Goal: Task Accomplishment & Management: Use online tool/utility

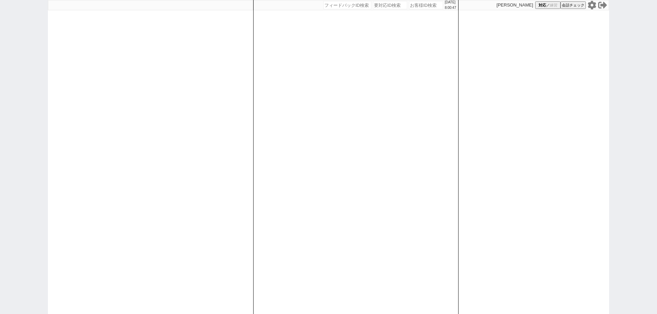
click at [593, 7] on icon at bounding box center [592, 5] width 8 height 9
click at [412, 5] on input "number" at bounding box center [426, 5] width 34 height 8
paste input "616053"
type input "616053"
select select
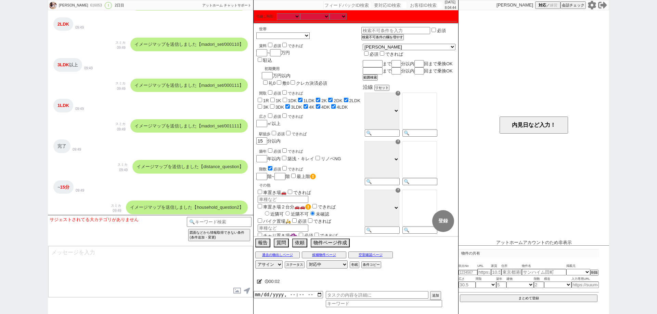
scroll to position [179, 0]
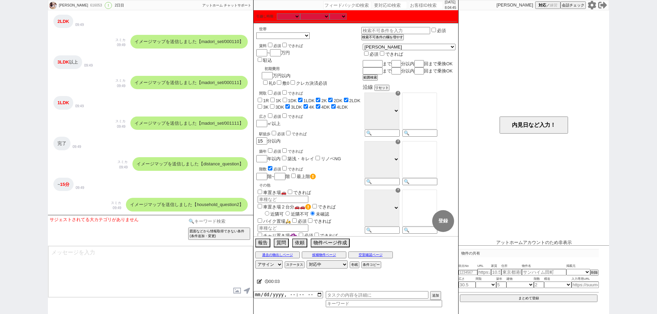
click at [216, 221] on input at bounding box center [219, 221] width 65 height 9
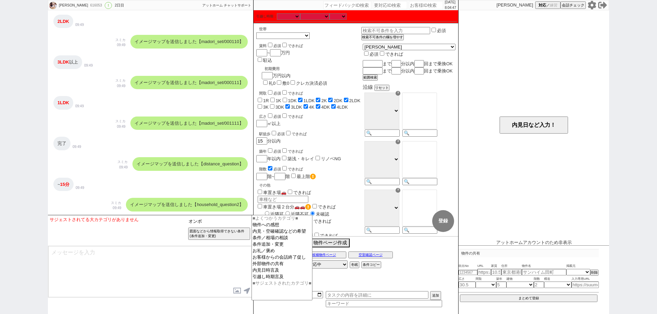
type input "オンボ"
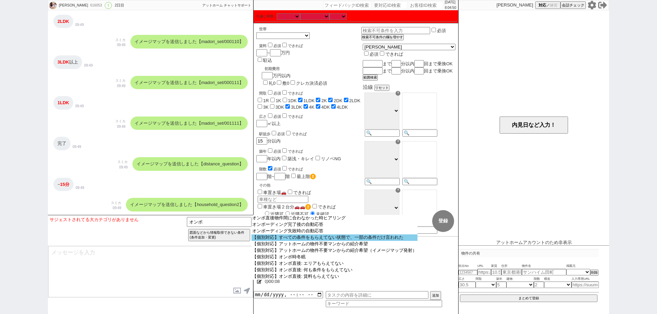
click at [388, 236] on option "【個別対応】すべての条件をもらえてない状態で、一部の条件だけ言われた" at bounding box center [334, 238] width 166 height 6
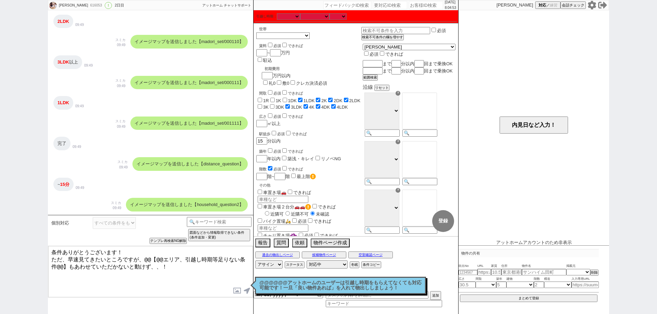
drag, startPoint x: 61, startPoint y: 251, endPoint x: 43, endPoint y: 247, distance: 18.9
click at [43, 247] on div "りか 616053 ! 0 2日目 冬眠中 自社客 アットホーム チャットサポート スミカ_BPO チャット全表示 2025-09-23 新しくフォローされま…" at bounding box center [328, 157] width 657 height 314
click at [66, 259] on textarea "先日は条件ありがとうございました！ ただ、早速見てきたいところですが、@@【@@エリア、引越し時期等足りない条件@@】もあわせていただかないと動けず、、！" at bounding box center [150, 271] width 205 height 51
drag, startPoint x: 240, startPoint y: 257, endPoint x: 130, endPoint y: 257, distance: 110.2
click at [130, 257] on textarea "先日は条件ありがとうございました！ 早速見てきたいところですが、@@【@@エリア、引越し時期等足りない条件@@】もあわせていただかないと動けず、、！" at bounding box center [150, 271] width 205 height 51
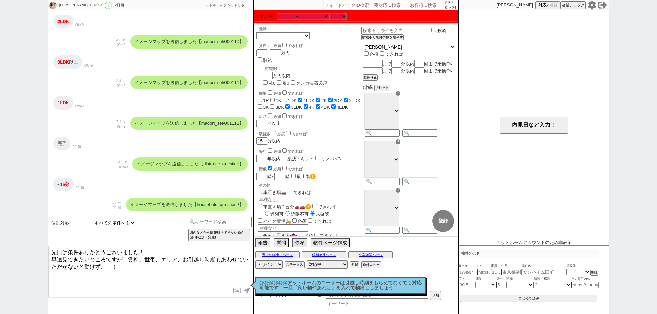
drag, startPoint x: 220, startPoint y: 265, endPoint x: 0, endPoint y: 240, distance: 221.0
click at [0, 240] on div "りか 616053 ! 0 2日目 冬眠中 自社客 アットホーム チャットサポート スミカ_BPO チャット全表示 2025-09-23 新しくフォローされま…" at bounding box center [328, 157] width 657 height 314
type textarea "先日は条件ありがとうございました！ 早速見てきたいところですが、賃料、世帯、エリア、お引越し時期もあわせていただかないと動けず、、！"
click at [209, 284] on textarea "先日は条件ありがとうございました！ 早速見てきたいところですが、賃料、世帯、エリア、お引越し時期もあわせていただかないと動けず、、！" at bounding box center [150, 271] width 205 height 51
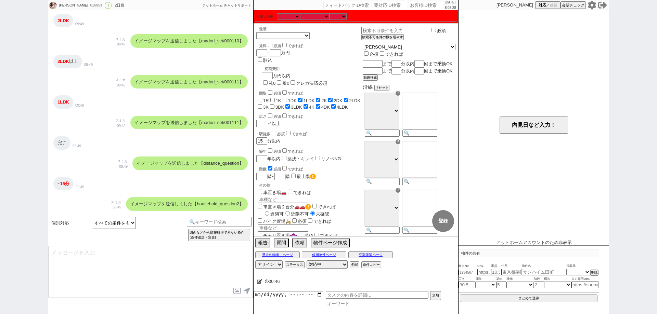
scroll to position [233, 0]
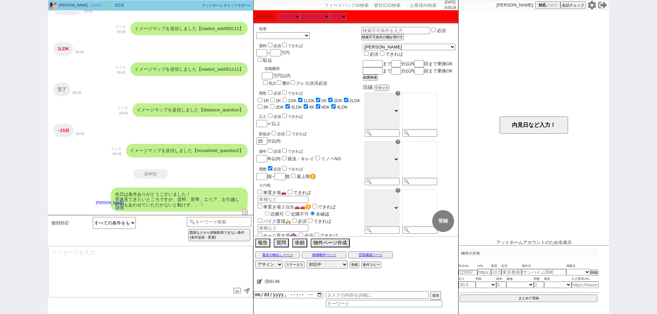
type textarea "お待ちしておりますので、頂き次第すぐに物件ご紹介させて下さい！"
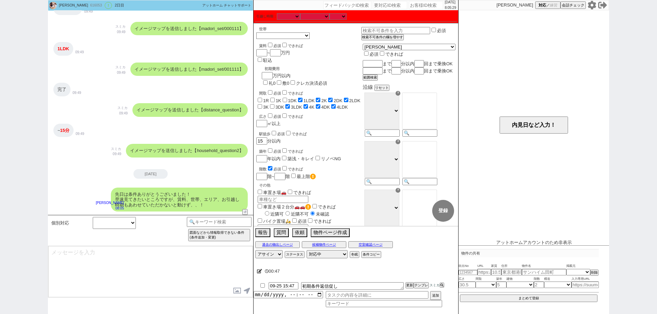
scroll to position [259, 0]
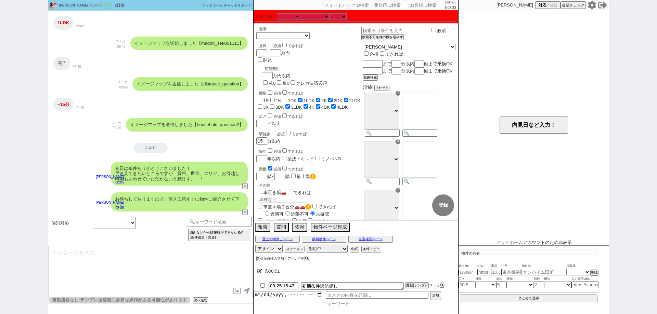
click at [421, 8] on input "number" at bounding box center [426, 5] width 34 height 8
paste input "616108"
type input "616108"
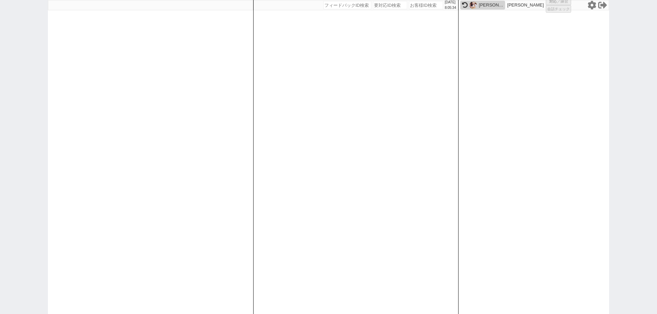
select select
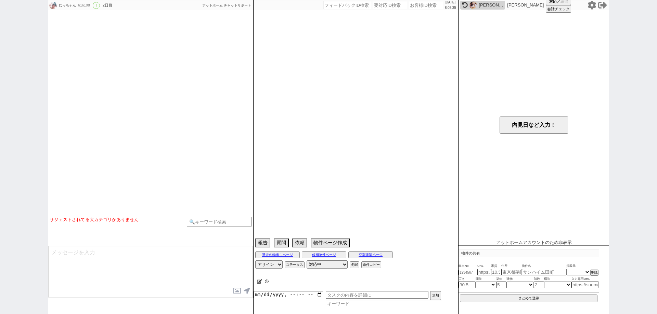
scroll to position [287, 0]
select select "6"
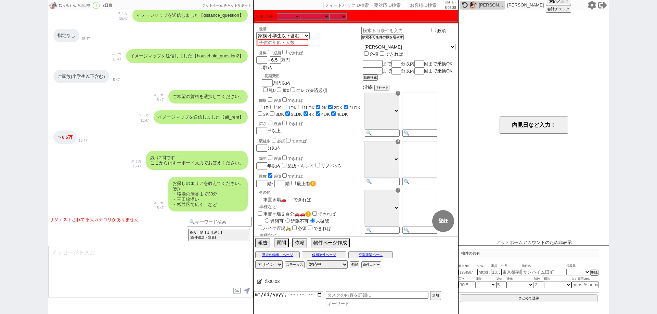
click at [239, 227] on div "検索可能【より緩く】 (条件追加・変更) 図面などから情報取得できない条件 (条件追加・変更) 共有できる物件は特に無い ／ 後で送る等 ＋（特定できない何ら…" at bounding box center [219, 230] width 65 height 27
click at [237, 219] on input at bounding box center [219, 221] width 65 height 9
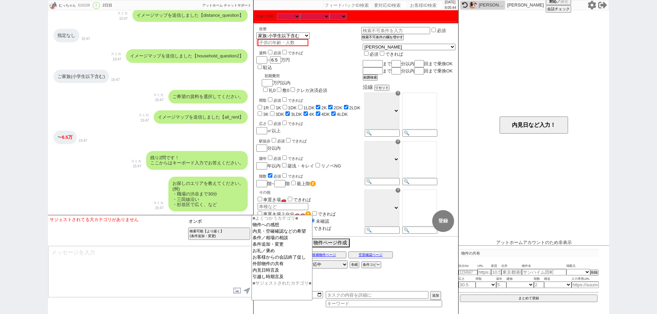
type input "オンボ"
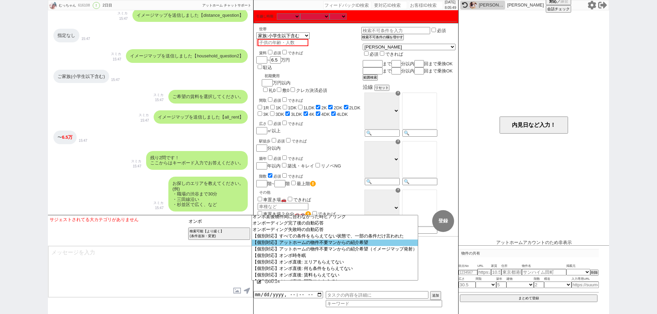
scroll to position [0, 0]
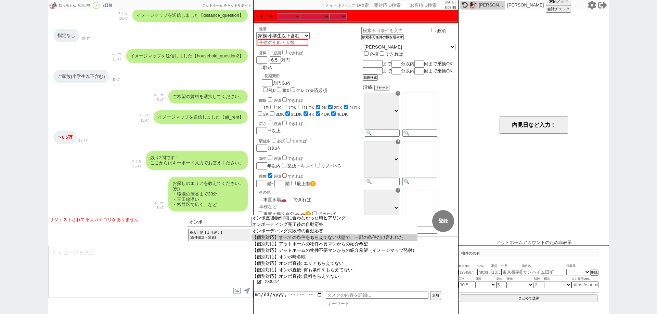
click at [401, 239] on option "【個別対応】すべての条件をもらえてない状態で、一部の条件だけ言われた" at bounding box center [334, 238] width 166 height 6
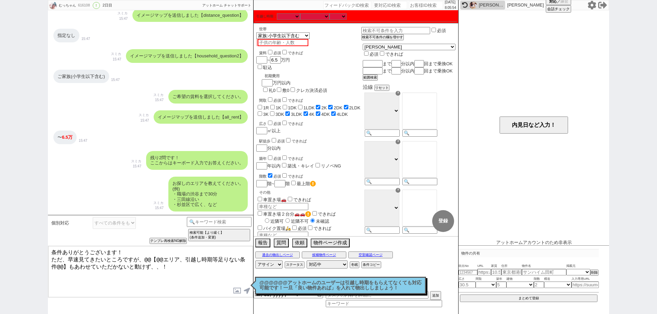
drag, startPoint x: 156, startPoint y: 263, endPoint x: 0, endPoint y: 241, distance: 157.2
click at [0, 241] on div "むっちゃん 616108 ! 0 2日目 冬眠中 自社客 アットホーム チャットサポート スミカ_BPO チャット全表示 2025-09-23 新しくフォロー…" at bounding box center [328, 157] width 657 height 314
paste textarea "先日は条件ありがとうございました！ 早速見てきたいところですが、賃料、世帯、エリア、お引越し時期"
click at [157, 256] on textarea "先日は条件ありがとうございました！ 早速見てきたいところですが、賃料、世帯、エリア、お引越し時期もあわせていただかないと動けず、、！" at bounding box center [150, 271] width 205 height 51
click at [172, 266] on textarea "先日は条件ありがとうございました！ 早速見てきたいところですが、エリア、お引越し時期もあわせていただかないと動けず、、！" at bounding box center [150, 271] width 205 height 51
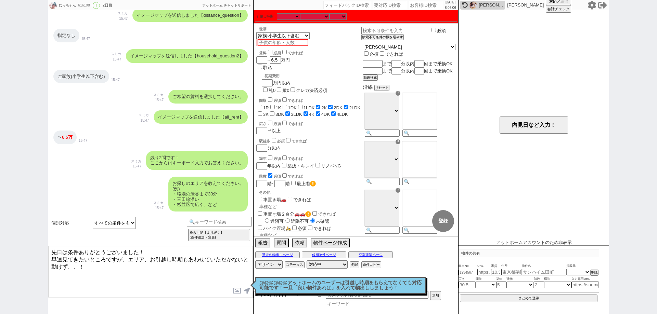
type textarea "先日は条件ありがとうございました！ 早速見てきたいところですが、エリア、お引越し時期もあわせていただかないと動けず、、！"
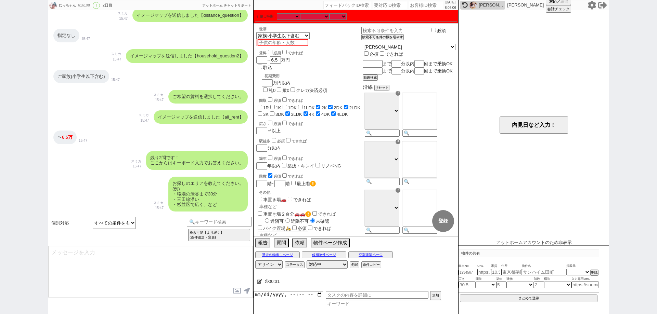
scroll to position [341, 0]
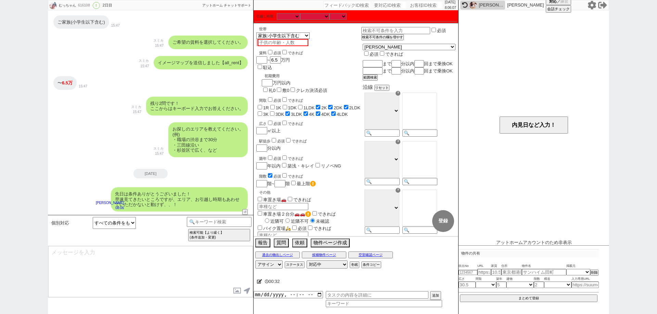
type textarea "お待ちしておりますので、頂き次第すぐに物件ご紹介させて下さい！"
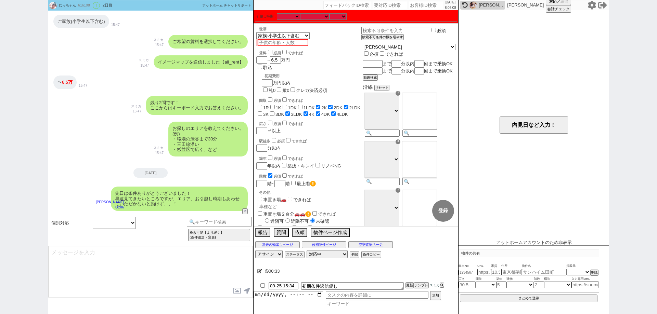
scroll to position [367, 0]
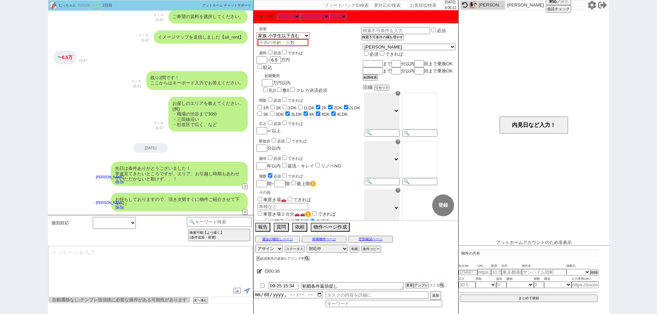
click at [409, 8] on input "number" at bounding box center [426, 5] width 34 height 8
paste input "616115"
type input "616115"
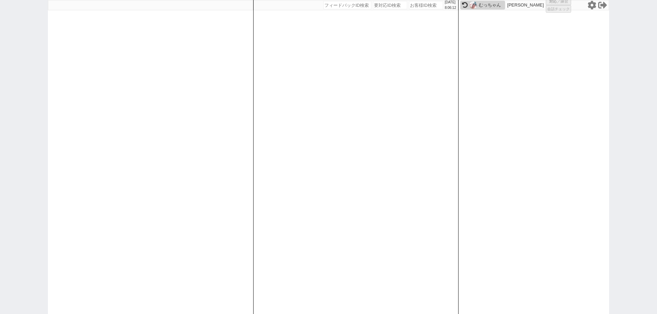
select select
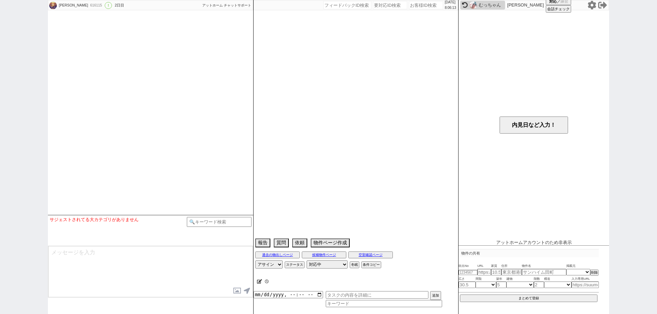
select select "0"
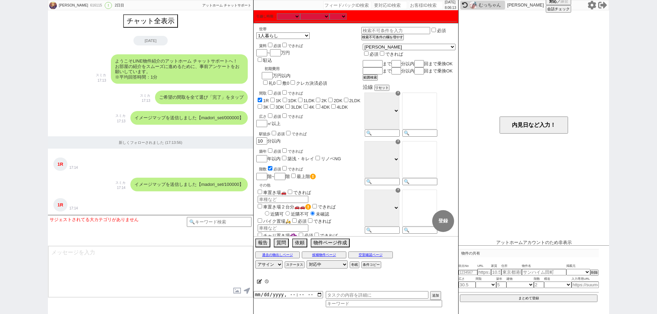
scroll to position [256, 0]
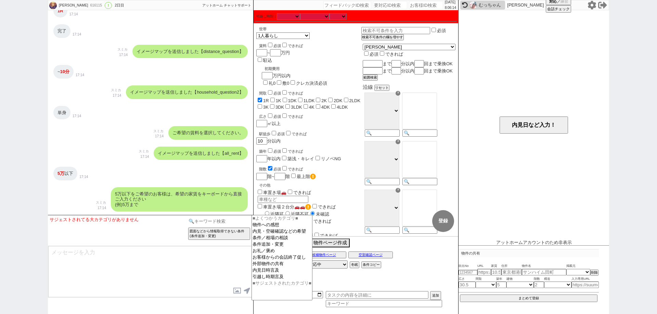
click at [196, 224] on input at bounding box center [219, 221] width 65 height 9
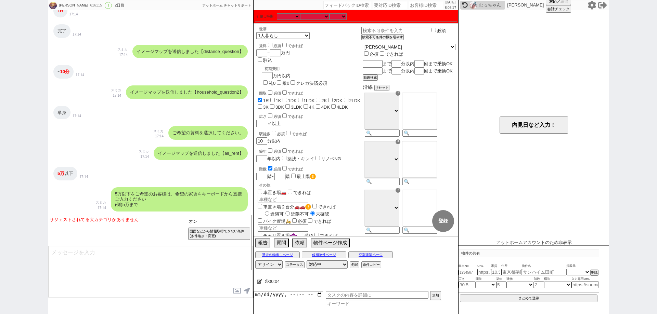
type input "オ"
type input "オンボ"
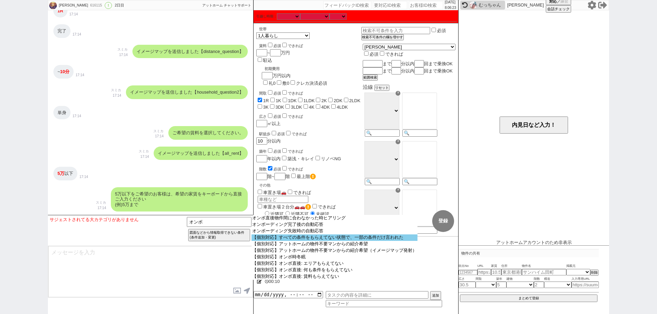
click at [348, 240] on option "【個別対応】すべての条件をもらえてない状態で、一部の条件だけ言われた" at bounding box center [334, 238] width 166 height 6
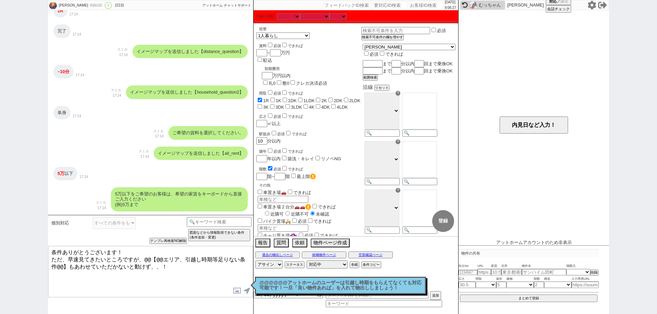
drag, startPoint x: 67, startPoint y: 256, endPoint x: 48, endPoint y: 255, distance: 18.8
click at [48, 255] on div "条件ありがとうございます！ ただ、早速見てきたいところですが、@@【@@エリア、引越し時期等足りない条件@@】もあわせていただかないと動けず、、！ 内見日が過…" at bounding box center [150, 272] width 205 height 52
drag, startPoint x: 242, startPoint y: 258, endPoint x: 128, endPoint y: 257, distance: 113.6
click at [128, 257] on textarea "条件ありがとうございます！ 早速見てきたいところですが、@@【@@エリア、引越し時期等足りない条件@@】もあわせていただかないと動けず、、！" at bounding box center [150, 271] width 205 height 51
type textarea "条件ありがとうございます！ 早速見てきたいところですが、エリア、お引越し時期もあわせていただかないと動けず、、！"
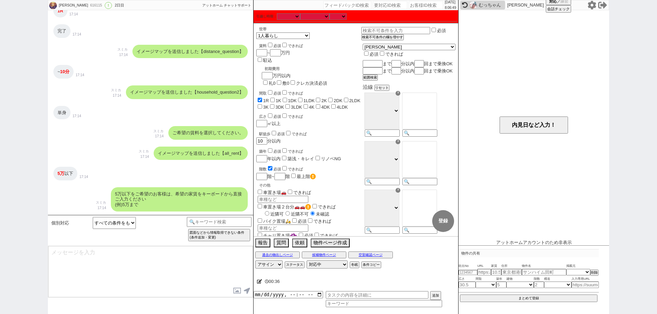
scroll to position [310, 0]
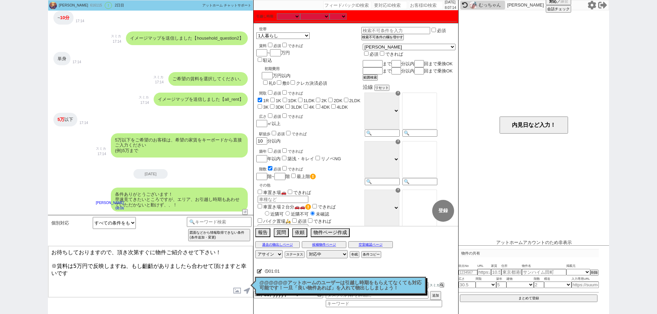
type textarea "お待ちしておりますので、頂き次第すぐに物件ご紹介させて下さい！ ※賃料は5万円で反映しますね、もし齟齬がありましたら合わせて頂けますと幸いです"
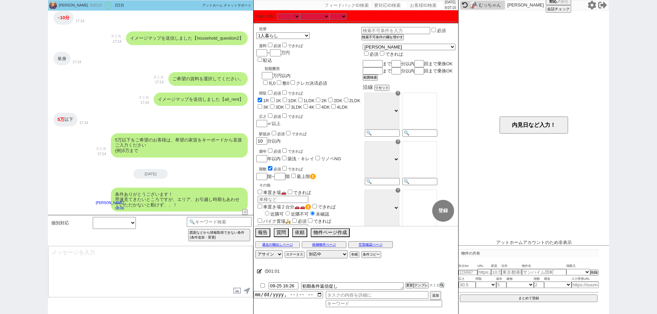
scroll to position [352, 0]
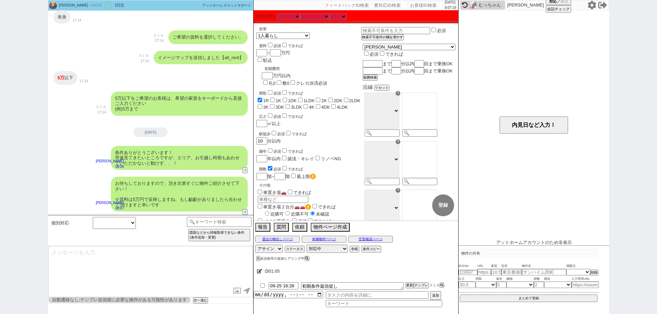
click at [421, 5] on input "number" at bounding box center [426, 5] width 34 height 8
paste input "616181"
type input "616181"
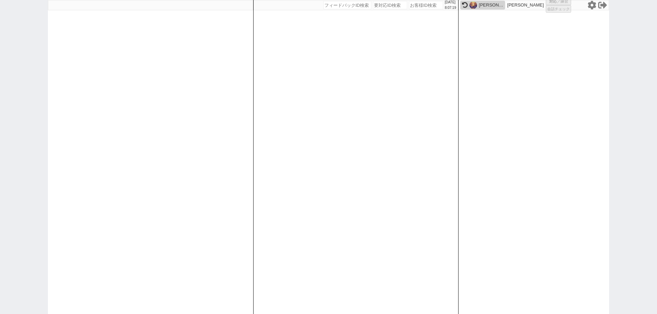
select select
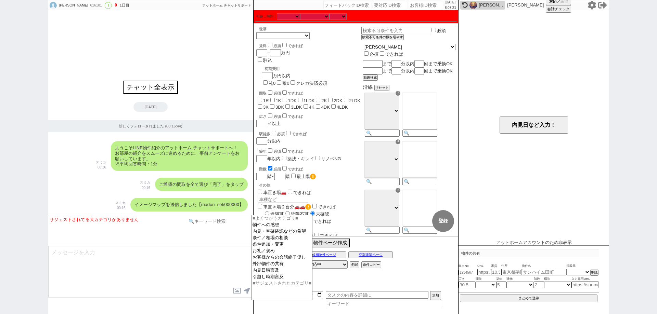
click at [226, 222] on input at bounding box center [219, 221] width 65 height 9
type input "オンボ"
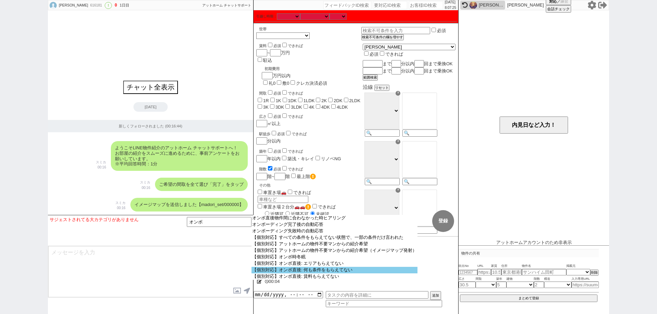
click at [340, 274] on option "【個別対応】オンボ直後: 何も条件をもらえてない" at bounding box center [334, 270] width 166 height 6
select select "オンボ直後: 何も条件をもらえてない"
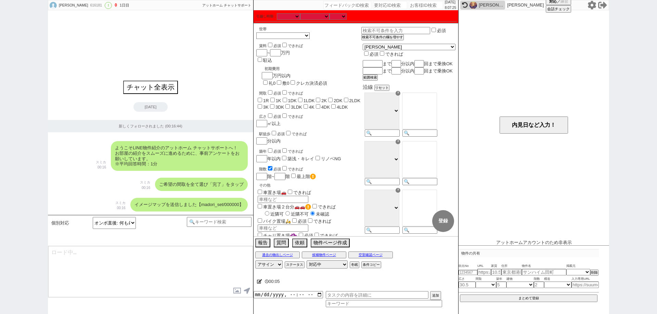
type textarea "恐れ入ります、条件アンケートへの入力だと少々分かりづらいですかね、！ そうしましたら普段LINEされるようにテキスト入力で問題ございませんので、以下頂けますで…"
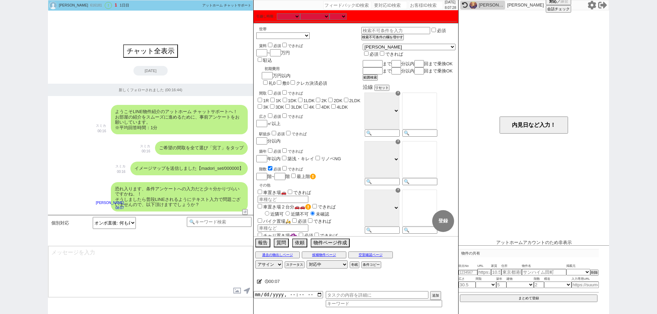
type textarea "・引越し時期： ・世帯： ・賃料： ・間取り： ・エリア： ・駅徒歩 ・設備等："
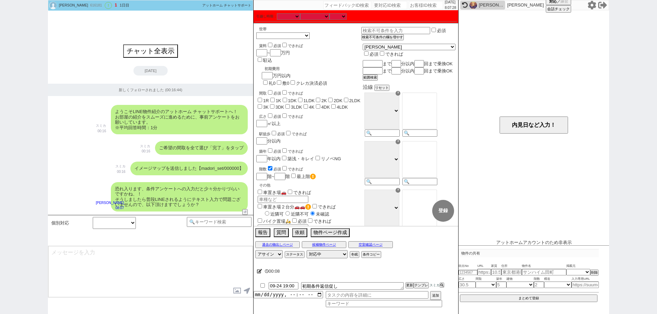
scroll to position [23, 0]
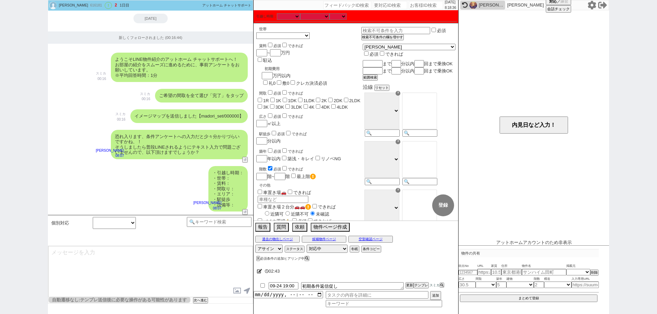
click at [427, 5] on input "number" at bounding box center [426, 5] width 34 height 8
paste input "616024"
type input "616024"
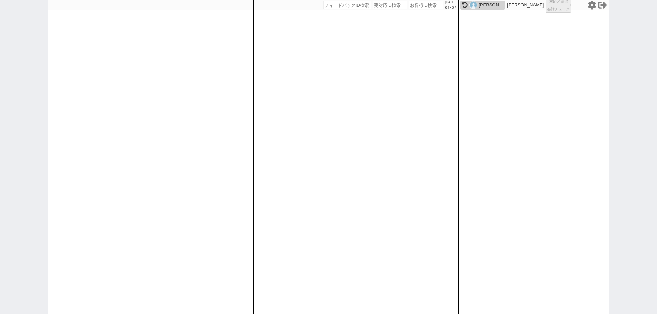
select select
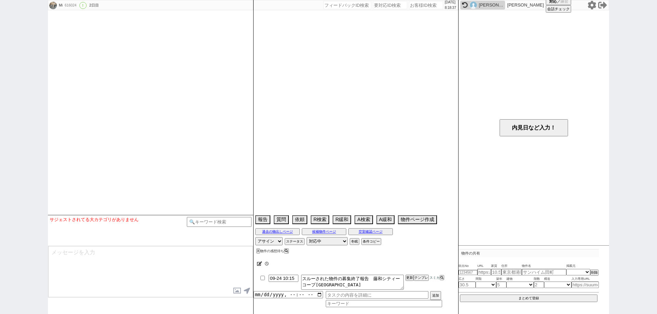
select select "16"
select select "7"
select select "35"
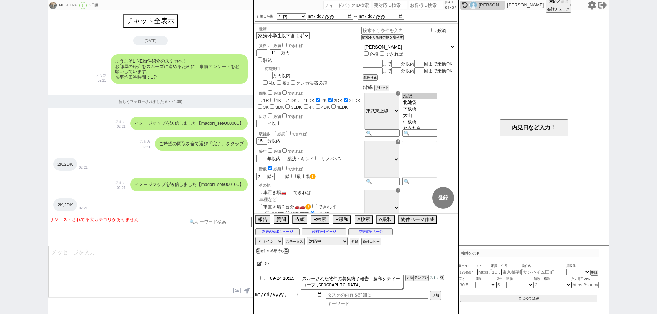
scroll to position [1241, 0]
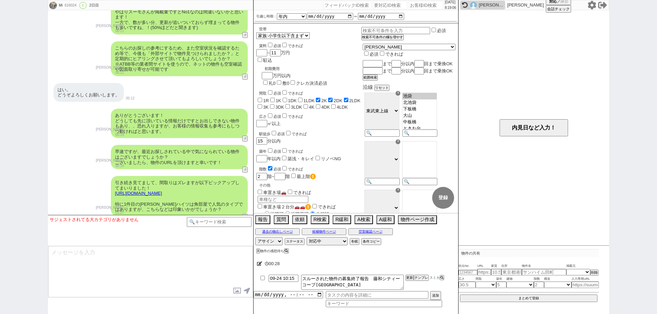
click at [0, 228] on div "Mi 616024 ! 0 2日目 冬眠中 自社客 スミカ スミカ_BPO チャット全表示 2025-09-23 ようこそLINE物件紹介のスミカへ！ お部屋…" at bounding box center [328, 157] width 657 height 314
drag, startPoint x: 0, startPoint y: 53, endPoint x: 116, endPoint y: 39, distance: 116.5
click at [0, 53] on div "Mi 616024 ! 0 2日目 冬眠中 自社客 スミカ スミカ_BPO チャット全表示 2025-09-23 ようこそLINE物件紹介のスミカへ！ お部屋…" at bounding box center [328, 157] width 657 height 314
click at [416, 6] on input "number" at bounding box center [426, 5] width 34 height 8
paste input "614673"
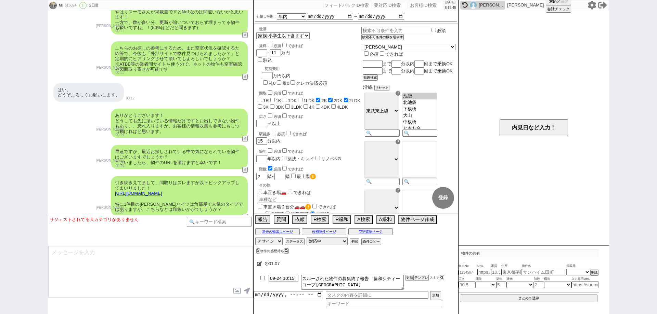
type input "614673"
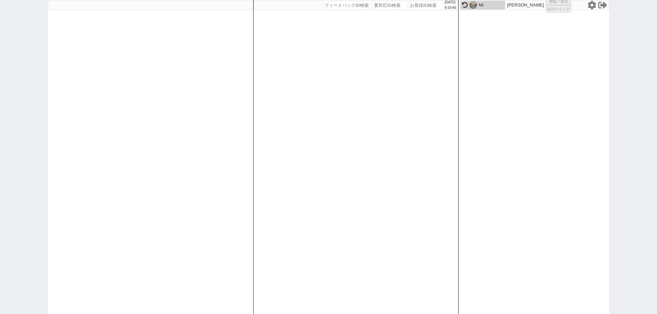
select select "1"
select select "6"
select select "2"
select select
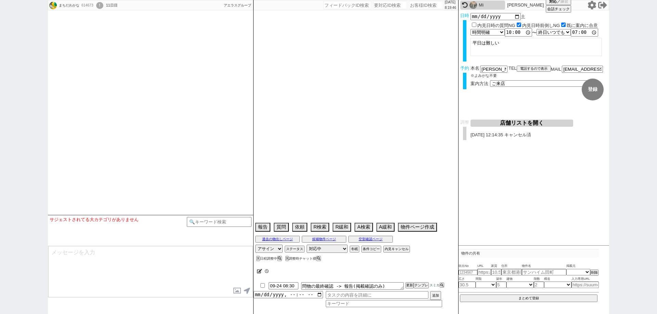
type textarea "20日午前に他社あり、他社消し必須、調整前キャンセル"
select select "15"
select select "0"
select select "12"
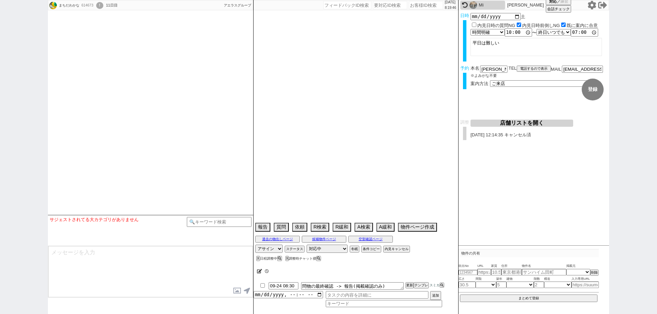
select select "439"
select select "103"
select select "102"
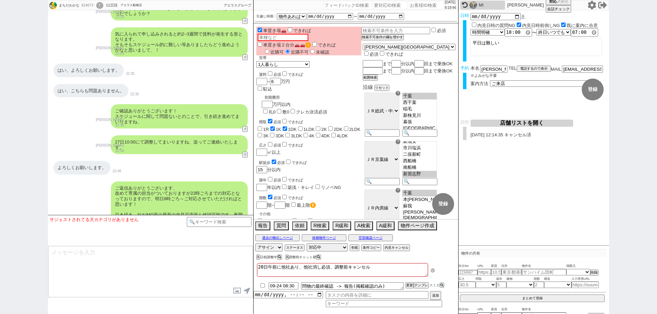
scroll to position [53, 0]
click at [22, 184] on div "まちだわかな 614673 ! 0 11日目 アエラス船橋店 冬眠中 自社客 アエラスグループ スミカ_BPO チャット全表示 2025-09-14 ようこそ…" at bounding box center [328, 157] width 657 height 314
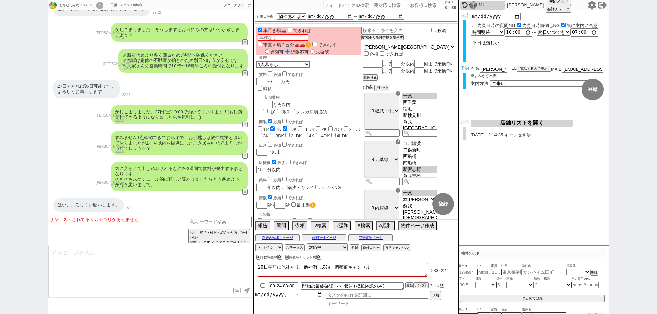
scroll to position [2557, 0]
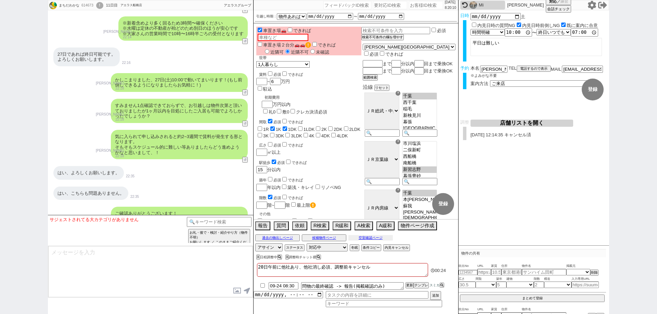
click at [387, 235] on button "空室確認ページ" at bounding box center [370, 237] width 44 height 5
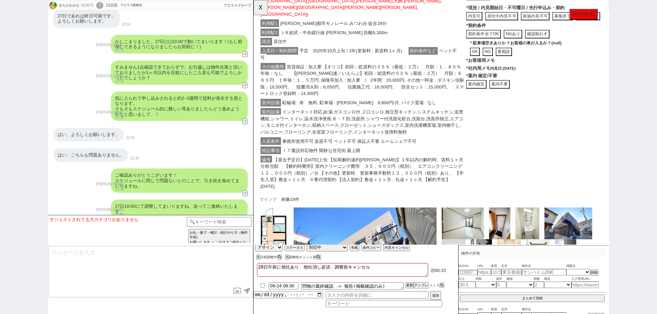
scroll to position [2659, 0]
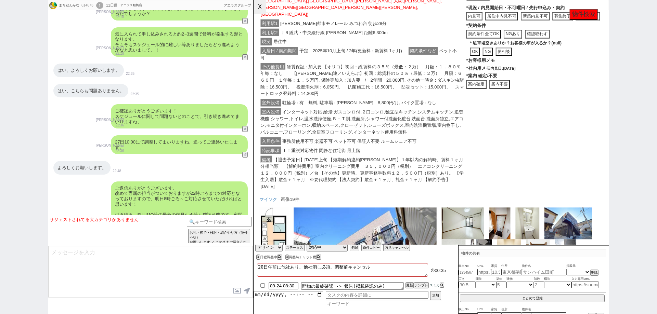
click at [256, 12] on button "☓" at bounding box center [259, 7] width 13 height 14
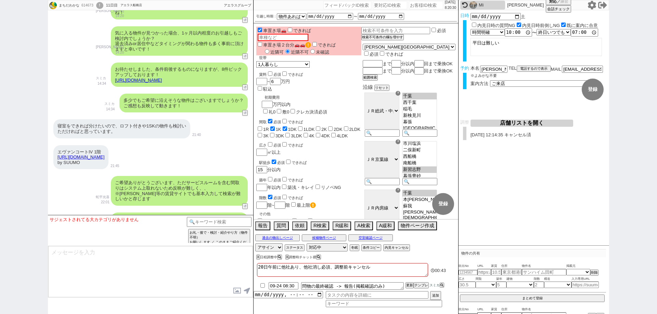
scroll to position [2214, 0]
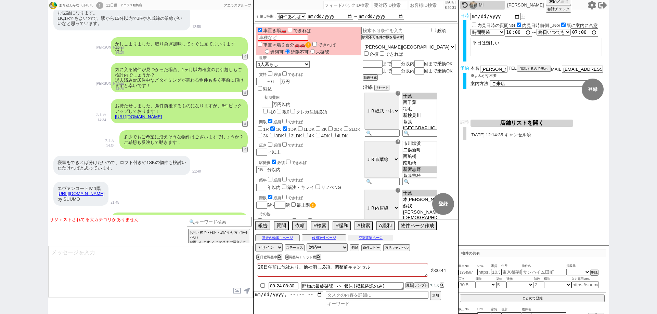
click at [371, 238] on button "空室確認ページ" at bounding box center [370, 237] width 44 height 5
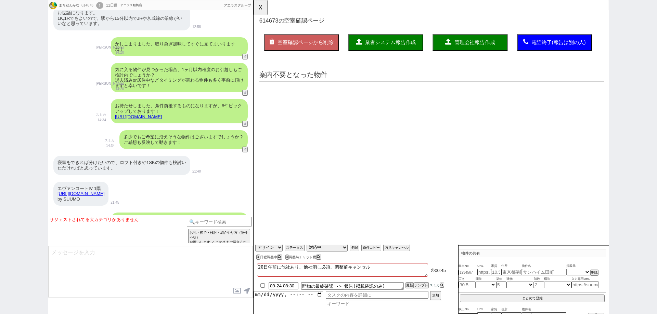
scroll to position [0, 0]
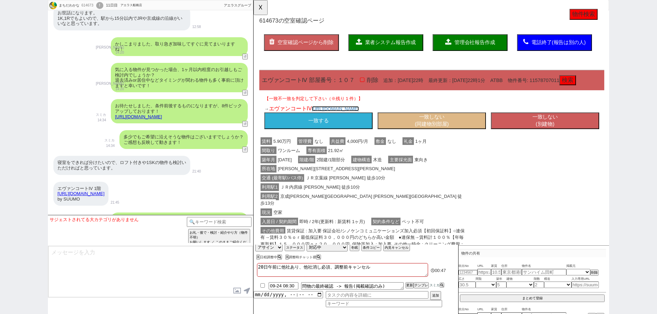
click at [365, 120] on link "https://suumo.jp/chintai/bc_100449715064/" at bounding box center [341, 116] width 51 height 5
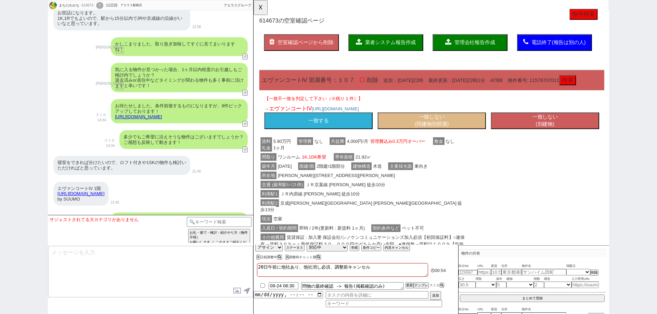
scroll to position [19, 0]
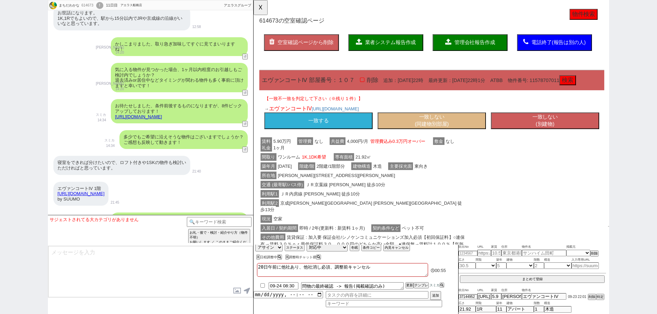
click at [349, 137] on button "一致する" at bounding box center [323, 130] width 116 height 18
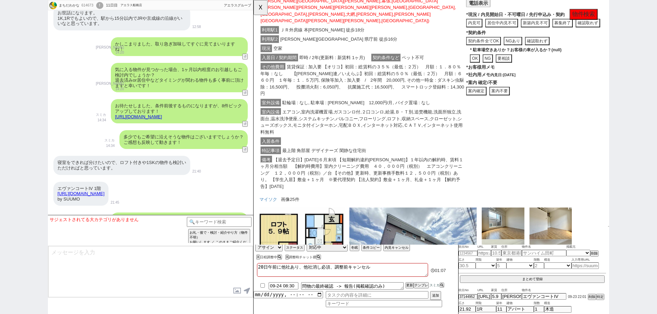
scroll to position [684, 0]
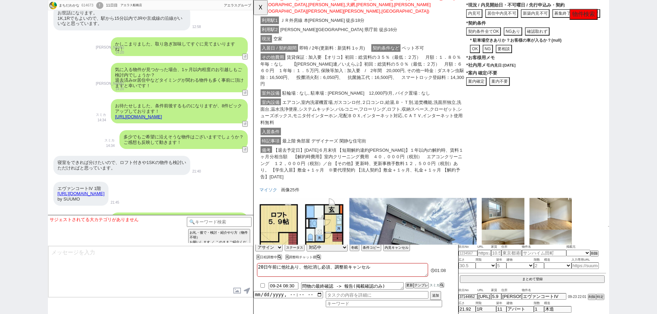
click at [522, 92] on button "案内不要" at bounding box center [518, 87] width 22 height 9
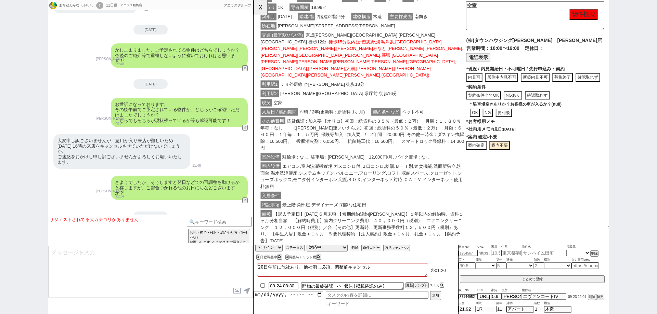
scroll to position [616, 0]
click at [483, 161] on button "案内確定" at bounding box center [493, 156] width 22 height 9
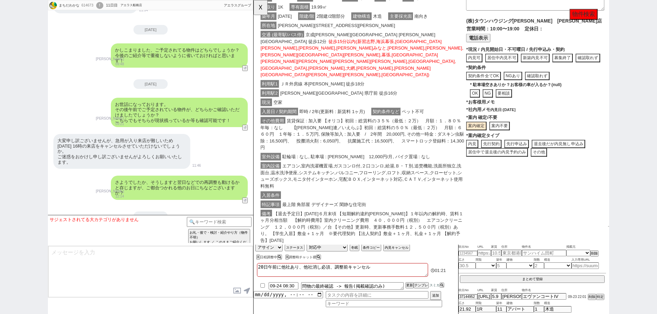
click at [491, 152] on button "内見" at bounding box center [488, 155] width 13 height 9
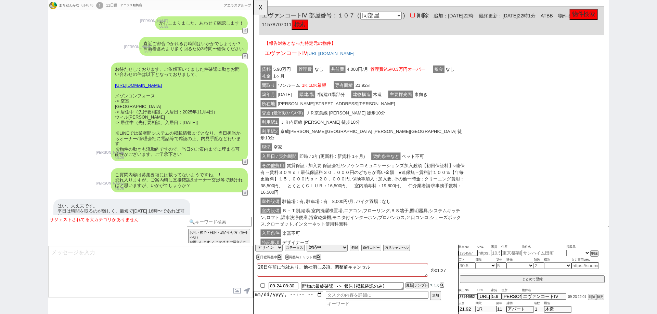
scroll to position [0, 0]
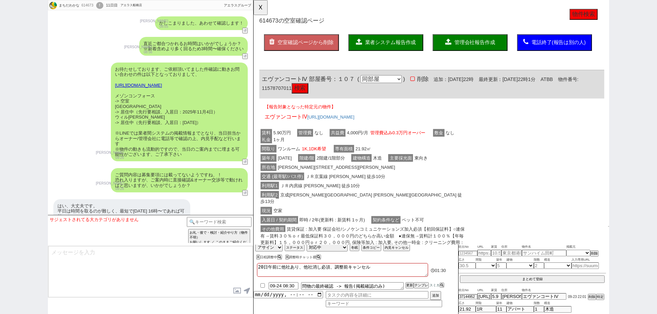
click at [312, 100] on button "検索" at bounding box center [304, 95] width 18 height 11
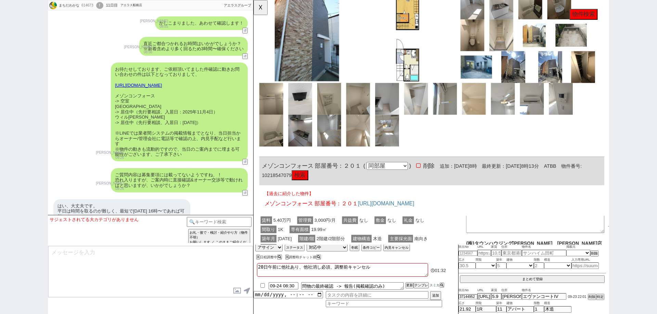
scroll to position [445, 0]
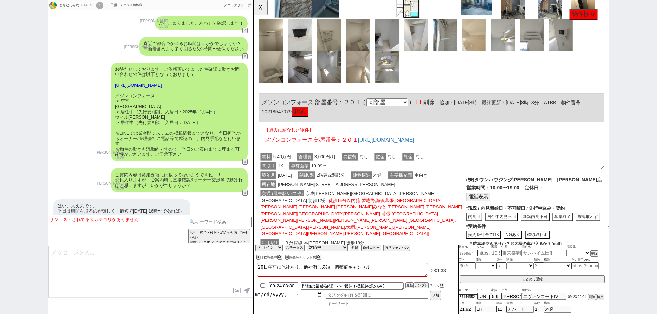
click at [312, 125] on button "検索" at bounding box center [304, 120] width 18 height 11
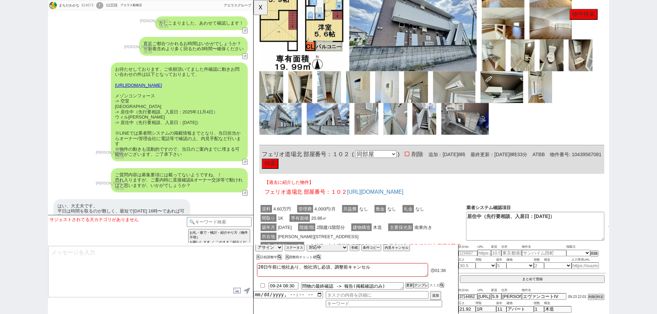
scroll to position [924, 0]
click at [280, 170] on button "検索" at bounding box center [271, 175] width 18 height 11
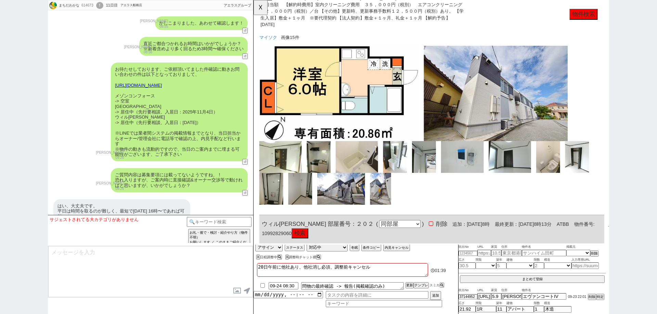
scroll to position [1437, 0]
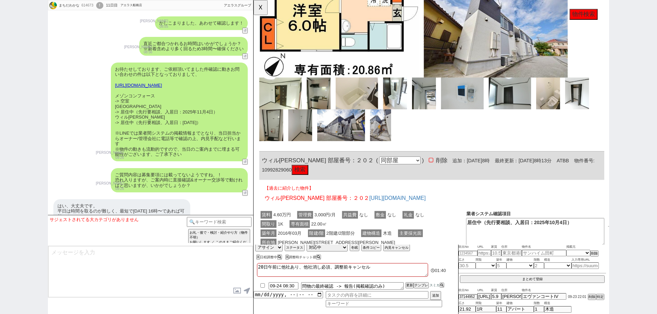
click at [303, 178] on button "検索" at bounding box center [304, 183] width 18 height 11
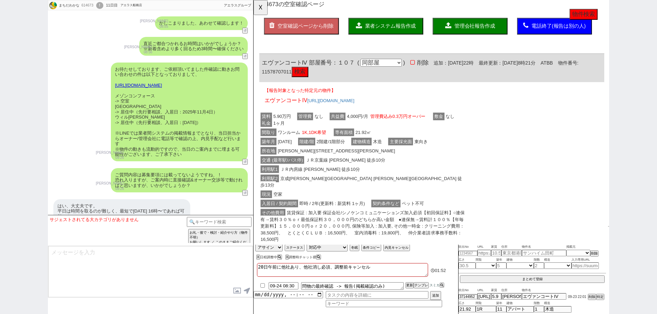
scroll to position [5, 0]
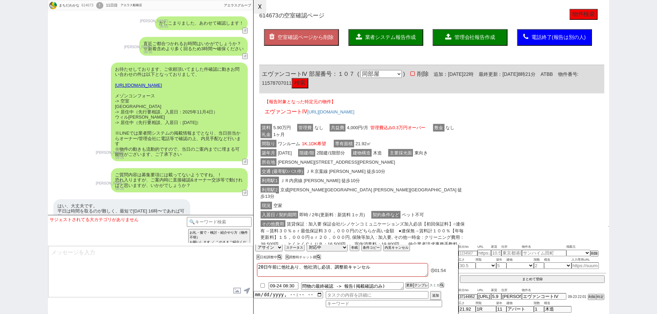
click at [259, 10] on button "☓" at bounding box center [259, 7] width 13 height 14
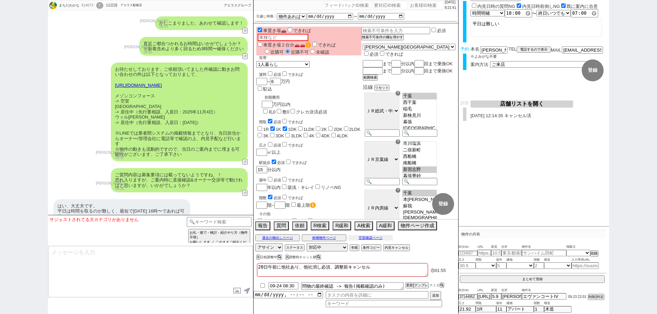
click at [387, 235] on button "空室確認ページ" at bounding box center [370, 237] width 44 height 5
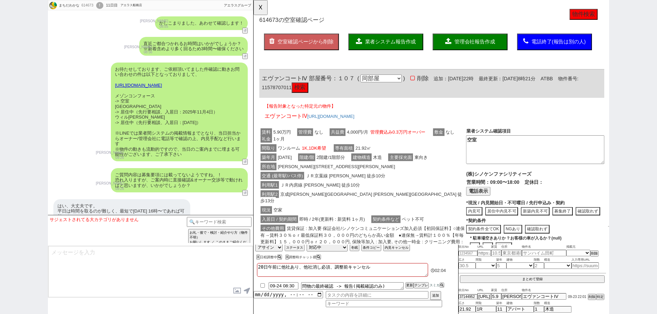
scroll to position [0, 0]
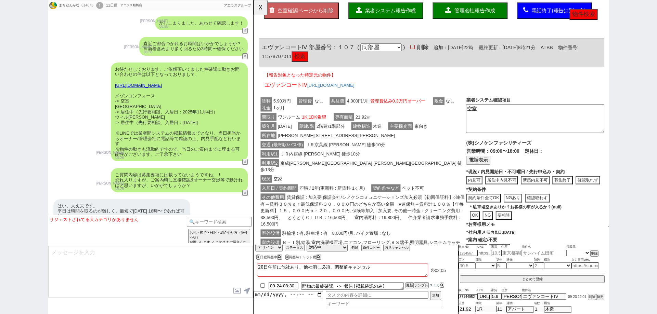
click at [451, 208] on span "賃貸保証 : 加入要 保証会社/シノケンコミュニケーションズ加入必須【初回保証料】○連保有→賃料３０％ｏｒ最低保証料３０，０００円のどちらか高い金額　●連保無…" at bounding box center [371, 226] width 220 height 37
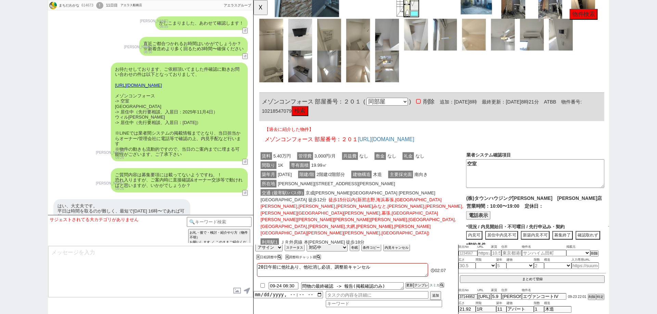
click at [451, 211] on span "徒歩15分以内(新習志野,海浜幕張,検見川浜,稲毛海岸,千葉みなと,蘇我,千葉,西千葉,稲毛,新検見川,幕張,幕張本郷,津田沼,千葉,本千葉,蘇我,鎌取,誉田…" at bounding box center [370, 233] width 218 height 44
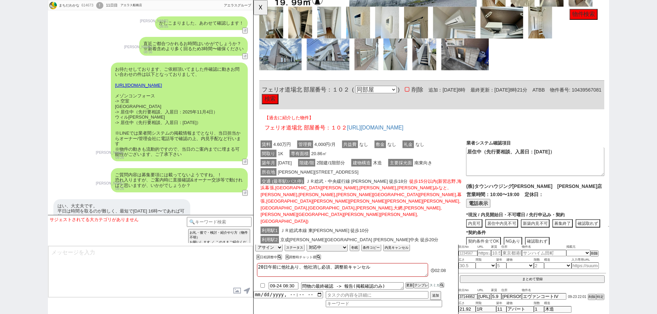
click at [451, 274] on span "ペット不可" at bounding box center [366, 281] width 211 height 15
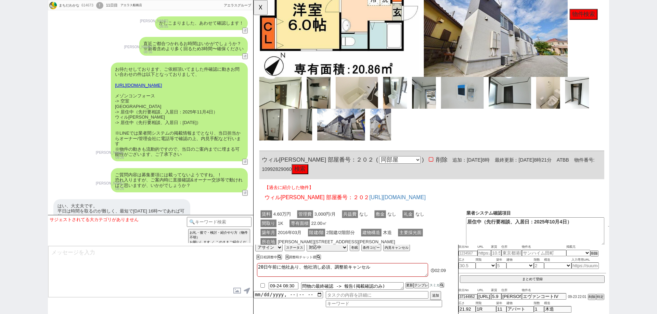
click at [451, 266] on span "徒歩15分以内(新習志野,海浜幕張,検見川浜,稲毛海岸,千葉みなと,蘇我,千葉,西千葉,稲毛,新検見川,幕張,幕張本郷,津田沼,千葉,本千葉,蘇我,鎌取,誉田…" at bounding box center [369, 291] width 216 height 51
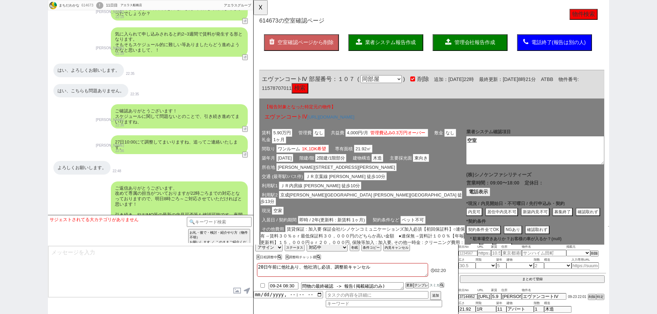
click at [401, 47] on span "業者システム報告作成" at bounding box center [400, 46] width 55 height 6
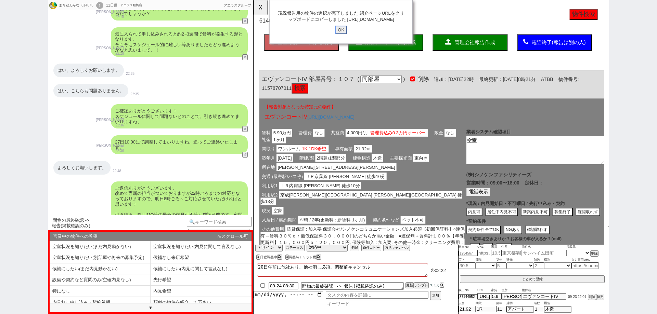
click at [343, 37] on input "OK" at bounding box center [347, 32] width 12 height 9
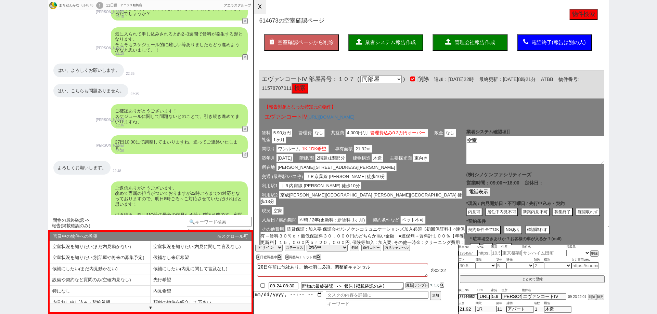
click at [264, 11] on button "☓" at bounding box center [259, 7] width 13 height 14
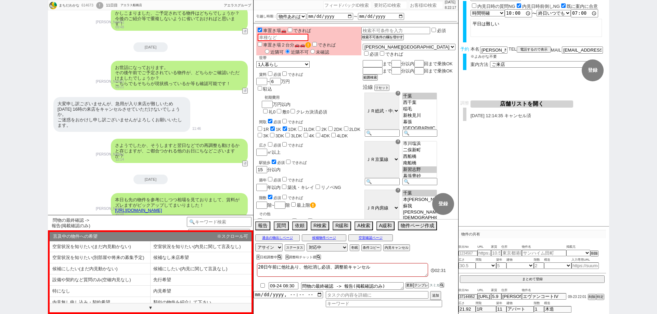
scroll to position [1667, 0]
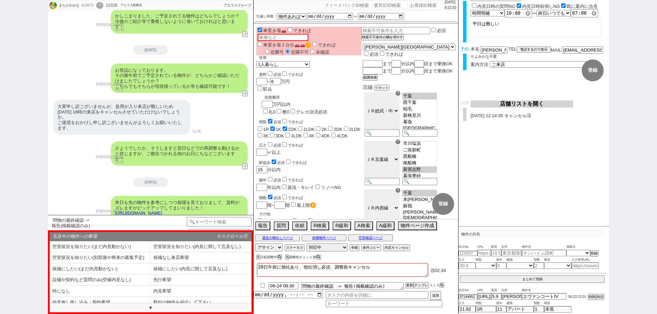
drag, startPoint x: 342, startPoint y: 266, endPoint x: 248, endPoint y: 258, distance: 94.7
click at [248, 258] on div "まちだわかな 614673 ! 0 11日目 アエラス船橋店 冬眠中 自社客 アエラスグループ スミカ_BPO チャット全表示 2025-09-14 ようこそ…" at bounding box center [328, 157] width 561 height 314
click at [336, 275] on textarea "20日午前に他社あり、他社消し必須、調整前キャンセル" at bounding box center [342, 270] width 171 height 14
drag, startPoint x: 334, startPoint y: 265, endPoint x: 251, endPoint y: 257, distance: 83.6
click at [251, 257] on div "まちだわかな 614673 ! 0 11日目 アエラス船橋店 冬眠中 自社客 アエラスグループ スミカ_BPO チャット全表示 2025-09-14 ようこそ…" at bounding box center [328, 157] width 561 height 314
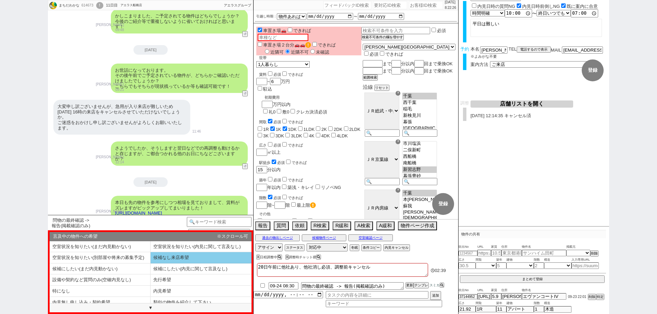
type textarea "調整前キャンセル"
checkbox input "false"
checkbox input "true"
checkbox input "false"
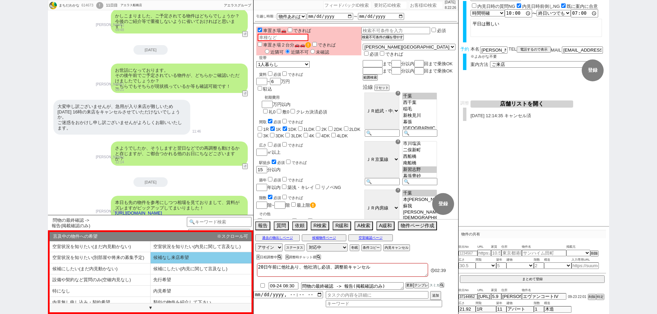
checkbox input "false"
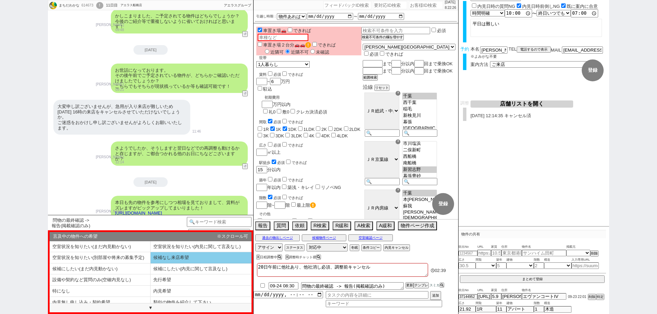
checkbox input "false"
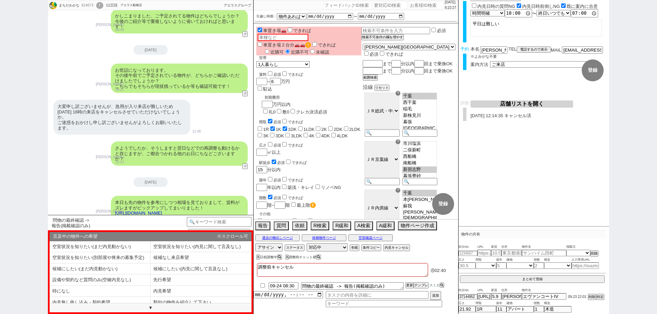
type textarea "調整前キャンセル"
drag, startPoint x: 363, startPoint y: 259, endPoint x: 338, endPoint y: 270, distance: 27.3
click at [363, 258] on div "X 日程調整中 X 調整時チャット禊" at bounding box center [340, 257] width 174 height 9
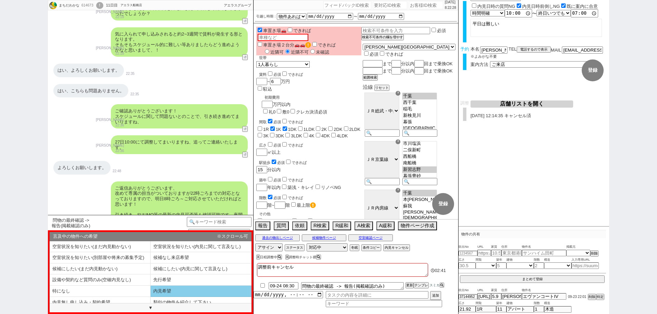
click at [236, 289] on li "内見希望" at bounding box center [201, 291] width 101 height 11
select select "内見希望"
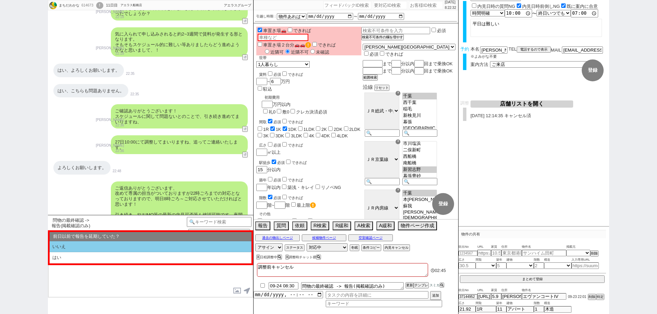
click at [177, 244] on li "いいえ" at bounding box center [151, 247] width 202 height 11
select select "内見希望"
select select "いいえ"
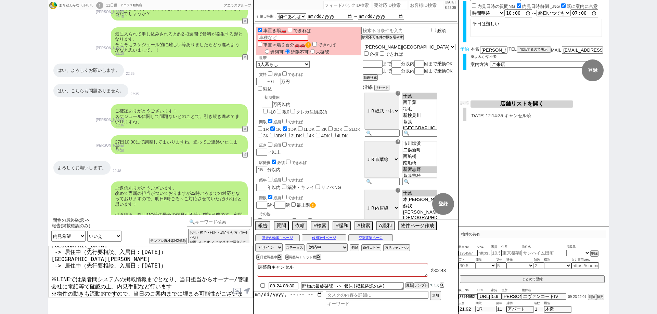
scroll to position [70, 0]
drag, startPoint x: 169, startPoint y: 293, endPoint x: 41, endPoint y: 287, distance: 128.4
click at [41, 287] on div "まちだわかな 614673 ! 0 11日目 アエラス船橋店 冬眠中 自社客 アエラスグループ スミカ_BPO チャット全表示 2025-09-14 ようこそ…" at bounding box center [328, 157] width 657 height 314
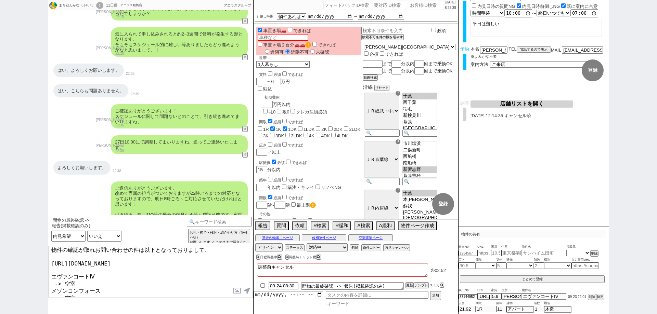
scroll to position [0, 0]
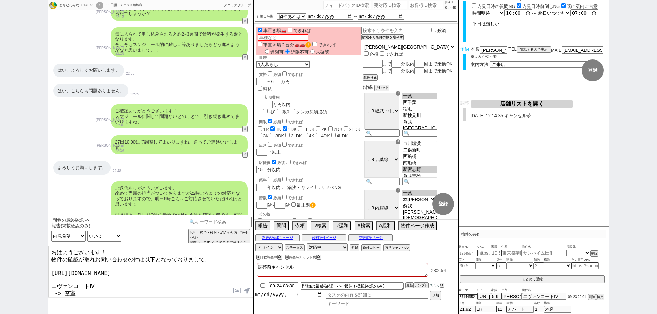
drag, startPoint x: 99, startPoint y: 280, endPoint x: 49, endPoint y: 280, distance: 49.9
click at [49, 280] on textarea "おはようございます！ 物件の確認が取れお問い合わせの件は以下となっておりまして、 https://tools.sumika.live/pages/37rojx…" at bounding box center [150, 271] width 205 height 51
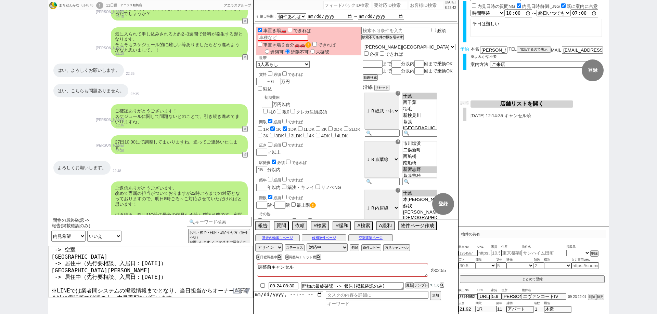
scroll to position [59, 0]
drag, startPoint x: 144, startPoint y: 294, endPoint x: 91, endPoint y: 294, distance: 53.0
click at [91, 294] on textarea "おはようございます！ 物件の確認が取れお問い合わせの件は以下となっておりまして、 https://tools.sumika.live/pages/37rojx…" at bounding box center [150, 271] width 205 height 51
paste textarea "エヴァンコートⅣ"
type textarea "おはようございます！ 物件の確認が取れお問い合わせの件は以下となっておりまして、 https://tools.sumika.live/pages/37rojx…"
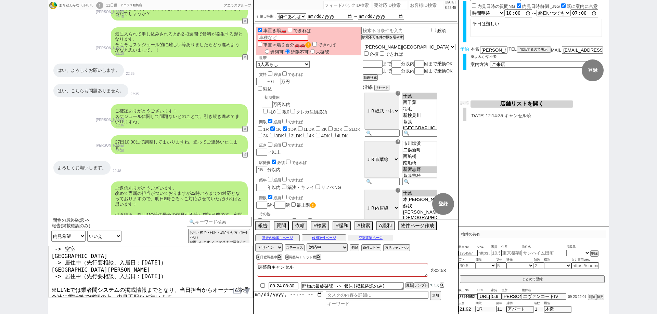
click at [366, 238] on button "空室確認ページ" at bounding box center [370, 237] width 44 height 5
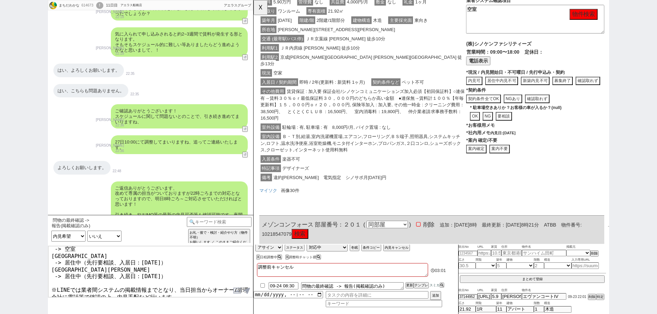
scroll to position [171, 0]
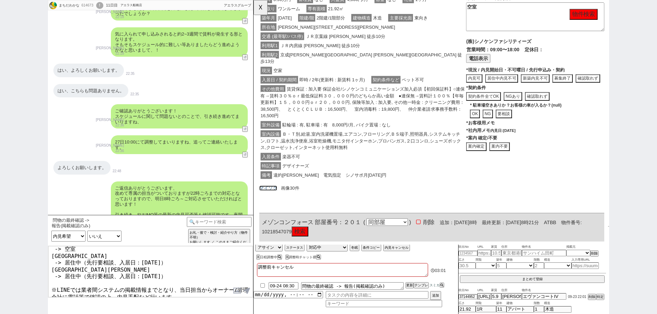
click at [275, 200] on link "マイソク" at bounding box center [269, 202] width 19 height 5
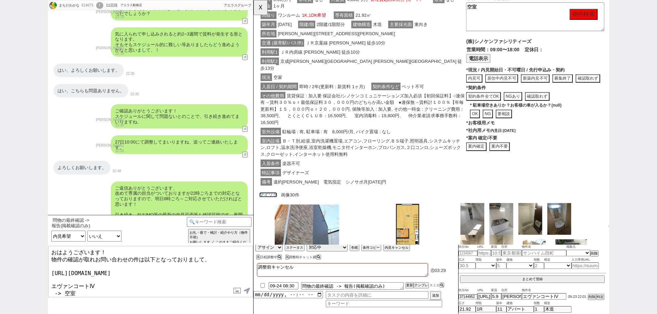
scroll to position [59, 0]
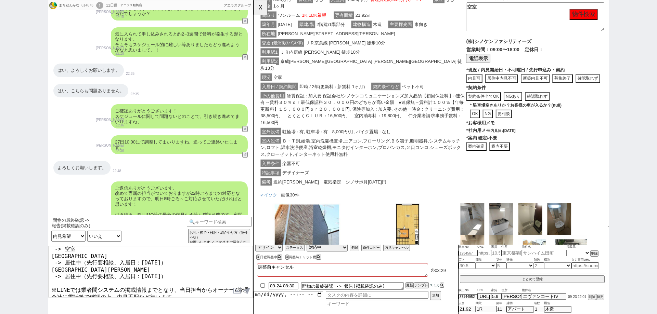
click at [197, 288] on textarea "おはようございます！ 物件の確認が取れお問い合わせの件は以下となっておりまして、 https://tools.sumika.live/pages/37rojx…" at bounding box center [150, 271] width 205 height 51
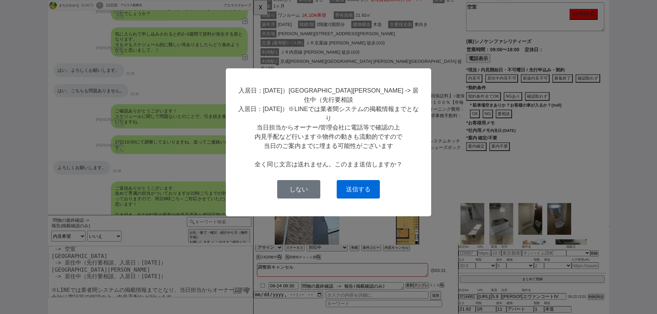
click at [350, 180] on button "送信する" at bounding box center [358, 189] width 43 height 18
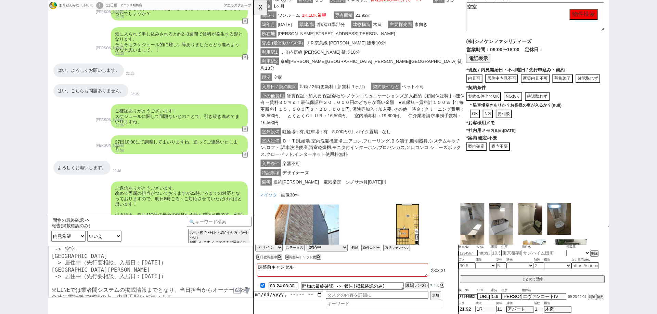
checkbox input "true"
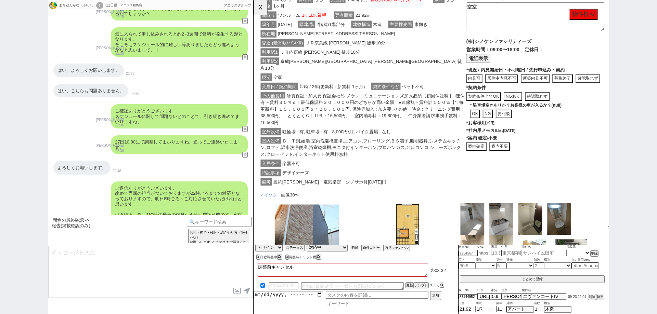
scroll to position [2818, 0]
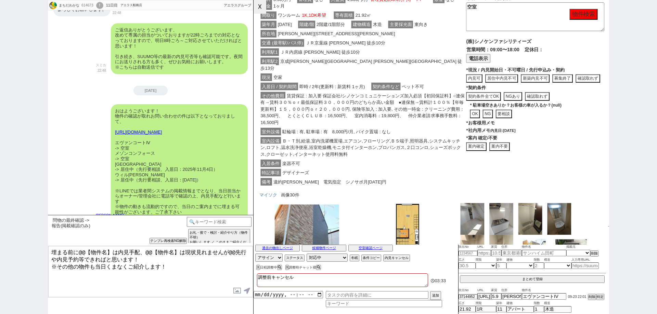
click at [264, 9] on button "☓" at bounding box center [259, 7] width 13 height 14
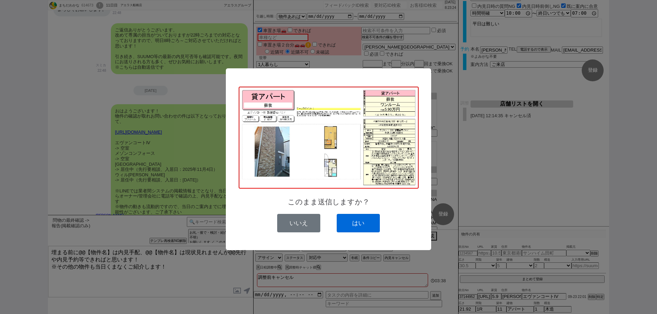
click at [363, 222] on button "はい" at bounding box center [358, 223] width 43 height 18
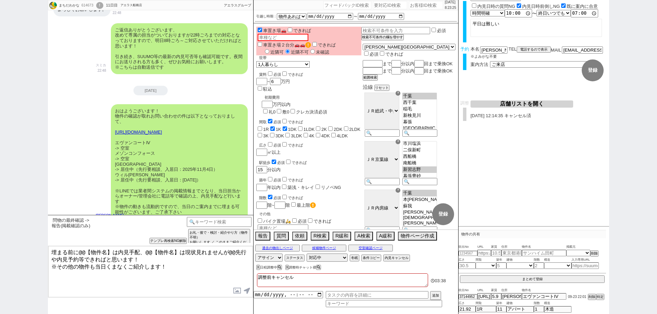
scroll to position [2881, 0]
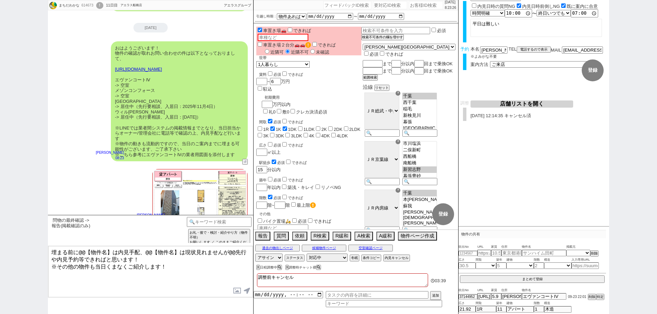
drag, startPoint x: 113, startPoint y: 248, endPoint x: 92, endPoint y: 243, distance: 21.7
click at [92, 243] on div "問物の最終確認 -> 報告(掲載確認のみ) 中カテゴリを選択 小カテゴリを選択 言及中の物件への希望 空室状況を知りたい(まだ内見動かない) 空室状況を知りた…" at bounding box center [150, 264] width 205 height 99
type textarea "埋まる前に空室物件は内見手配、居住中物件は現状見れませんが先行や内見予約等できればと思います！ ※その他の物件も当日くまなくご紹介します！"
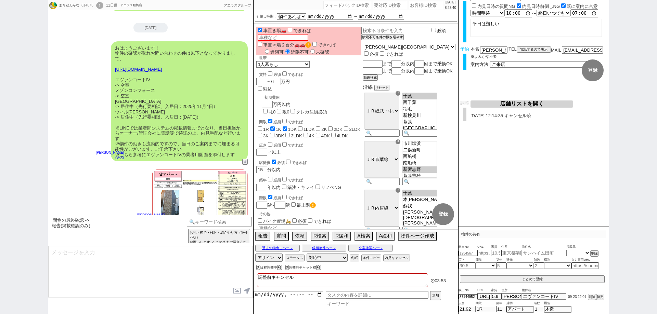
scroll to position [2912, 0]
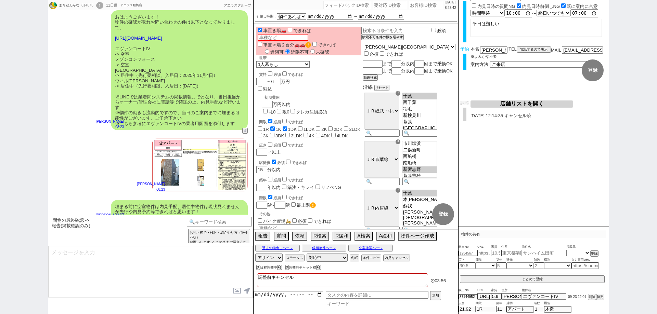
type textarea "またこちらはLINEセンターなので、内見等のご案内はアエラス/ソレイユの店舗が行います！"
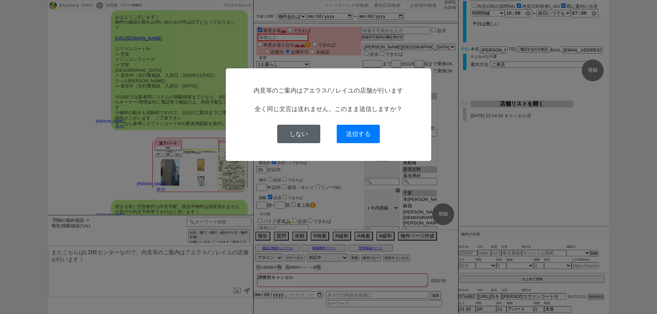
click at [304, 125] on button "しない" at bounding box center [298, 134] width 43 height 18
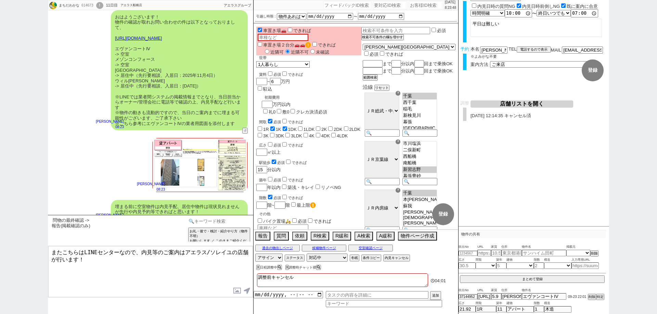
click at [233, 220] on input at bounding box center [219, 221] width 65 height 9
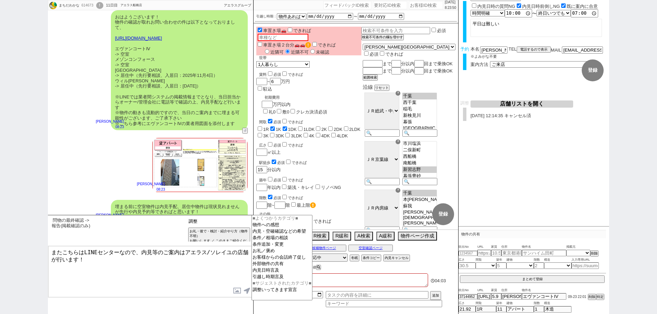
type input "調整"
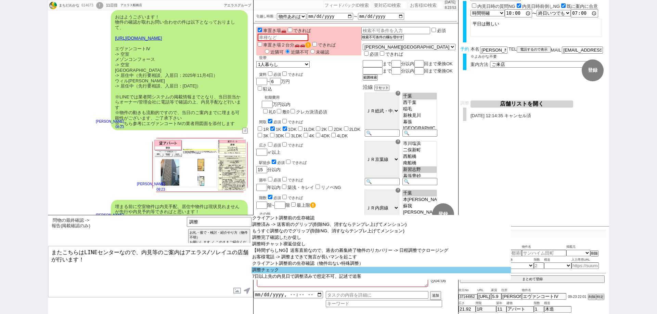
click at [272, 274] on option "調整チェック" at bounding box center [380, 270] width 259 height 6
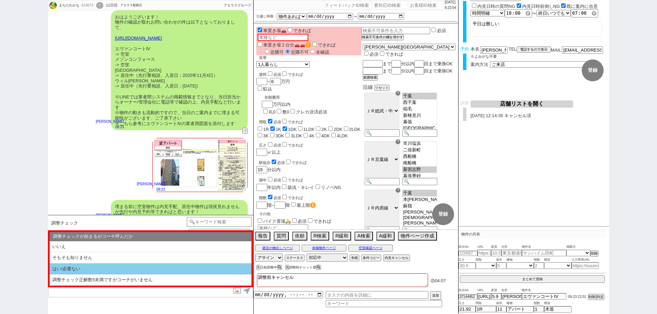
click at [135, 266] on li "はい/必要ない" at bounding box center [151, 269] width 202 height 11
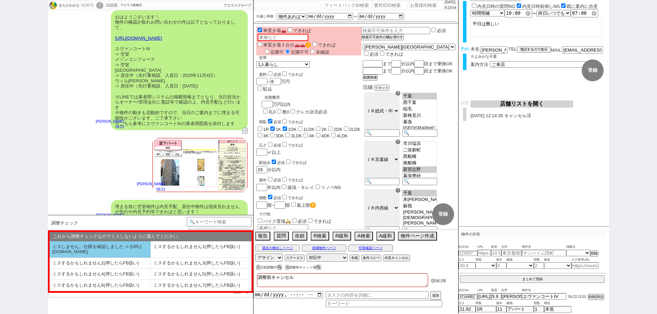
click at [120, 258] on li "ミスしません。仕様を確認しました -> https://jent.notion.site/841a6651aa67425da7d40ddfad41a184" at bounding box center [100, 250] width 101 height 16
select select "はい/必要ない"
select select "ミスしません。仕様を確認しました -> https://jent.notion.site/841a6651aa67425da7d40ddfad41a184"
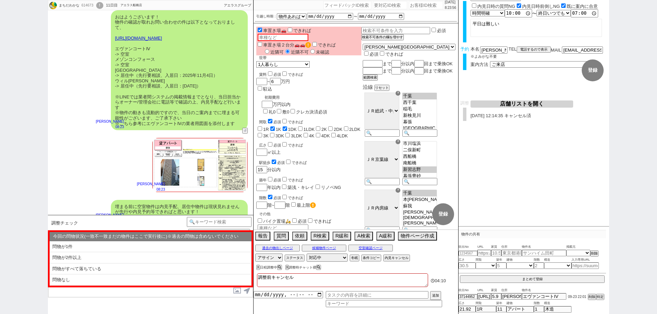
click at [120, 258] on li "問物が2件以上" at bounding box center [151, 257] width 202 height 11
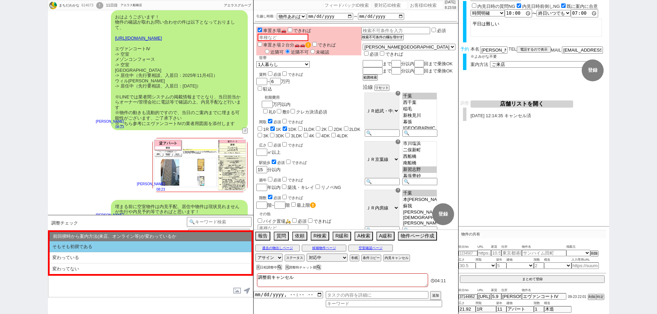
click at [123, 244] on li "そもそも初禊である" at bounding box center [151, 247] width 202 height 11
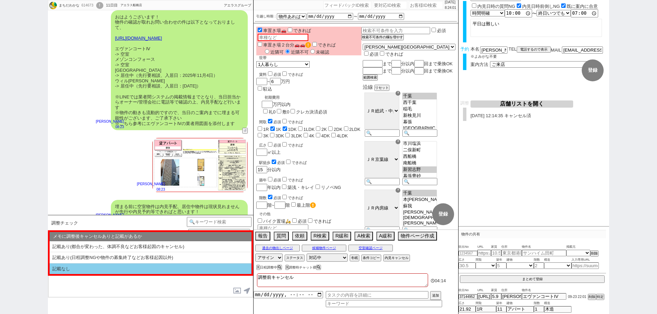
click at [124, 272] on li "記載なし" at bounding box center [151, 269] width 202 height 11
select select "問物が2件以上"
select select "そもそも初禊である"
select select "記載なし"
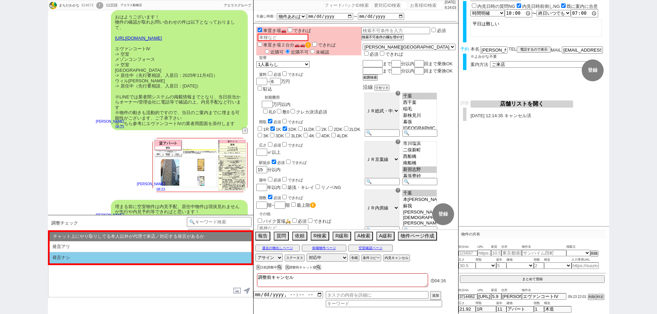
click at [126, 261] on li "発言ナシ" at bounding box center [151, 257] width 202 height 11
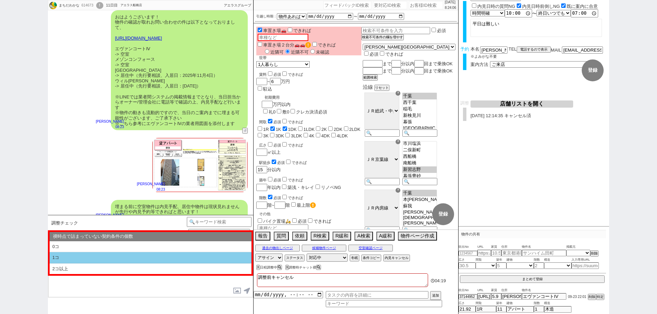
click at [126, 261] on li "1コ" at bounding box center [151, 257] width 202 height 11
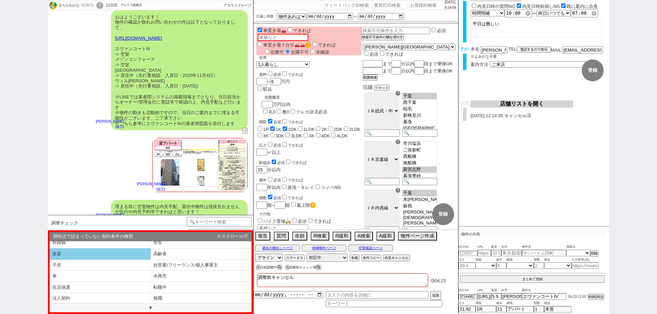
scroll to position [38, 0]
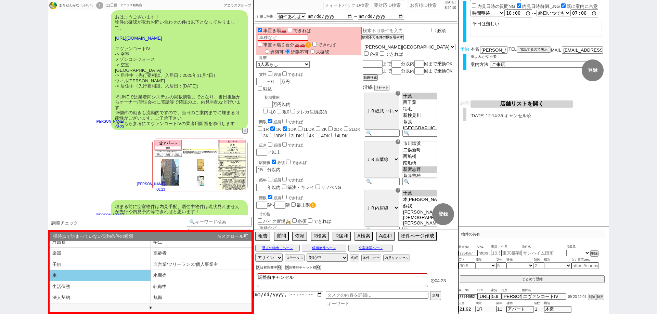
click at [128, 280] on li "車" at bounding box center [100, 275] width 101 height 11
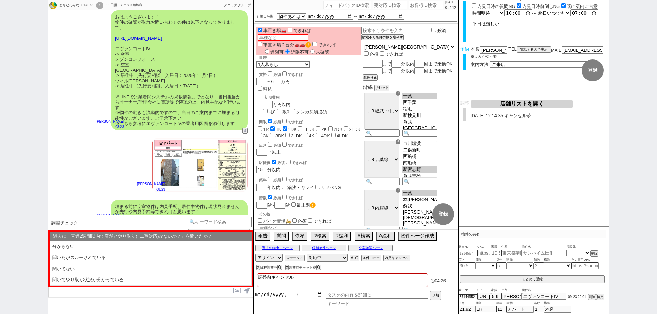
click at [128, 280] on li "聞いてやり取り状況が分かっている" at bounding box center [151, 280] width 202 height 11
select select "問物が2件以上"
select select "そもそも初禊である"
select select "記載なし"
select select "発言ナシ"
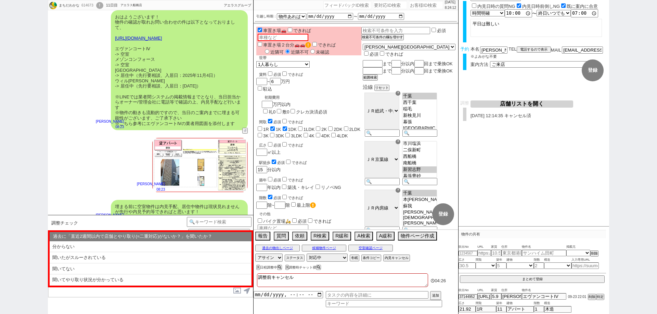
select select "1コ"
select select "車"
select select "聞いてやり取り状況が分かっている"
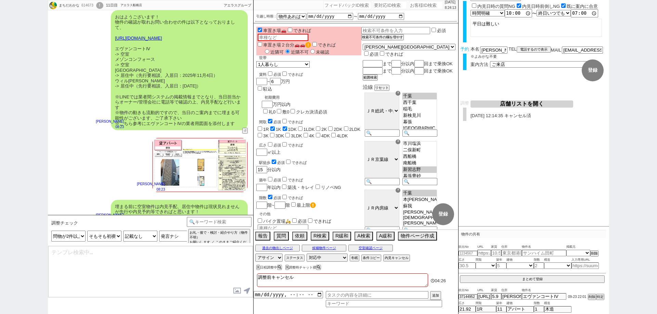
type textarea "またすみません、ご案内前に以下ご確認下さい！ ■■■ご予約及びスケジュールについて■■■ - ご案内は完全予約制のため、体調不良や交通機関の遅延といったやむを…"
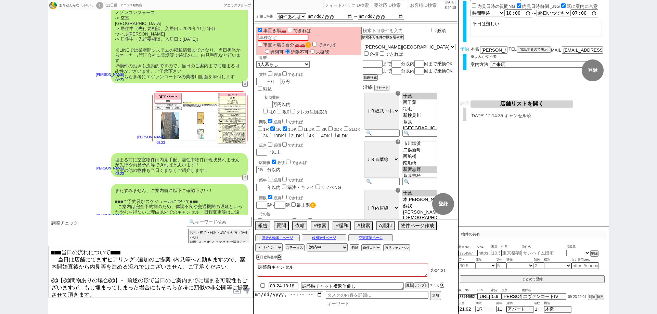
drag, startPoint x: 116, startPoint y: 272, endPoint x: 52, endPoint y: 276, distance: 64.2
click at [52, 276] on textarea "■■■当日の流れについて■■■ - 当日は店舗にてまずヒアリング→追加のご提案→内見等へと動きますので、案内開始直後から内見等を進める流れではございません、ご…" at bounding box center [150, 271] width 205 height 51
type textarea "■■■当日の流れについて■■■ - 当日は店舗にてまずヒアリング→追加のご提案→内見等へと動きますので、案内開始直後から内見等を進める流れではございません、ご…"
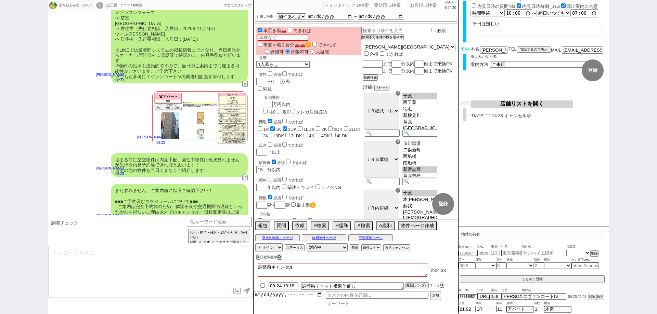
scroll to position [3016, 0]
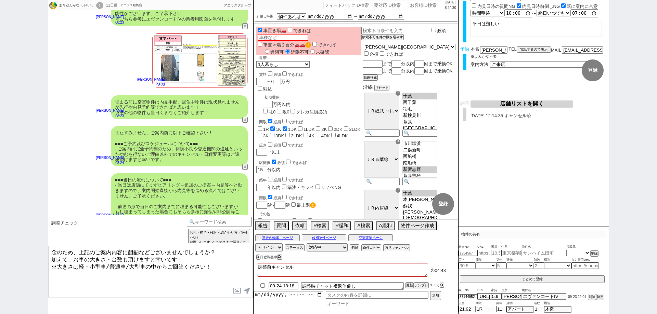
type textarea "念のため、上記のご案内内容に齟齬などございませんでしょうか？ 加えて、お車の大きさ・台数も頂けますと幸いです！ ※大きさは軽・小型車/普通車/大型車の中からご…"
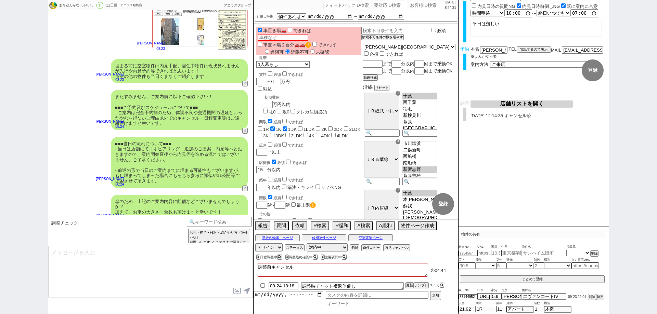
scroll to position [0, 0]
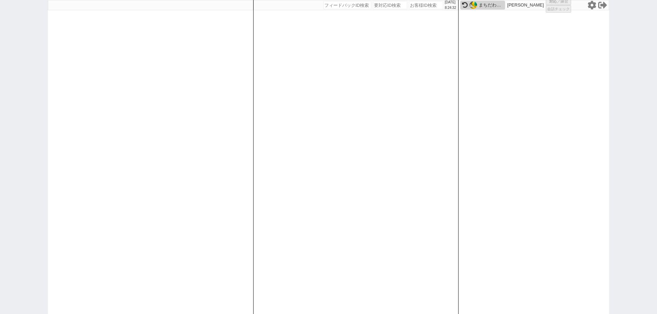
select select
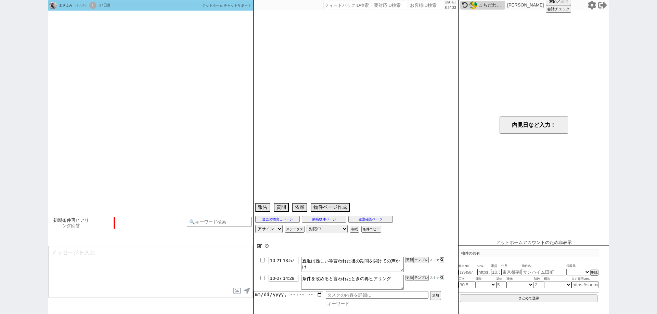
type textarea "息子の代理→友達追加リンクが仕様上送信できない"
select select "2026"
select select "4"
select select "36"
select select "0"
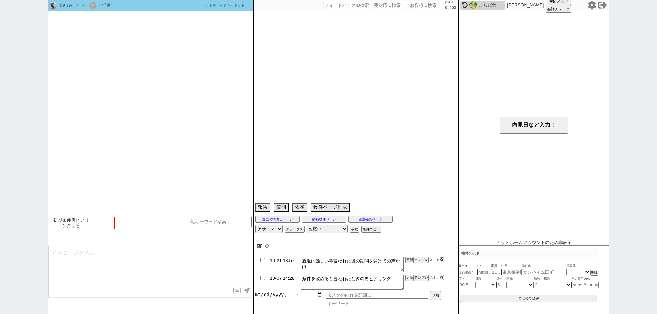
select select "14"
select select "91"
select select "2535"
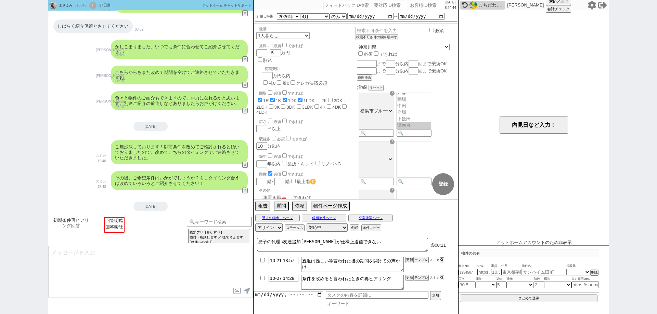
scroll to position [337, 0]
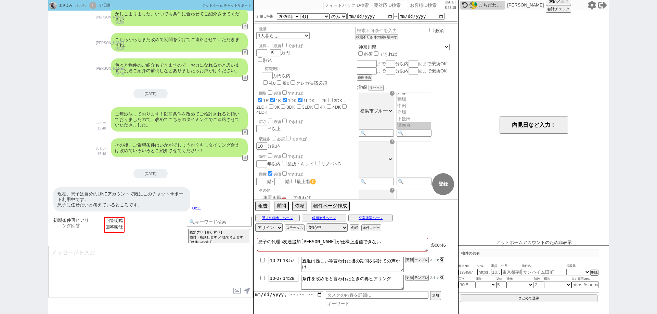
click at [0, 93] on div "まさふみ 610649 ! 0 37日目 冬眠中 自社客 アットホーム チャットサポート スミカ_BPO チャット全表示 2025-08-20 ありがとうござ…" at bounding box center [328, 157] width 657 height 314
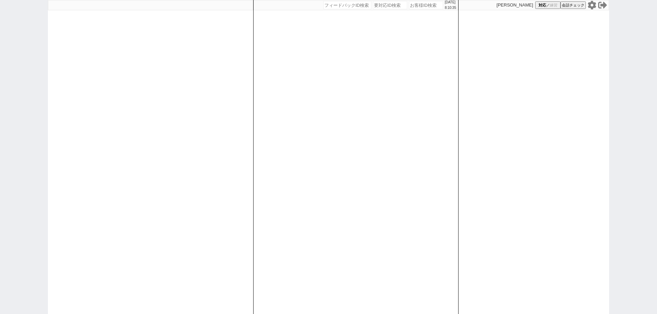
click at [590, 7] on icon at bounding box center [592, 5] width 8 height 9
drag, startPoint x: 426, startPoint y: 6, endPoint x: 432, endPoint y: 5, distance: 5.6
click at [426, 6] on input "number" at bounding box center [426, 5] width 34 height 8
paste input "615417"
type input "615417"
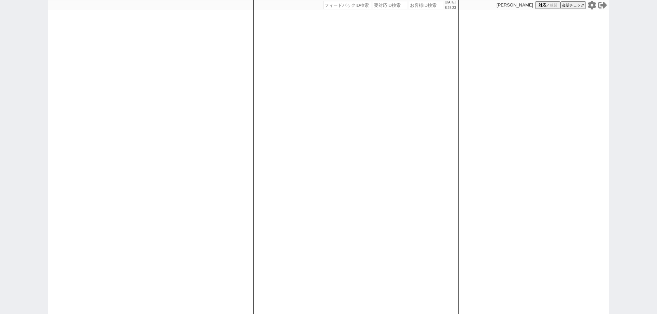
select select
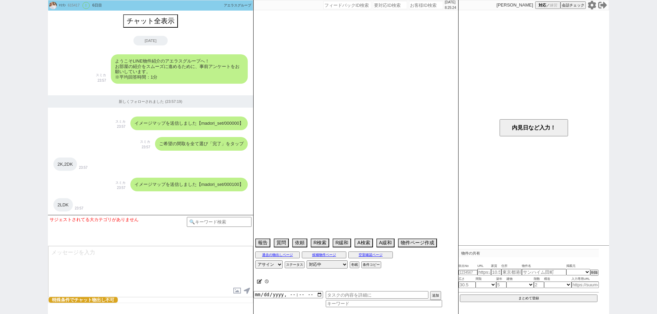
scroll to position [1043, 0]
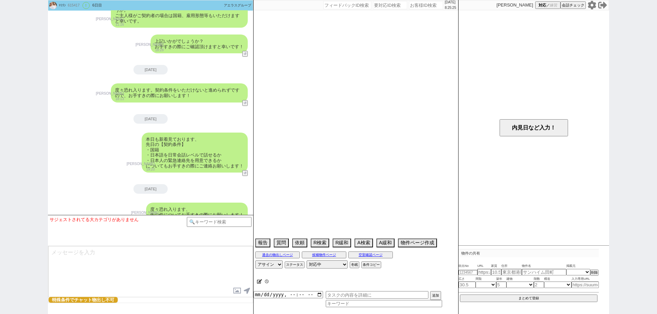
select select "2025"
select select "11"
select select "36"
select select "6"
select select "811"
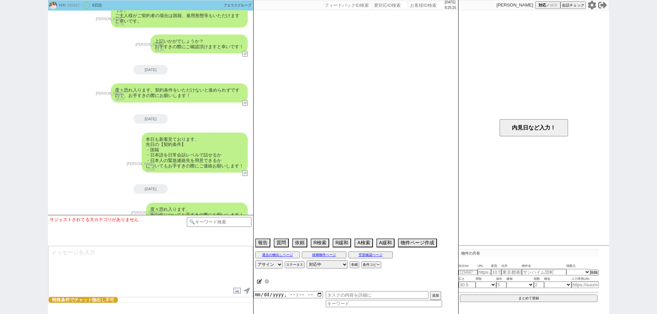
select select "75"
select select "63"
select select "65"
select select "67"
select select "23"
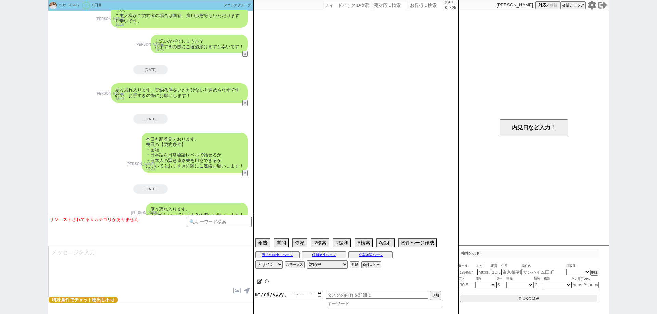
select select "724"
select select "14"
select select "72"
select select "70"
select select "60"
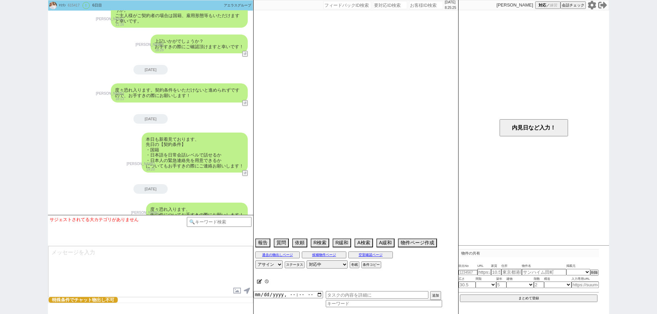
select select "62"
select select "71"
select select "64"
select select "69"
select select "38"
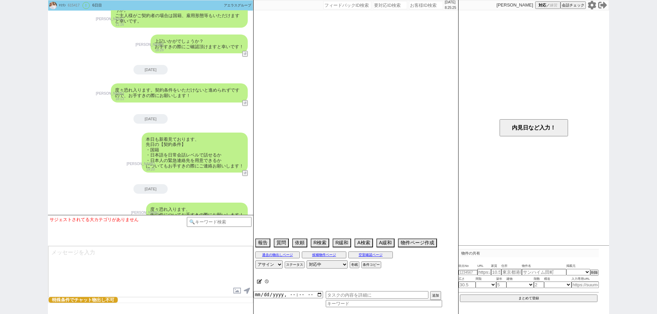
select select "44"
select select "59"
select select "52"
select select "25"
select select "3116"
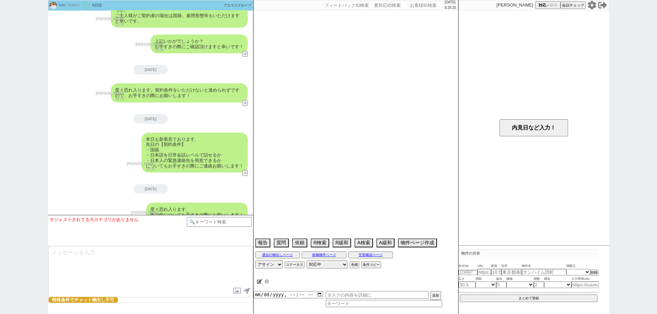
select select "47"
select select "19"
select select "48"
select select "36"
select select "68"
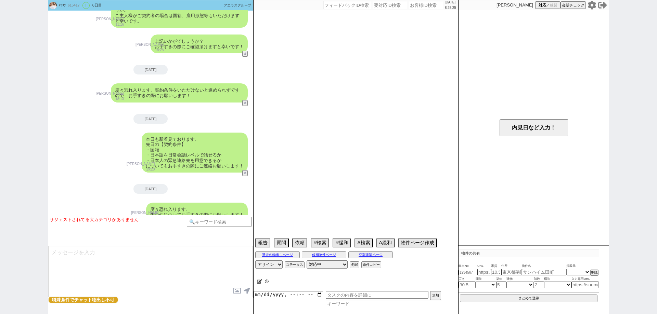
select select "74"
select select "50"
select select "35"
select select "33"
select select "53"
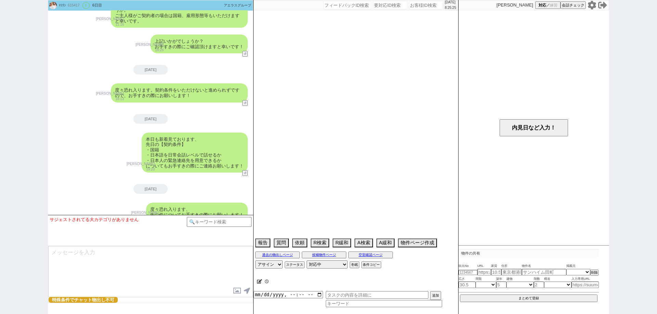
select select "66"
select select "29"
select select "56"
select select "12"
select select "27"
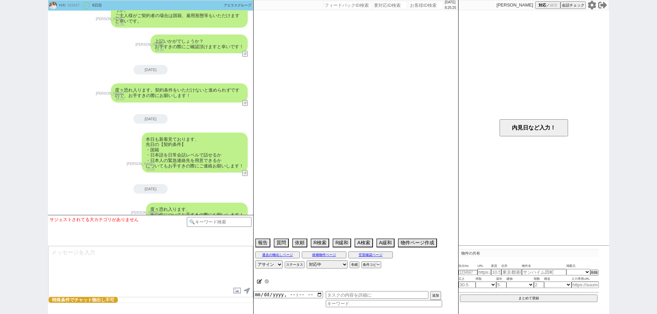
select select "9"
select select "332"
select select "76"
select select "54"
select select "57"
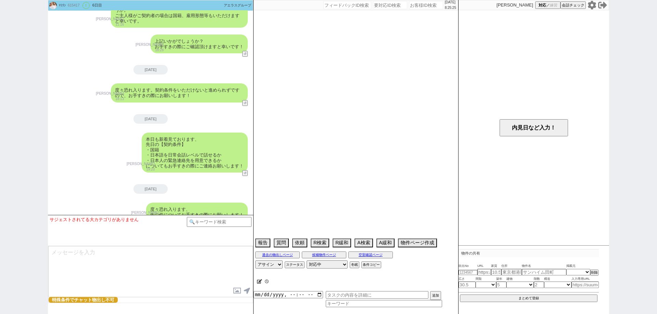
select select "15"
select select "7"
select select "55"
select select "77"
select select "11"
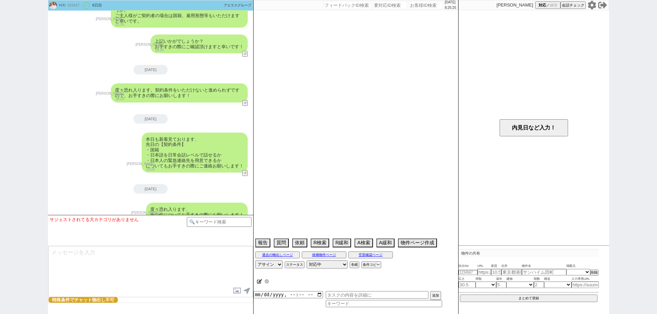
select select "16"
select select "531"
select select "51"
select select "30"
select select "24"
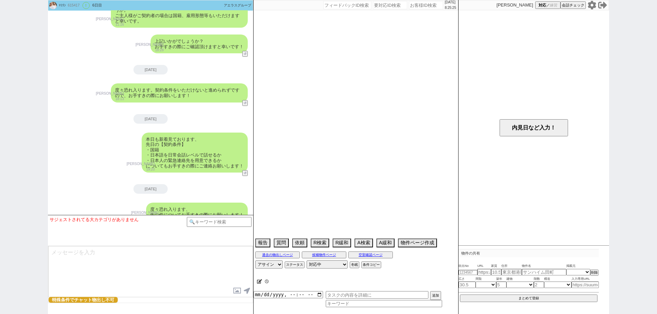
select select "34"
select select "73"
select select "1760"
select select "61"
select select "37"
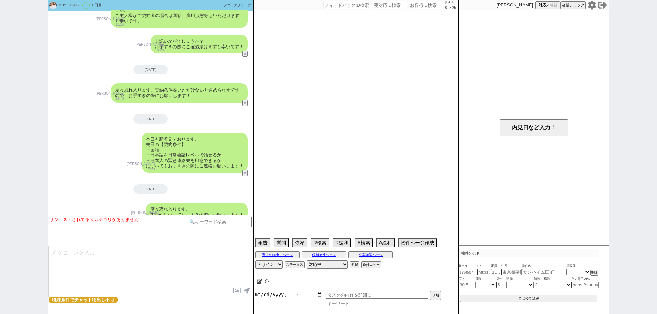
select select "46"
select select "31"
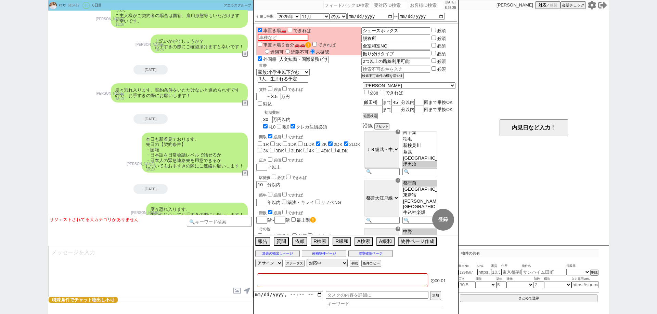
type textarea "保証人不要"
click at [0, 229] on div "ﾏﾐﾘﾝ 615417 ! 0 6日目 アエラス石神井公園店 冬眠中 自社客 アエラスグループ スミカ_BPO チャット全表示 2025-09-18 ようこそ…" at bounding box center [328, 157] width 657 height 314
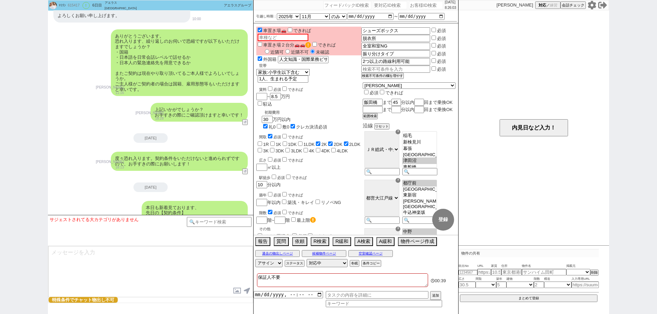
scroll to position [1043, 0]
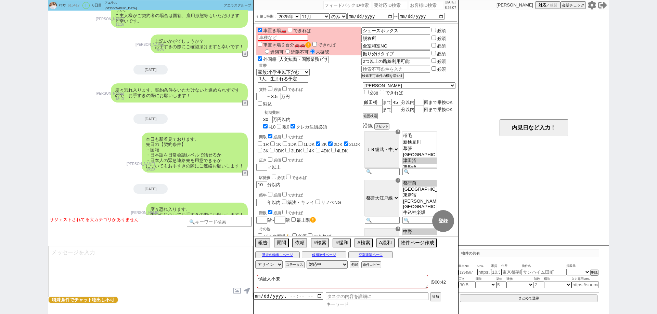
click at [366, 301] on div "追加" at bounding box center [355, 300] width 205 height 15
type input "せ"
type input "最後"
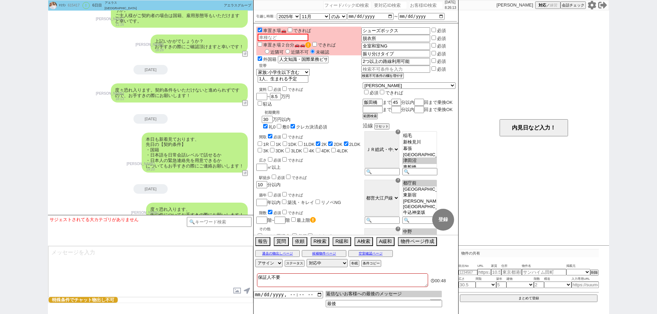
type input "返信ないお客様への最後のメッセージ"
click at [322, 295] on input "datetime-local" at bounding box center [287, 294] width 69 height 6
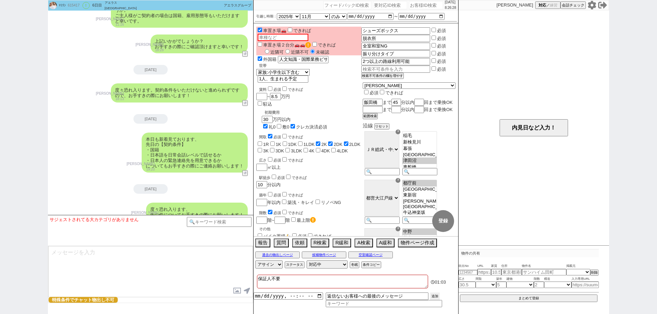
click at [432, 298] on button "追加" at bounding box center [435, 297] width 10 height 8
type input "2025-09-24T08:00"
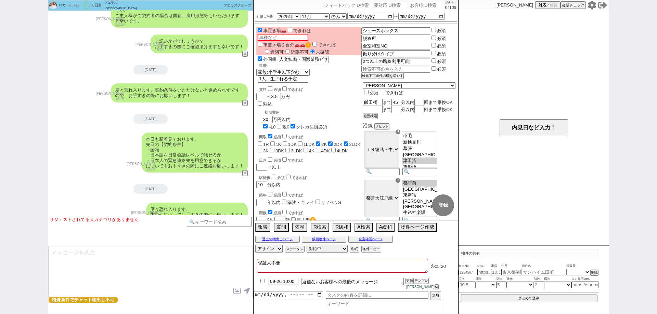
click at [0, 159] on div "ﾏﾐﾘﾝ 615417 ! 0 6日目 アエラス石神井公園店 冬眠中 自社客 アエラスグループ スミカ_BPO チャット全表示 2025-09-18 ようこそ…" at bounding box center [328, 157] width 657 height 314
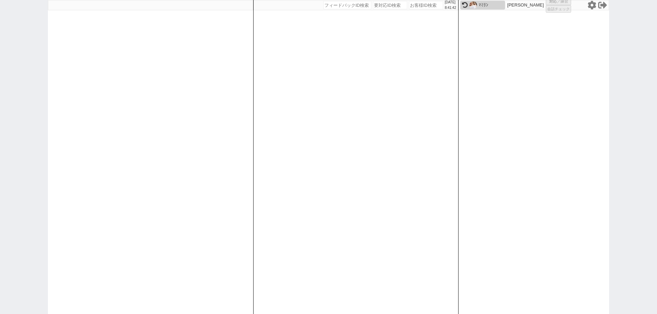
select select
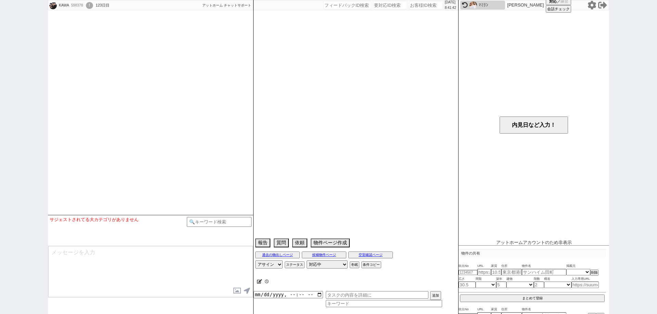
select select "13"
select select "0"
select select "23"
select select "740"
select select "59"
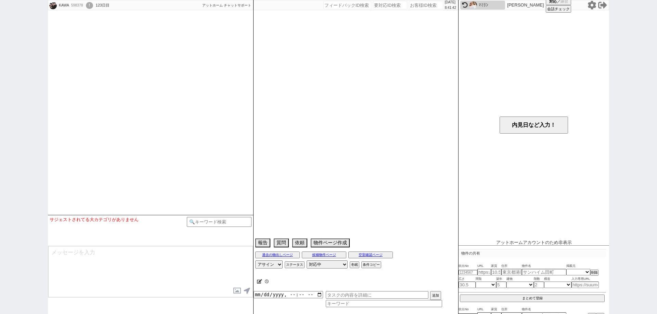
select select "75"
select select "1794"
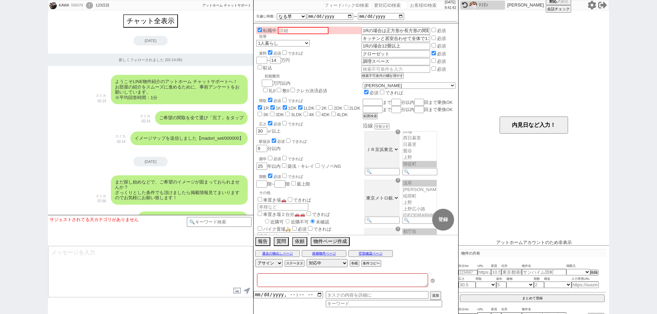
type textarea "会話不能＠＠ コルテ寿、ブロードバンドではなくNG、20日面接なので返信促ししない コアマンション御徒町、追い焚きがなくNG トーシンリバーサイドフェニックス…"
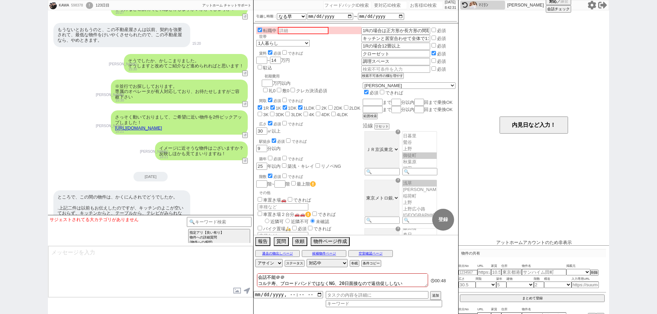
scroll to position [9115, 0]
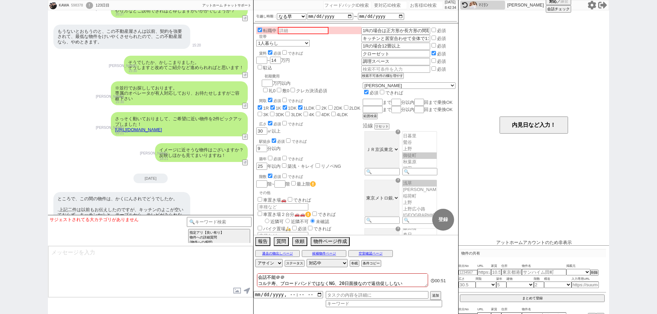
click at [162, 127] on link "https://athome.sumika.live/pages/dcv9tka" at bounding box center [138, 129] width 47 height 5
click at [0, 176] on div "KAWA 598378 ! 0 123日目 冬眠中 自社客 アットホーム チャットサポート スミカ_BPO チャット全表示 2025-05-24 新しくフォロ…" at bounding box center [328, 157] width 657 height 314
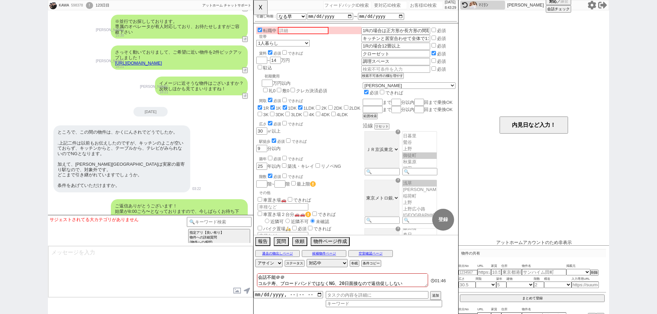
scroll to position [9218, 0]
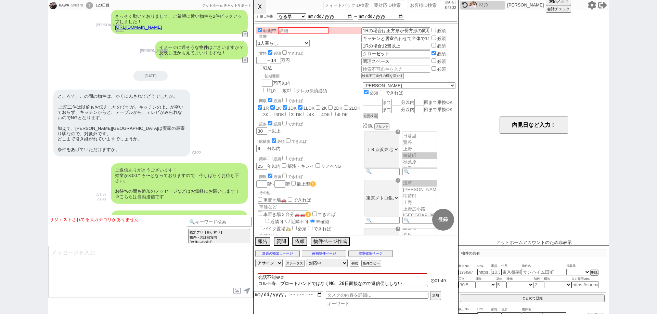
click at [262, 7] on button "☓" at bounding box center [259, 7] width 13 height 14
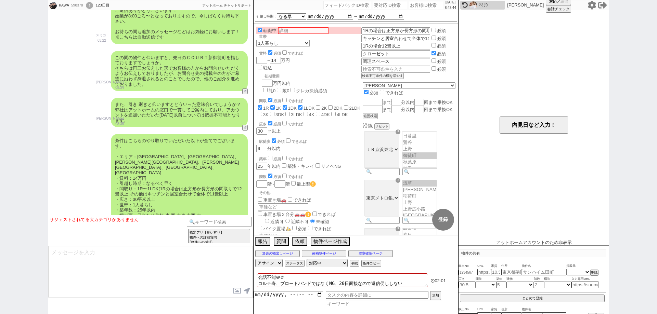
scroll to position [9389, 0]
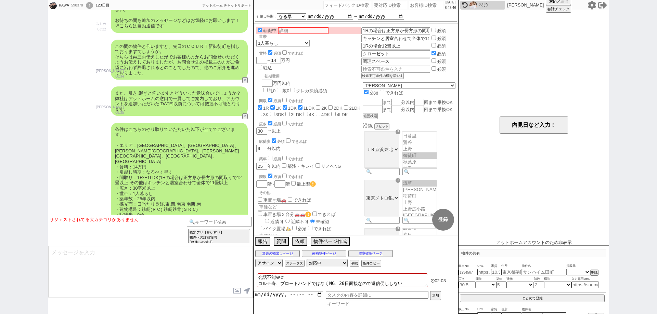
click at [149, 268] on div "思い違いをされています. 不動産屋以外でもみられますよね。掲載の不動産屋でなくても.物件はいま、どういう状態ですか？" at bounding box center [121, 282] width 137 height 29
click at [385, 251] on button "空室確認ページ" at bounding box center [370, 253] width 44 height 5
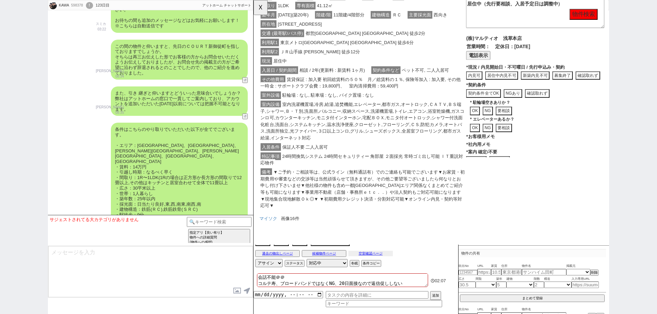
scroll to position [188, 0]
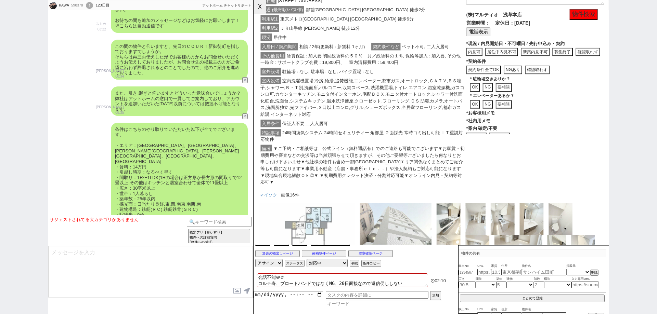
click at [262, 2] on button "☓" at bounding box center [259, 7] width 13 height 14
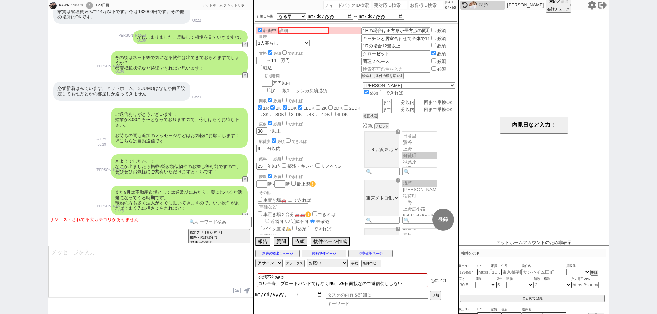
scroll to position [8876, 0]
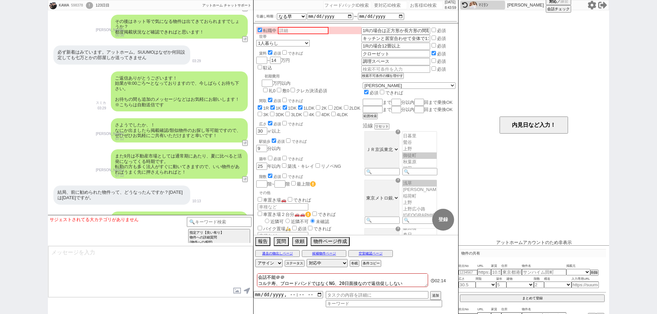
click at [203, 237] on link "https://www.athome.co.jp/chintai/1114040915/?property_source=sumika" at bounding box center [161, 239] width 93 height 5
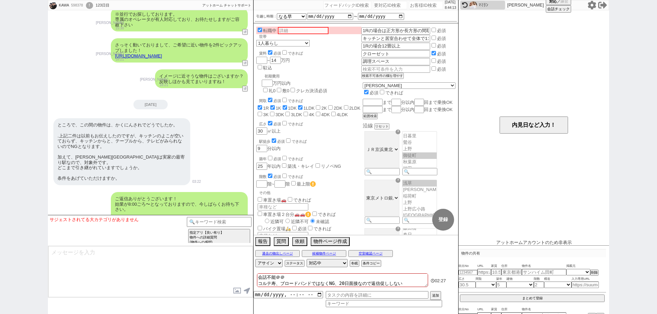
scroll to position [9218, 0]
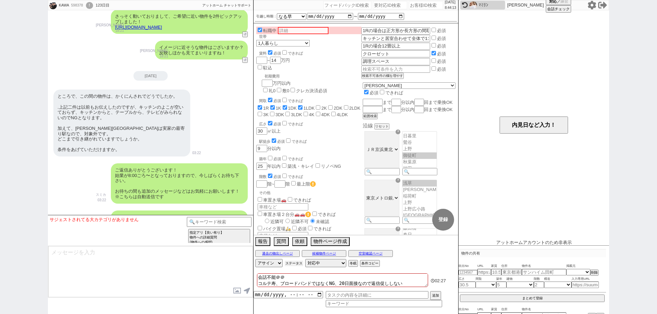
click at [296, 262] on button "ステータス" at bounding box center [294, 263] width 18 height 5
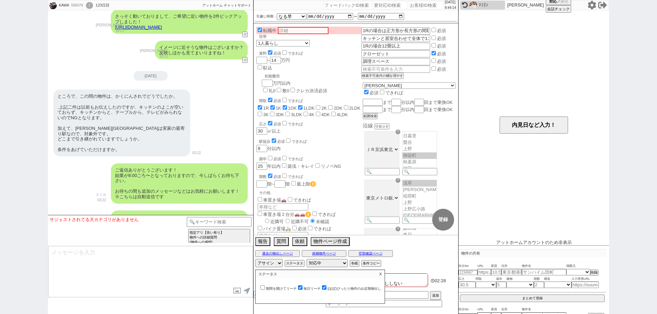
click at [302, 285] on div "期間を開けてリーチ 毎日リーチ (ほぼ)ぴったり物件のみ定期物出し" at bounding box center [320, 288] width 122 height 7
click at [302, 287] on input "毎日リーチ" at bounding box center [300, 288] width 4 height 4
checkbox input "false"
click at [329, 287] on label "(ほぼ)ぴったり物件のみ定期物出し" at bounding box center [351, 289] width 61 height 4
click at [326, 287] on input "(ほぼ)ぴったり物件のみ定期物出し" at bounding box center [324, 288] width 4 height 4
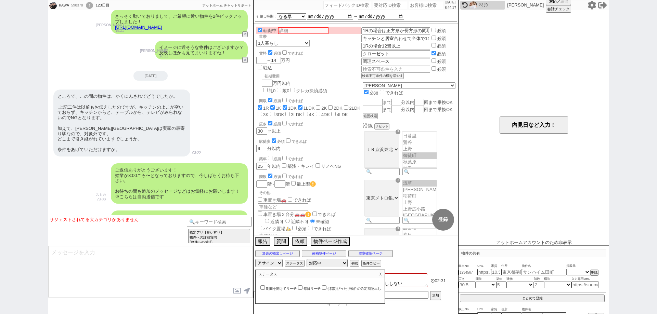
click at [384, 273] on p "X" at bounding box center [380, 274] width 8 height 8
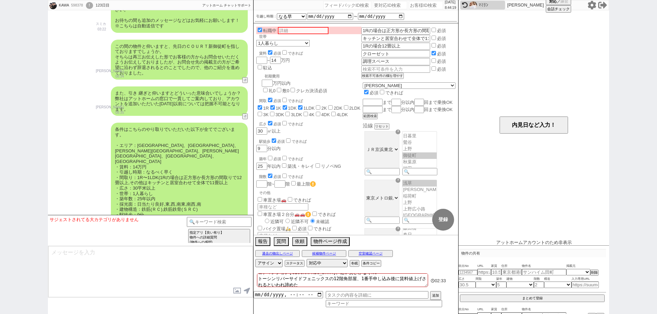
scroll to position [0, 0]
click at [301, 261] on button "ステータス" at bounding box center [294, 263] width 18 height 5
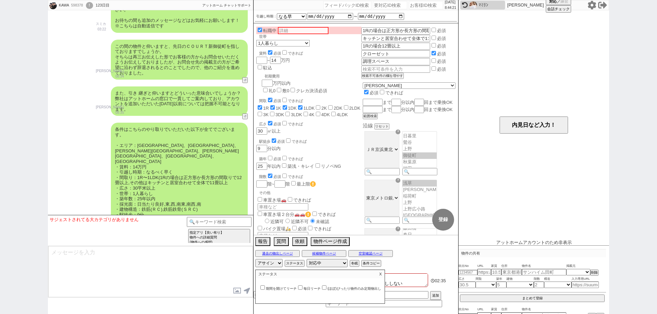
click at [326, 287] on input "(ほぼ)ぴったり物件のみ定期物出し" at bounding box center [324, 288] width 4 height 4
checkbox input "true"
drag, startPoint x: 300, startPoint y: 284, endPoint x: 307, endPoint y: 285, distance: 6.2
click at [300, 285] on div "期間を開けてリーチ 毎日リーチ (ほぼ)ぴったり物件のみ定期物出し" at bounding box center [320, 288] width 122 height 7
click at [300, 286] on input "毎日リーチ" at bounding box center [300, 288] width 4 height 4
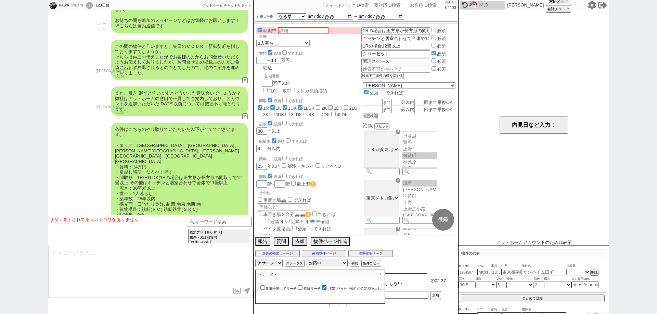
checkbox input "true"
click at [382, 274] on p "X" at bounding box center [380, 274] width 8 height 8
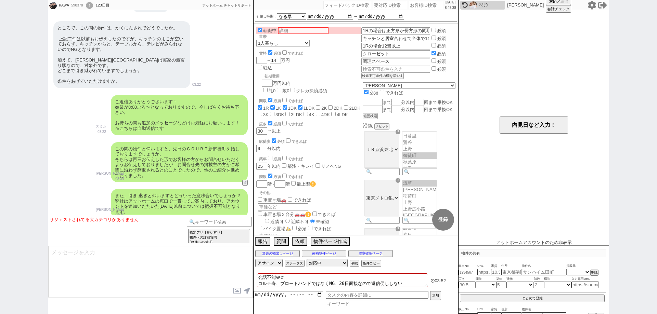
scroll to position [9389, 0]
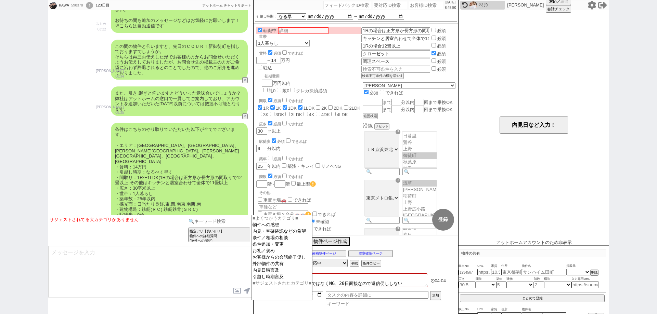
click at [211, 219] on input at bounding box center [219, 221] width 65 height 9
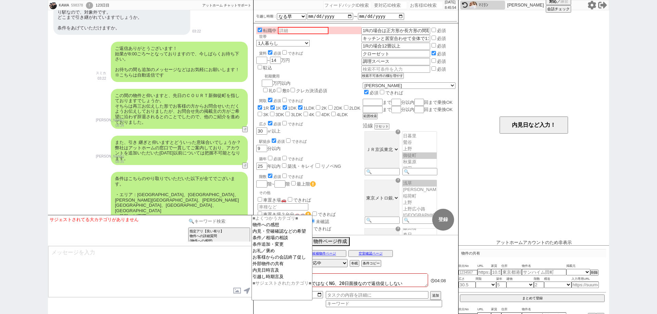
scroll to position [9286, 0]
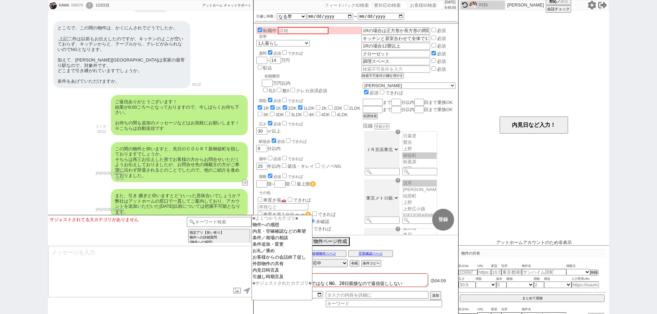
click at [245, 218] on button "↺" at bounding box center [246, 220] width 4 height 4
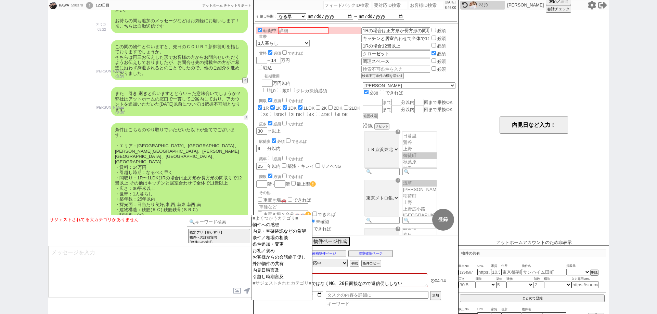
scroll to position [9389, 0]
click at [232, 223] on input at bounding box center [219, 221] width 65 height 9
drag, startPoint x: 0, startPoint y: 228, endPoint x: 66, endPoint y: 283, distance: 85.3
click at [0, 228] on div "KAWA 598378 ! 0 123日目 冬眠中 自社客 アットホーム チャットサポート スミカ_BPO チャット全表示 2025-05-24 新しくフォロ…" at bounding box center [328, 157] width 657 height 314
click at [106, 270] on textarea at bounding box center [150, 271] width 205 height 51
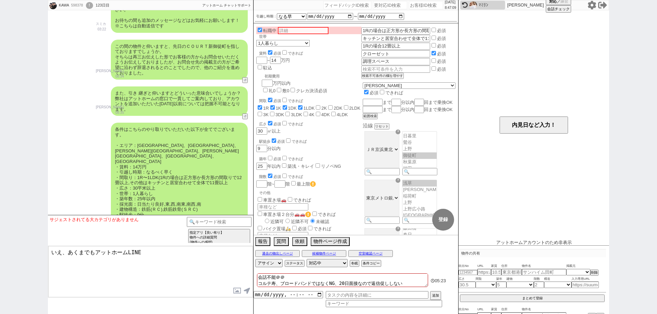
drag, startPoint x: 156, startPoint y: 258, endPoint x: 94, endPoint y: 256, distance: 62.6
click at [94, 256] on textarea "いえ、あくまでもアットホームLINE" at bounding box center [150, 271] width 205 height 51
click at [1, 225] on div "KAWA 598378 ! 0 123日目 冬眠中 自社客 アットホーム チャットサポート スミカ_BPO チャット全表示 2025-05-24 新しくフォロ…" at bounding box center [328, 157] width 657 height 314
drag, startPoint x: 156, startPoint y: 256, endPoint x: 69, endPoint y: 250, distance: 87.1
click at [69, 250] on textarea "いえ、あくまでもアットホームLINE" at bounding box center [150, 271] width 205 height 51
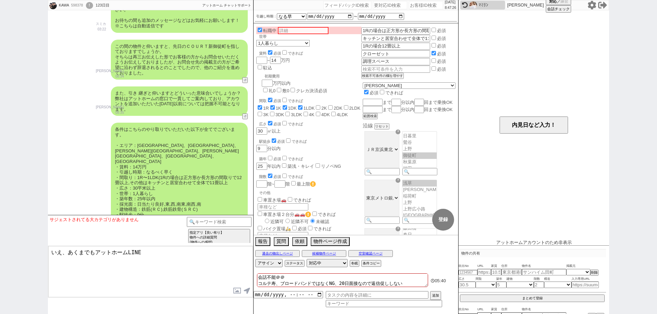
paste textarea "ットホームチャットサービスは物件情報をお客様にご提案させて頂くサービスということもあり"
drag, startPoint x: 0, startPoint y: 161, endPoint x: 51, endPoint y: 167, distance: 51.0
click at [0, 161] on div "KAWA 598378 ! 0 123日目 冬眠中 自社客 アットホーム チャットサポート スミカ_BPO チャット全表示 2025-05-24 新しくフォロ…" at bounding box center [328, 157] width 657 height 314
click at [0, 254] on div "KAWA 598378 ! 0 123日目 冬眠中 自社客 アットホーム チャットサポート スミカ_BPO チャット全表示 2025-05-24 新しくフォロ…" at bounding box center [328, 157] width 657 height 314
click at [123, 262] on textarea "いえ、アットホームチャットサービスは物件情報をお客様にご提案させて頂くサービスということもあり、" at bounding box center [150, 271] width 205 height 51
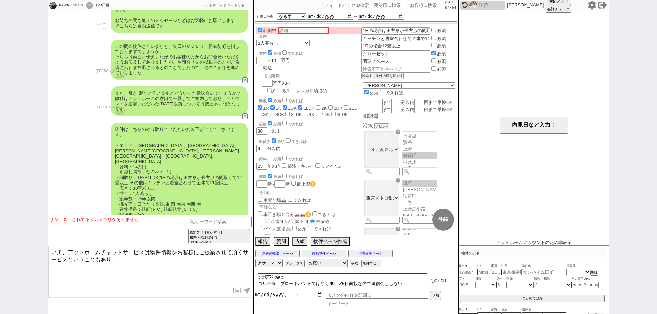
paste textarea "空室状況やその他詳細についてアットホームで代わりにお問い合わせを行うことが出来ませんのでお手数ですが掲載主に直接お問い合わせ頂く形となります、！"
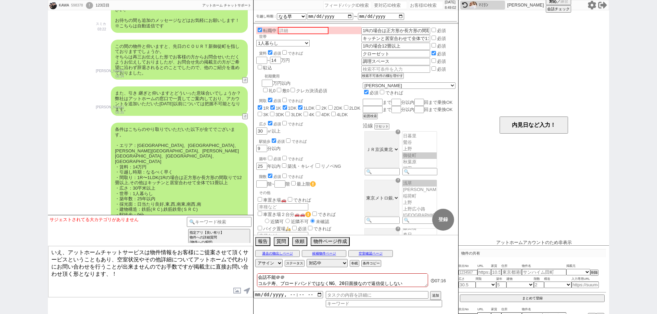
click at [119, 274] on textarea "いえ、アットホームチャットサービスは物件情報をお客様にご提案させて頂くサービスということもあり、空室状況やその他詳細についてアットホームで代わりにお問い合わせ…" at bounding box center [150, 271] width 205 height 51
drag, startPoint x: 151, startPoint y: 264, endPoint x: 165, endPoint y: 275, distance: 18.1
click at [165, 275] on textarea "いえ、アットホームチャットサービスは物件情報をお客様にご提案させて頂くサービスということもあり、空室状況やその他詳細についてアットホームで代わりにお問い合わせ…" at bounding box center [150, 271] width 205 height 51
drag, startPoint x: 112, startPoint y: 256, endPoint x: 46, endPoint y: 242, distance: 67.1
click at [46, 242] on div "KAWA 598378 ! 0 123日目 冬眠中 自社客 アットホーム チャットサポート スミカ_BPO チャット全表示 2025-05-24 新しくフォロ…" at bounding box center [328, 157] width 657 height 314
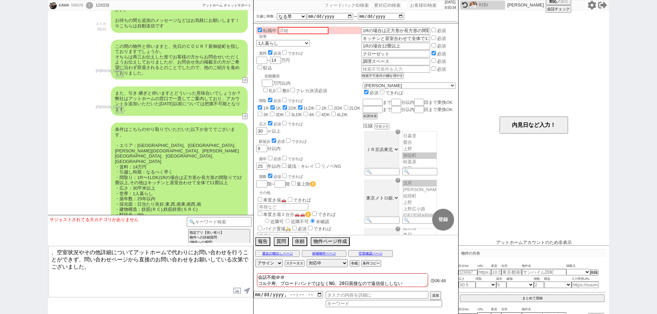
click at [50, 252] on textarea "、空室状況やその他詳細についてアットホームで代わりにお問い合わせを行うことができず、問い合わせページから直接のお問い合わせをお願いしている次第でございました。" at bounding box center [150, 271] width 205 height 51
click at [183, 280] on textarea "いえ、空室状況やその他詳細についてアットホームで代わりにお問い合わせを行うことができず、問い合わせページから直接のお問い合わせをお願いしている次第でございまし…" at bounding box center [150, 271] width 205 height 51
click at [165, 279] on textarea "いえ、空室状況やその他詳細についてアットホームで代わりにお問い合わせを行うことができず、問い合わせページから直接のお問い合わせをお願いしている次第でございまし…" at bounding box center [150, 271] width 205 height 51
paste textarea "アットホームチャットサービスは物件情報をお客様にご提案させて頂くサービスということもあり"
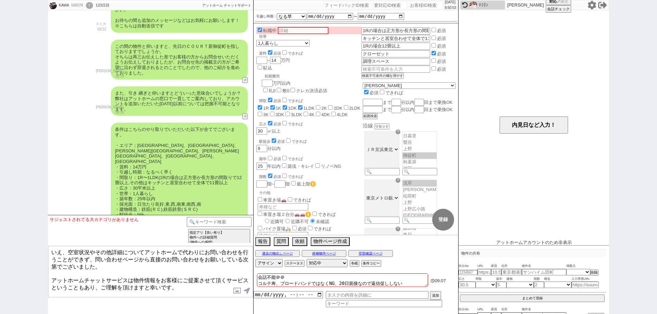
type textarea "いえ、空室状況やその他詳細についてアットホームで代わりにお問い合わせを行うことができず、問い合わせページから直接のお問い合わせをお願いしている次第でございまし…"
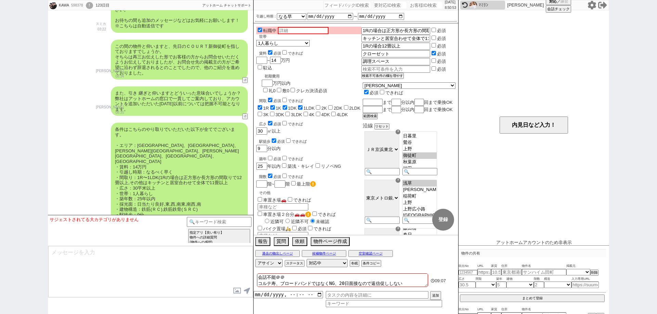
scroll to position [9441, 0]
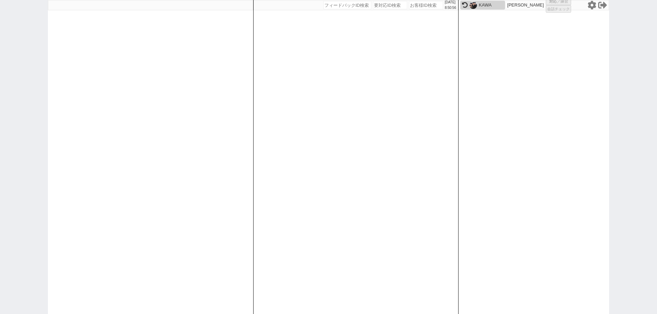
select select
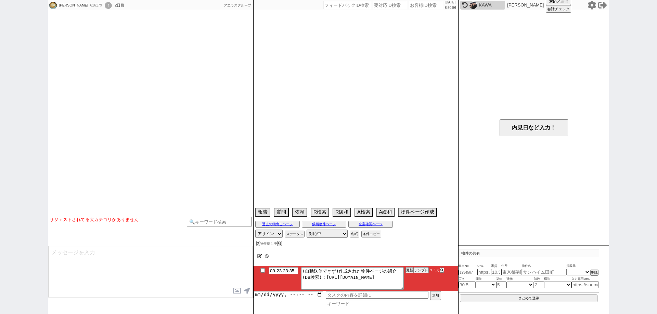
select select
select select "2025"
select select "10"
select select "36"
select select "7"
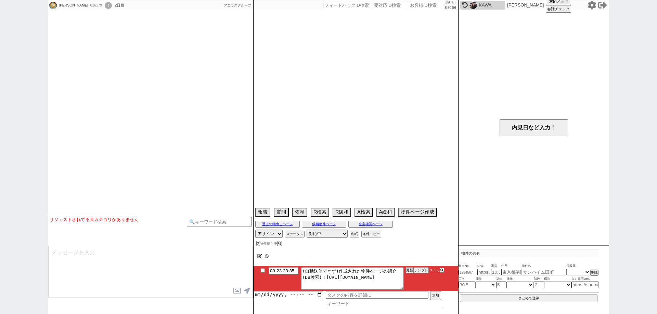
select select "71"
select select "1719"
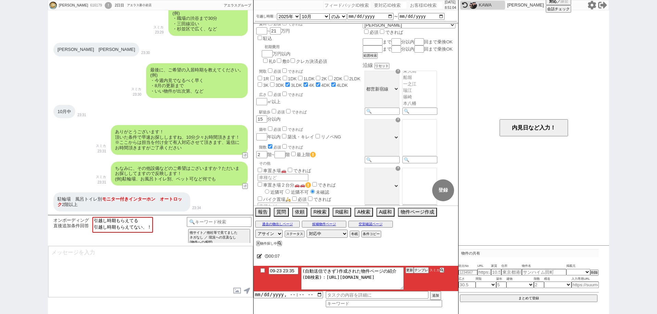
scroll to position [34, 0]
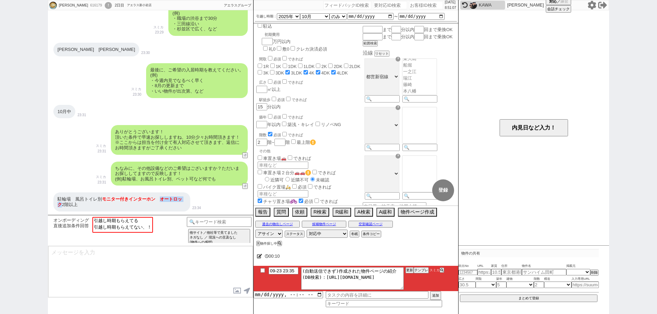
drag, startPoint x: 165, startPoint y: 199, endPoint x: 66, endPoint y: 206, distance: 99.1
click at [66, 206] on div "駐輪場　風呂トイレ別　 モニター付きインターホン 　 オートロック 　2階以上" at bounding box center [121, 202] width 137 height 19
copy span "オートロック"
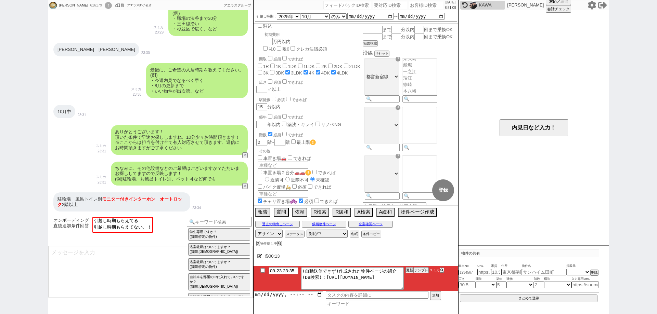
scroll to position [182, 0]
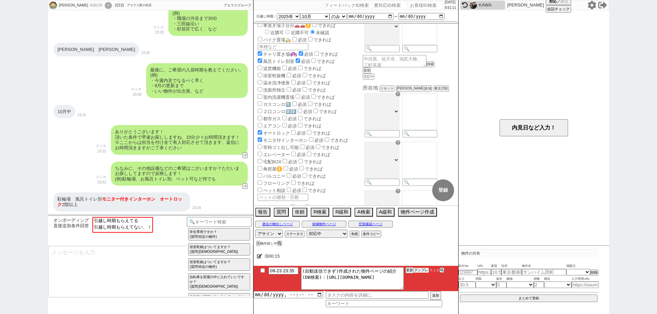
click at [421, 273] on li "09-23 23:35 (自動送信できず)作成された物件ページの紹介(DB検索)：https://jent-crm.com/2ng-84y191pn3984h…" at bounding box center [355, 278] width 205 height 25
click at [422, 269] on button "テンプレ" at bounding box center [421, 270] width 15 height 5
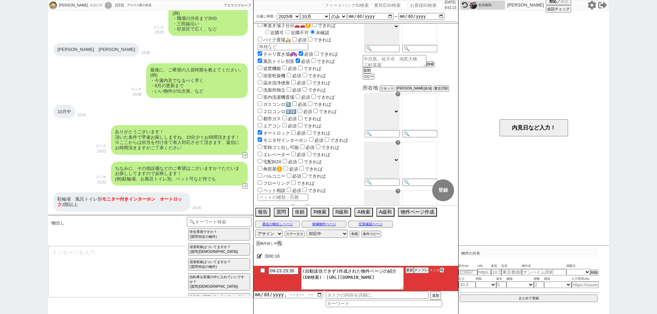
type textarea "@@【返信入れてください】 また完全一致だと難しく、設備などズレますがピックアップいたしました！ https://tools.sumika.live/page…"
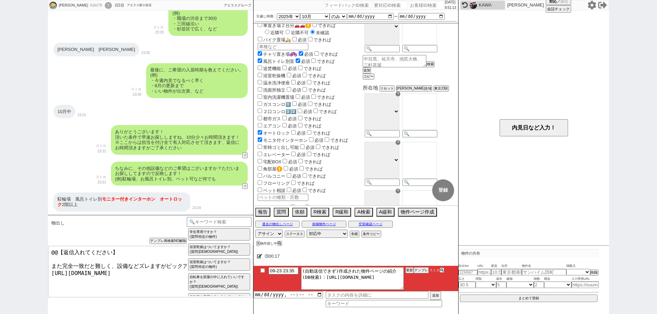
click at [129, 287] on textarea "@@【返信入れてください】 また完全一致だと難しく、設備などズレますがピックアップいたしました！ https://tools.sumika.live/page…" at bounding box center [150, 271] width 205 height 51
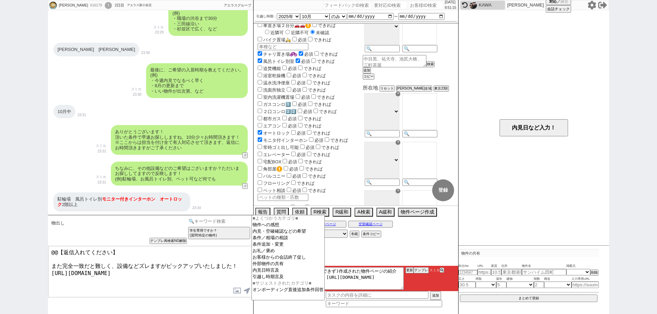
click at [212, 225] on input at bounding box center [219, 221] width 65 height 9
type input "省く"
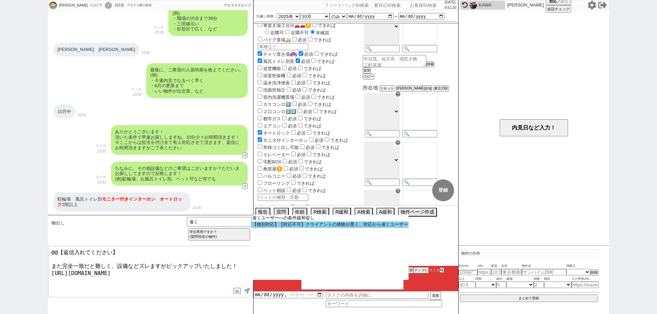
click at [326, 226] on option "【個別対応】【対応不可】クライアントの体験が悪く、対応から省くユーザー" at bounding box center [329, 225] width 157 height 6
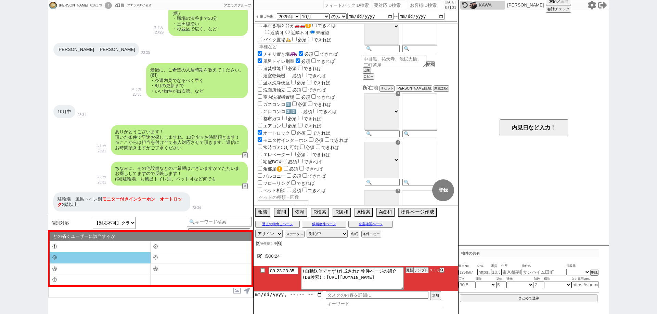
click at [115, 257] on li "③" at bounding box center [100, 257] width 101 height 11
type textarea "すみません、他の不動産も参照する業者間システム上でお探ししたのですが、頂いた条件に合致する物件は現時点で全く出ておらずでした、、"
select select "③"
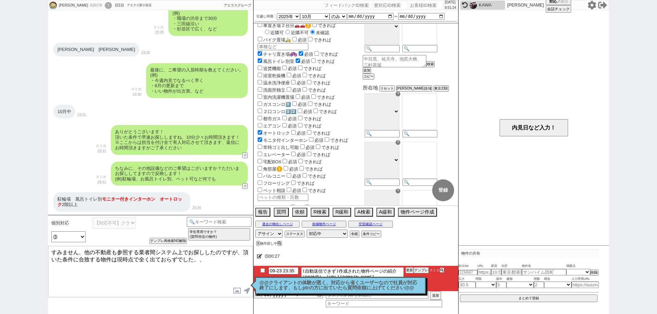
click at [52, 254] on textarea "すみません、他の不動産も参照する業者間システム上でお探ししたのですが、頂いた条件に合致する物件は現時点で全く出ておらずでした、、" at bounding box center [150, 271] width 205 height 51
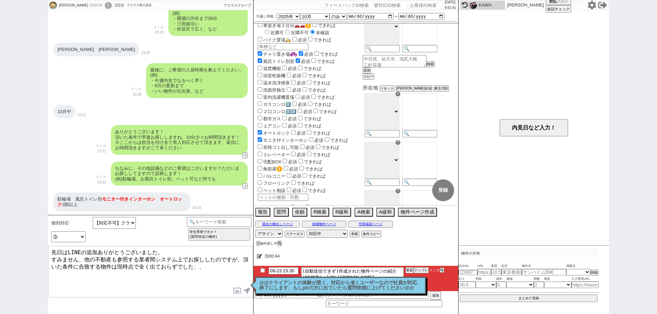
drag, startPoint x: 165, startPoint y: 250, endPoint x: 65, endPoint y: 244, distance: 100.4
click at [65, 244] on div "個別対応 【対応不可】クライアントの体験が悪く、対応から省くユーザー 小カテゴリを選択 どの省くユーザーに該当するか ① ② ③ ④ ⑤ ⑥ ⑦ チャンネルサ…" at bounding box center [150, 264] width 205 height 99
type textarea "先日は終業後となり失礼しました。 すみません、他の不動産も参照する業者間システム上でお探ししたのですが、頂いた条件に合致する物件は現時点で全く出ておらずでした…"
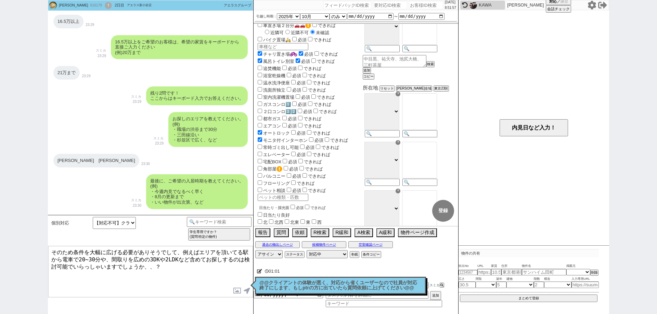
scroll to position [321, 0]
drag, startPoint x: 69, startPoint y: 157, endPoint x: 52, endPoint y: 154, distance: 17.4
click at [52, 154] on div "一之江　瑞江　篠崎 23:30" at bounding box center [150, 160] width 205 height 21
copy div "一之江"
click at [244, 253] on textarea "そのため条件を大幅に広げる必要がありそうでして、例えばエリアを頂いてる駅から電車で20~30分や、間取りを広めの3DKや2LDKなど含めてお探しするのは検討可…" at bounding box center [150, 271] width 205 height 51
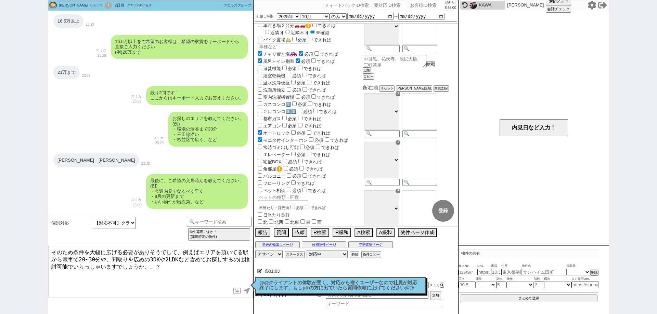
paste textarea "一之江"
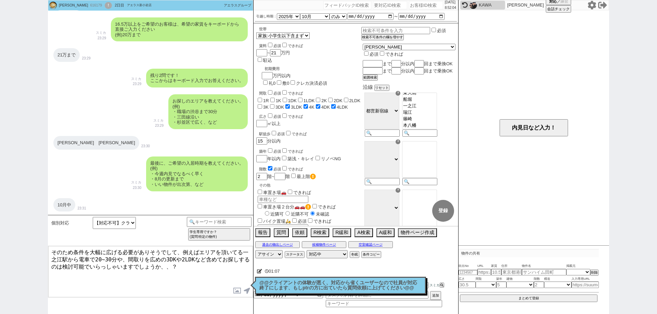
scroll to position [424, 0]
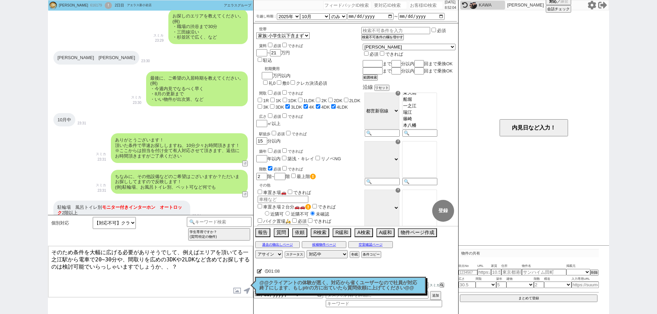
click at [210, 270] on textarea "そのため条件を大幅に広げる必要がありそうでして、例えばエリアを頂いてる一之江駅から電車で20~30分や、間取りを広めの3DKや2LDKなど含めてお探しするのは…" at bounding box center [150, 271] width 205 height 51
type textarea "そのため条件を大幅に広げる必要がありそうでして、例えばエリアを頂いてる一之江駅から電車で20~30分や、間取りを広めの3DKや2LDKなど含めてお探しするのは…"
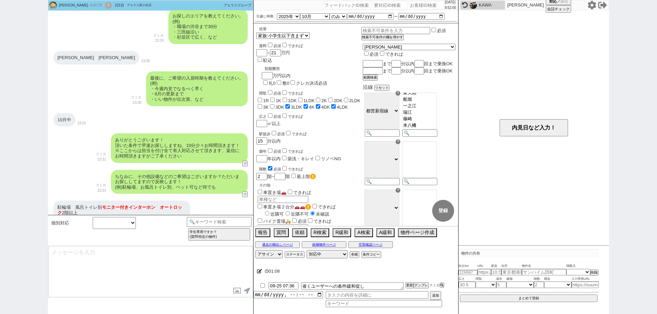
scroll to position [529, 0]
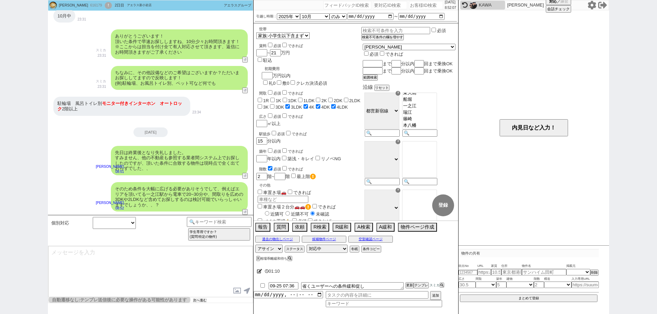
click at [204, 304] on div "個別対応 小カテゴリを選択 どの省くユーザーに該当するか ① ② ③ ④ ⑤ ⑥ ⑦ チャンネルサービス名 !=アエラスグループ&&!=グランデ&&!=アット…" at bounding box center [150, 264] width 205 height 99
click at [204, 301] on button "次へ進む" at bounding box center [200, 300] width 14 height 5
select select
click at [165, 302] on button "次へ進む" at bounding box center [160, 300] width 14 height 5
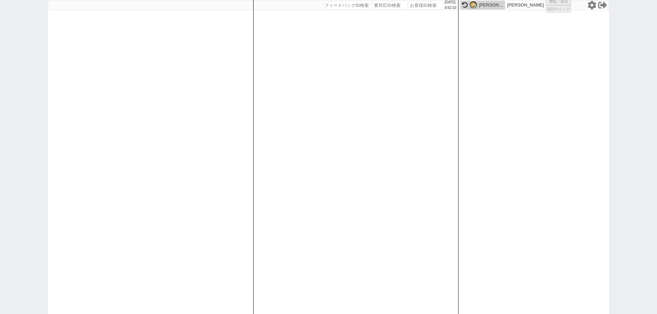
select select "5"
select select
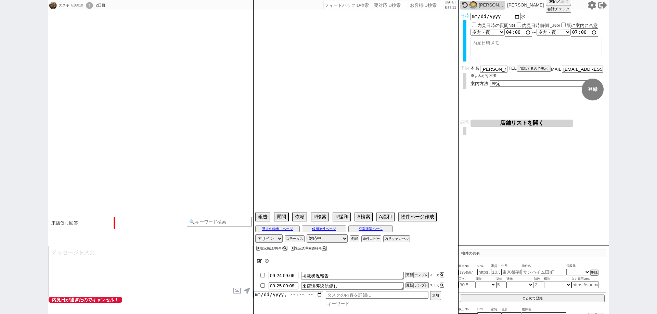
select select "15"
select select "0"
select select "14"
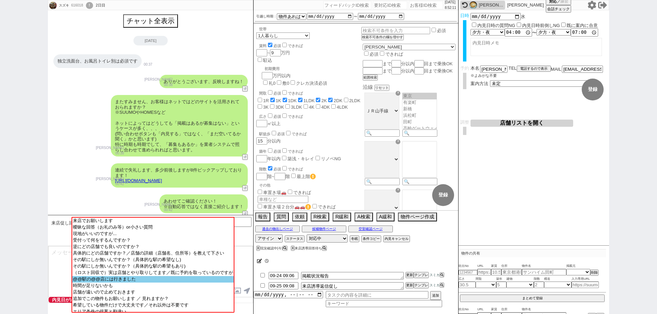
scroll to position [611, 0]
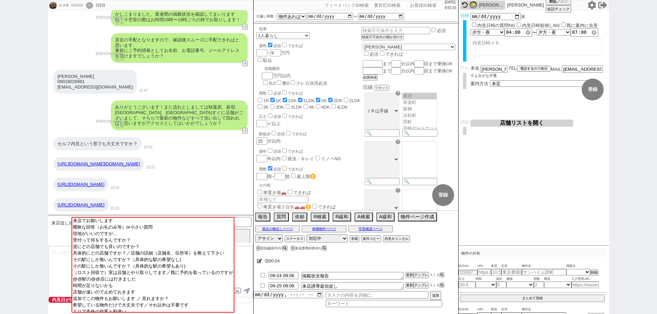
click at [64, 258] on textarea at bounding box center [150, 271] width 205 height 51
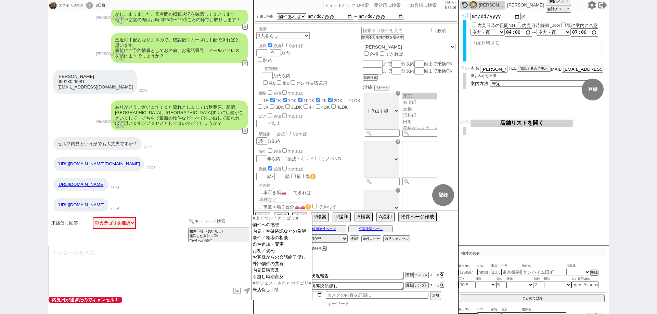
click at [207, 221] on input at bounding box center [219, 221] width 65 height 9
type input "ｄ"
type input "セルフ"
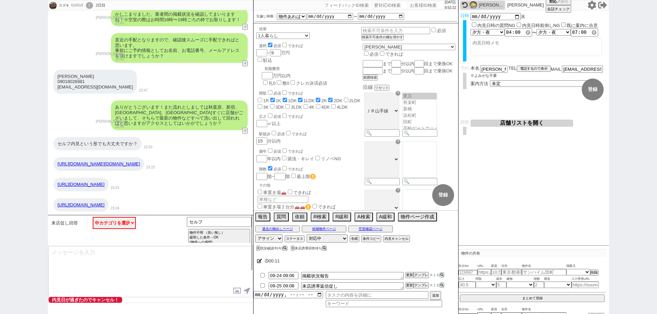
click at [197, 265] on textarea at bounding box center [150, 271] width 205 height 51
click at [233, 190] on div "https://suumo.jp/chintai/bc_000033003599/?recid=FSD00400 23:24" at bounding box center [150, 184] width 205 height 21
click at [257, 259] on icon at bounding box center [259, 261] width 5 height 4
click at [266, 259] on textarea at bounding box center [342, 260] width 171 height 14
type textarea "ｓ"
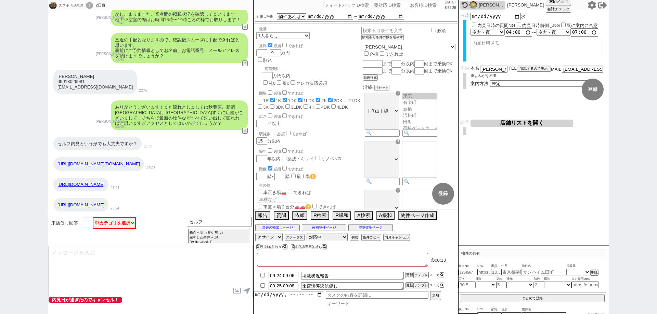
checkbox input "false"
checkbox input "true"
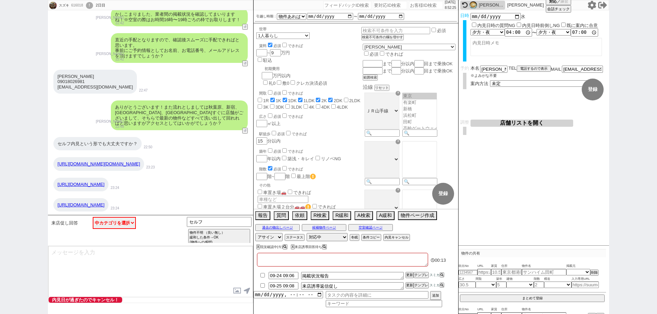
checkbox input "true"
checkbox input "false"
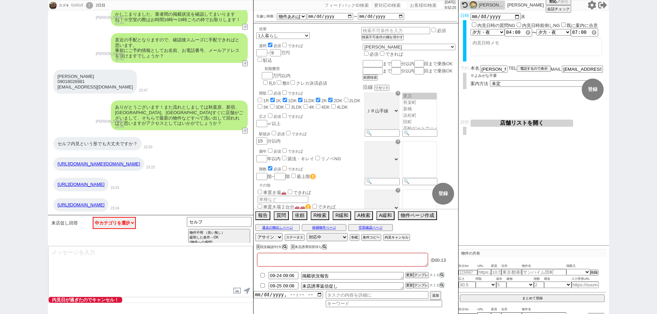
checkbox input "false"
type textarea "せ"
checkbox input "false"
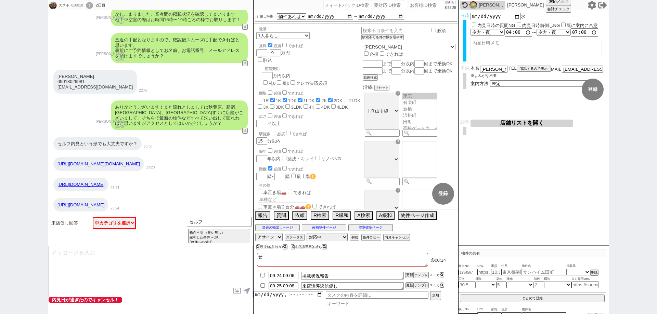
checkbox input "true"
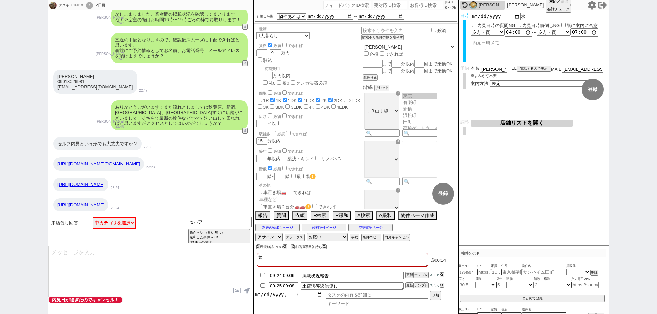
checkbox input "false"
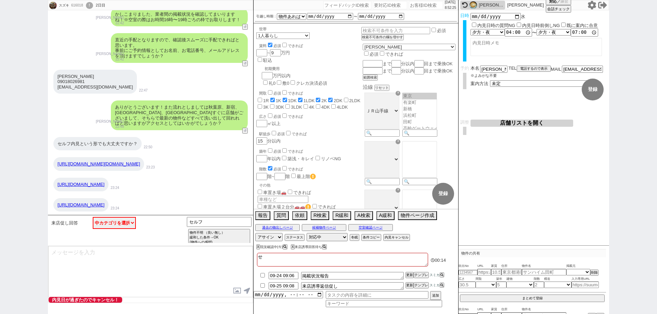
checkbox input "false"
type textarea "せｒ"
checkbox input "false"
checkbox input "true"
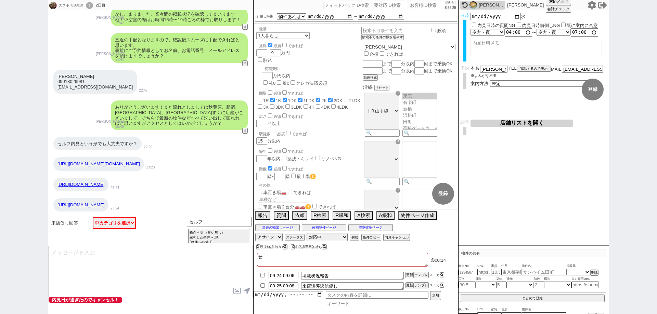
checkbox input "true"
checkbox input "false"
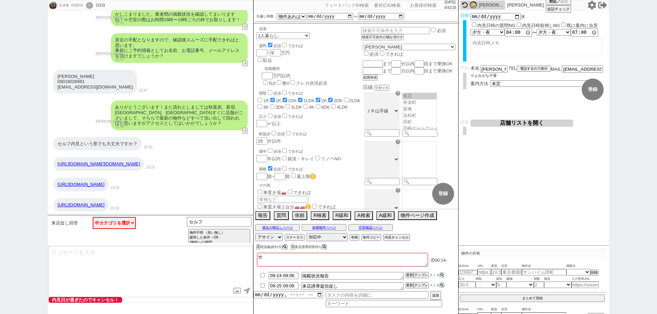
checkbox input "false"
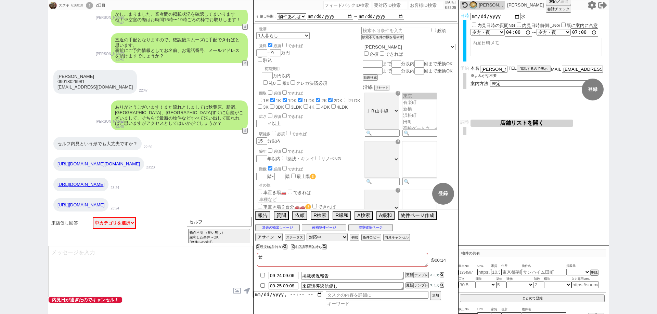
checkbox input "false"
type textarea "せる"
checkbox input "false"
checkbox input "true"
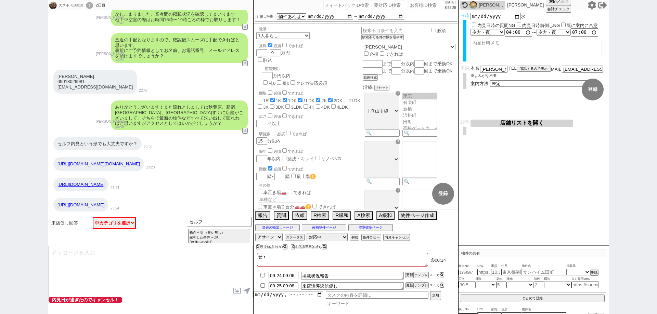
checkbox input "true"
checkbox input "false"
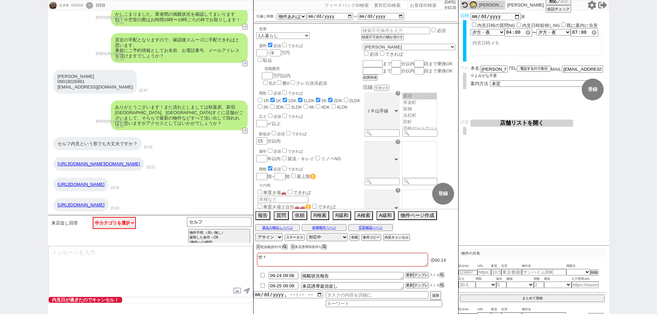
checkbox input "false"
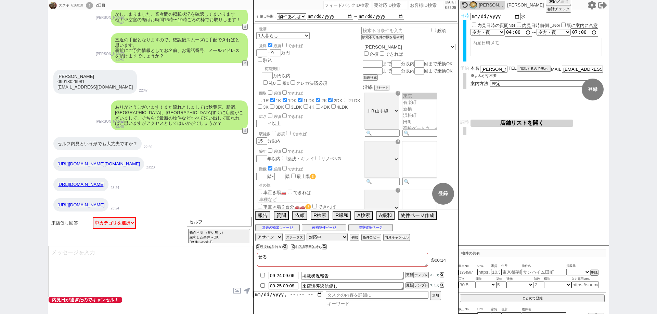
type textarea "セル"
checkbox input "false"
checkbox input "true"
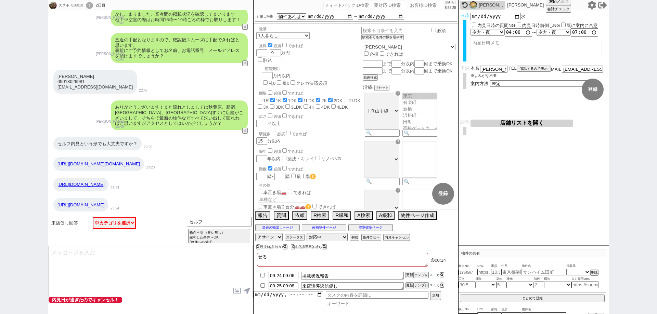
checkbox input "true"
checkbox input "false"
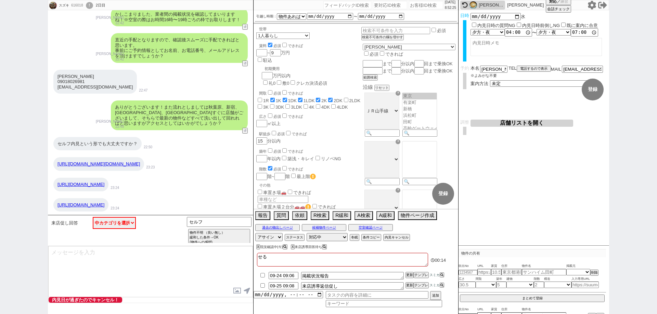
checkbox input "false"
type textarea "セルｈ"
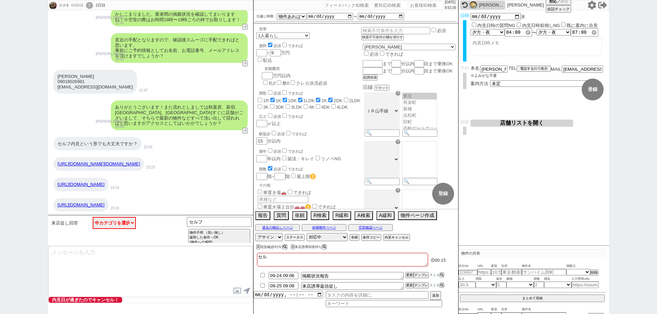
checkbox input "false"
checkbox input "true"
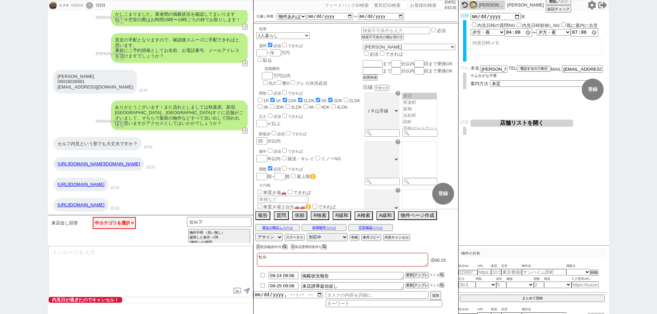
checkbox input "true"
checkbox input "false"
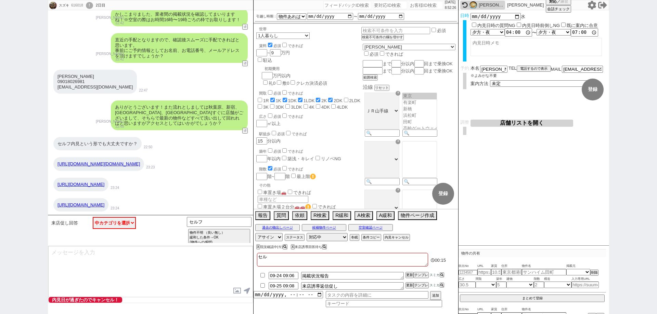
checkbox input "false"
type textarea "セルふ"
checkbox input "false"
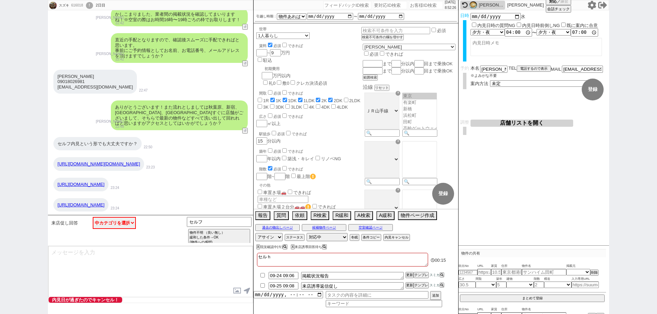
checkbox input "true"
click at [203, 266] on textarea at bounding box center [150, 271] width 205 height 51
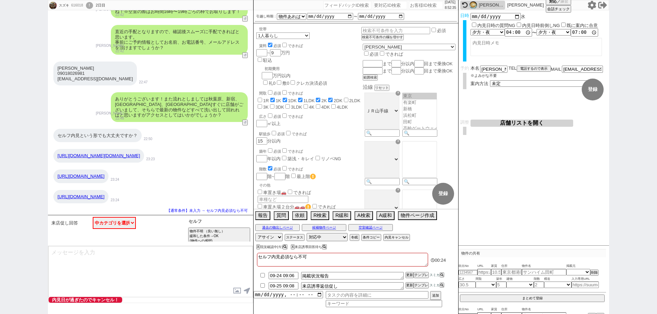
click at [217, 221] on input "セルフ" at bounding box center [219, 221] width 65 height 9
click at [262, 211] on button "報告" at bounding box center [262, 215] width 14 height 8
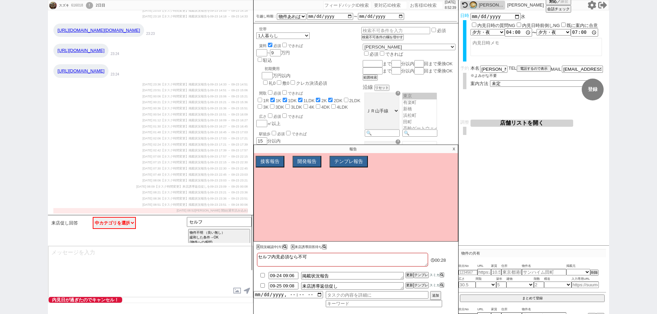
scroll to position [1113, 0]
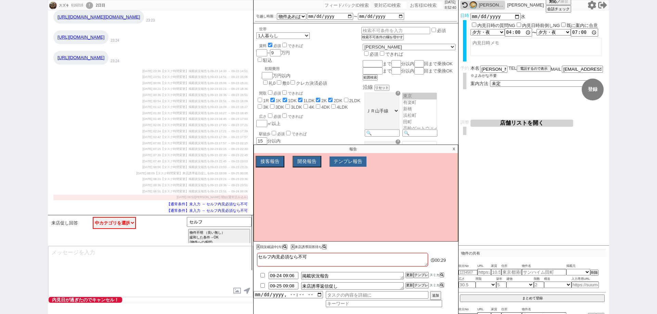
click at [347, 158] on button "テンプレ報告" at bounding box center [347, 162] width 37 height 10
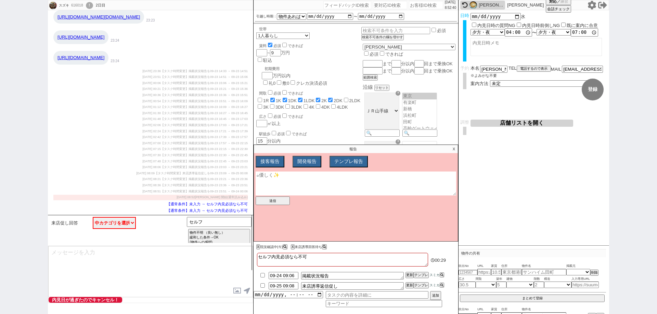
click at [331, 181] on textarea at bounding box center [356, 184] width 200 height 24
click at [346, 161] on button "テンプレ報告" at bounding box center [347, 162] width 37 height 10
click at [278, 203] on button "送信" at bounding box center [273, 201] width 34 height 9
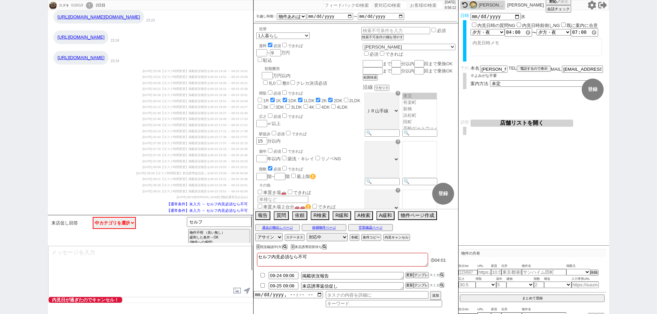
click at [0, 196] on div "スズキ 616018 ! 0 2日目 冬眠中 自社客 スミカ スミカ_BPO チャット全表示 2025-09-23 独立洗面台、お風呂トイレ別は必須です 00…" at bounding box center [328, 157] width 657 height 314
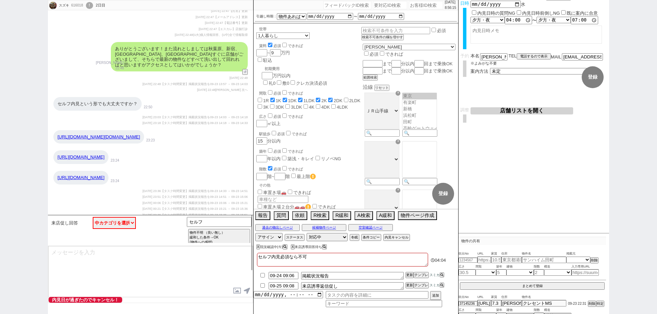
scroll to position [19, 0]
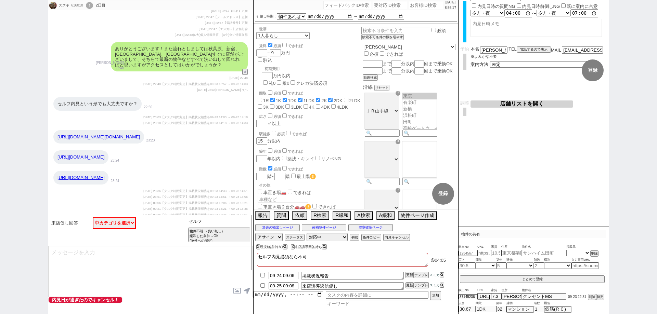
click at [204, 222] on input "セルフ" at bounding box center [219, 221] width 65 height 9
drag, startPoint x: 196, startPoint y: 274, endPoint x: 203, endPoint y: 233, distance: 40.8
click at [195, 271] on textarea at bounding box center [150, 271] width 205 height 51
click at [211, 199] on span "【タスク時間変更】掲載状況報告を09-23 14:51 → 09-23 15:06" at bounding box center [204, 196] width 87 height 3
drag, startPoint x: 214, startPoint y: 224, endPoint x: 180, endPoint y: 216, distance: 35.5
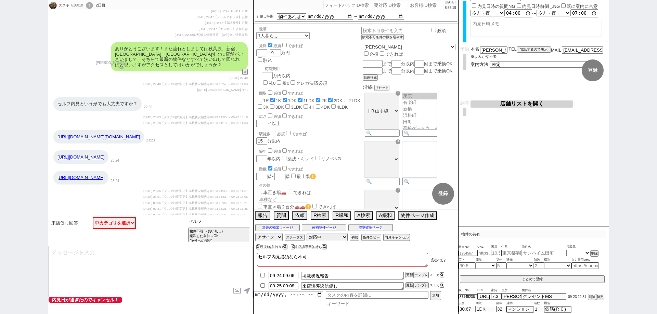
click at [181, 217] on div "来店促し回答 中カテゴリを選択 来店でお願いします 曖昧な回答（お礼のみ等）or小さい質問 現地がいいのですが... 受付って何をするんですか？ 逆にどの店舗…" at bounding box center [150, 230] width 205 height 31
drag, startPoint x: 206, startPoint y: 265, endPoint x: 211, endPoint y: 251, distance: 14.9
click at [206, 264] on textarea at bounding box center [150, 271] width 205 height 51
click at [223, 221] on input at bounding box center [219, 221] width 65 height 9
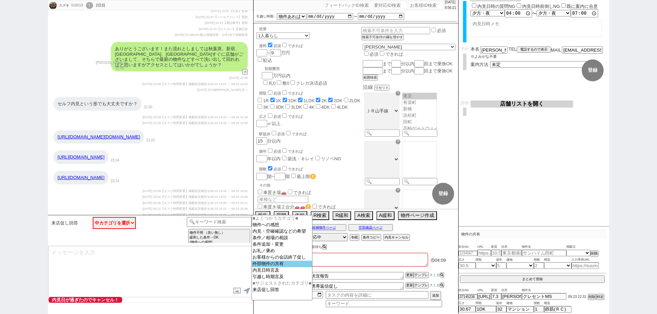
click at [270, 268] on option "外部物件の共有" at bounding box center [282, 264] width 60 height 6
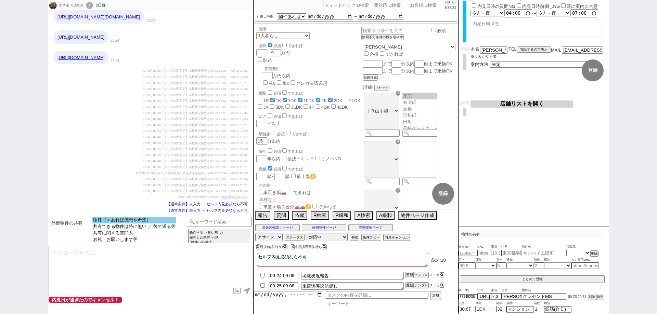
click at [158, 223] on option "物件（＋あれば感想や希望）" at bounding box center [134, 220] width 84 height 6
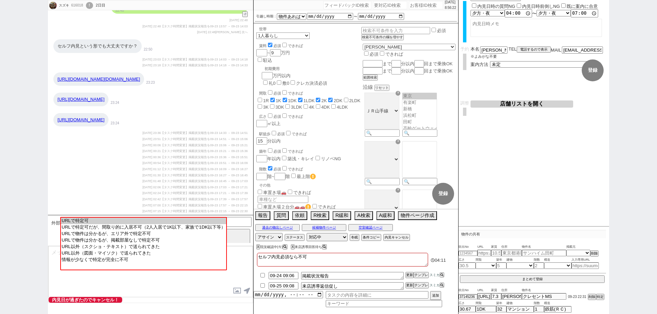
scroll to position [617, 0]
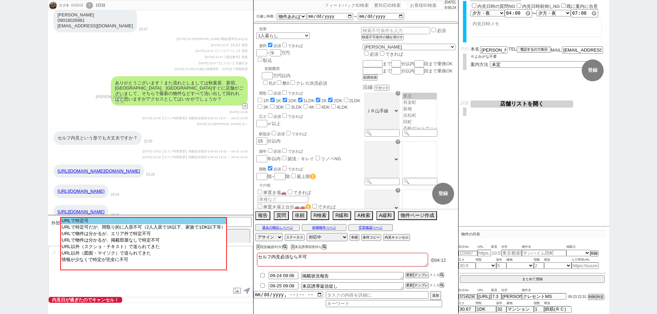
click at [168, 222] on option "URLで特定可" at bounding box center [143, 221] width 165 height 6
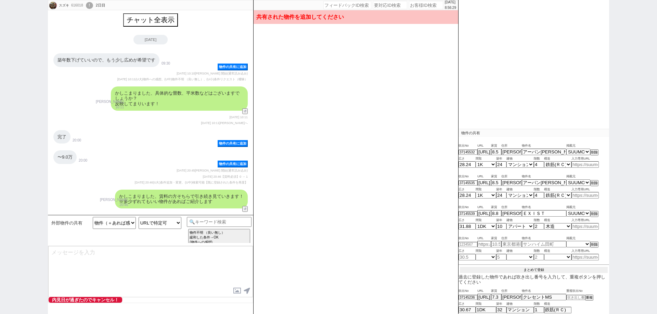
scroll to position [119, 0]
click at [552, 270] on button "まとめて登録" at bounding box center [533, 272] width 147 height 6
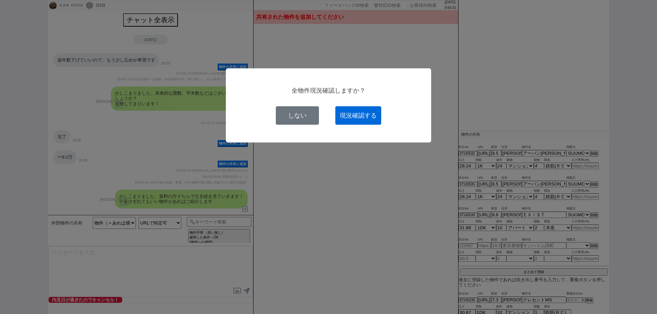
click at [361, 119] on button "現況確認する" at bounding box center [358, 115] width 46 height 18
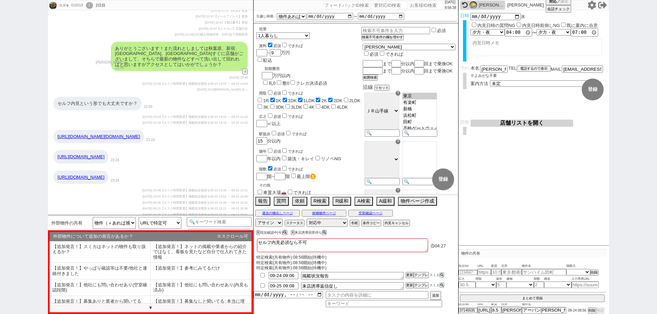
scroll to position [651, 0]
click at [245, 75] on button "↺" at bounding box center [246, 72] width 4 height 4
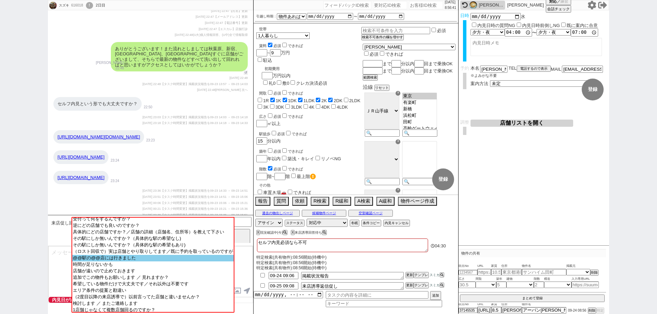
scroll to position [42, 0]
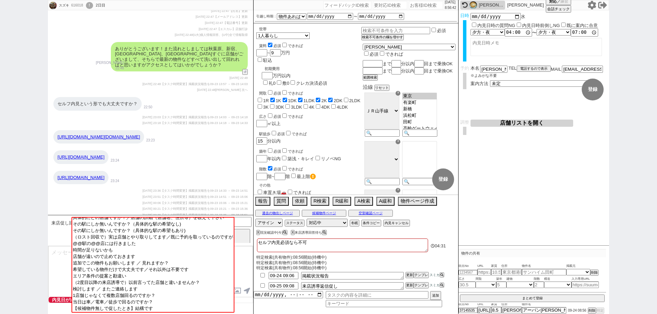
click at [34, 285] on div "スズキ 616018 ! 0 2日目 冬眠中 自社客 スミカ スミカ_BPO チャット全表示 2025-09-23 築年数下げていいので、もう少し広めが希望で…" at bounding box center [328, 157] width 657 height 314
click at [53, 272] on textarea at bounding box center [150, 271] width 205 height 51
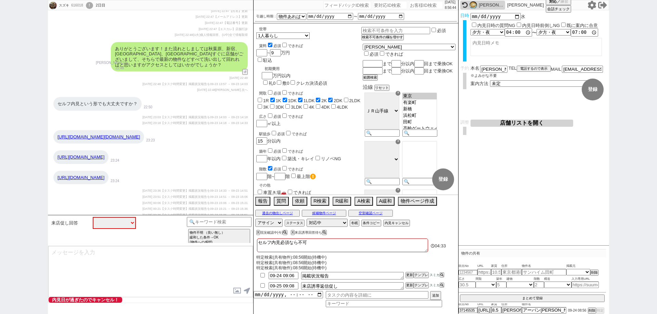
click at [177, 263] on textarea at bounding box center [150, 271] width 205 height 51
click at [142, 279] on textarea "先日は終業後となり失礼しました。" at bounding box center [150, 271] width 205 height 51
paste textarea "スミカはLINEのサービスのため内見以降は提携している町の不動産店舗にお繋ぎをしているのですが、セルフ内見というのは行っておらずでして、、 やはりトラブルにな…"
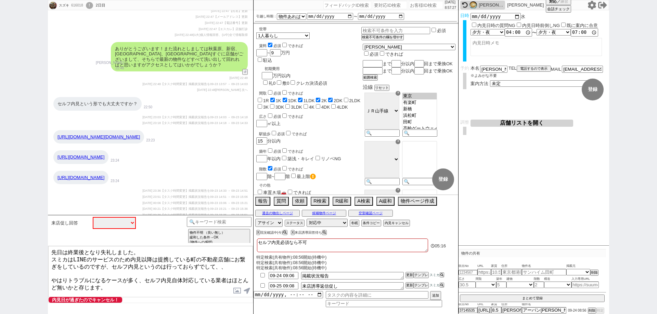
click at [209, 284] on textarea "先日は終業後となり失礼しました。 スミカはLINEのサービスのため内見以降は提携している町の不動産店舗にお繋ぎをしているのですが、セルフ内見というのは行ってお…" at bounding box center [150, 271] width 205 height 51
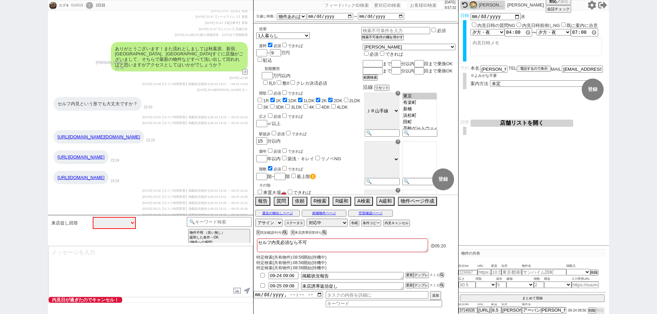
scroll to position [793, 0]
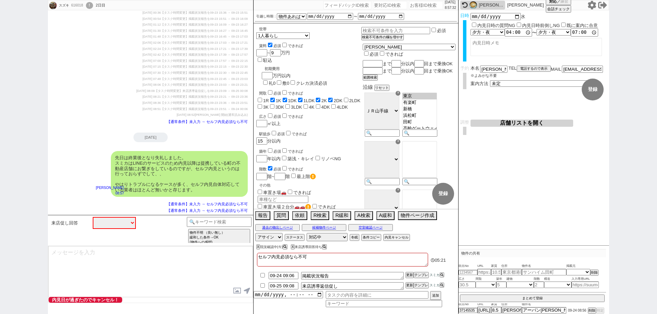
paste textarea "もちろんご案内の際は複数物件をご提案～内見と動けるので、お客様のご判断で申込の可否を決めて頂けますのでその点はご安心頂ければと存じますが、セルフ内見は必須とお…"
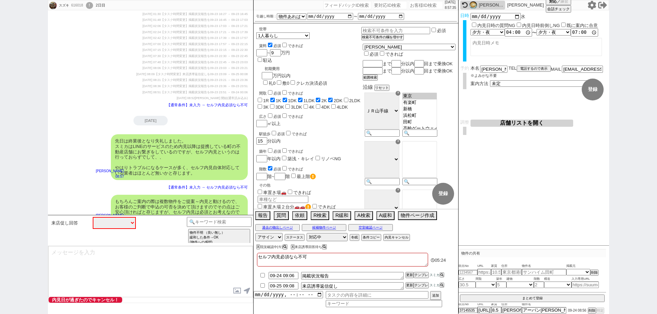
scroll to position [837, 0]
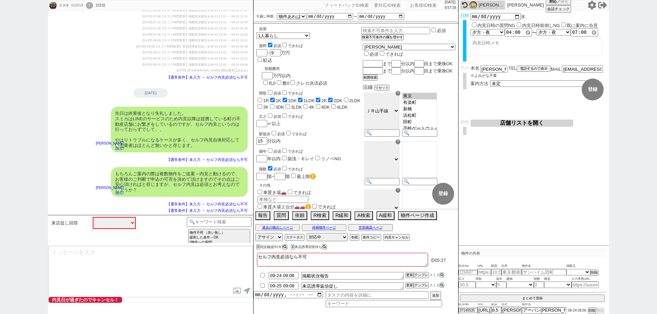
click at [96, 199] on div "もちろんご案内の際は複数物件をご提案～内見と動けるので、お客様のご判断で申込の可否を決めて頂けますのでその点はご安心頂ければと存じますが、セルフ内見は必須とお…" at bounding box center [150, 182] width 205 height 36
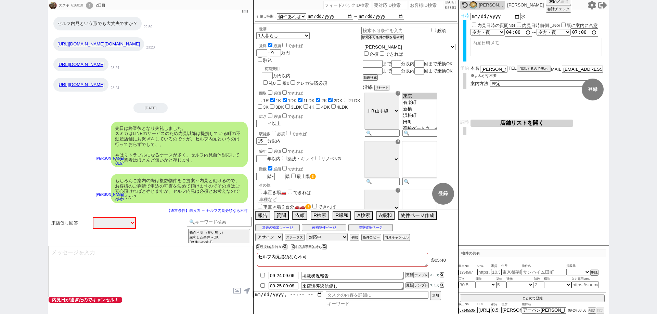
drag, startPoint x: 0, startPoint y: 189, endPoint x: 23, endPoint y: 152, distance: 44.1
click at [0, 189] on div "スズキ 616018 ! 0 2日目 冬眠中 自社客 スミカ スミカ_BPO チャット全表示 2025-09-23 完了 20:00 物件の共有に追加 〜9.…" at bounding box center [328, 157] width 657 height 314
click at [78, 5] on div "616018" at bounding box center [76, 5] width 15 height 5
copy div "616018"
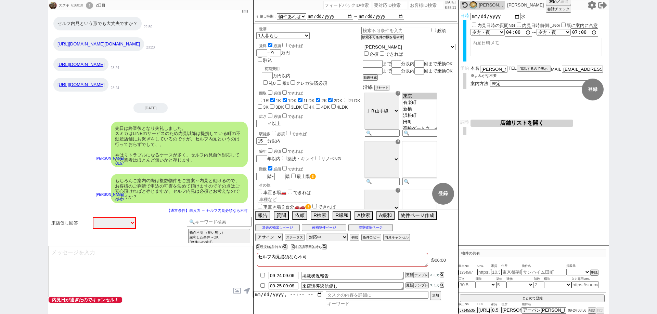
click at [0, 277] on div "スズキ 616018 ! 0 2日目 冬眠中 自社客 スミカ スミカ_BPO チャット全表示 2025-09-23 完了 20:00 物件の共有に追加 〜9.…" at bounding box center [328, 157] width 657 height 314
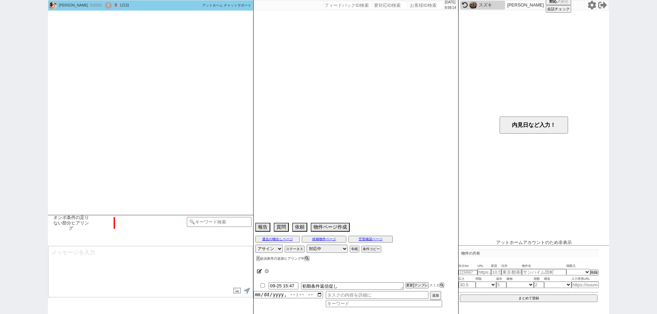
scroll to position [290, 0]
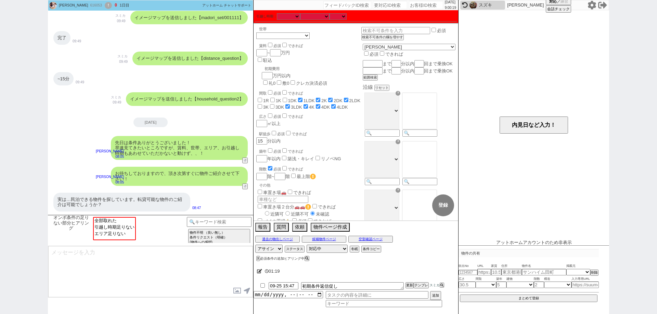
drag, startPoint x: 0, startPoint y: 67, endPoint x: 37, endPoint y: 53, distance: 39.5
click at [0, 67] on div "りか 616053 ! 0 1日目 冬眠中 自社客 アットホーム チャットサポート スミカ_BPO チャット全表示 2025-09-23 ようこそLINE物件…" at bounding box center [328, 157] width 657 height 314
click at [0, 233] on div "りか 616053 ! 0 1日目 冬眠中 自社客 アットホーム チャットサポート スミカ_BPO チャット全表示 2025-09-23 ようこそLINE物件…" at bounding box center [328, 157] width 657 height 314
drag, startPoint x: 0, startPoint y: 216, endPoint x: 142, endPoint y: 194, distance: 144.0
click at [5, 215] on div "りか 616053 ! 0 1日目 冬眠中 自社客 アットホーム チャットサポート スミカ_BPO チャット全表示 2025-09-23 ようこそLINE物件…" at bounding box center [328, 157] width 657 height 314
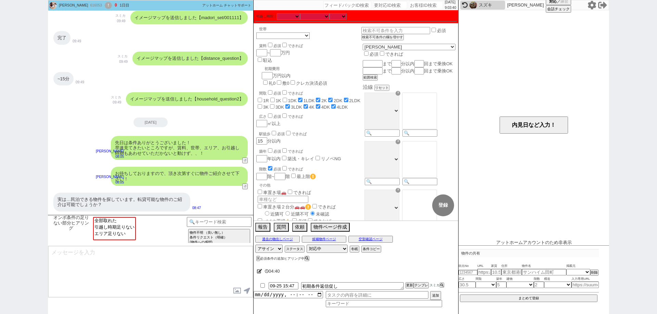
click at [214, 271] on textarea at bounding box center [150, 271] width 205 height 51
click at [0, 205] on div "りか 616053 ! 0 1日目 冬眠中 自社客 アットホーム チャットサポート スミカ_BPO チャット全表示 2025-09-23 ようこそLINE物件…" at bounding box center [328, 157] width 657 height 314
click at [0, 172] on div "りか 616053 ! 0 1日目 冬眠中 自社客 アットホーム チャットサポート スミカ_BPO チャット全表示 2025-09-23 ようこそLINE物件…" at bounding box center [328, 157] width 657 height 314
click at [88, 7] on div "616053" at bounding box center [95, 5] width 15 height 5
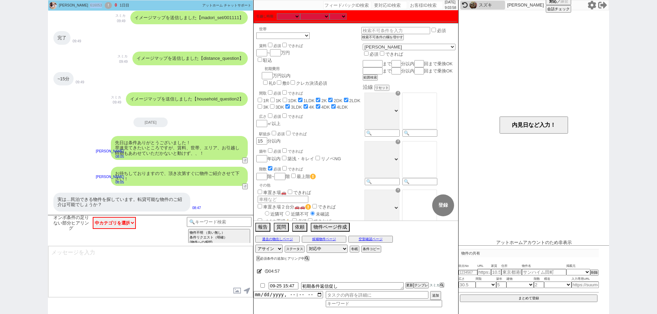
copy div "616053"
drag, startPoint x: 0, startPoint y: 208, endPoint x: 38, endPoint y: 225, distance: 41.5
click at [0, 208] on div "りか 616053 ! 0 1日目 冬眠中 自社客 アットホーム チャットサポート スミカ_BPO チャット全表示 2025-09-23 ようこそLINE物件…" at bounding box center [328, 157] width 657 height 314
click at [259, 272] on icon at bounding box center [259, 271] width 5 height 4
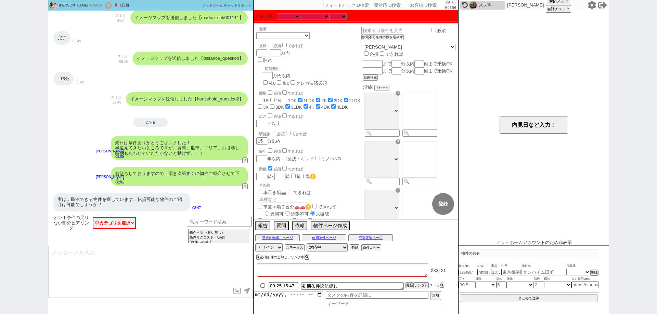
click at [272, 271] on textarea at bounding box center [342, 270] width 171 height 14
click at [224, 260] on textarea at bounding box center [150, 271] width 205 height 51
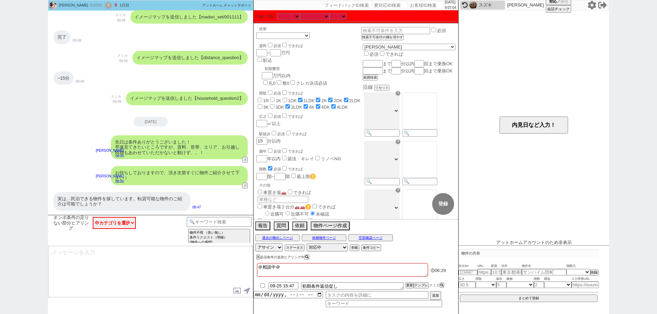
click at [361, 262] on div "＠相談中＠ 06:29 09-25 15:47 初期条件返信促し 更新 テンプレ スミカ 追加" at bounding box center [355, 288] width 205 height 53
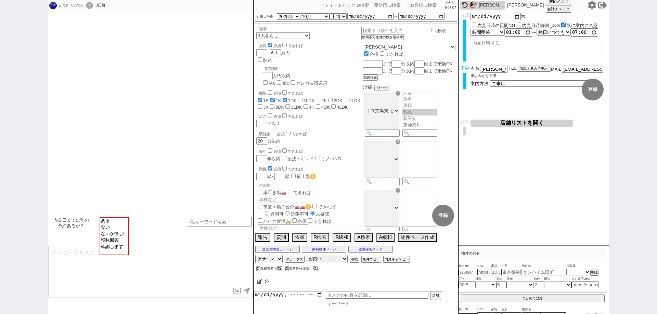
scroll to position [194, 0]
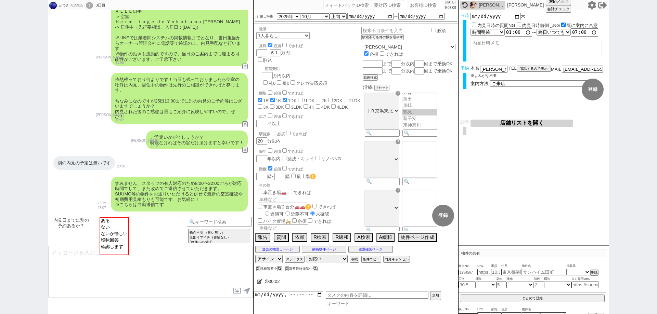
click at [258, 283] on icon at bounding box center [259, 281] width 5 height 4
click at [271, 279] on textarea at bounding box center [342, 281] width 171 height 14
drag, startPoint x: 272, startPoint y: 279, endPoint x: 215, endPoint y: 267, distance: 58.4
click at [215, 267] on textarea at bounding box center [150, 271] width 205 height 51
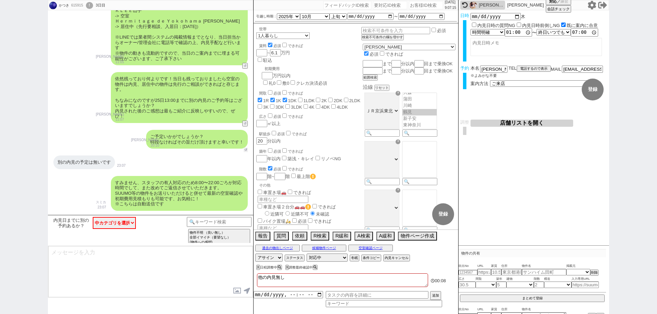
click at [247, 150] on button "↺" at bounding box center [246, 150] width 4 height 4
click at [244, 150] on button "↺" at bounding box center [246, 150] width 4 height 4
click at [246, 151] on button "↺" at bounding box center [246, 150] width 4 height 4
click at [127, 227] on select "中カテゴリを選択 ある ない ないが怪しい 曖昧回答 確認します" at bounding box center [114, 223] width 43 height 12
drag, startPoint x: 0, startPoint y: 132, endPoint x: 17, endPoint y: 133, distance: 17.1
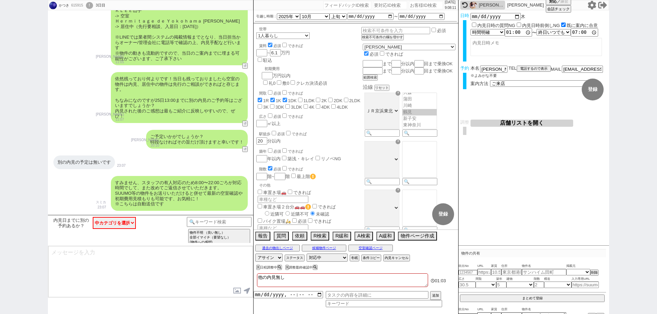
click at [5, 132] on div "かつき 615915 ! 0 3日目 冬眠中 自社客 スミカ スミカ_BPO チャット全表示 2025-09-23 並行で見てきておりますが以下現時点ございま…" at bounding box center [328, 157] width 657 height 314
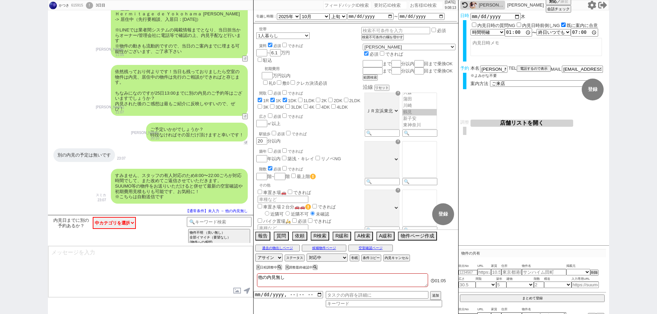
click at [246, 141] on button "↺" at bounding box center [246, 143] width 4 height 4
click at [91, 226] on div "内見日までに別の予約あるか？ 中カテゴリを選択 ある ない ないが怪しい 曖昧回答 確認します 小カテゴリを選択" at bounding box center [118, 223] width 137 height 13
click at [111, 225] on select "中カテゴリを選択 ある ない ないが怪しい 曖昧回答 確認します" at bounding box center [114, 223] width 43 height 12
click at [93, 217] on select "中カテゴリを選択 ある ない ないが怪しい 曖昧回答 確認します" at bounding box center [114, 223] width 43 height 12
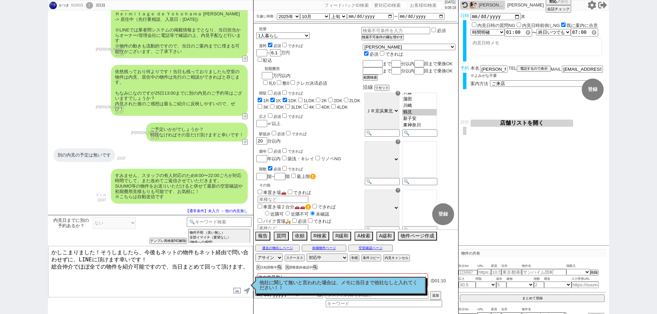
drag, startPoint x: 103, startPoint y: 249, endPoint x: 0, endPoint y: 249, distance: 102.6
click at [0, 248] on div "かつき 615915 ! 0 3日目 冬眠中 自社客 スミカ スミカ_BPO チャット全表示 2025-09-23 並行で見てきておりますが以下現時点ございま…" at bounding box center [328, 157] width 657 height 314
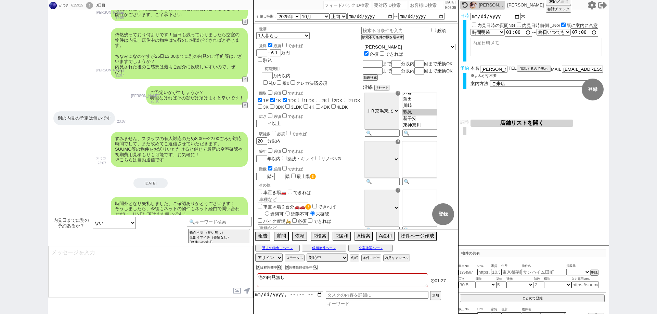
scroll to position [225, 0]
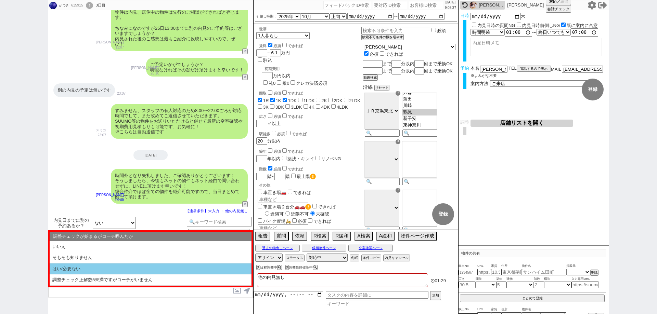
click at [177, 272] on li "はい/必要ない" at bounding box center [151, 269] width 202 height 11
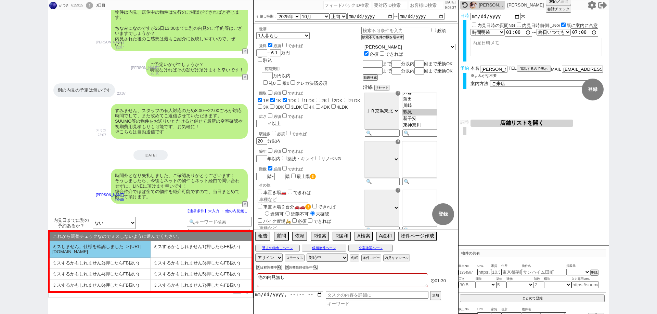
click at [121, 248] on li "ミスしません。仕様を確認しました -> https://jent.notion.site/841a6651aa67425da7d40ddfad41a184" at bounding box center [100, 250] width 101 height 16
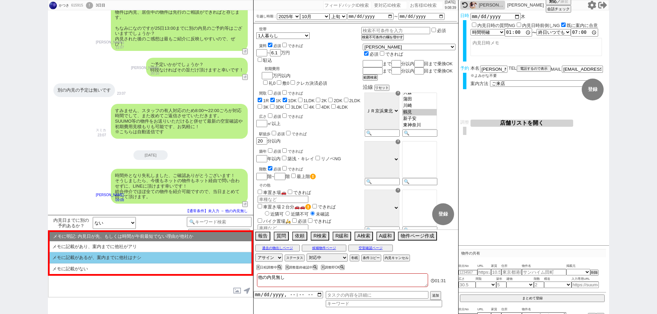
click at [121, 260] on li "メモに記載があるが、案内までに他社はナシ" at bounding box center [151, 257] width 202 height 11
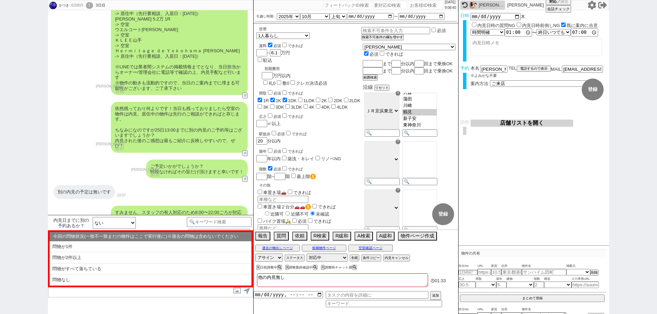
scroll to position [0, 0]
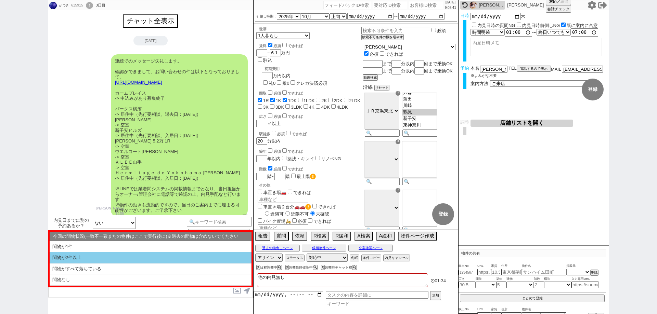
click at [142, 253] on li "問物が2件以上" at bounding box center [151, 257] width 202 height 11
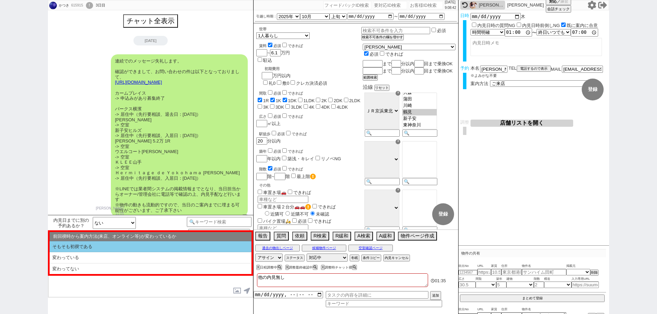
click at [146, 246] on li "そもそも初禊である" at bounding box center [151, 247] width 202 height 11
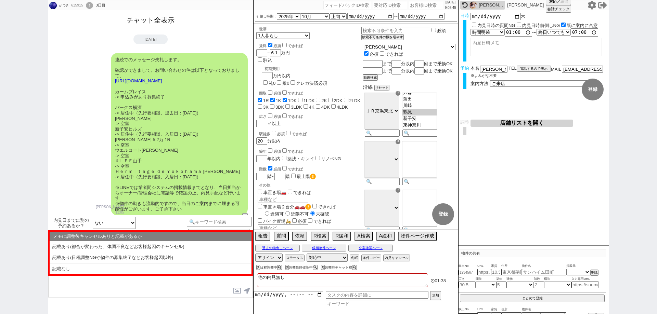
click at [151, 25] on button "チャット全表示" at bounding box center [150, 20] width 53 height 12
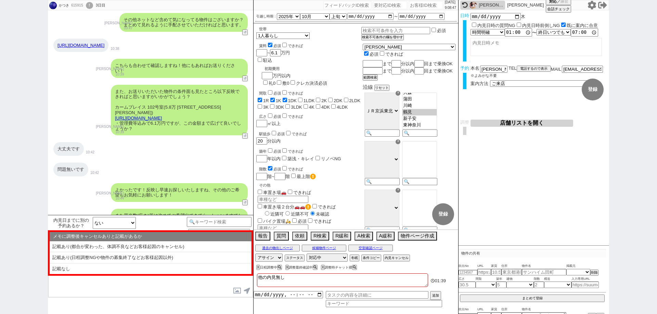
scroll to position [1488, 0]
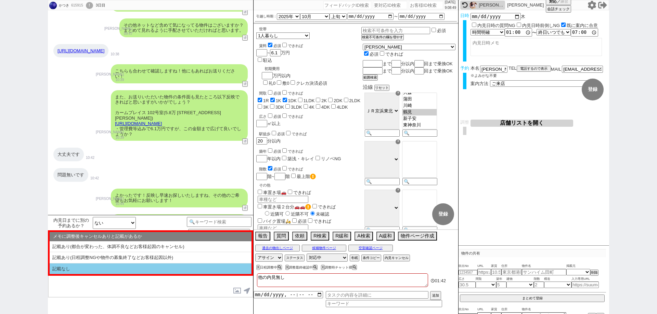
click at [166, 265] on li "記載なし" at bounding box center [151, 269] width 202 height 11
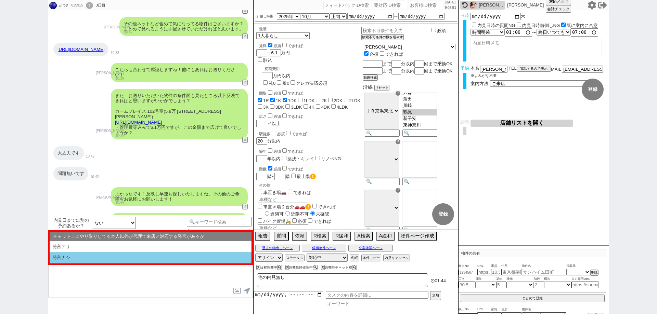
click at [174, 259] on li "発言ナシ" at bounding box center [151, 257] width 202 height 11
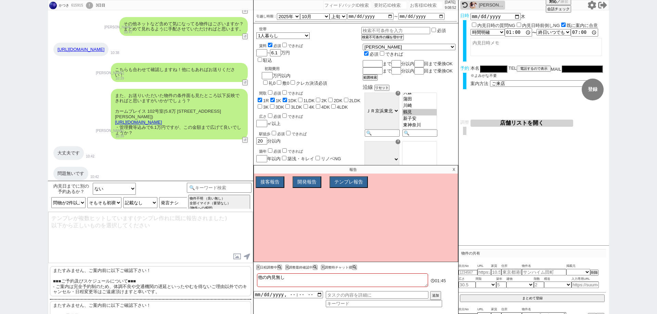
click at [172, 279] on p "またすみません、ご案内前に以下ご確認下さい！ ■■■ご予約及びスケジュールについて■■■ - ご案内は完全予約制のため、体調不良や交通機関の遅延といったやむを…" at bounding box center [150, 281] width 201 height 30
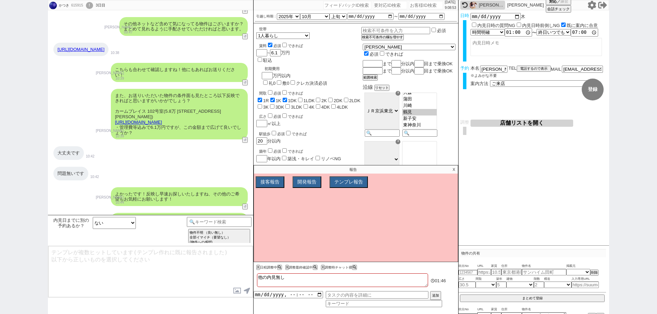
scroll to position [2033, 0]
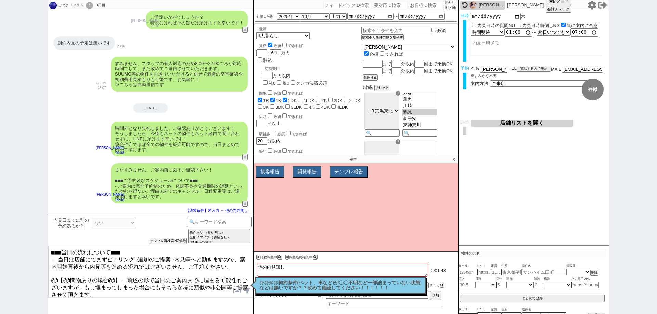
drag, startPoint x: 114, startPoint y: 275, endPoint x: 43, endPoint y: 276, distance: 70.5
click at [43, 276] on div "かつき 615915 ! 0 3日目 冬眠中 自社客 スミカ スミカ_BPO チャット全表示 2025-09-22 ようこそLINE物件紹介のスミカへ！ お部…" at bounding box center [328, 157] width 657 height 314
drag, startPoint x: 335, startPoint y: 283, endPoint x: 419, endPoint y: 216, distance: 107.8
click at [337, 282] on p "@@@@契約条件(ペット、車など)が〇〇不明など一部詰まっていない状態などは無いですか？？改めて確認してください！！！！！！" at bounding box center [340, 286] width 162 height 11
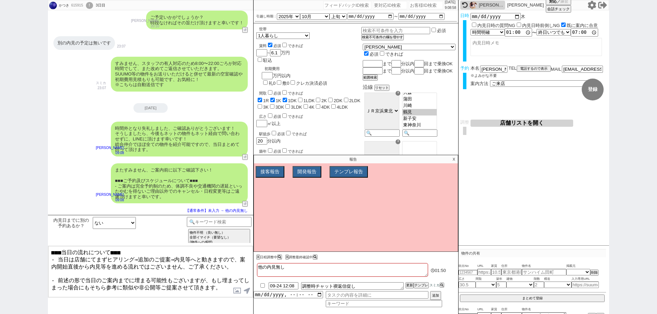
click at [455, 158] on p "X" at bounding box center [454, 159] width 8 height 8
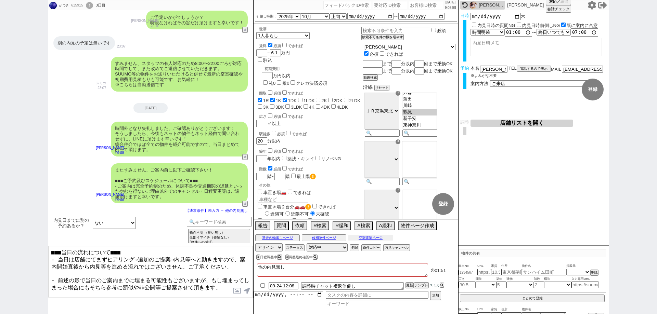
click at [385, 239] on button "空室確認ページ" at bounding box center [370, 237] width 44 height 5
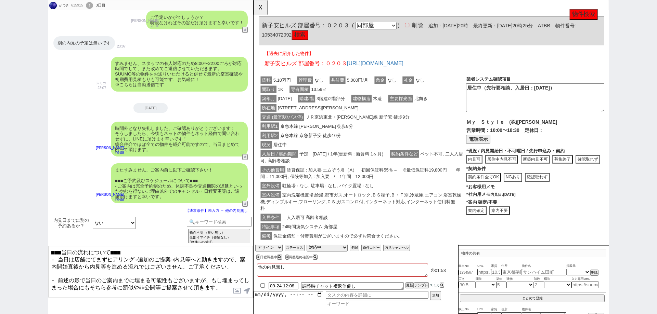
scroll to position [654, 0]
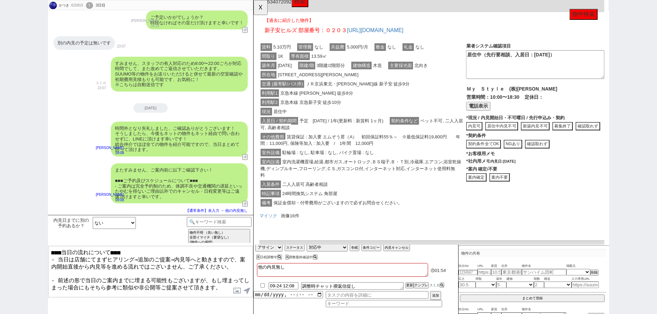
click at [223, 276] on textarea "■■■当日の流れについて■■■ - 当日は店舗にてまずヒアリング→追加のご提案→内見等へと動きますので、案内開始直後から内見等を進める流れではございません、ご…" at bounding box center [150, 271] width 205 height 51
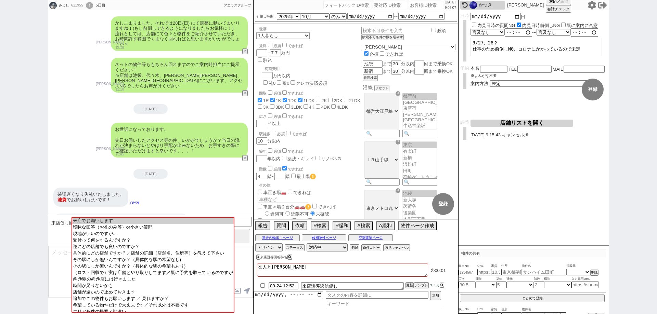
scroll to position [5, 0]
click at [245, 92] on button "↺" at bounding box center [246, 94] width 4 height 4
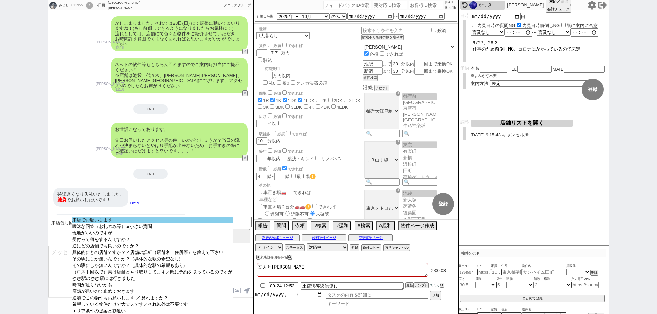
click at [159, 222] on option "来店でお願いします" at bounding box center [151, 220] width 161 height 6
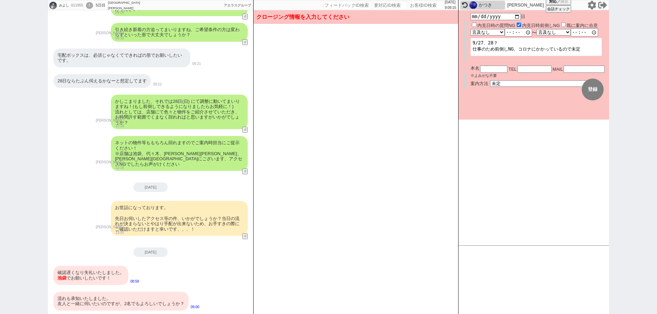
scroll to position [1402, 0]
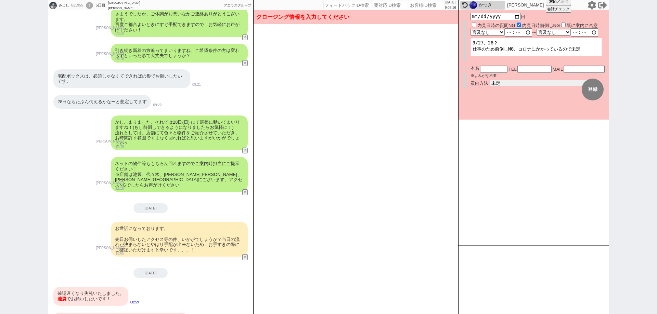
click at [516, 83] on select "未定 現地お待ち合わせ ご来店 先行申し込みのご案内or内見無しでの申し込みのご案内 オンラインでのご接客 オンラインで1件の内見のご案内" at bounding box center [541, 83] width 103 height 6
click at [490, 80] on select "未定 現地お待ち合わせ ご来店 先行申し込みのご案内or内見無しでの申し込みのご案内 オンラインでのご接客 オンラインで1件の内見のご案内" at bounding box center [541, 83] width 103 height 6
click at [592, 90] on button "登録" at bounding box center [593, 90] width 22 height 22
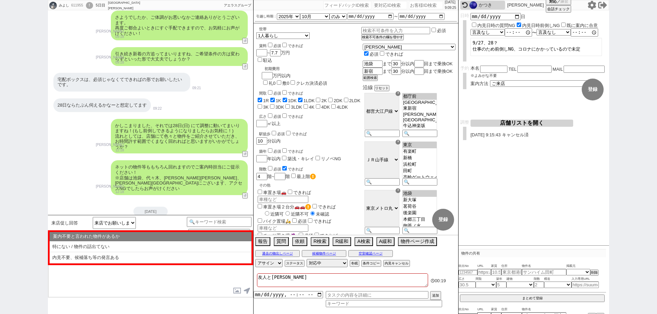
scroll to position [1501, 0]
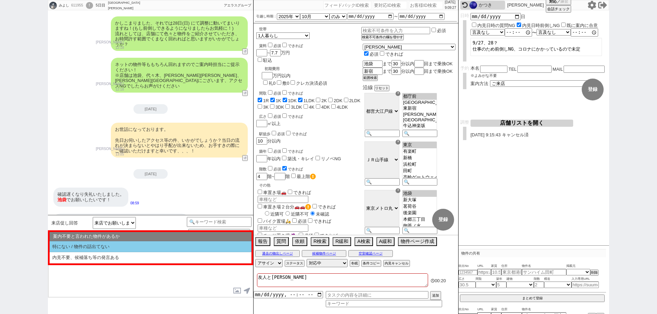
click at [195, 242] on li "特にない / 物件の話出てない" at bounding box center [151, 247] width 202 height 11
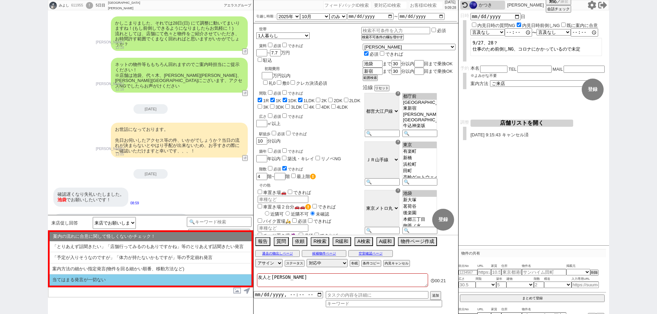
click at [197, 280] on li "当てはまる発言が一切ない" at bounding box center [151, 280] width 202 height 11
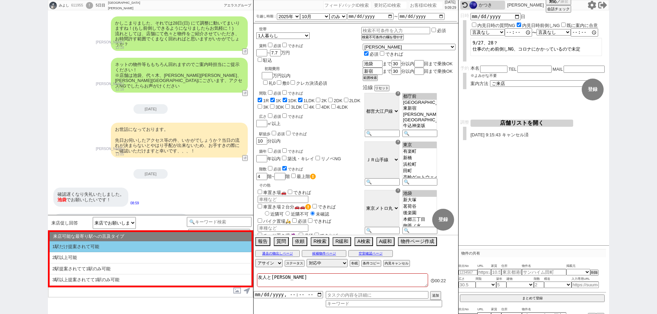
click at [206, 247] on li "1駅だけ提案されて可能" at bounding box center [151, 247] width 202 height 11
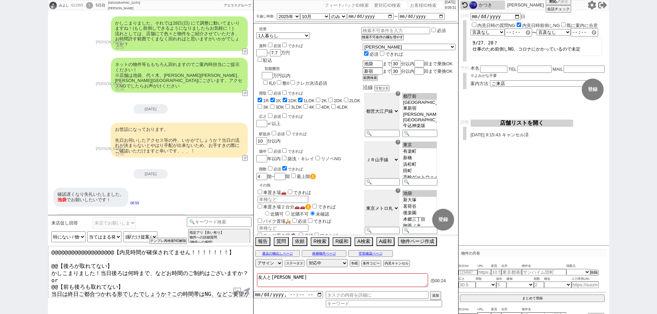
drag, startPoint x: 127, startPoint y: 279, endPoint x: 2, endPoint y: 227, distance: 135.7
click at [2, 227] on div "みよし 611955 ! 0 5日目 ソレイユ高田馬場店 冬眠中 自社客 アエラスグループ スミカ_BPO チャット全表示 2025-08-28 お待たせして…" at bounding box center [328, 157] width 657 height 314
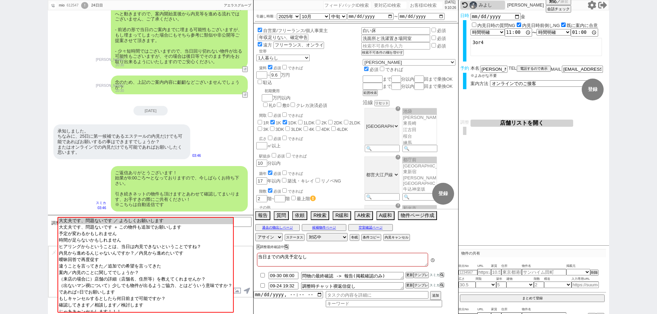
scroll to position [12, 0]
click at [282, 46] on input "フリーランス、オンライン希望" at bounding box center [297, 45] width 49 height 6
click at [375, 225] on button "空室確認ページ" at bounding box center [370, 227] width 44 height 5
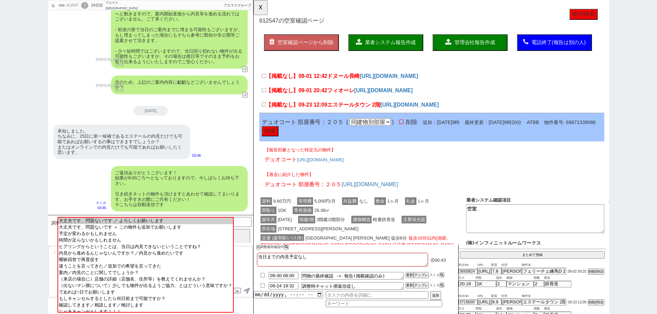
scroll to position [1128, 0]
click at [266, 6] on button "☓" at bounding box center [259, 7] width 13 height 14
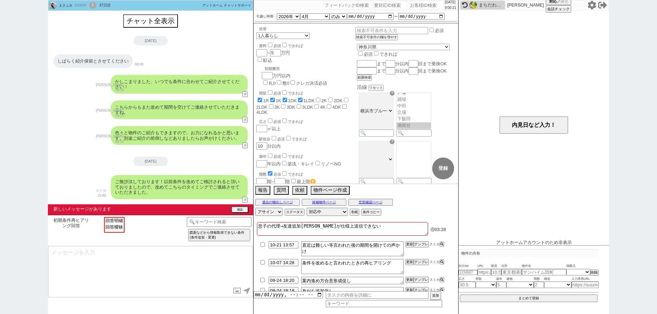
select select
select select "2026"
select select "4"
select select "36"
select select "0"
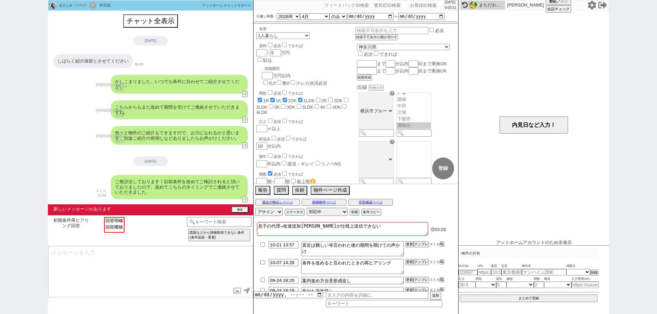
select select "14"
select select "91"
select select "2535"
select select
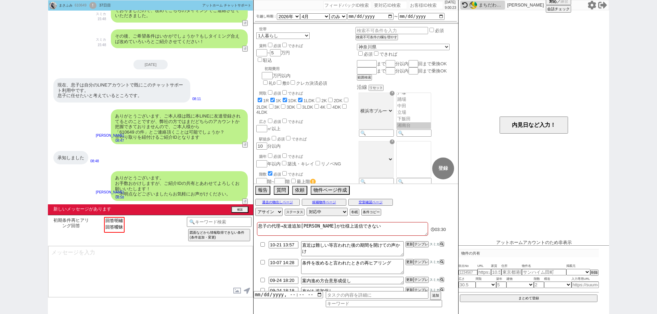
click at [409, 4] on input "number" at bounding box center [426, 5] width 34 height 8
paste input "611740"
type input "611740"
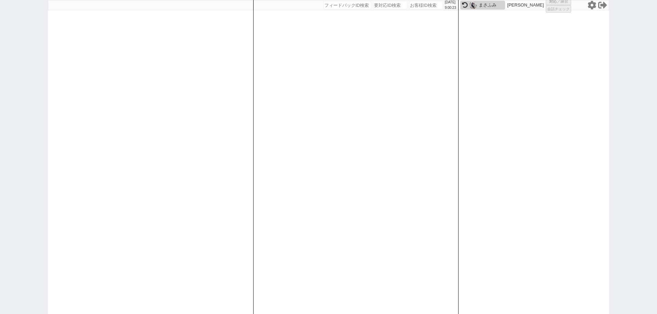
select select "400"
select select
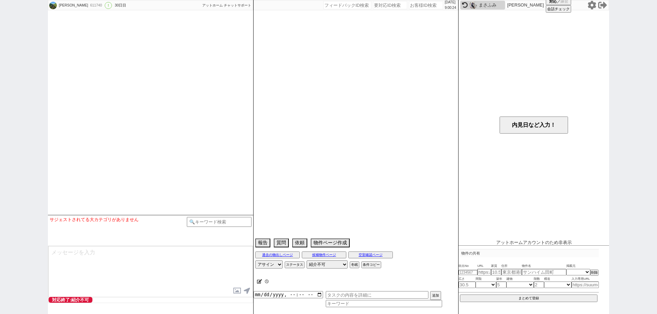
scroll to position [446, 0]
select select "0"
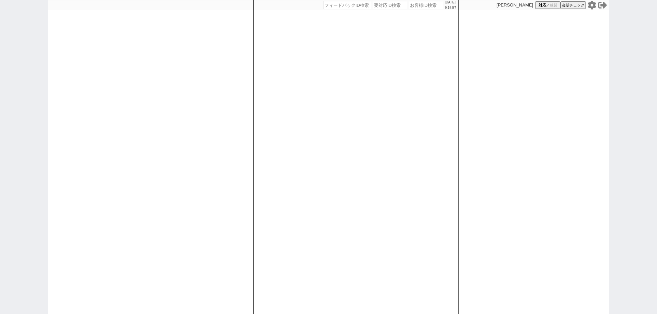
drag, startPoint x: 0, startPoint y: 198, endPoint x: 35, endPoint y: 196, distance: 34.6
click at [0, 196] on div "[DATE] 9:16:57 候補物件を追加してしてください 紹介した物件一覧 他社物件を追加する 空室確認ページに追加・削除 紹介した物件一覧 他社物件を追…" at bounding box center [328, 157] width 657 height 314
click at [199, 184] on div at bounding box center [150, 157] width 205 height 314
select select "2"
select select
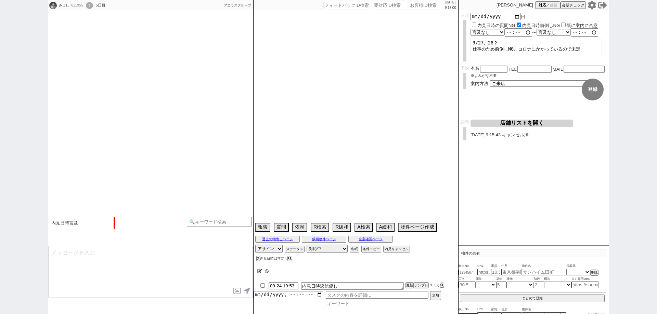
scroll to position [501, 0]
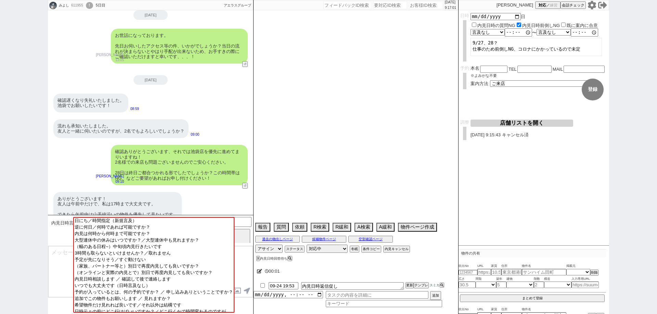
type textarea "友人と[PERSON_NAME]"
select select "2025"
select select "10"
select select "36"
select select "0"
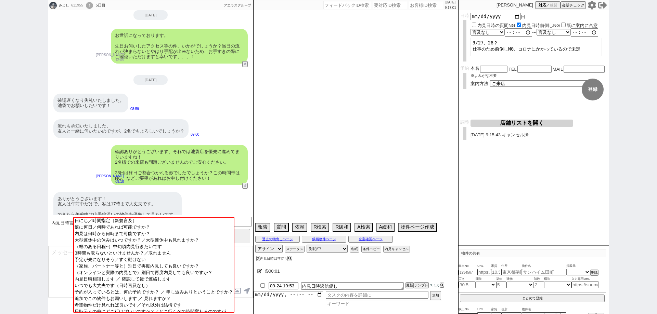
select select "75"
select select "14"
select select "60"
select select "23"
select select "65"
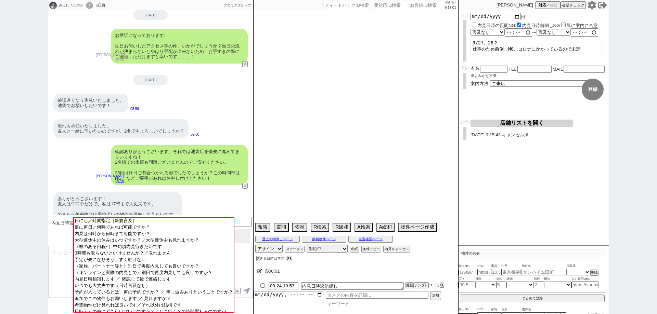
select select "822"
select select "62"
select select "70"
select select "[DATE]"
select select "59"
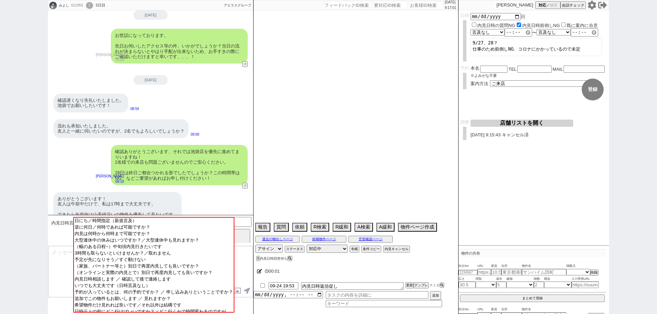
select select "64"
select select "1557"
select select "25"
select select "3116"
select select "67"
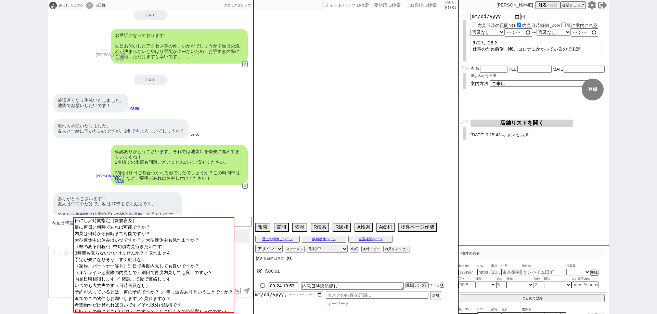
select select "68"
select select "63"
select select "19"
select select "71"
select select "66"
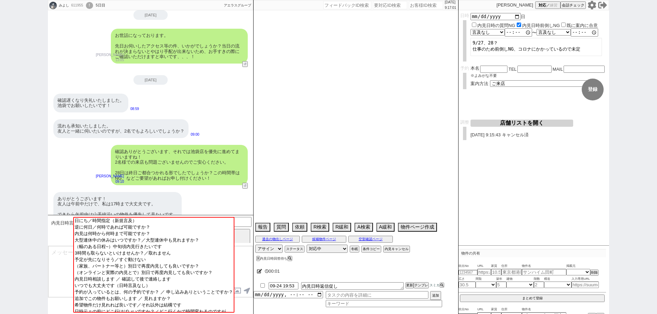
select select "72"
select select "[DATE]"
select select "38"
select select "35"
select select "9"
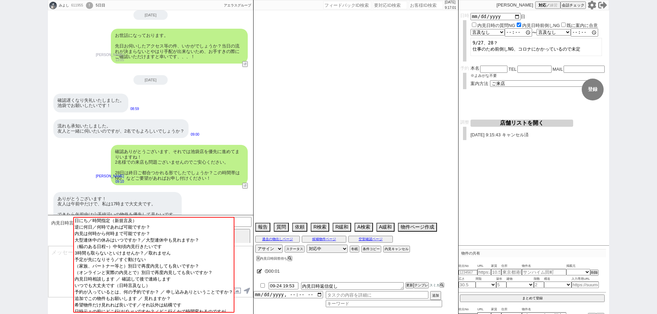
select select "331"
select select "44"
select select "36"
select select "50"
select select "48"
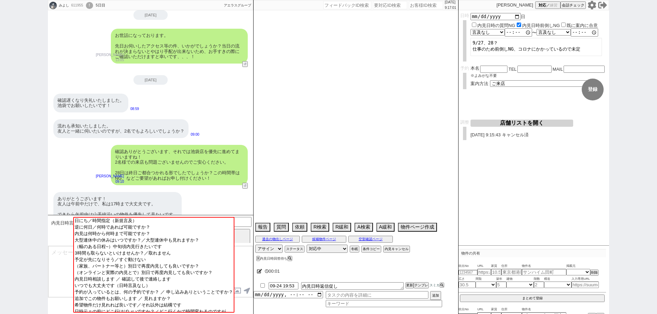
select select "69"
select select "[DATE]"
select select "47"
select select "56"
select select "53"
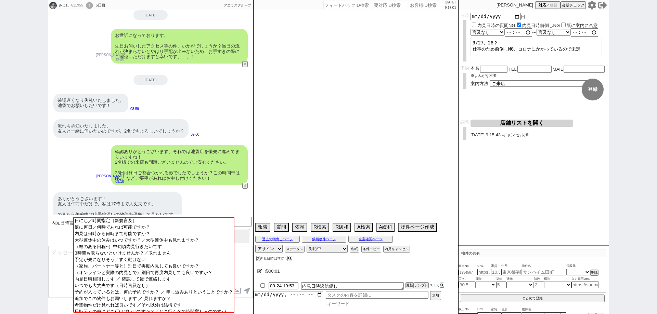
select select "61"
select select "11"
select select "29"
select select "77"
select select "[DATE]"
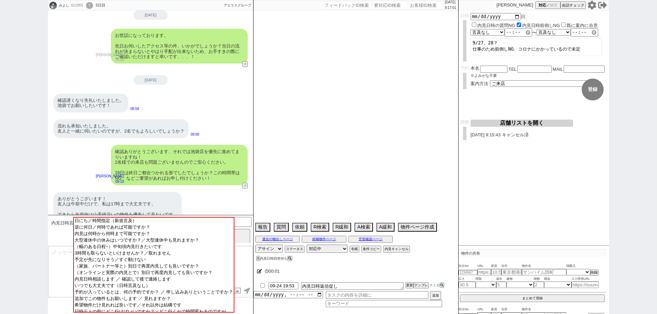
select select "37"
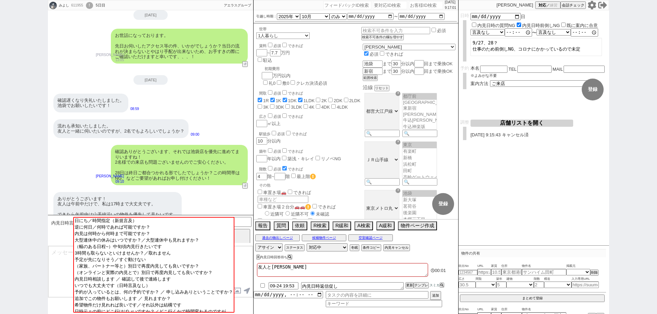
scroll to position [5, 0]
click at [249, 274] on textarea at bounding box center [150, 271] width 205 height 51
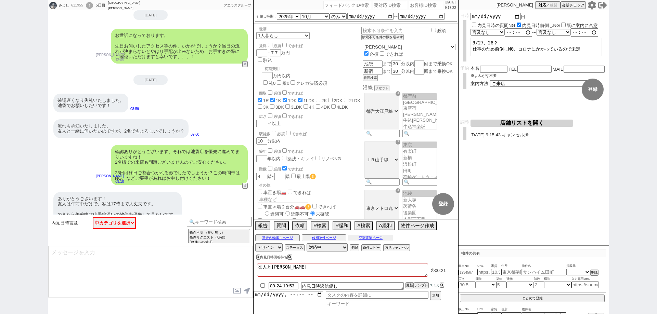
click at [386, 235] on button "空室確認ページ" at bounding box center [370, 237] width 44 height 5
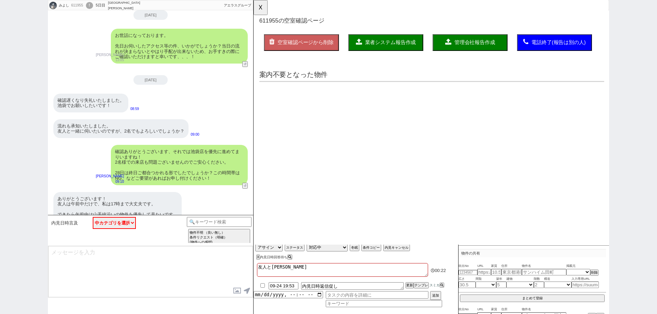
scroll to position [0, 0]
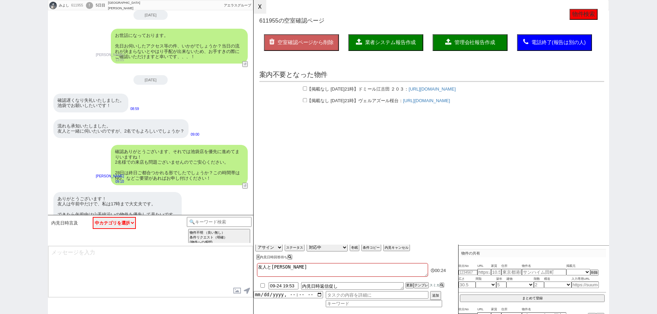
click at [264, 10] on button "☓" at bounding box center [259, 7] width 13 height 14
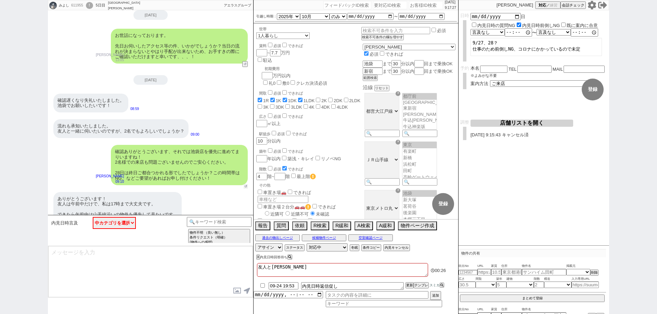
click at [244, 184] on button "↺" at bounding box center [246, 186] width 4 height 4
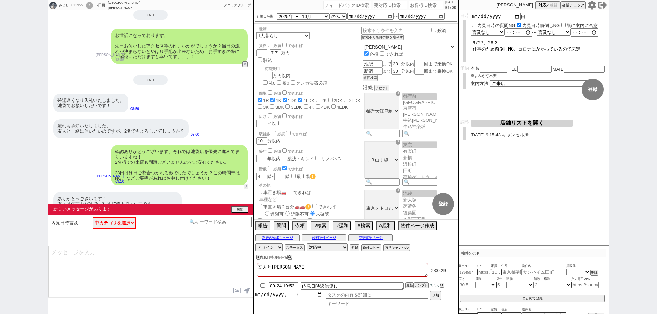
scroll to position [537, 0]
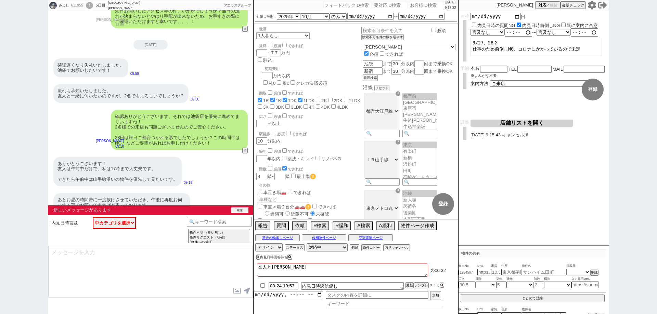
click at [246, 210] on button "確認" at bounding box center [239, 210] width 17 height 5
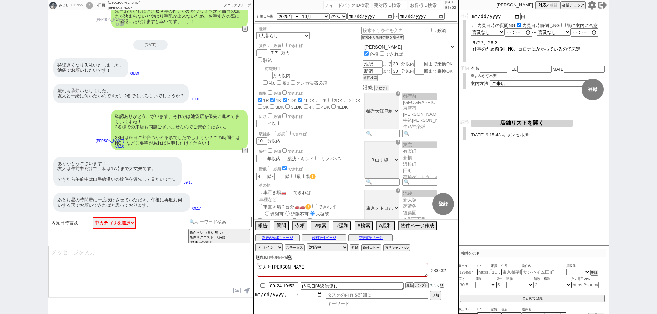
scroll to position [527, 0]
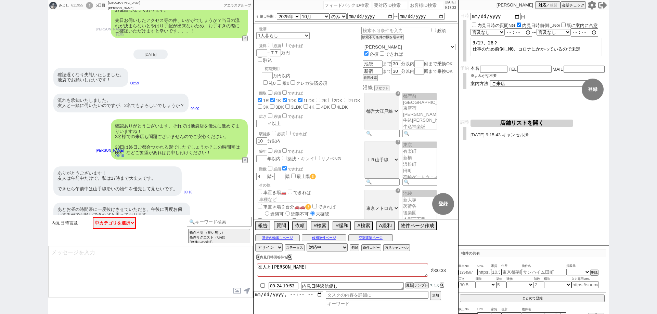
click at [198, 268] on textarea at bounding box center [150, 271] width 205 height 51
click at [233, 262] on textarea at bounding box center [150, 271] width 205 height 51
type textarea "さ"
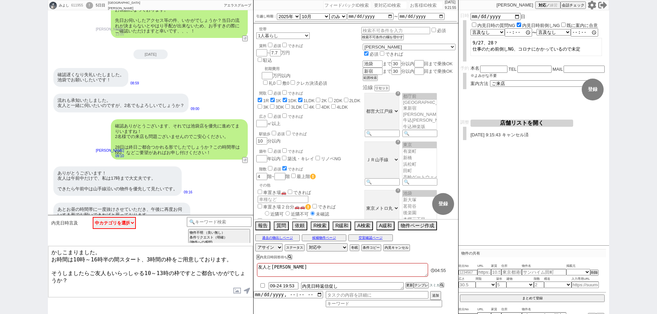
click at [52, 268] on textarea "かしこまりました。 お時間は10時～16時半の間スタート、3時間の枠をご用意しております。 そうしましたらご友人もいらっしゃる10～13時の枠ですとご都合いか…" at bounding box center [150, 271] width 205 height 51
click at [79, 277] on textarea "かしこまりました。 お時間は10時～16時半の間スタート、3時間の枠をご用意しております。 そうしましたらご友人もいらっしゃる10～13時の枠ですとご都合いか…" at bounding box center [150, 271] width 205 height 51
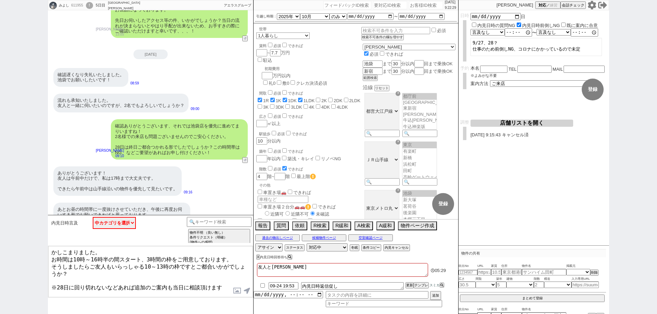
type textarea "かしこまりました。 お時間は10時～16時半の間スタート、3時間の枠をご用意しております。 そうしましたらご友人もいらっしゃる10～13時の枠ですとご都合いか…"
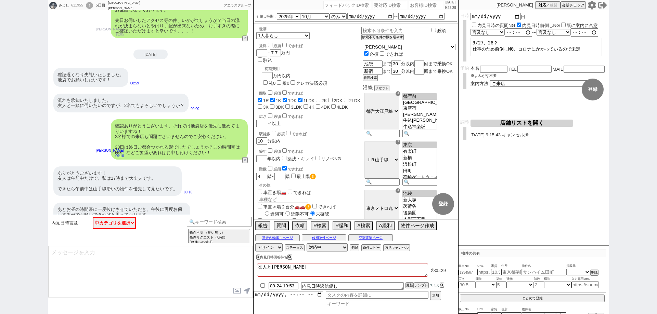
scroll to position [505, 0]
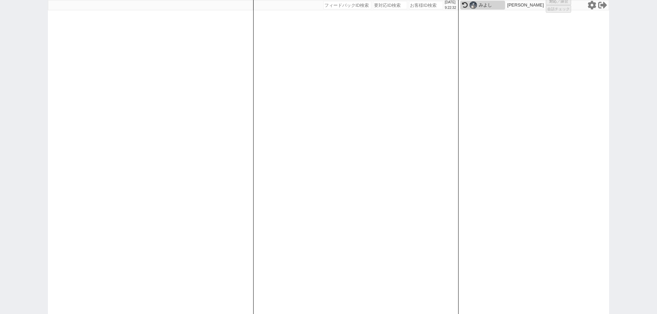
select select
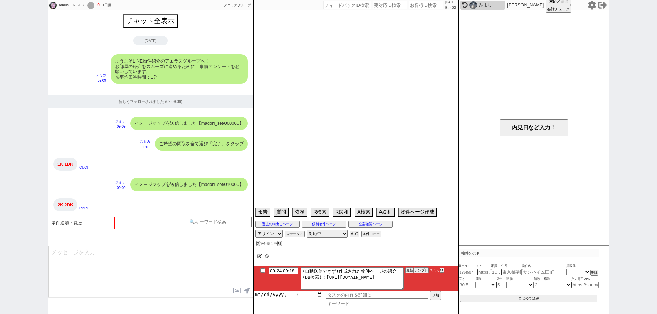
scroll to position [611, 0]
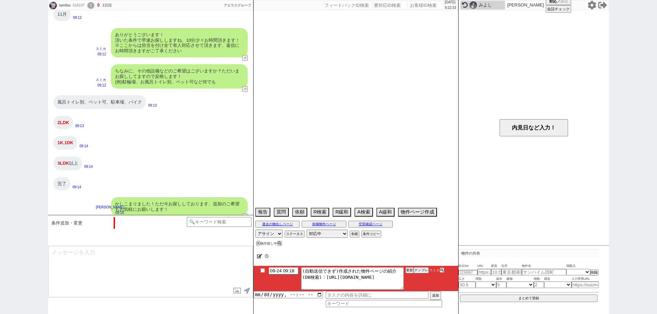
select select "2025"
select select "11"
select select "36"
select select "6"
select select "11"
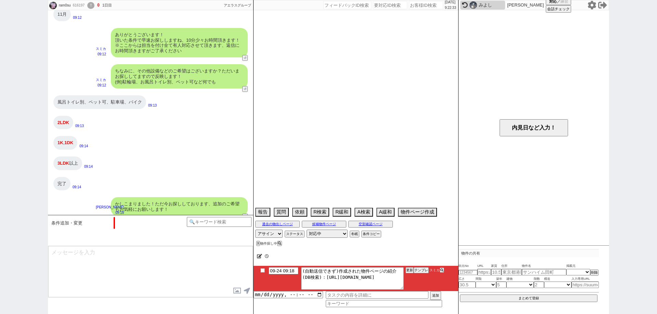
select select "25"
select select "802"
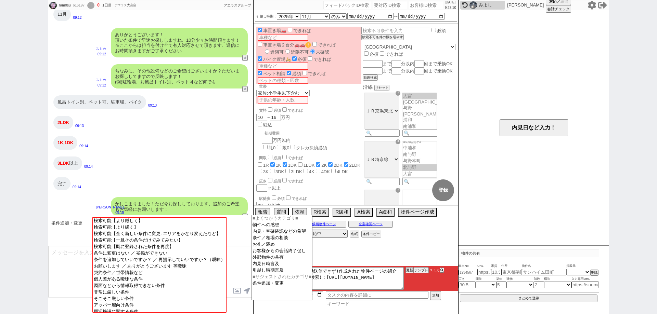
click at [237, 219] on input at bounding box center [219, 221] width 65 height 9
type input "省く"
click at [246, 269] on textarea at bounding box center [150, 271] width 205 height 51
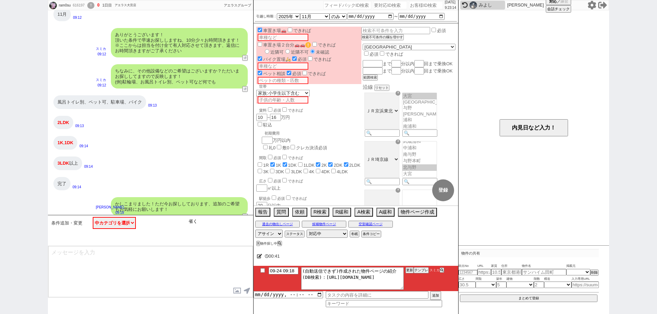
click at [232, 224] on input "省く" at bounding box center [219, 221] width 65 height 9
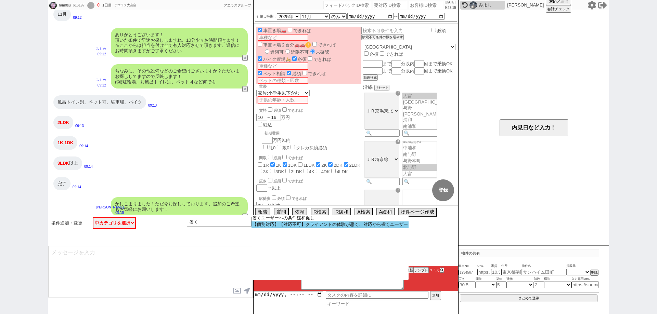
click at [292, 224] on option "【個別対応】【対応不可】クライアントの体験が悪く、対応から省くユーザー" at bounding box center [329, 225] width 157 height 6
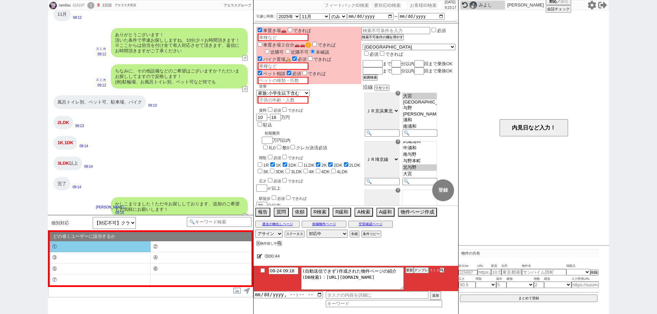
click at [108, 250] on li "①" at bounding box center [100, 247] width 101 height 11
type textarea "すみません、他の不動産も参照する業者間システム上でお探ししたのですが、頂いた条件に合致する物件は現時点で全く出ておらずでした、、"
select select "①"
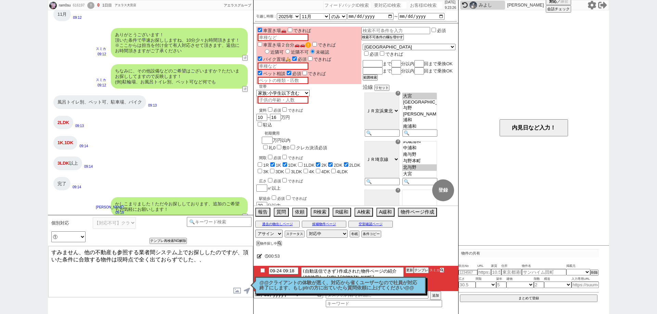
click at [218, 264] on textarea "すみません、他の不動産も参照する業者間システム上でお探ししたのですが、頂いた条件に合致する物件は現時点で全く出ておらずでした、、" at bounding box center [150, 271] width 205 height 51
click at [0, 234] on div "ram0su 616197 ! 0 1日目 アエラス大宮店 冬眠中 自社客 アエラスグループ スミカ_BPO チャット全表示 [DATE] ようこそLINE物…" at bounding box center [328, 157] width 657 height 314
click at [238, 267] on textarea "すみません、他の不動産も参照する業者間システム上でお探ししたのですが、頂いた条件に合致する物件は現時点で全く出ておらずでした、、" at bounding box center [150, 271] width 205 height 51
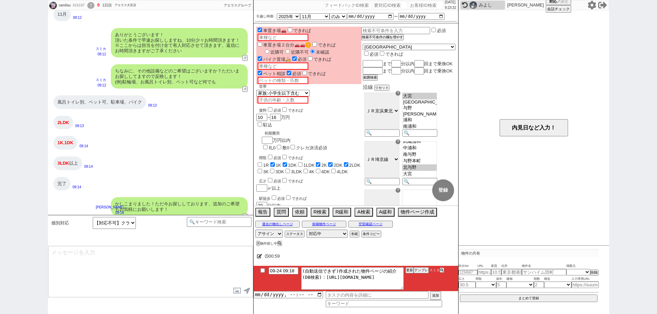
scroll to position [642, 0]
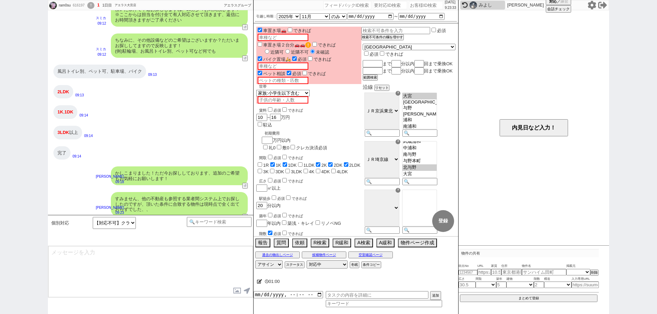
type textarea "そのため条件を大幅に広げる必要がありそうでして、具体的にはお車かバイクのどちらかを諦めて頂かないと難しそうではあるのですが、こちら検討可能でいらっしゃいますで…"
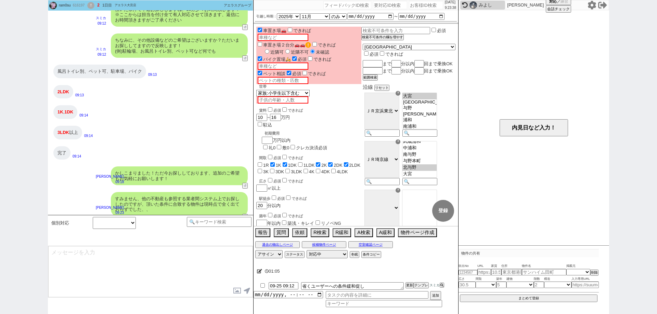
scroll to position [678, 0]
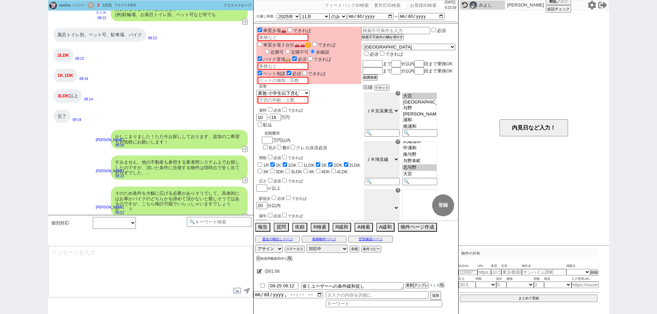
select select
click at [162, 300] on button "次へ進む" at bounding box center [160, 300] width 14 height 5
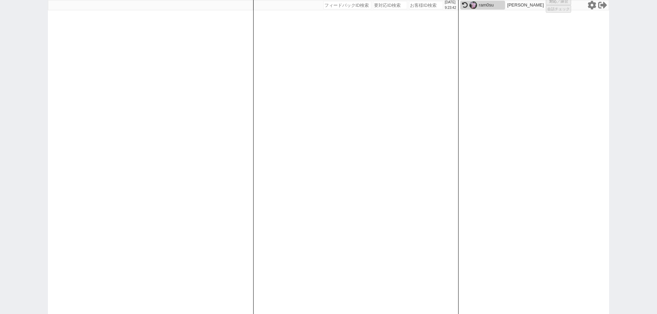
select select
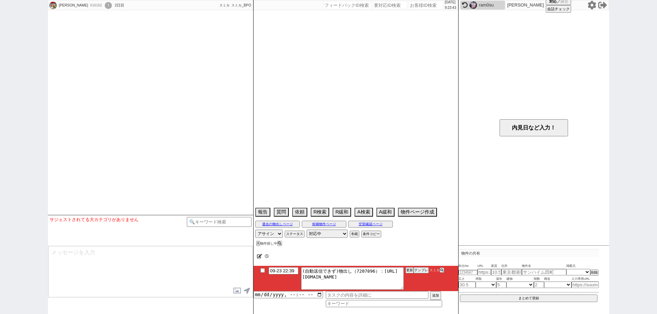
scroll to position [270, 0]
select select
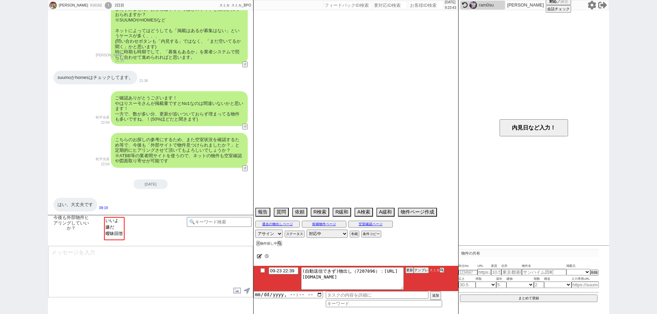
select select "15"
select select "1"
select select "10"
select select "12"
select select "50"
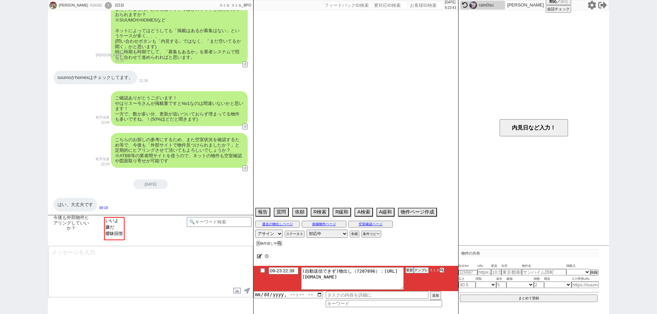
select select "1282"
select select "53"
select select "47"
select select "[DATE]"
select select "48"
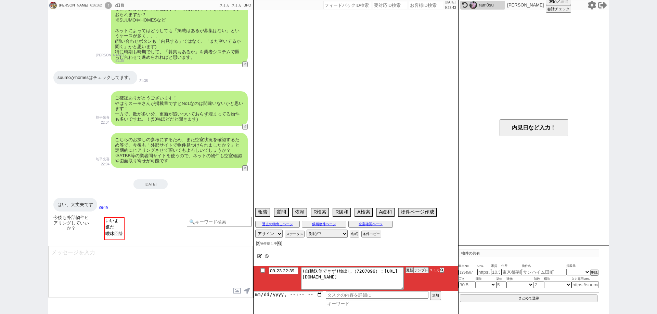
select select "1228"
select select "52"
select select "[DATE]"
select select "44"
select select "1151"
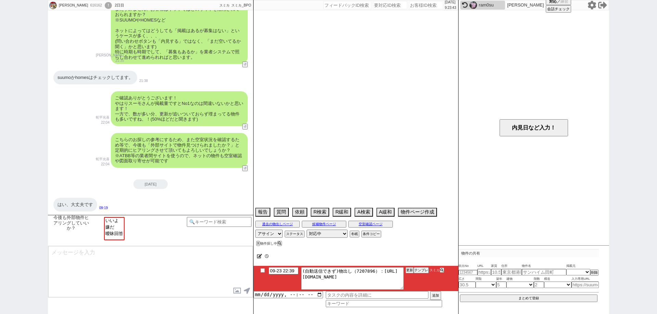
select select "62"
select select "1528"
select select "56"
select select "[DATE]"
select select "55"
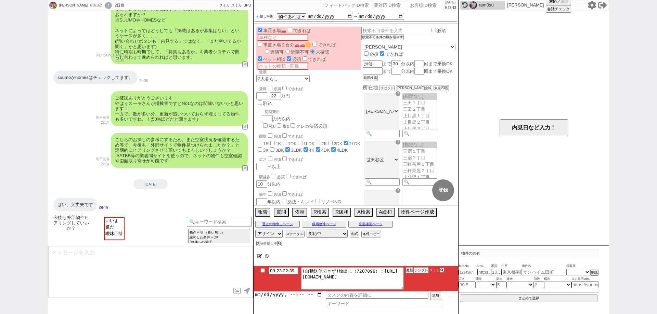
scroll to position [108, 0]
select select "いいよ"
click at [120, 220] on option "いいよ" at bounding box center [114, 220] width 19 height 6
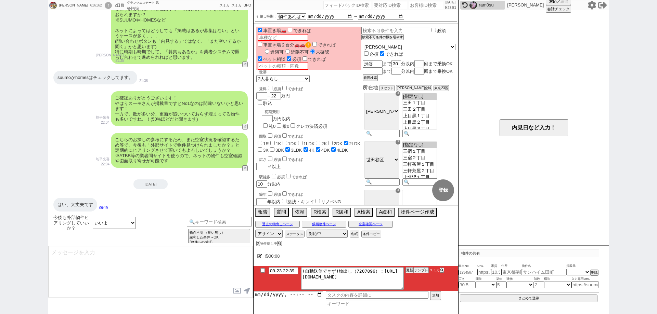
type textarea "ありがとうございます！ どうしても先に頂いている情報だけですとお出しできない物件もあり、、恐れ入りますが、お客様の情報収集も参考にもしつつ動ければと思います。"
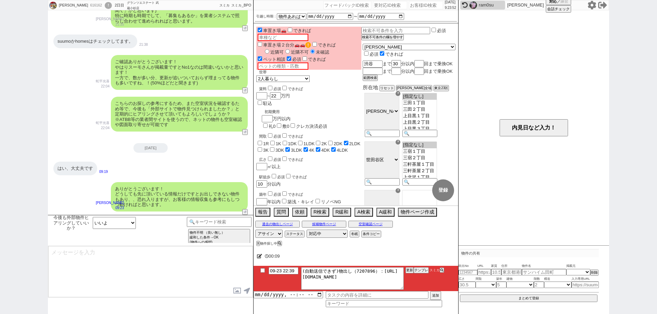
type input "09-24 09:33"
type textarea "早速ですが、最近お探しされている中で気になられている物件はございますでしょうか？ ございましたら、物件のURLを頂けますと幸いです！"
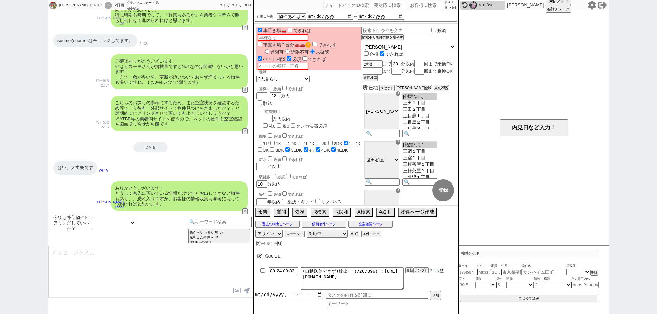
scroll to position [337, 0]
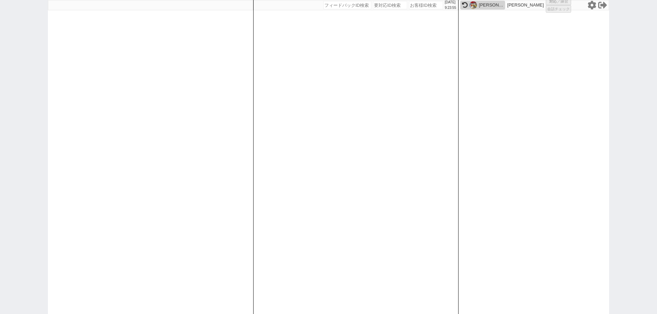
select select "1"
select select
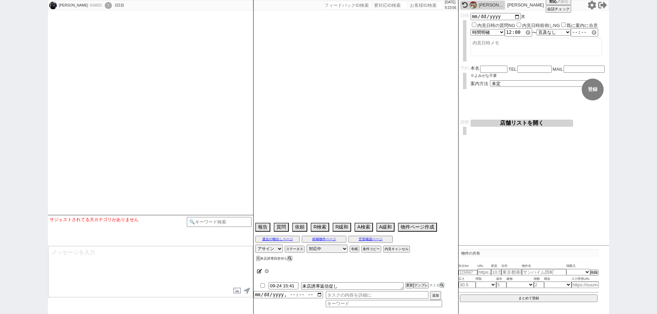
select select
select select "15"
select select "6"
select select "12"
select select "15"
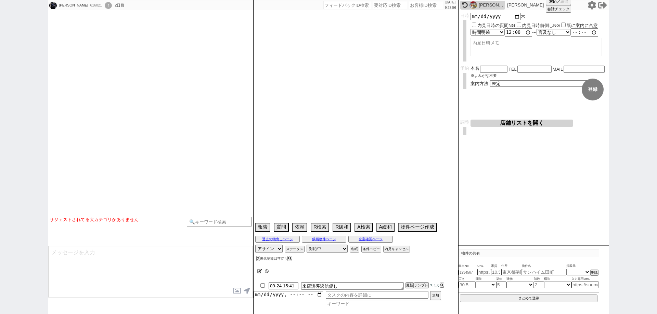
select select "31"
select select "44"
select select "1157"
select select "47"
select select "1217"
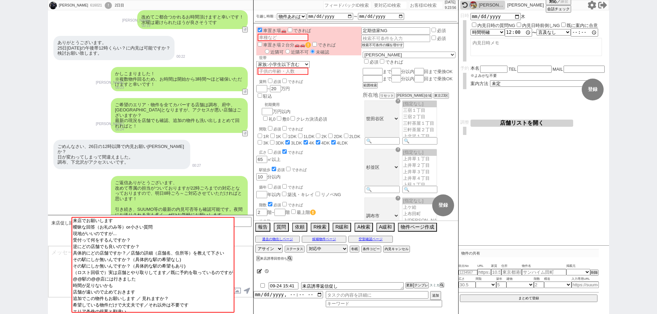
scroll to position [46, 0]
click at [516, 15] on input "2025-09-25" at bounding box center [495, 16] width 50 height 6
type input "2025-09-26"
click at [527, 53] on textarea at bounding box center [535, 47] width 131 height 18
click at [572, 84] on select "未定 現地お待ち合わせ ご来店 先行申し込みのご案内or内見無しでの申し込みのご案内 オンラインでのご接客 オンラインで1件の内見のご案内" at bounding box center [541, 83] width 103 height 6
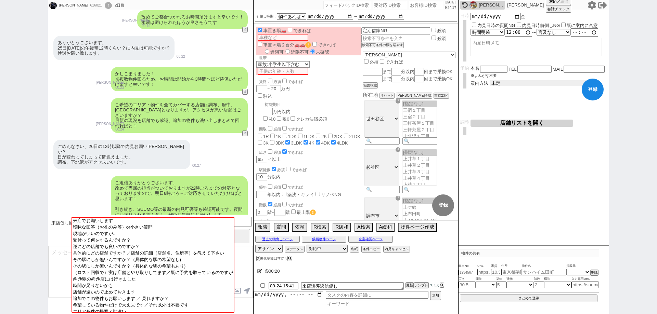
select select "2"
click at [490, 80] on select "未定 現地お待ち合わせ ご来店 先行申し込みのご案内or内見無しでの申し込みのご案内 オンラインでのご接客 オンラインで1件の内見のご案内" at bounding box center [541, 83] width 103 height 6
click at [590, 91] on button "登録" at bounding box center [593, 90] width 22 height 22
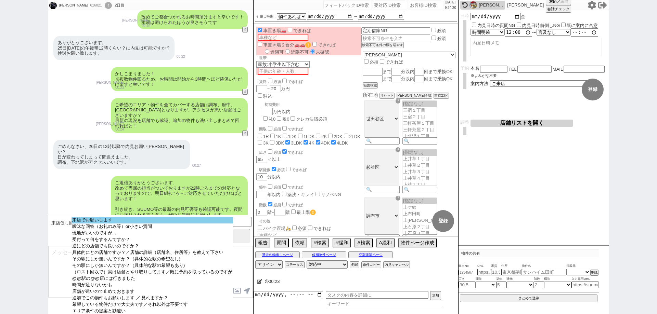
click at [154, 220] on option "来店でお願いします" at bounding box center [151, 220] width 161 height 6
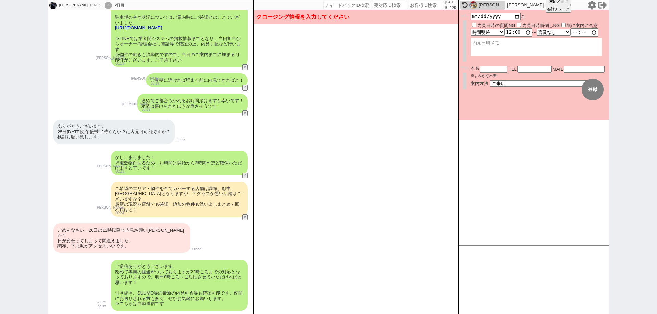
scroll to position [1045, 0]
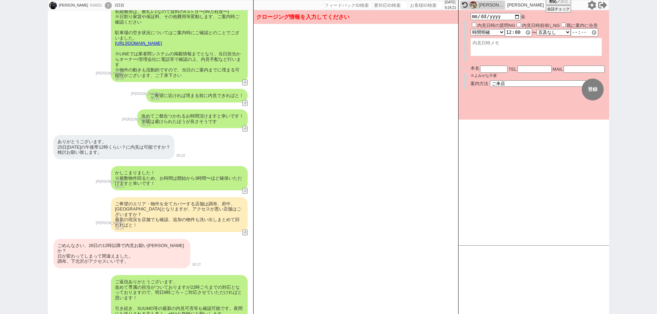
click at [151, 239] on div "ごめんなさい、26日の12時以降で内見お願い出来ますか？ 日が変わってしまって間違えました。 調布、下北沢がアクセスいいです。" at bounding box center [121, 253] width 137 height 29
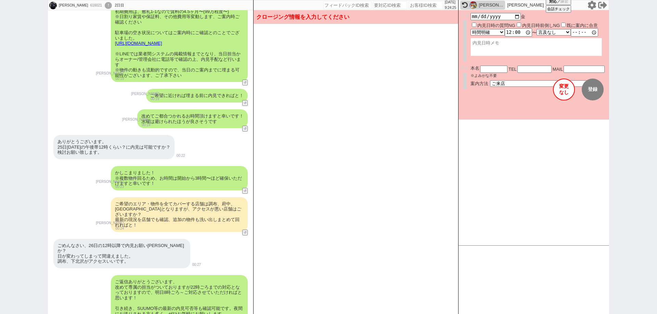
click at [571, 88] on button "変更 なし" at bounding box center [564, 90] width 22 height 22
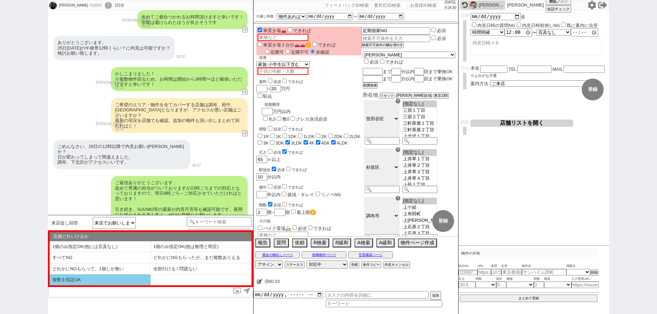
click at [108, 279] on li "複数を指定OK" at bounding box center [100, 280] width 101 height 11
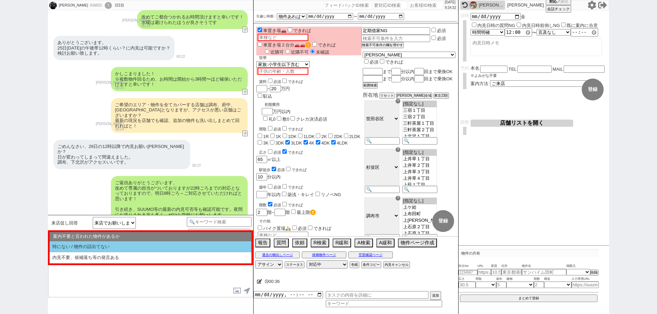
click at [115, 246] on li "特にない / 物件の話出てない" at bounding box center [151, 247] width 202 height 11
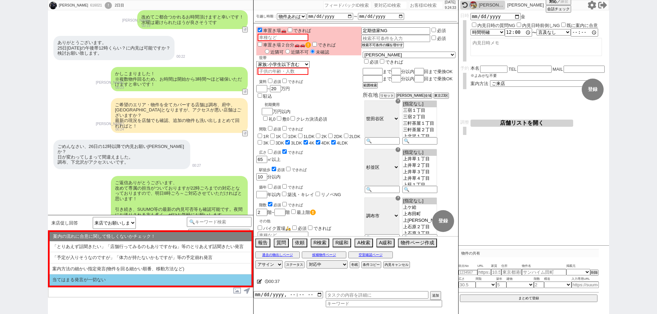
click at [115, 276] on li "当てはまる発言が一切ない" at bounding box center [151, 280] width 202 height 11
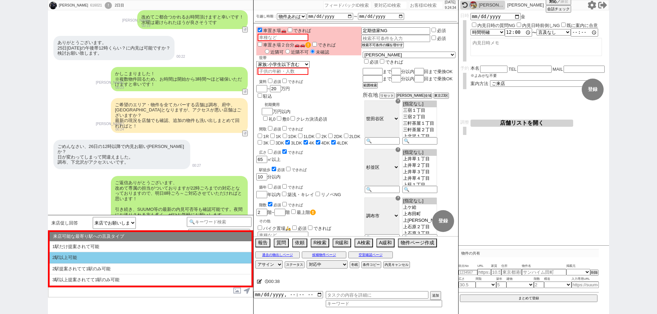
click at [122, 259] on li "2駅以上可能" at bounding box center [151, 257] width 202 height 11
select select "複数を指定OK"
select select "特にない / 物件の話出てない"
select select "当てはまる発言が一切ない"
select select "2駅以上可能"
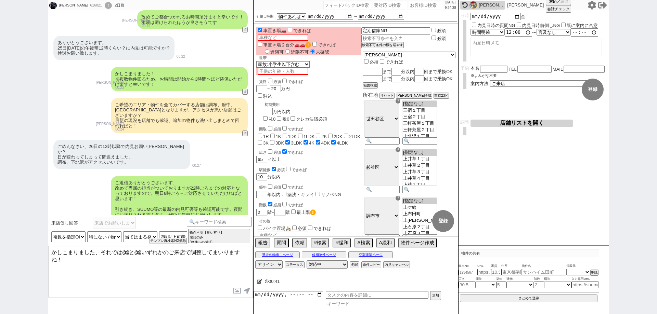
drag, startPoint x: 102, startPoint y: 251, endPoint x: 0, endPoint y: 237, distance: 102.5
click at [0, 237] on div "原廣利 616021 ! 0 2日目 冬眠中 自社客 スミカ スミカ_BPO チャット全表示 2025-09-23 駐車場あり、エレベーターあり、2階以上、敷…" at bounding box center [328, 157] width 657 height 314
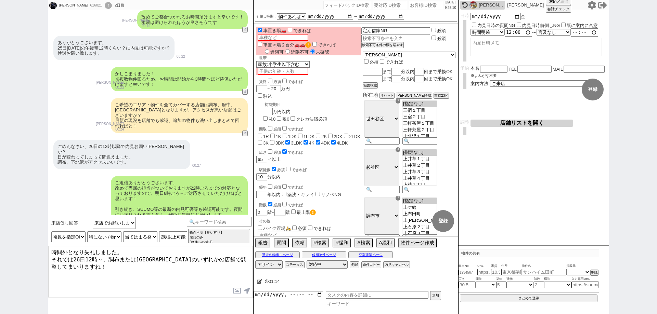
type textarea "時間外となり失礼しました。 それでは26日12時～、調布または下北沢駅のいずれかの店舗で調整してまいりますね！"
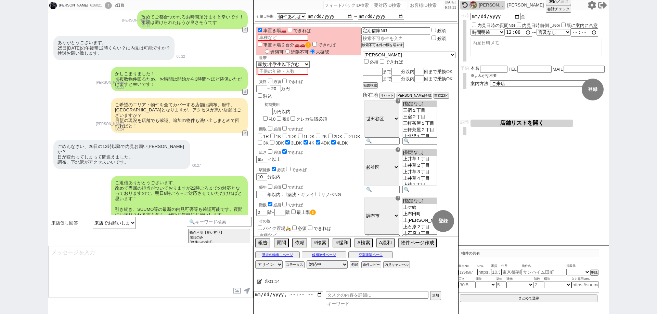
scroll to position [1176, 0]
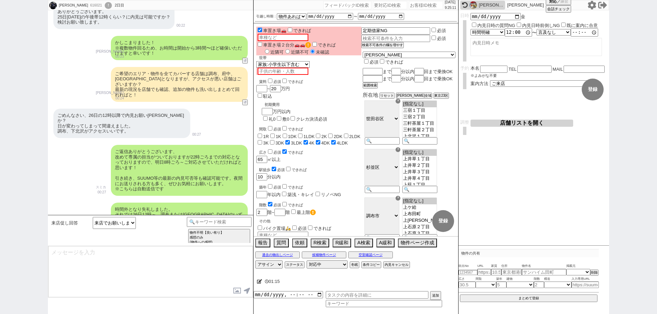
type textarea "手配にあたりましてお名前、お電話番号、メールアドレスをお聞きしてよろしいでしょうか？ ※後ろのお時間は特に指定なしで動いております"
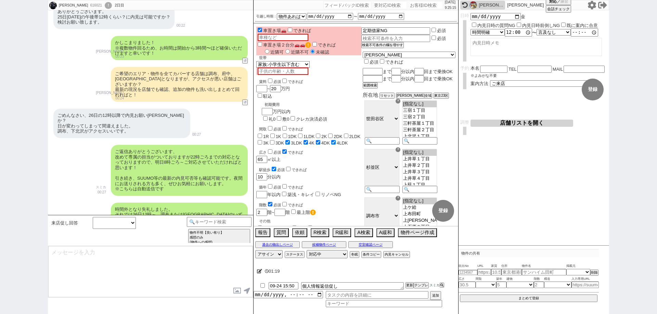
scroll to position [1207, 0]
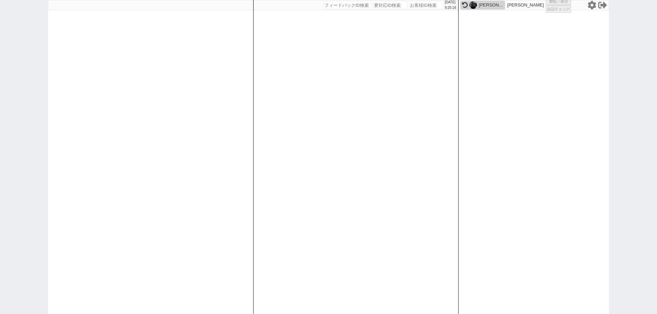
select select "1"
select select "4"
select select
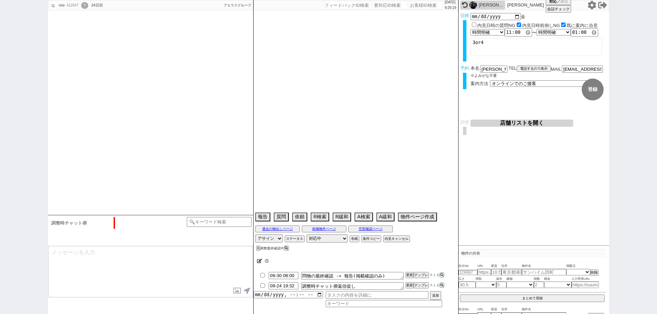
type textarea "当日までの内見予定なし"
select select "2025"
select select "10"
select select "33"
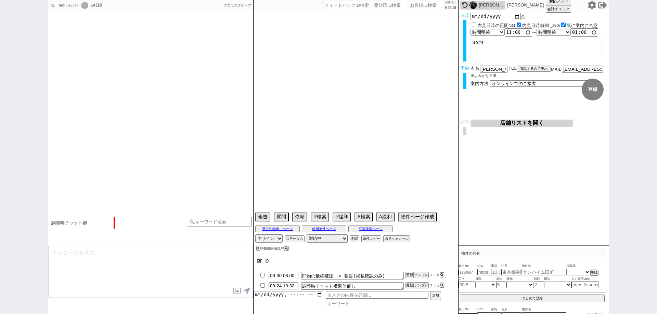
select select "0"
select select "36"
select select "75"
select select "1814"
select select "65"
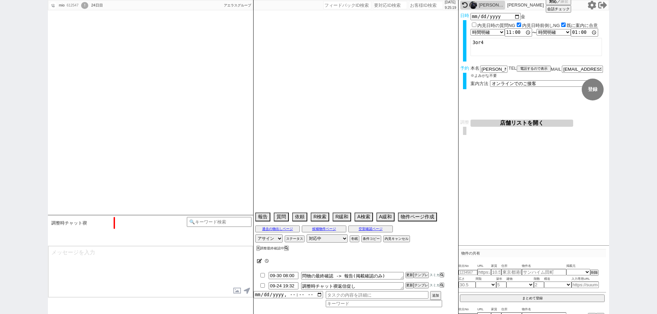
select select "1582"
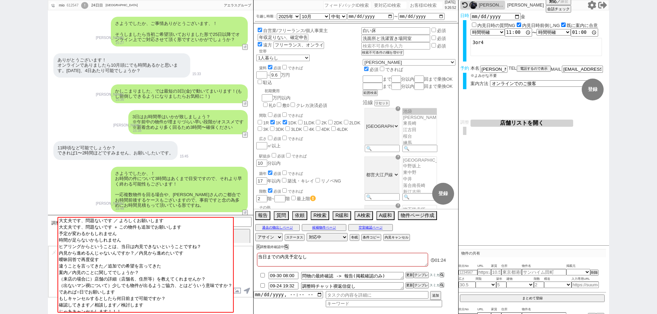
scroll to position [512, 0]
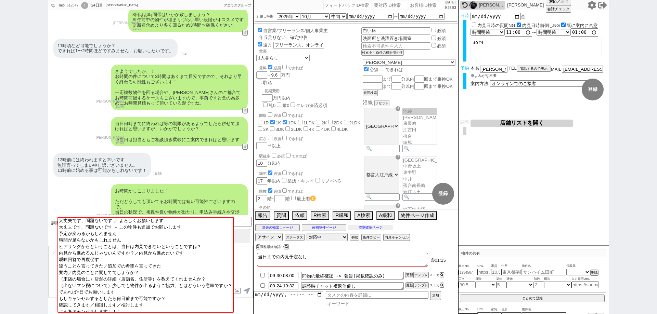
click at [374, 225] on button "空室確認ページ" at bounding box center [370, 227] width 44 height 5
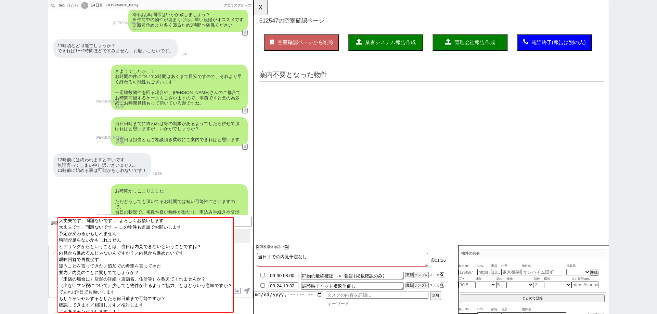
scroll to position [0, 0]
select select "another_room"
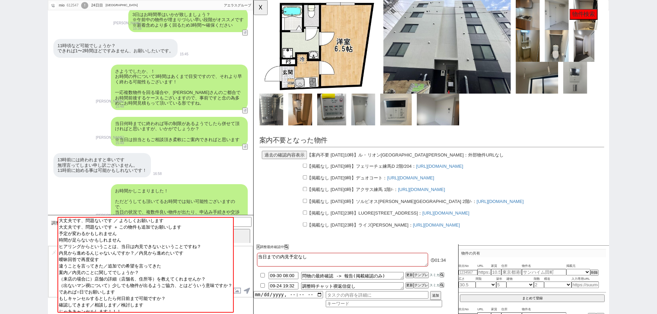
scroll to position [2585, 0]
click at [248, 267] on textarea at bounding box center [150, 271] width 205 height 51
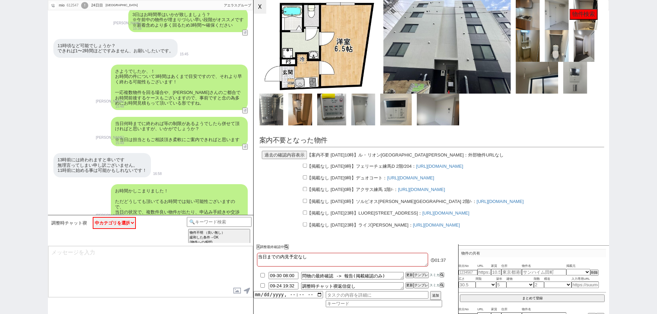
click at [259, 11] on button "☓" at bounding box center [259, 7] width 13 height 14
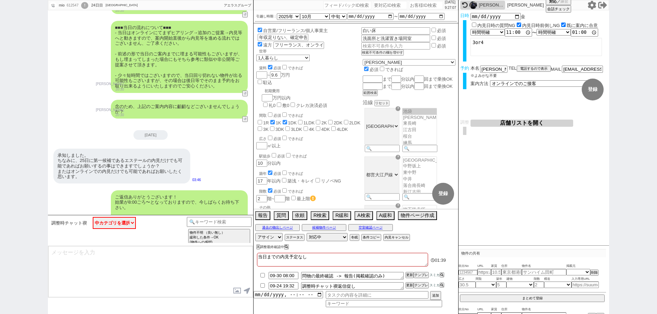
scroll to position [1128, 0]
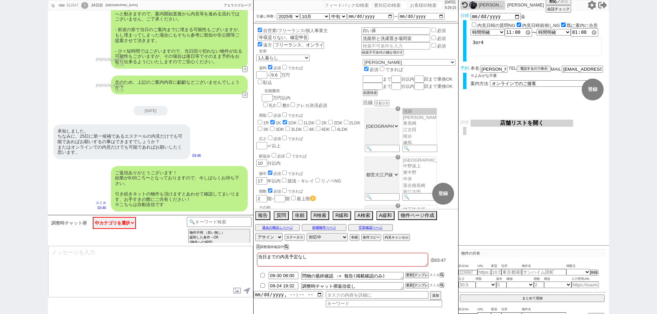
click at [0, 245] on div "mio 612547 ! 0 24日目 アエラス石神井公園店 冬眠中 自社客 アエラスグループ スミカ_BPO チャット全表示 2025-09-23 【賃貸マ…" at bounding box center [328, 157] width 657 height 314
click at [357, 304] on input at bounding box center [384, 305] width 116 height 6
type input "終了報告"
select select "256"
type input "スルーされた物件の募集終了報告"
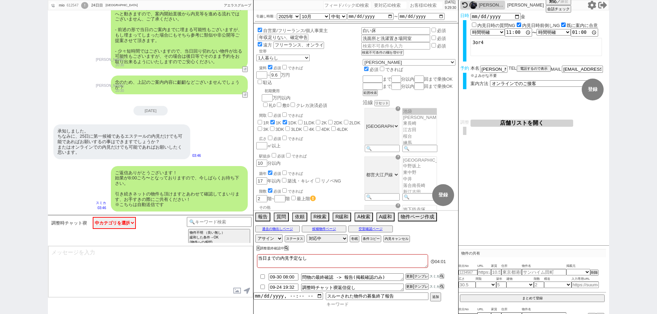
click at [362, 305] on input at bounding box center [384, 305] width 116 height 6
click at [352, 305] on input at bounding box center [384, 305] width 116 height 6
type input "募集"
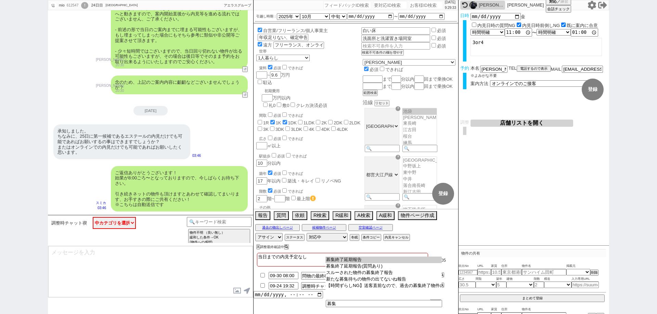
type input "募集終了延期報告"
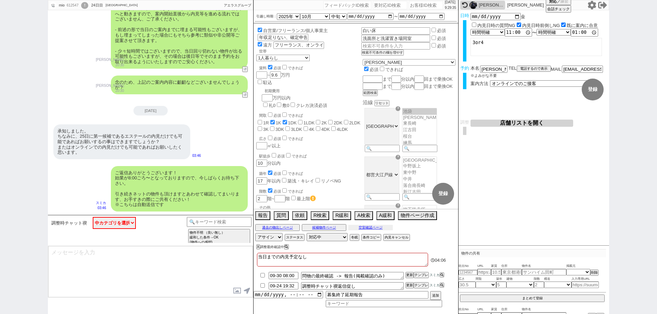
click at [380, 229] on button "空室確認ページ" at bounding box center [370, 227] width 44 height 5
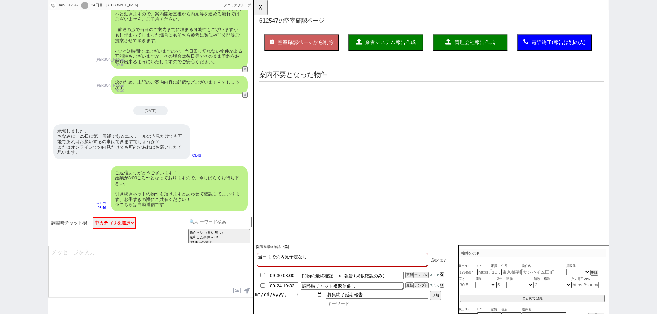
scroll to position [0, 0]
select select "another_room"
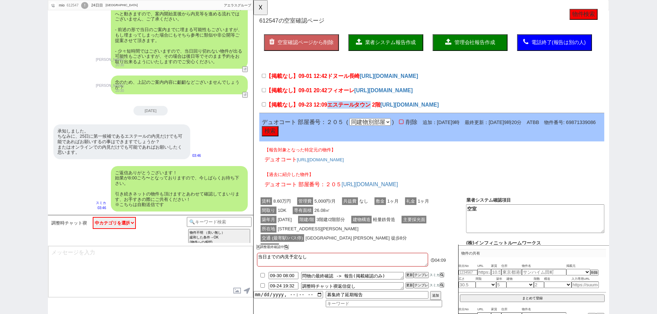
drag, startPoint x: 335, startPoint y: 113, endPoint x: 380, endPoint y: 111, distance: 44.8
click at [380, 111] on span "エステールタウン 2階" at bounding box center [361, 112] width 57 height 6
copy span "エステールタウン"
click at [262, 9] on button "☓" at bounding box center [259, 7] width 13 height 14
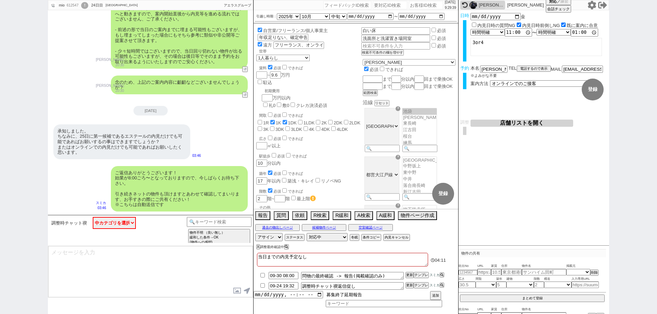
click at [392, 295] on input "募集終了延期報告" at bounding box center [377, 295] width 103 height 8
paste input "エステールタウン"
type input "募集終了延期報告　エステールタウン"
click at [320, 295] on input "datetime-local" at bounding box center [287, 294] width 69 height 6
click at [439, 298] on button "追加" at bounding box center [435, 297] width 10 height 8
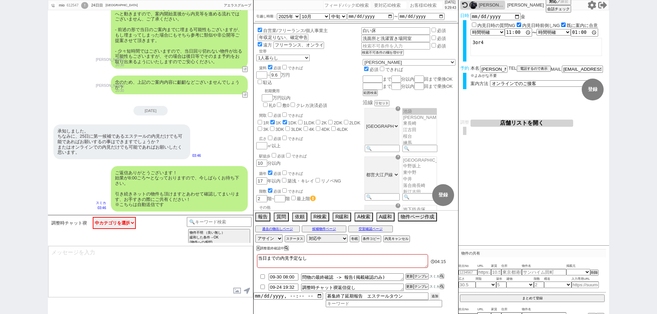
type input "[DATE]T09:00"
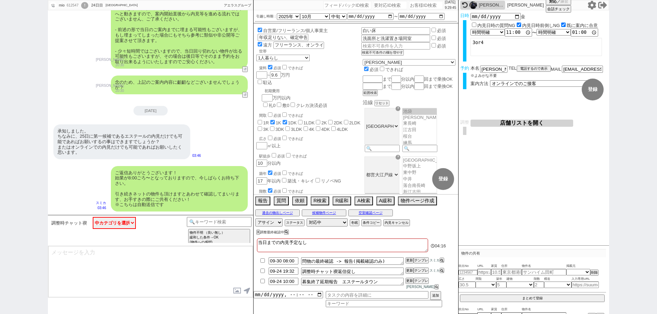
click at [144, 266] on textarea at bounding box center [150, 271] width 205 height 51
type textarea "時間外となり失礼しました。"
click at [375, 216] on button "空室確認ページ" at bounding box center [370, 212] width 44 height 5
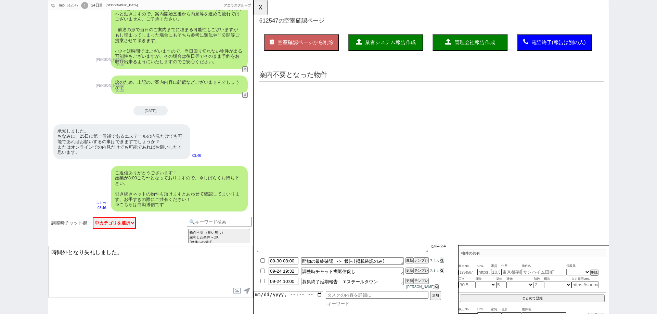
select select "another_room"
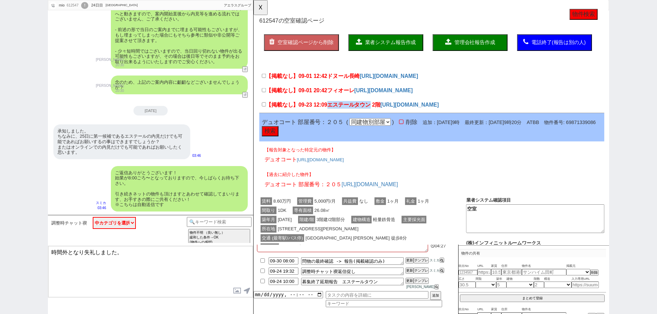
drag, startPoint x: 336, startPoint y: 111, endPoint x: 379, endPoint y: 111, distance: 43.1
click at [379, 111] on span "エステールタウン 2階" at bounding box center [361, 112] width 57 height 6
copy span "エステールタウン"
click at [265, 7] on button "☓" at bounding box center [259, 7] width 13 height 14
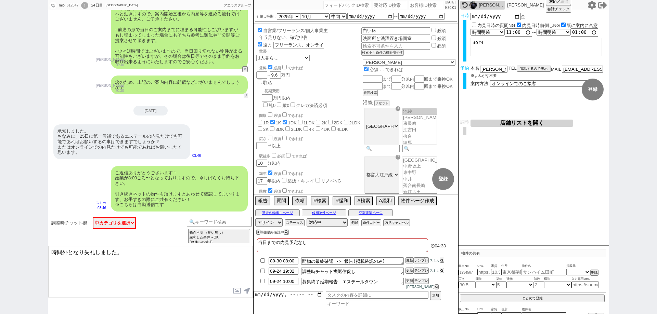
click at [247, 93] on button "↺" at bounding box center [246, 95] width 4 height 4
click at [125, 226] on select "中カテゴリを選択 大丈夫です、問題ないです ／ よろしくお願いします 大丈夫です、問題ないです ＋ この物件も追加でお願いします 予定が変わるかもしれません …" at bounding box center [114, 223] width 43 height 12
select select "大丈夫です、問題ないです ／ よろしくお願いします"
click at [93, 217] on select "中カテゴリを選択 大丈夫です、問題ないです ／ よろしくお願いします 大丈夫です、問題ないです ＋ この物件も追加でお願いします 予定が変わるかもしれません …" at bounding box center [114, 223] width 43 height 12
select select "問題なし"
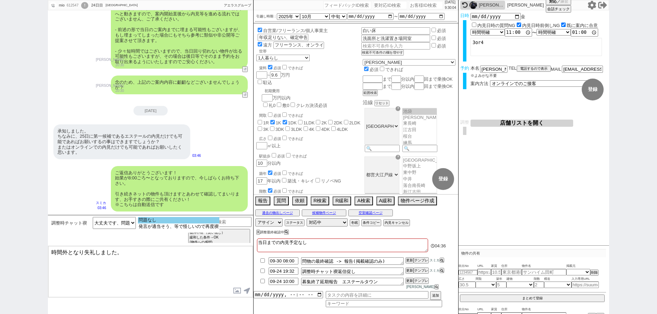
click at [163, 220] on option "問題なし" at bounding box center [178, 220] width 81 height 6
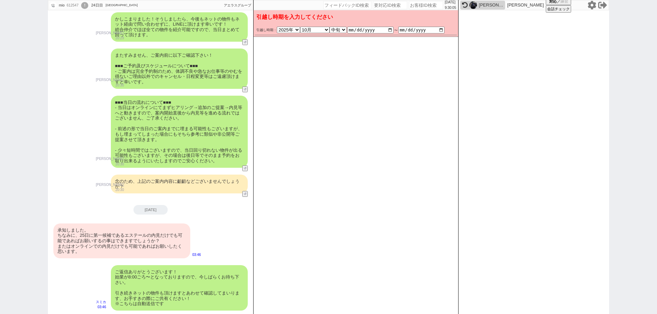
scroll to position [1029, 0]
click at [157, 240] on div "承知しました。 ちなみに、25日に第一候補であるエステールの内見だけでも可能であればお願いするの事はできますでしょうか？ またはオンラインでの内見だけでも可能…" at bounding box center [121, 241] width 137 height 35
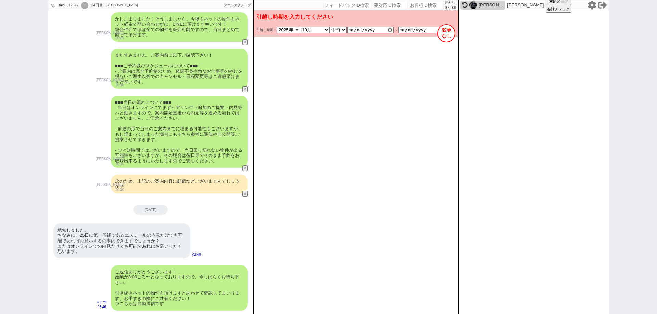
click at [445, 31] on button "変更 なし" at bounding box center [446, 33] width 18 height 18
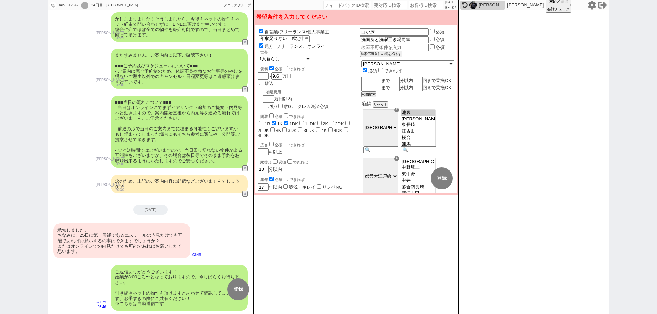
click at [164, 238] on div "承知しました。 ちなみに、25日に第一候補であるエステールの内見だけでも可能であればお願いするの事はできますでしょうか？ またはオンラインでの内見だけでも可能…" at bounding box center [121, 241] width 137 height 35
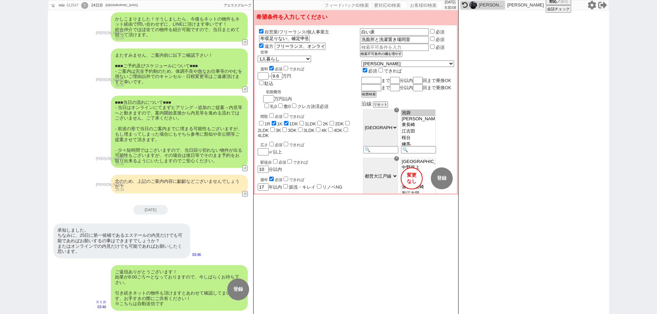
click at [413, 183] on button "変更 なし" at bounding box center [412, 179] width 22 height 22
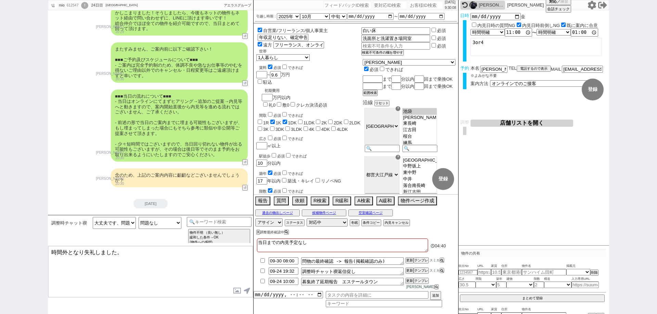
scroll to position [1128, 0]
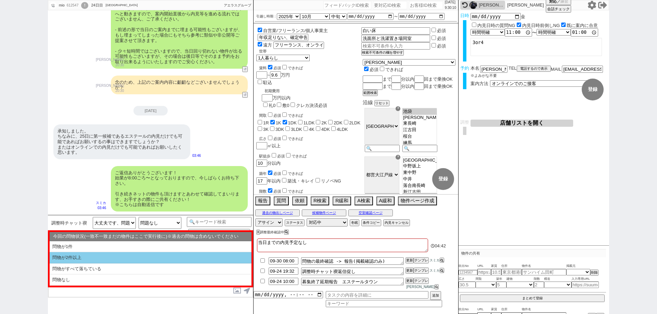
click at [177, 261] on li "問物が2件以上" at bounding box center [151, 257] width 202 height 11
select select "問物が2件以上"
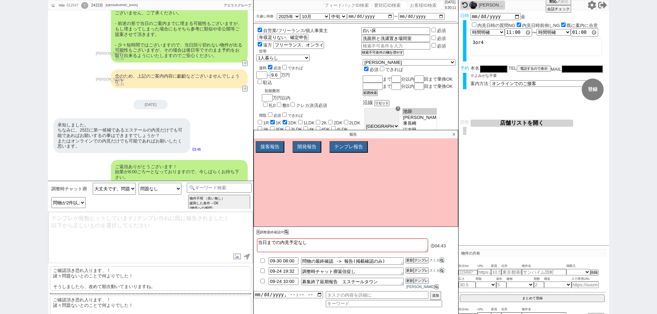
drag, startPoint x: 174, startPoint y: 286, endPoint x: 200, endPoint y: 278, distance: 27.1
click at [175, 286] on p "ご確認頂き恐れ入ります、！ 諸々問題ないとのことで何よりでした！ そうしましたら、改めて順次動いてまいりますね。" at bounding box center [150, 278] width 201 height 25
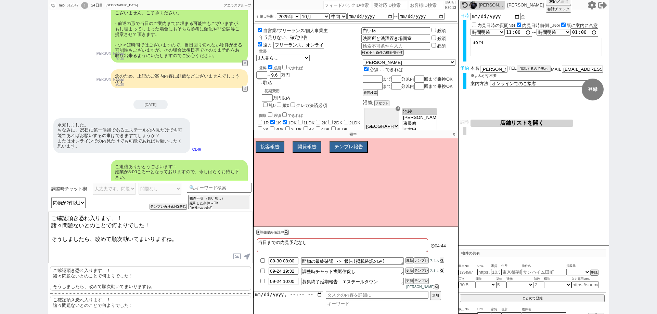
click at [452, 138] on p "X" at bounding box center [454, 134] width 8 height 8
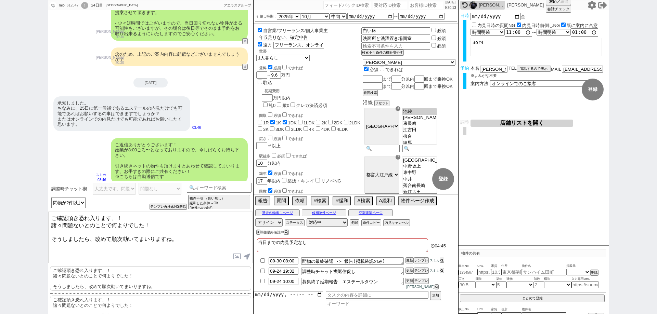
scroll to position [1162, 0]
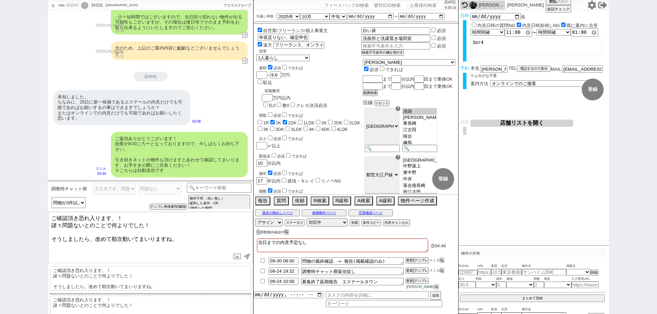
drag, startPoint x: 171, startPoint y: 234, endPoint x: 0, endPoint y: 196, distance: 174.7
click at [0, 196] on div "mio 612547 ! 0 24日目 アエラス石神井公園店 冬眠中 自社客 アエラスグループ スミカ_BPO チャット全表示 2025-09-23 【賃貸マ…" at bounding box center [328, 157] width 657 height 314
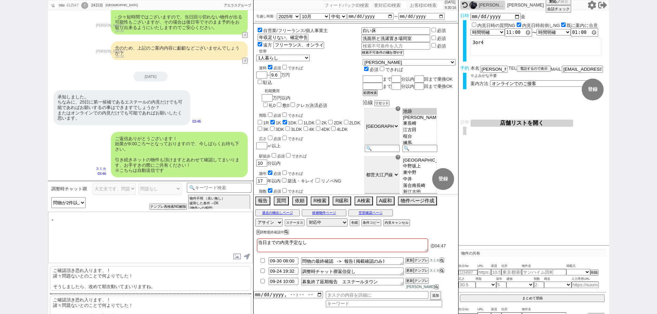
paste textarea "エステールタウン"
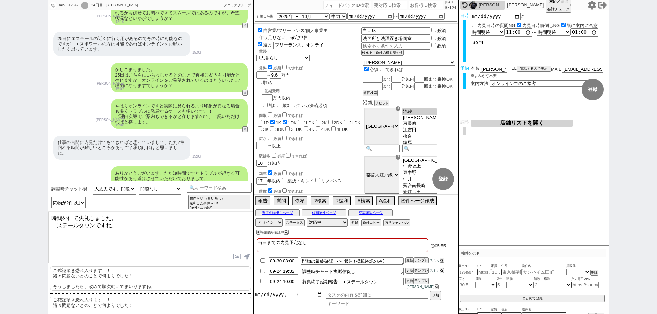
scroll to position [171, 0]
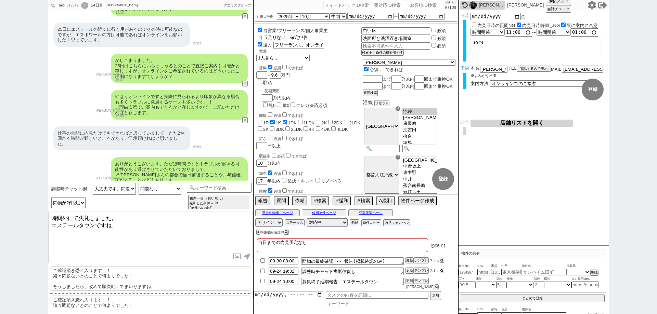
type textarea "時間外にて失礼しました。 エステールタウンですね、"
click at [294, 39] on input "年収足りない、確定申告提出可能　親族の正社員の契約者可能" at bounding box center [282, 37] width 49 height 6
click at [293, 45] on input "フリーランス、オンライン希望" at bounding box center [297, 45] width 49 height 6
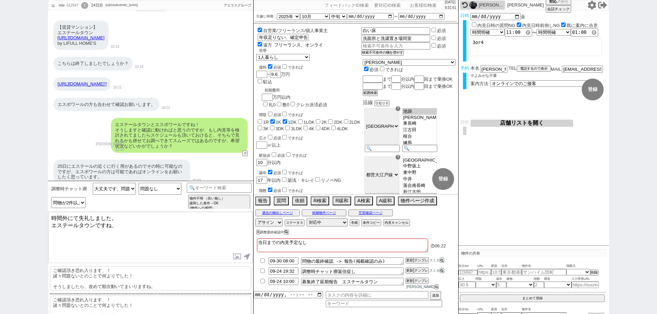
scroll to position [0, 0]
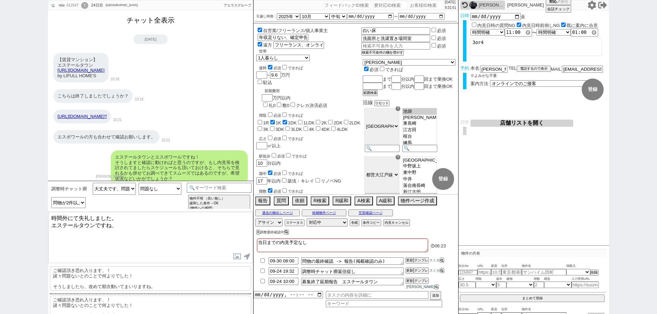
click at [156, 23] on button "チャット全表示" at bounding box center [150, 20] width 53 height 12
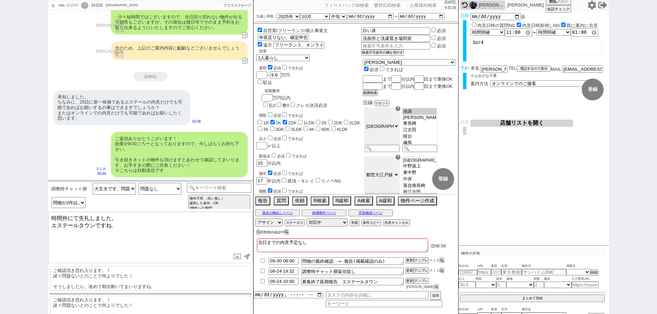
scroll to position [7232, 0]
click at [149, 223] on textarea "時間外にて失礼しました。 エステールタウンですね、" at bounding box center [150, 237] width 205 height 51
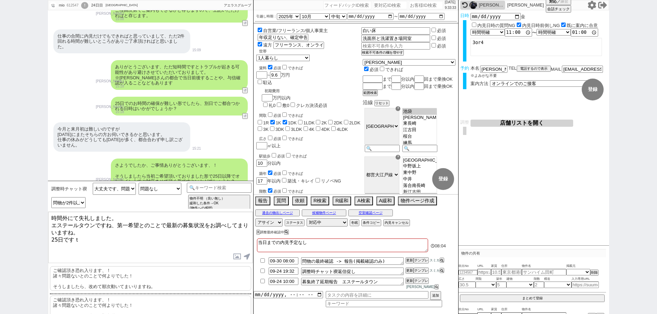
scroll to position [6352, 0]
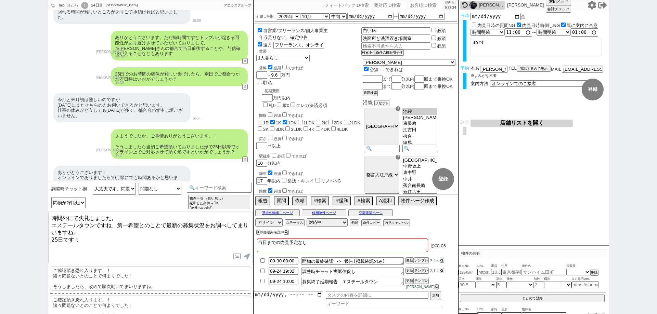
click at [109, 237] on textarea "時間外にて失礼しました。 エステールタウンですね、第一希望とのことで最新の募集状況をお調べしてまりいますね。 25日ですｔ" at bounding box center [150, 237] width 205 height 51
click at [181, 233] on textarea "時間外にて失礼しました。 エステールタウンですね、第一希望とのことで最新の募集状況をお調べしてまりいますね。 25日は仕事の合間とおっしゃってましたが、何時頃…" at bounding box center [150, 237] width 205 height 51
click at [116, 217] on textarea "時間外にて失礼しました。 エステールタウンですね、第一希望とのことで最新の募集状況をお調べしてまりいますね。 25日は仕事の合間とおっしゃってましたが、何時～…" at bounding box center [150, 237] width 205 height 51
click at [116, 226] on textarea "時間外にて失礼しました。 エステールタウンですね、第一希望とのことで最新の募集状況をお調べしてまりいますね。 25日は仕事の合間とおっしゃってましたが、何時～…" at bounding box center [150, 237] width 205 height 51
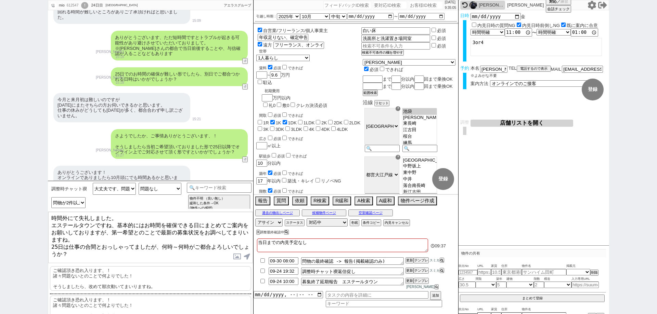
type textarea "時間外にて失礼しました。 エステールタウンですね、基本的にはお時間を確保できる日にまとめてご案内をお願いしておりますが、第一希望とのことで最新の募集状況をお調…"
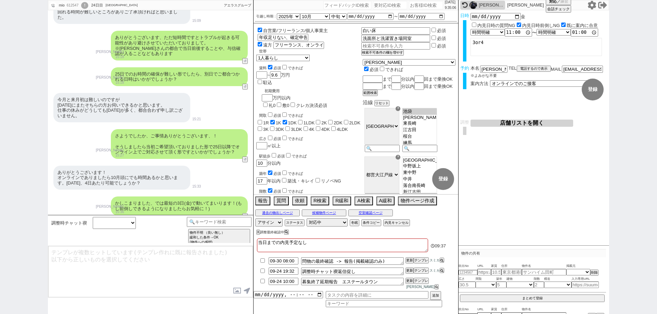
scroll to position [7245, 0]
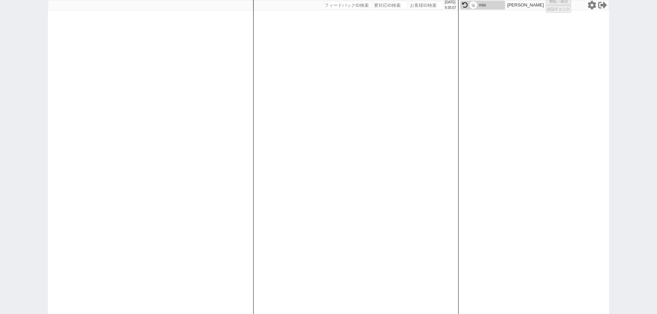
select select "4"
select select "2"
select select
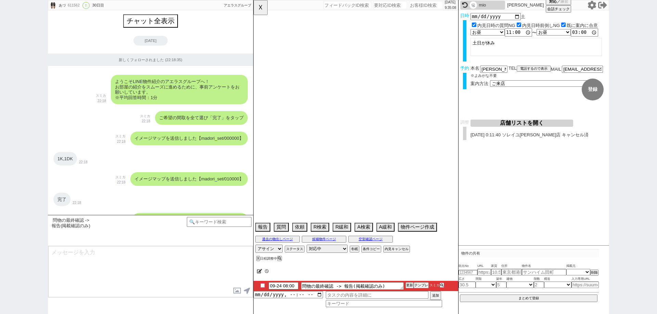
select select "2025"
select select "12"
select select "37"
select select "0"
select select "820"
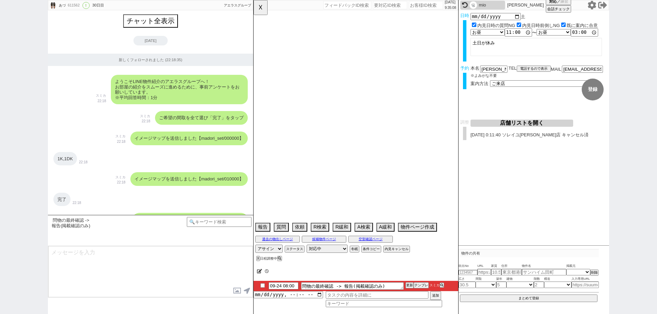
select select "71"
select select "1712"
select select "23"
select select "733"
select select "33"
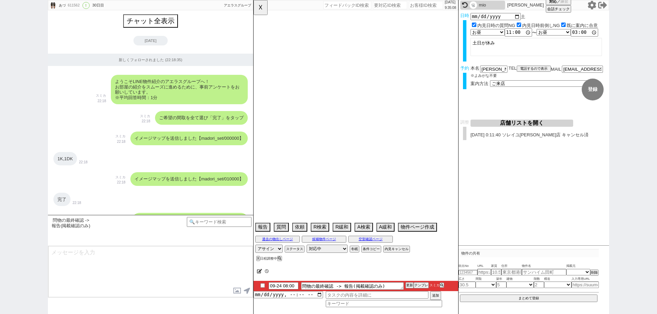
select select "69"
select select "1672"
select select "70"
select select "1685"
select select "30"
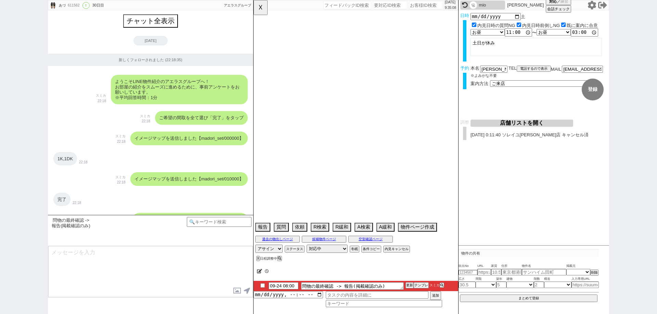
select select "924"
select select "63"
select select "1536"
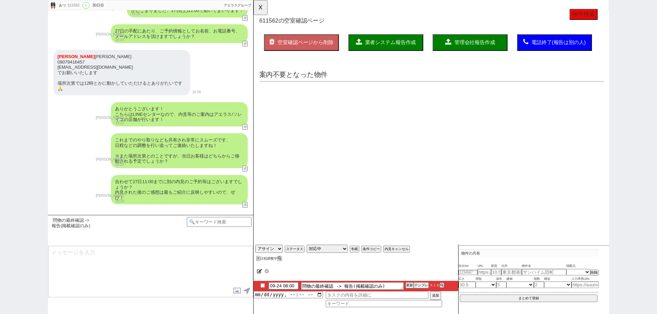
scroll to position [0, 0]
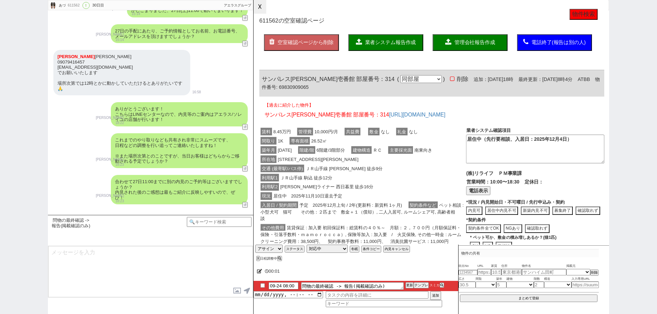
click at [263, 12] on button "☓" at bounding box center [259, 7] width 13 height 14
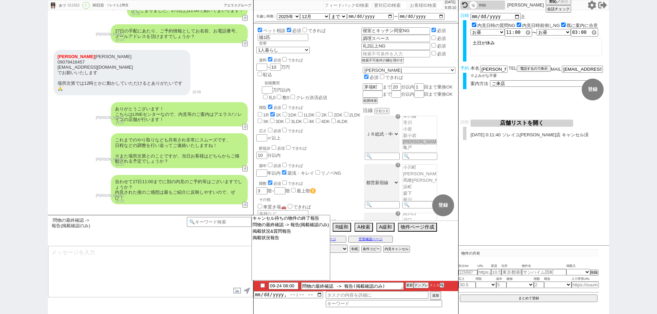
click at [487, 1] on div "mio" at bounding box center [482, 5] width 45 height 9
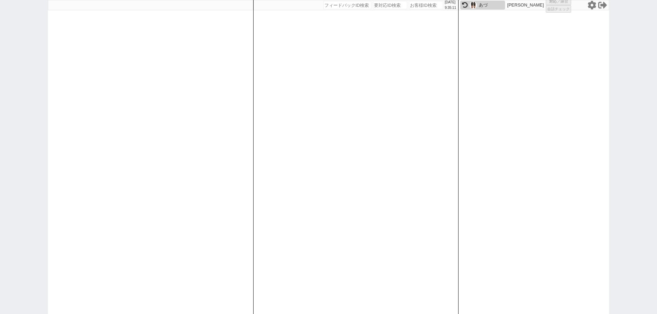
select select "1"
select select "4"
select select
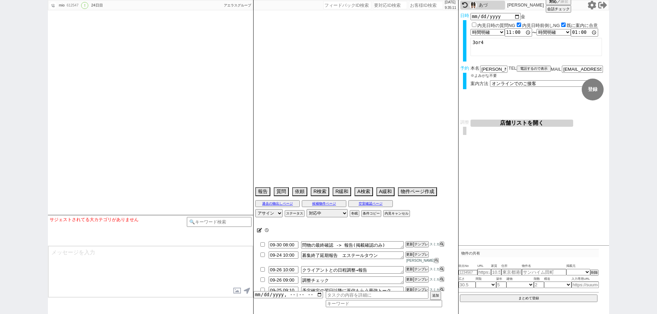
select select "2025"
select select "10"
select select "33"
select select "0"
select select "36"
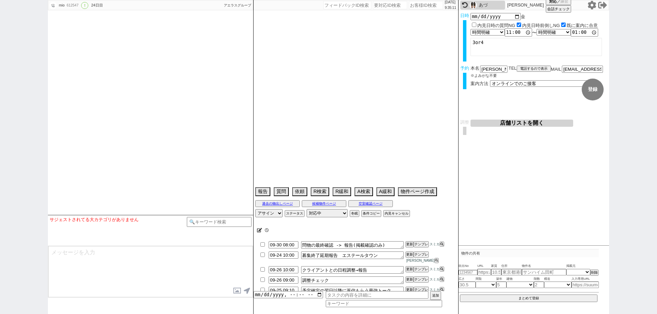
select select "75"
select select "[DATE]"
select select "65"
select select "[DATE]"
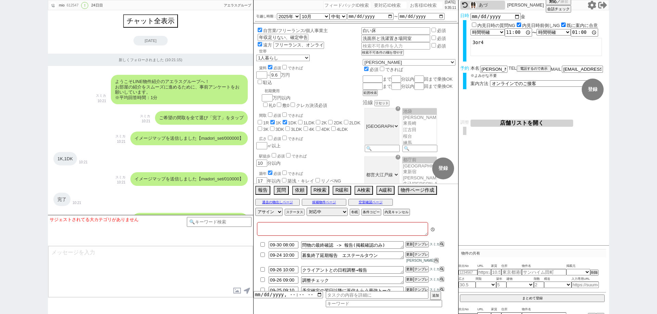
type textarea "当日までの内見予定なし"
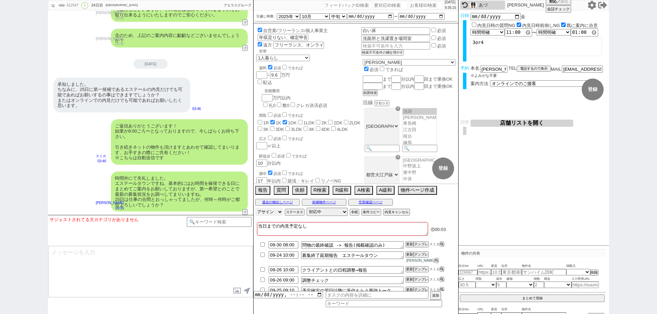
click at [277, 214] on select "アサイン 黒澤沙由里 御手洗侑矢 中村夏海 酒匂なぎさ 平山恭子 坂本ルミ" at bounding box center [268, 212] width 27 height 8
select select "449"
click at [255, 208] on select "アサイン 黒澤沙由里 御手洗侑矢 中村夏海 酒匂なぎさ 平山恭子 坂本ルミ" at bounding box center [268, 212] width 27 height 8
click at [507, 195] on div "内見日など入力！ 変更 なし 登録 日時 2025-10-03 金 内見日時の質問NG 内見日時前倒しNG 既に案内に合意 言及なし 時間明確 午前 午後 お…" at bounding box center [533, 128] width 151 height 236
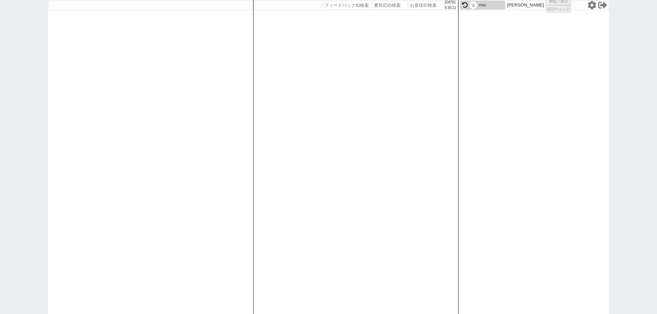
select select "1"
select select "6"
select select "2"
select select
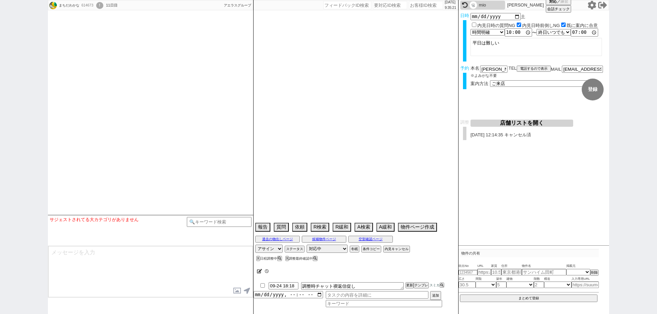
type textarea "調整前キャンセル"
select select
select select "15"
select select "0"
select select "12"
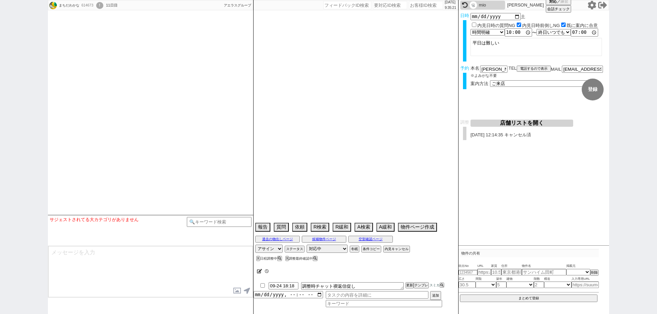
select select "12"
select select "439"
select select "103"
select select "102"
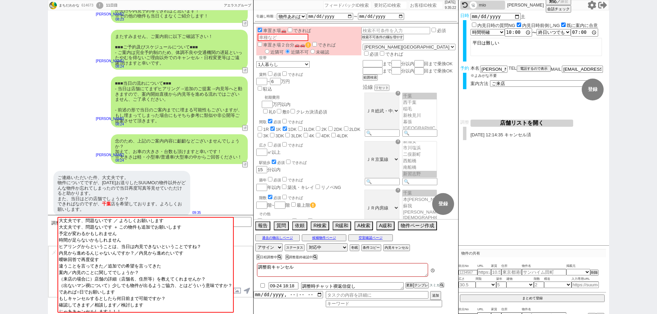
scroll to position [53, 0]
drag, startPoint x: 0, startPoint y: 146, endPoint x: 11, endPoint y: 143, distance: 11.9
click at [4, 146] on div "まちだわかな 614673 ! 0 11日目 アエラス船橋店 冬眠中 自社客 アエラスグループ スミカ_BPO チャット全表示 2025-09-16 当日午前…" at bounding box center [328, 157] width 657 height 314
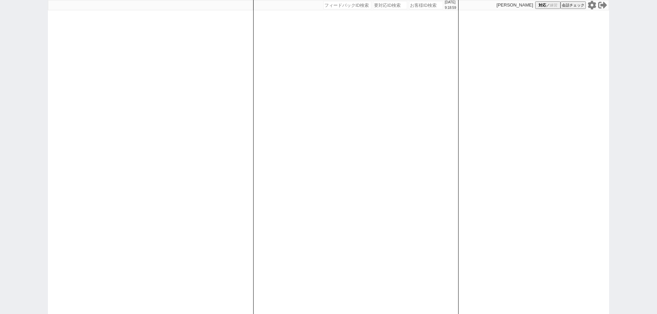
click at [426, 5] on input "number" at bounding box center [426, 5] width 34 height 8
paste input "616053"
type input "616053"
select select
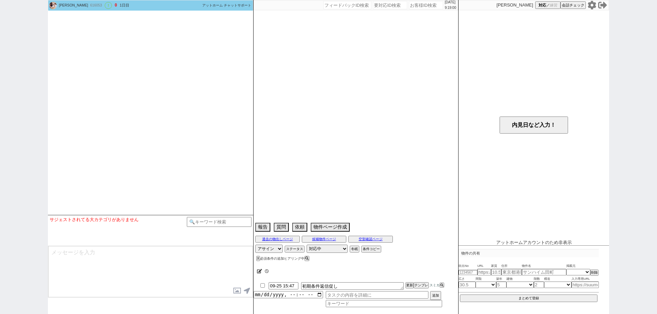
type textarea "＠相談中＠"
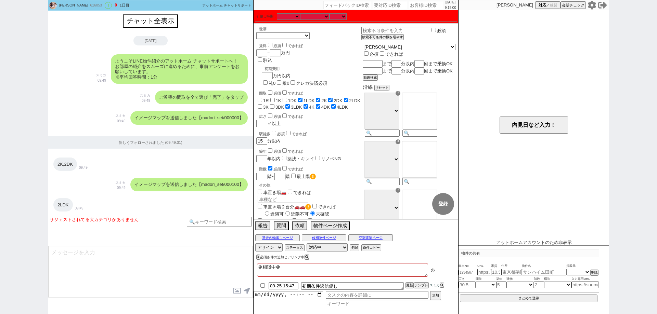
scroll to position [290, 0]
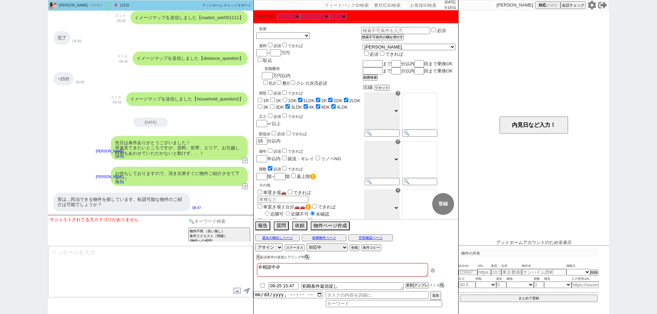
click at [227, 226] on div "物件不明 （良い無し） 条件リクエスト（明確） (物件への感想) 物件不明 （良い無し） 既にある条件を再度感想として言及 (物件への感想) 物件不明 （良い…" at bounding box center [219, 230] width 65 height 27
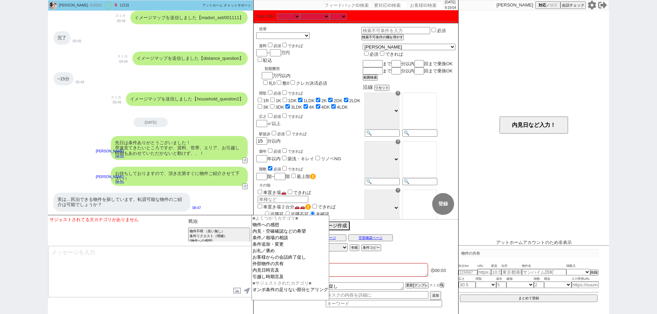
type input "民泊"
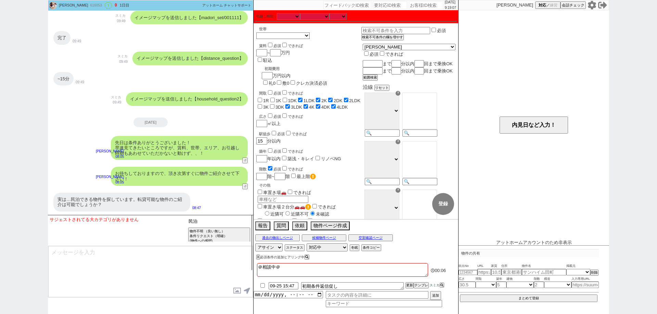
drag, startPoint x: 216, startPoint y: 222, endPoint x: 130, endPoint y: 212, distance: 87.2
click at [140, 214] on div "[PERSON_NAME] 616053 ! 0 1日目 冬眠中 自社客 アットホーム チャットサポート スミカ_BPO チャット全表示 [DATE] ようこ…" at bounding box center [150, 157] width 205 height 314
click at [157, 276] on textarea at bounding box center [150, 271] width 205 height 51
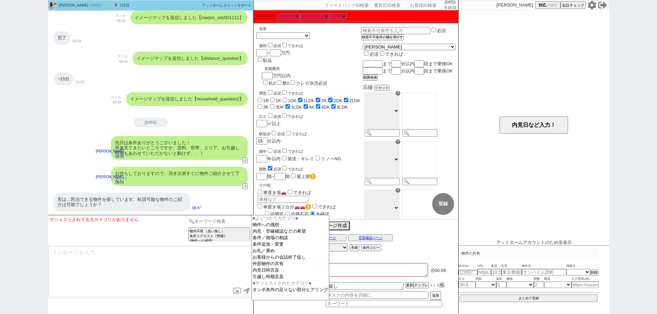
click at [222, 222] on input at bounding box center [219, 221] width 65 height 9
click at [282, 246] on option "条件追加・変更" at bounding box center [290, 245] width 77 height 6
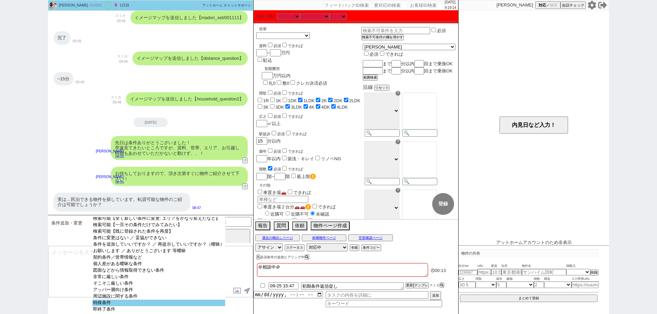
scroll to position [21, 0]
select select "特殊条件"
click at [182, 301] on option "特殊条件" at bounding box center [158, 303] width 133 height 6
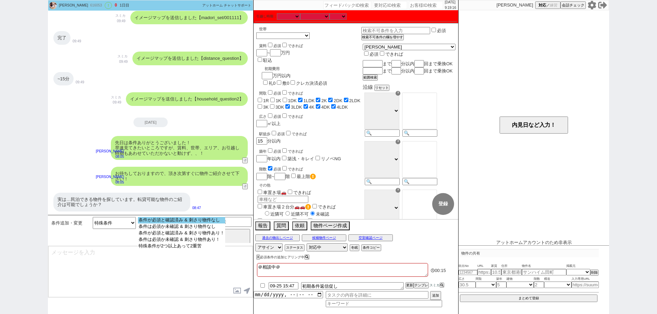
select select "条件が必須と確認済み & 刺さり物件なし"
click at [196, 221] on option "条件が必須と確認済み & 刺さり物件なし" at bounding box center [181, 220] width 87 height 6
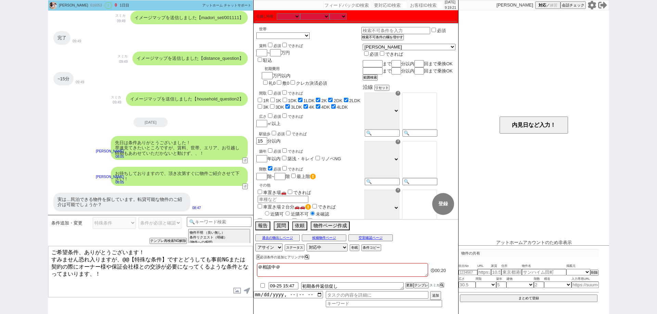
drag, startPoint x: 86, startPoint y: 253, endPoint x: 70, endPoint y: 252, distance: 16.1
click at [70, 252] on textarea "ご希望条件、ありがとうございます！ すみません恐れ入りますが、@@【特殊な条件】ですとどうしても事前NGまたは契約の際にオーナー様や保証会社様との交渉が必要に…" at bounding box center [150, 271] width 205 height 51
drag, startPoint x: 73, startPoint y: 197, endPoint x: 81, endPoint y: 197, distance: 8.6
click at [81, 197] on div "実は…民泊できる物件を探しています。転貸可能な物件のご紹介は可能でしょうか？" at bounding box center [121, 202] width 137 height 19
copy div "民泊"
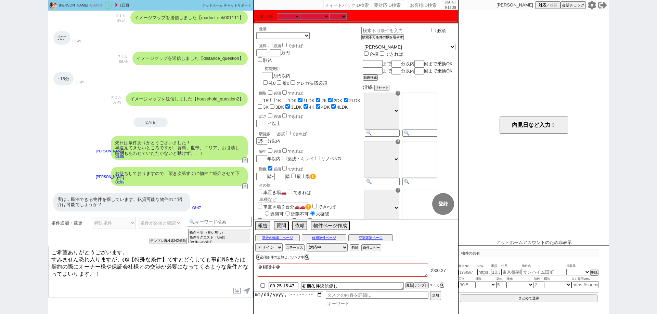
drag, startPoint x: 168, startPoint y: 256, endPoint x: 123, endPoint y: 258, distance: 44.8
click at [123, 258] on textarea "ご希望ありがとうございます。 すみません恐れ入りますが、@@【特殊な条件】ですとどうしても事前NGまたは契約の際にオーナー様や保証会社様との交渉が必要になって…" at bounding box center [150, 271] width 205 height 51
paste textarea "民泊"
click at [153, 275] on textarea "ご希望ありがとうございます。 すみません恐れ入りますが、民泊ですとどうしても事前NGまたは契約の際にオーナー様や保証会社様との交渉が必要になってくるような条件…" at bounding box center [150, 271] width 205 height 51
type textarea "ご希望ありがとうございます。 すみません恐れ入りますが、民泊ですとどうしても事前NGまたは契約の際にオーナー様や保証会社様との交渉が必要になってくるような条件…"
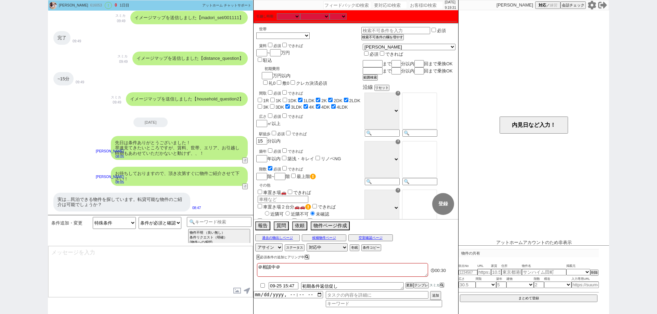
scroll to position [326, 0]
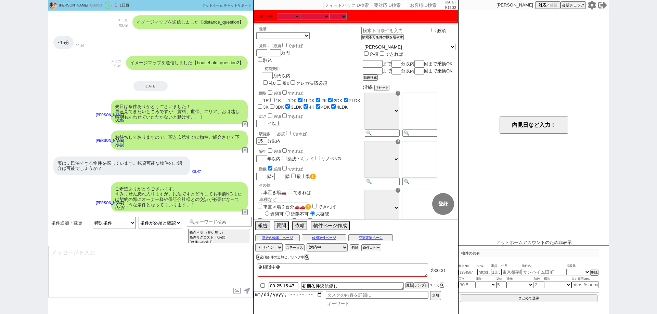
type textarea "本LINE上では特に加味せずご紹介してまいりますが(図面上では分からないケースが多いため)、 実際のご案内時にて、内見等を担当される方等とご相談頂きながら進め…"
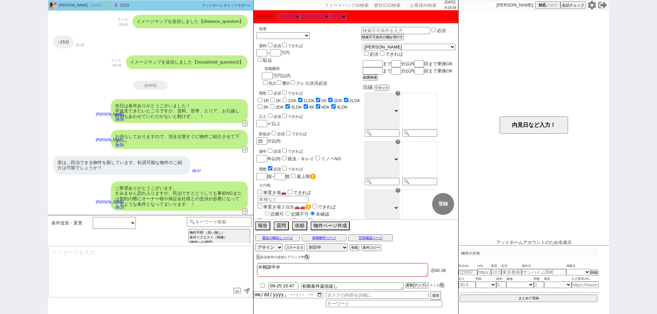
scroll to position [363, 0]
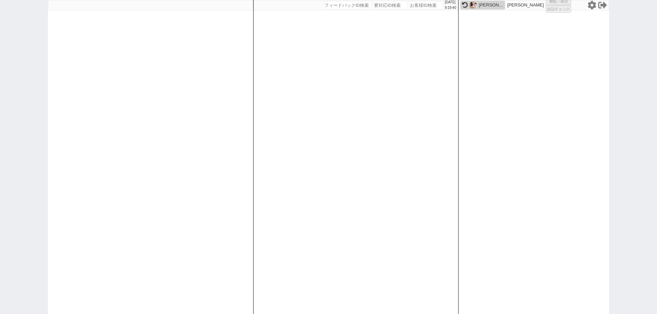
select select "2"
select select
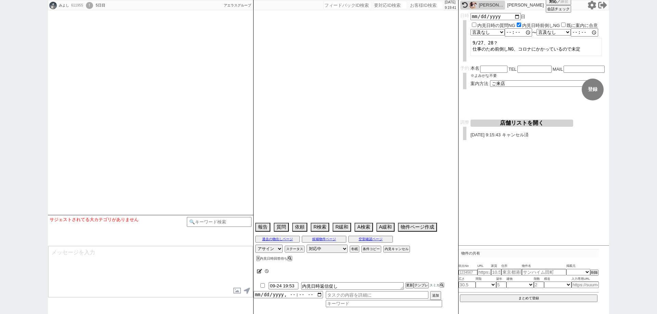
select select
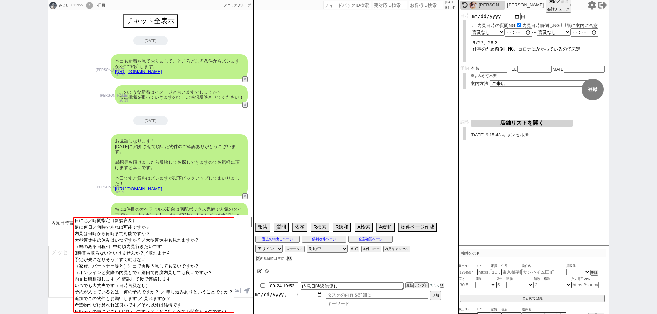
scroll to position [527, 0]
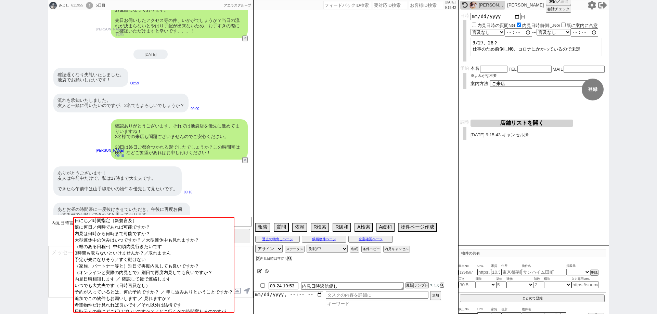
click at [474, 5] on img at bounding box center [473, 5] width 8 height 8
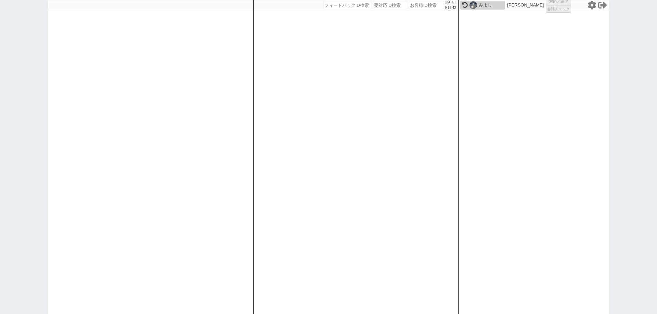
select select
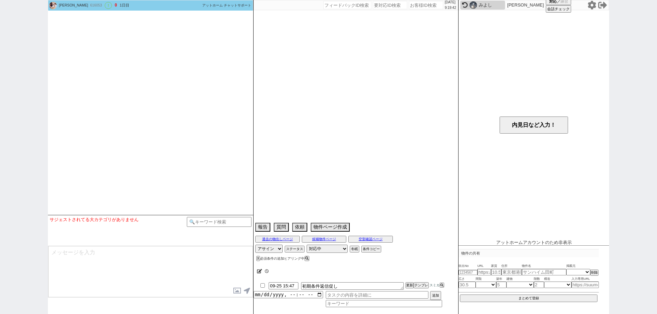
type textarea "＠相談中＠"
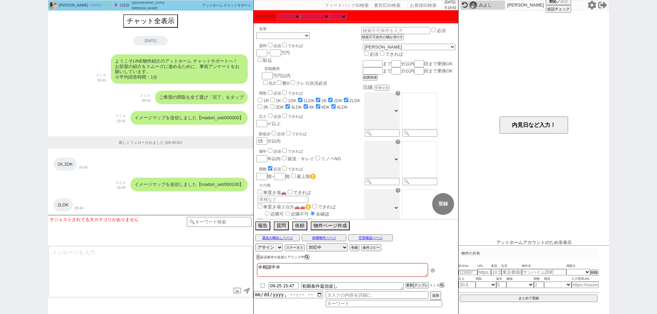
scroll to position [363, 0]
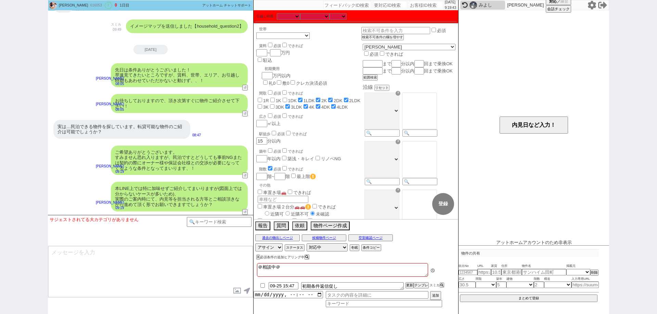
drag, startPoint x: 285, startPoint y: 268, endPoint x: 245, endPoint y: 264, distance: 39.6
click at [245, 264] on div "[PERSON_NAME] 616053 ! 0 1日目 冬眠中 自社客 アットホーム チャットサポート スミカ_BPO チャット全表示 [DATE] ようこ…" at bounding box center [328, 157] width 561 height 314
checkbox input "false"
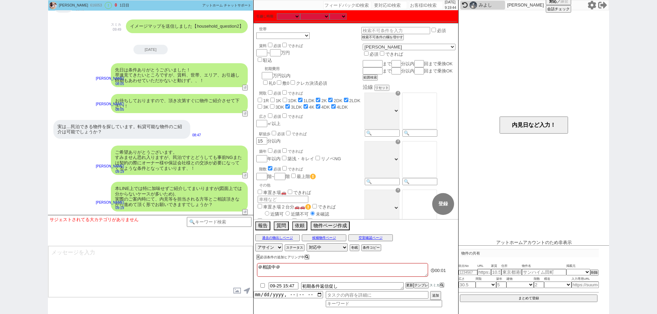
checkbox input "true"
checkbox input "false"
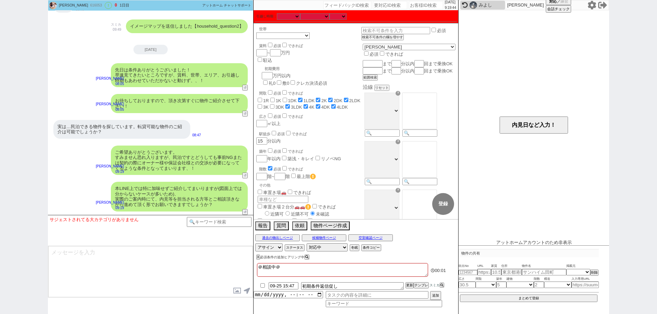
checkbox input "false"
checkbox input "true"
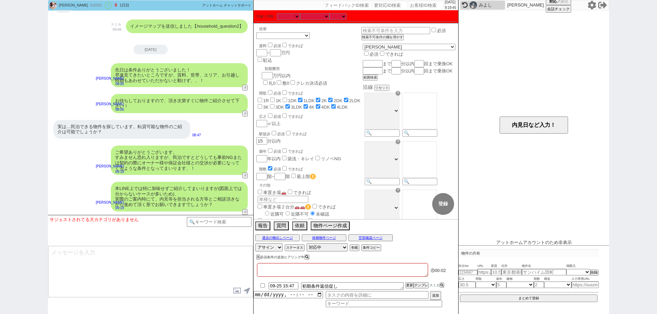
click at [246, 264] on textarea at bounding box center [150, 271] width 205 height 51
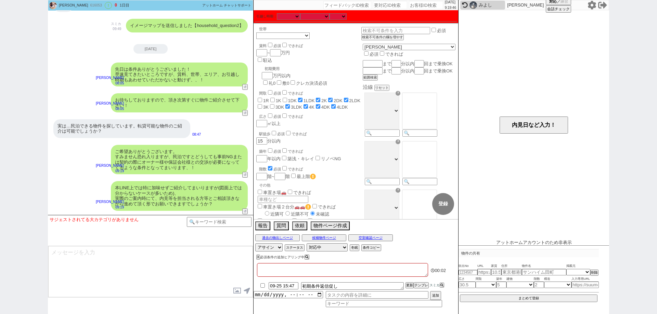
click at [342, 255] on div "X 必須条件の追加ヒアリング中" at bounding box center [340, 257] width 174 height 9
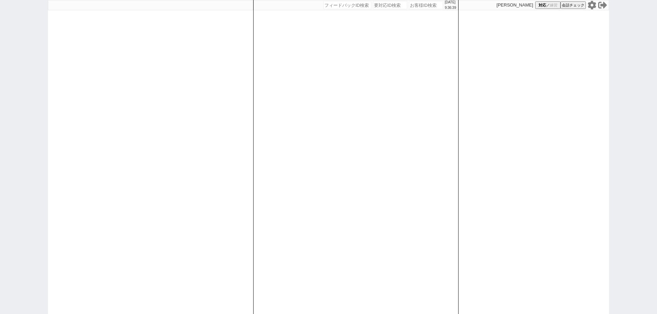
click at [409, 8] on input "number" at bounding box center [426, 5] width 34 height 8
paste input "616021"
type input "616021"
select select "1"
select select "2"
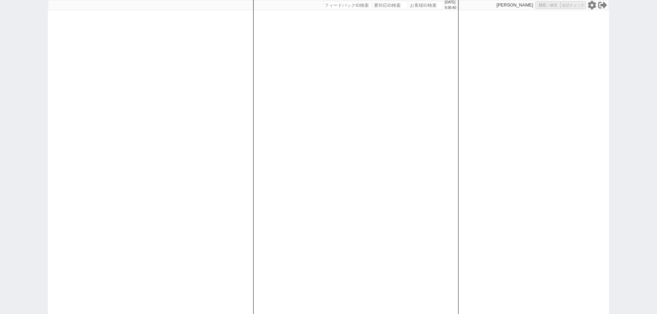
select select
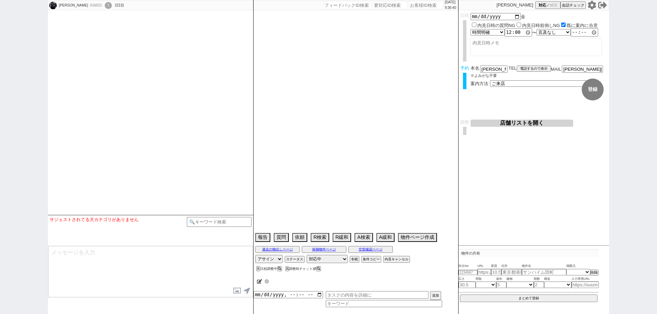
select select "15"
select select "6"
select select "12"
select select "15"
select select "31"
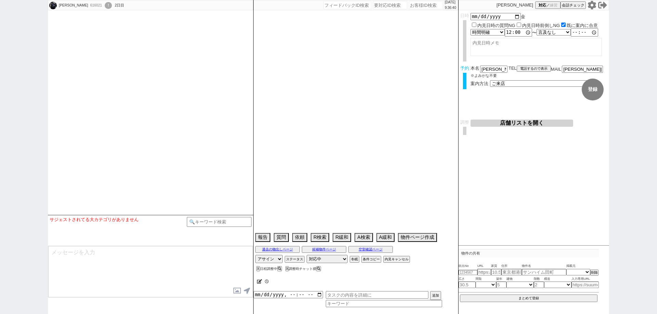
select select "44"
select select "[DATE]"
select select "47"
select select "[DATE]"
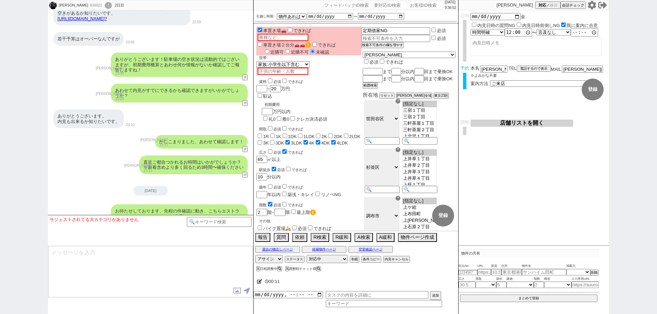
scroll to position [1378, 0]
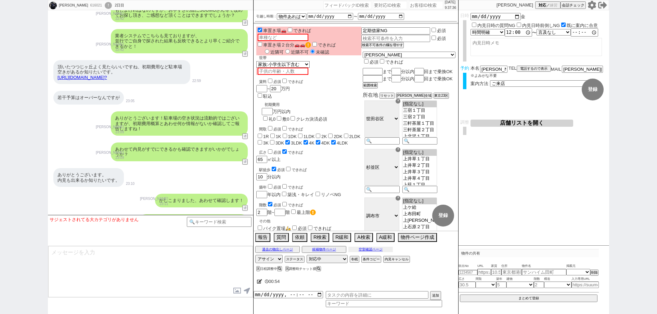
click at [377, 250] on button "空室確認ページ" at bounding box center [370, 249] width 44 height 5
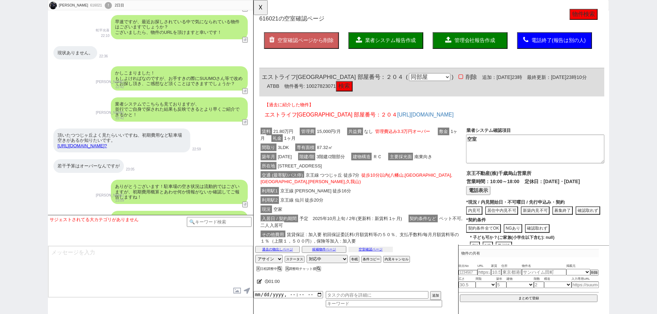
scroll to position [0, 0]
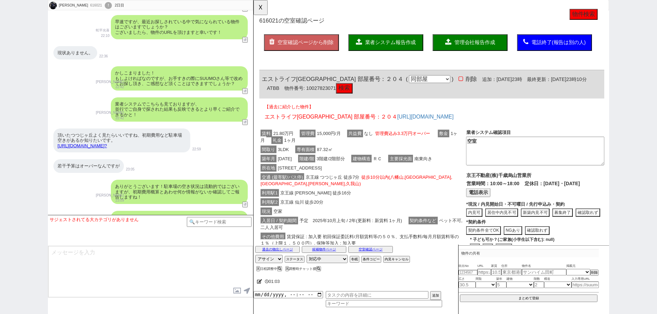
click at [107, 143] on link "[URL][DOMAIN_NAME]?" at bounding box center [81, 145] width 49 height 5
click at [266, 2] on button "☓" at bounding box center [259, 7] width 13 height 14
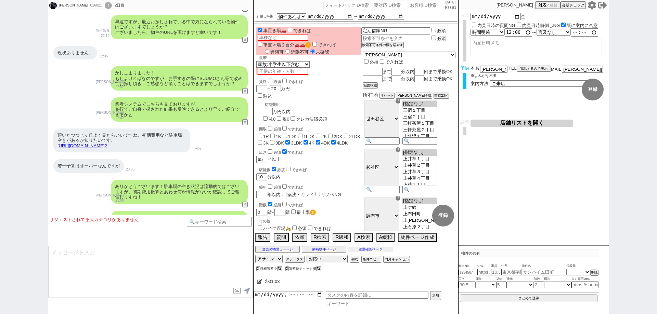
click at [370, 248] on button "空室確認ページ" at bounding box center [370, 249] width 44 height 5
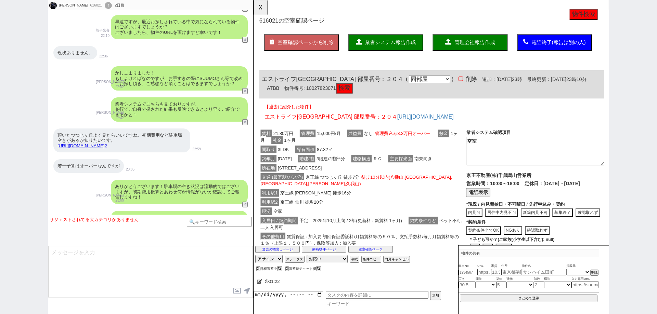
drag, startPoint x: 0, startPoint y: 144, endPoint x: 29, endPoint y: 138, distance: 30.0
click at [0, 144] on div "[PERSON_NAME][GEOGRAPHIC_DATA] ! 0 2日目 冬眠中 自社客 スミカ スミカ_BPO チャット全表示 [DATE] ようこそL…" at bounding box center [328, 157] width 657 height 314
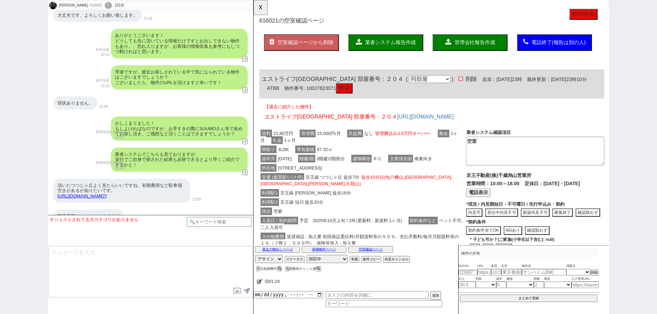
scroll to position [1207, 0]
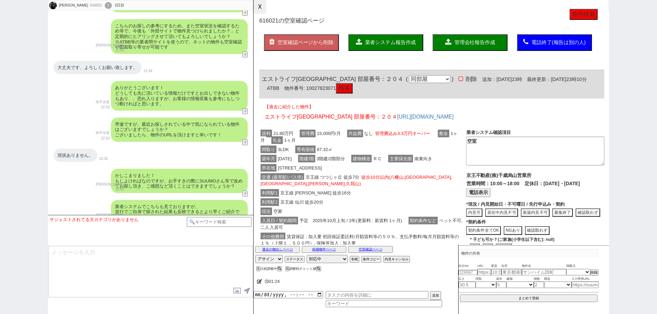
click at [262, 12] on button "☓" at bounding box center [259, 7] width 13 height 14
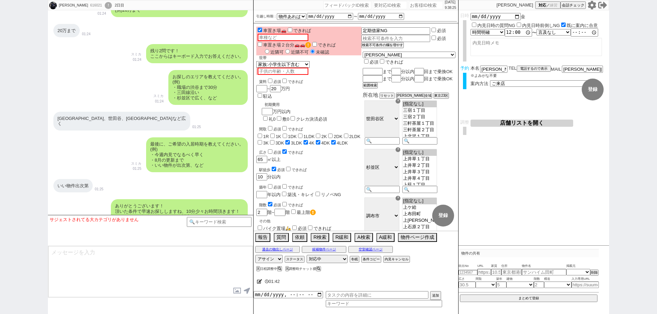
scroll to position [386, 0]
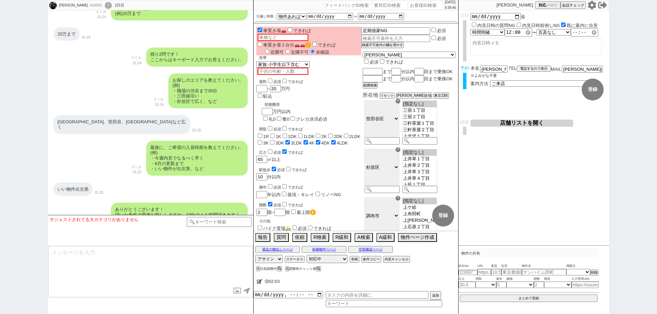
click at [0, 144] on div "[PERSON_NAME][GEOGRAPHIC_DATA] ! 0 2日目 冬眠中 自社客 スミカ スミカ_BPO チャット全表示 [DATE] ようこそL…" at bounding box center [328, 157] width 657 height 314
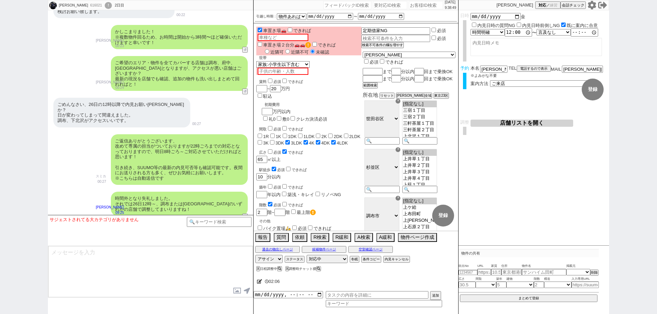
scroll to position [1891, 0]
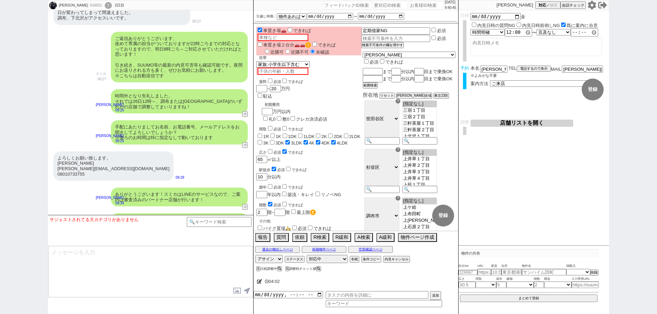
click at [547, 125] on button "店舗リストを開く" at bounding box center [521, 123] width 103 height 7
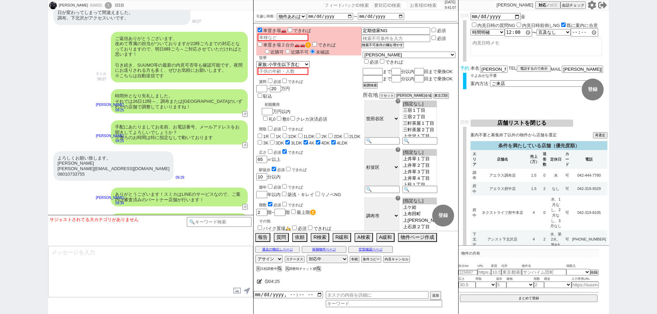
drag, startPoint x: 0, startPoint y: 165, endPoint x: 51, endPoint y: 157, distance: 51.6
click at [0, 165] on div "[PERSON_NAME][GEOGRAPHIC_DATA] ! 0 2日目 冬眠中 自社客 スミカ スミカ_BPO チャット全表示 [DATE] ようこそL…" at bounding box center [328, 157] width 657 height 314
click at [0, 213] on div "[PERSON_NAME][GEOGRAPHIC_DATA] ! 0 2日目 冬眠中 自社客 スミカ スミカ_BPO チャット全表示 [DATE] ようこそL…" at bounding box center [328, 157] width 657 height 314
click at [0, 218] on div "[PERSON_NAME][GEOGRAPHIC_DATA] ! 0 2日目 冬眠中 自社客 スミカ スミカ_BPO チャット全表示 [DATE] ようこそL…" at bounding box center [328, 157] width 657 height 314
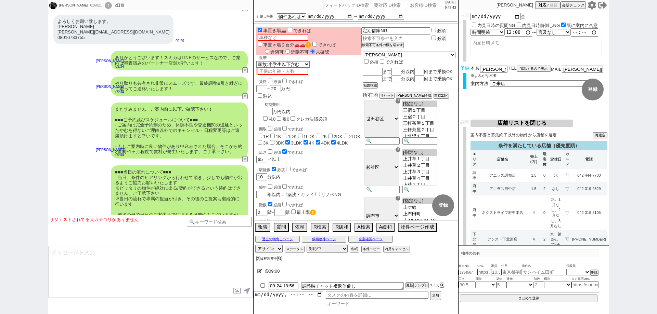
scroll to position [2085, 0]
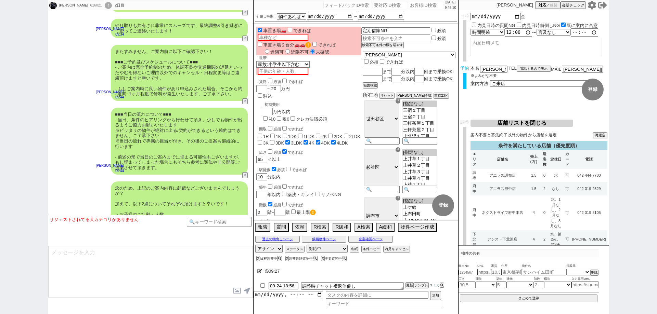
click at [0, 18] on div "[PERSON_NAME][GEOGRAPHIC_DATA] ! 0 2日目 冬眠中 自社客 スミカ スミカ_BPO チャット全表示 [DATE] ようこそL…" at bounding box center [328, 157] width 657 height 314
click at [0, 221] on div "[PERSON_NAME][GEOGRAPHIC_DATA] ! 0 2日目 冬眠中 自社客 スミカ スミカ_BPO チャット全表示 [DATE] ようこそL…" at bounding box center [328, 157] width 657 height 314
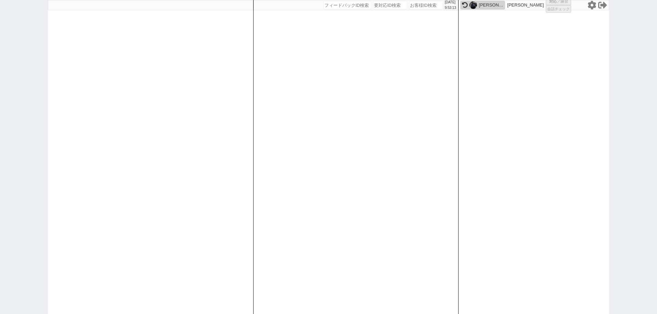
select select
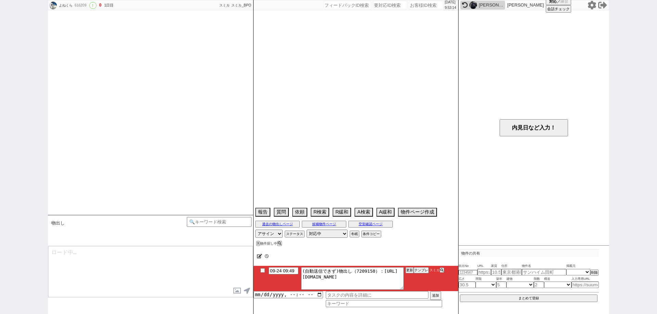
scroll to position [407, 0]
select select "2025"
select select "11"
select select "1"
select select "0"
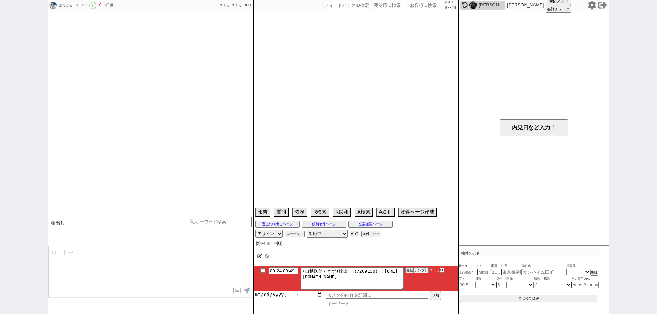
select select "64"
select select "[DATE]"
select select "830"
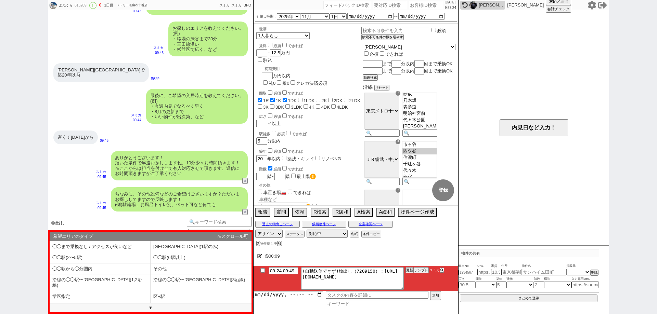
scroll to position [142, 0]
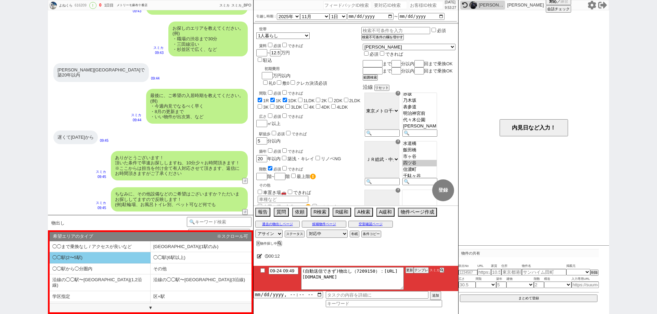
click at [142, 260] on li "◯◯駅(2〜5駅)" at bounding box center [100, 257] width 101 height 11
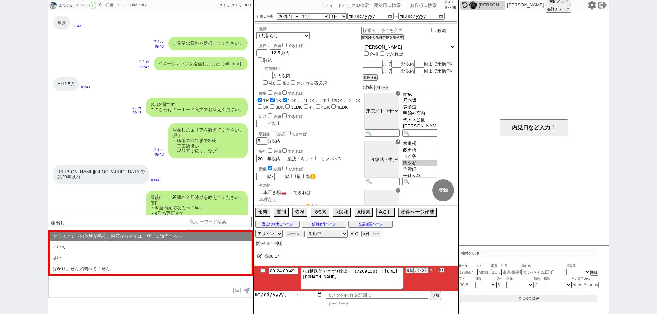
scroll to position [407, 0]
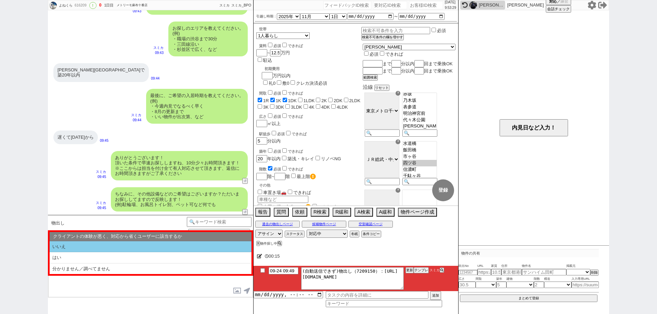
click at [184, 248] on li "いいえ" at bounding box center [151, 247] width 202 height 11
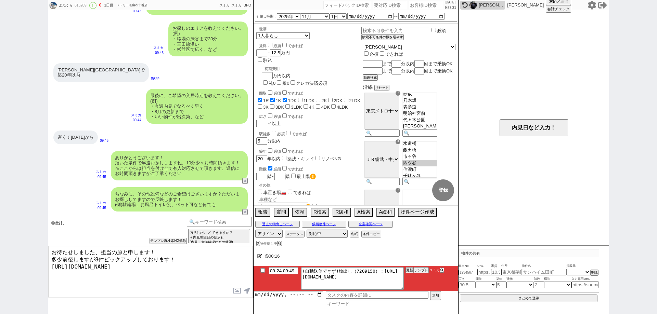
click at [180, 272] on textarea "お待たせしました、担当の原と申します！ 多少前後しますが8件ピックアップしております！ https://tools.sumika.live/pages/vyw…" at bounding box center [150, 271] width 205 height 51
type textarea "お待たせしました、担当の原と申します！ 多少前後しますが8件ピックアップしております！ https://tools.sumika.live/pages/vyw…"
checkbox input "true"
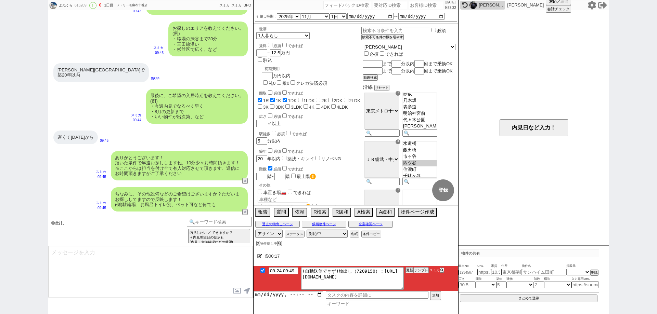
scroll to position [438, 0]
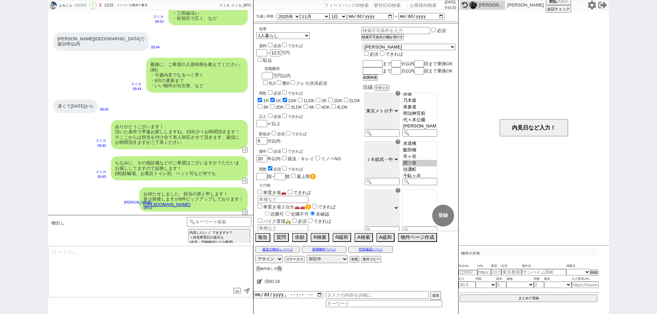
type textarea "条件ぴったりではないかもしれませんが、少しでもイメージに近い物件はございますか？ 反映しすぐに見てまいります！ ※自動応答ではなく直接ご紹介します！"
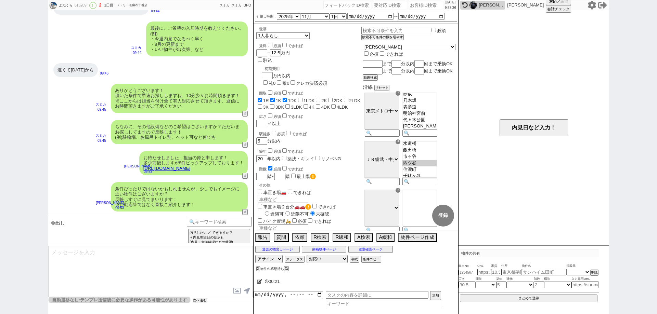
click at [204, 301] on button "次へ進む" at bounding box center [200, 300] width 14 height 5
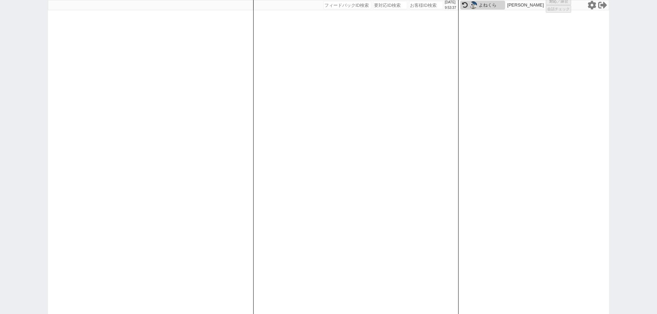
select select "1"
select select "6"
select select "2"
select select
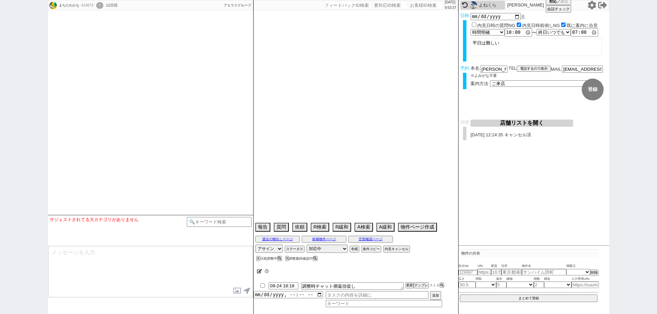
select select
select select "15"
select select "0"
select select "12"
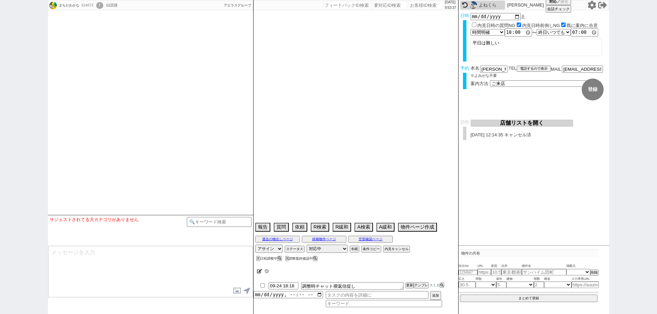
select select "439"
select select "103"
select select "102"
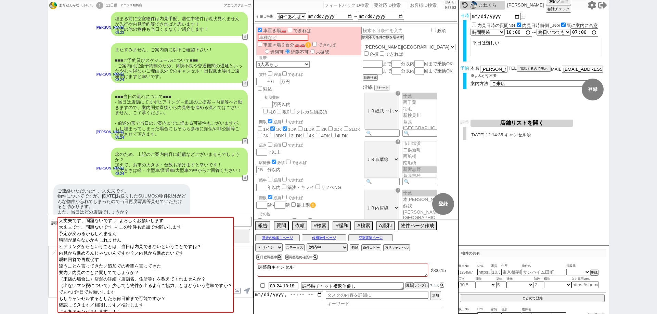
scroll to position [1535, 0]
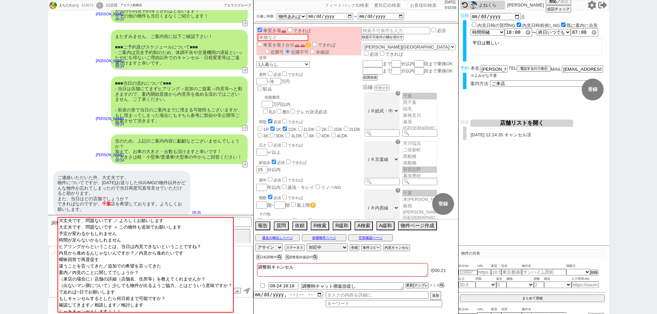
click at [535, 124] on button "店舗リストを開く" at bounding box center [521, 123] width 103 height 7
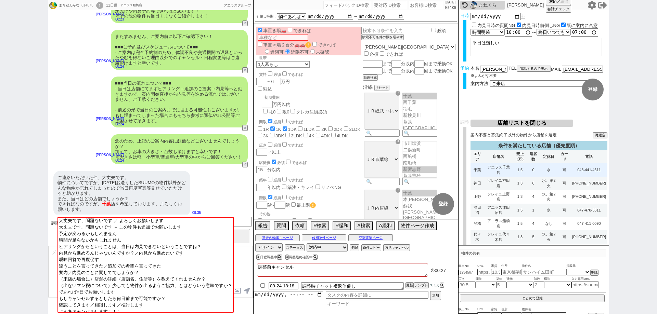
click at [539, 172] on td "0" at bounding box center [533, 170] width 13 height 13
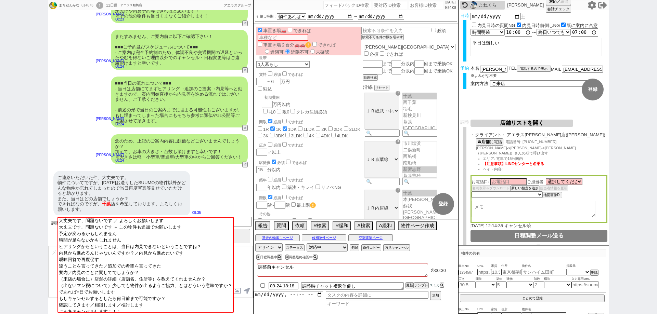
click at [247, 273] on textarea at bounding box center [150, 271] width 205 height 51
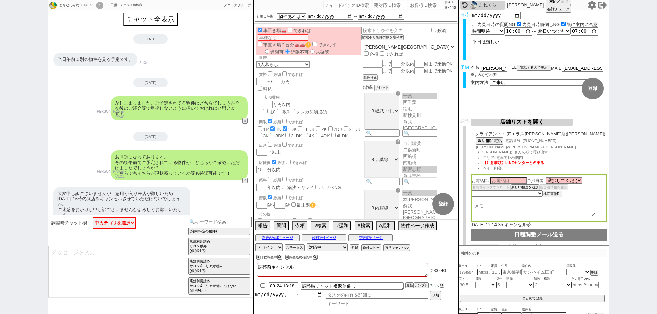
scroll to position [0, 0]
click at [172, 22] on button "チャット全表示" at bounding box center [150, 20] width 53 height 12
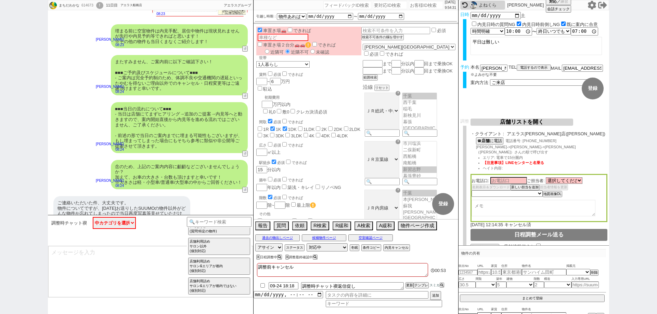
scroll to position [3097, 0]
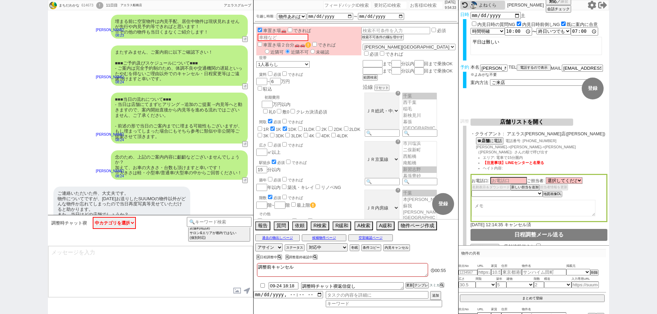
click at [322, 262] on div "調整前キャンセル 00:55 09-24 18:18 調整時チャット禊返信促し 更新 テンプレ スミカ 追加" at bounding box center [355, 288] width 205 height 53
click at [327, 266] on textarea "調整前キャンセル" at bounding box center [342, 270] width 171 height 14
type textarea "調整前キャンセル、"
checkbox input "false"
checkbox input "true"
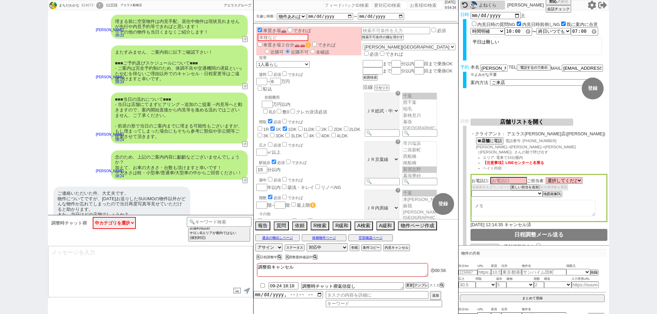
checkbox input "true"
checkbox input "false"
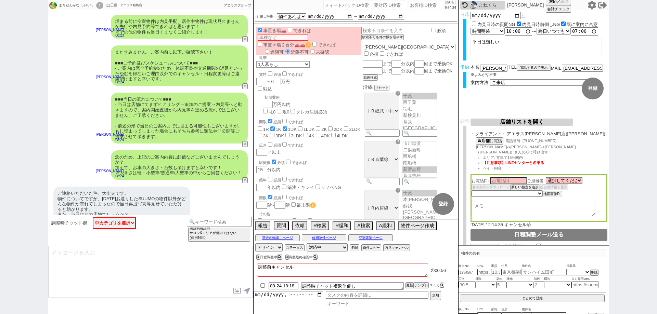
checkbox input "false"
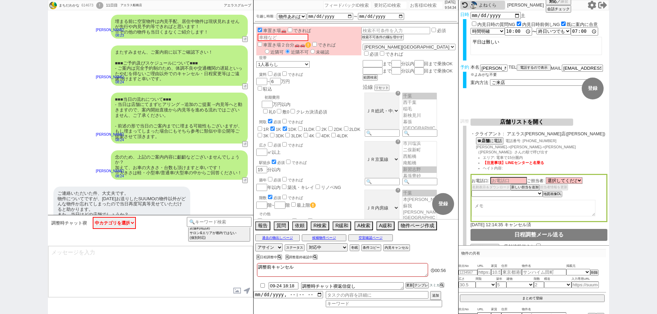
checkbox input "false"
checkbox input "true"
checkbox input "false"
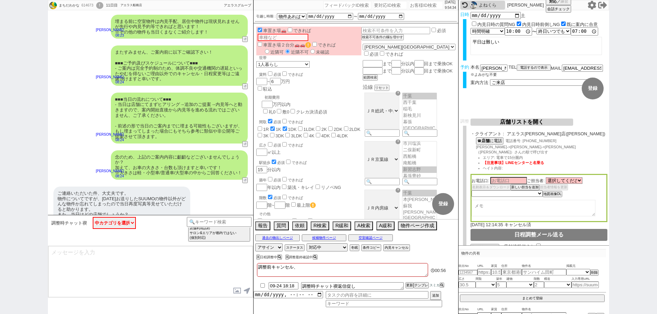
checkbox input "false"
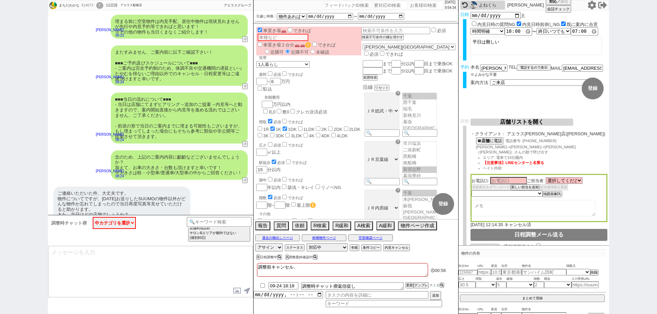
checkbox input "false"
type textarea "調整前キャンセル、ｔ"
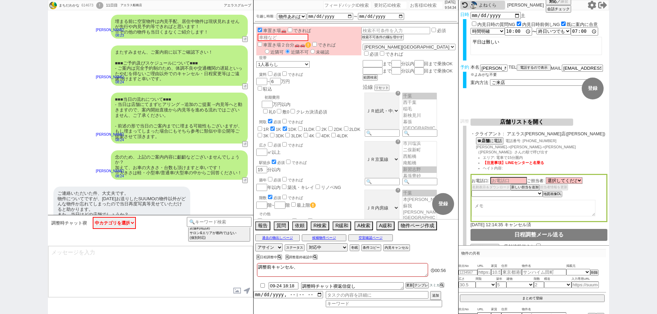
checkbox input "false"
checkbox input "true"
checkbox input "false"
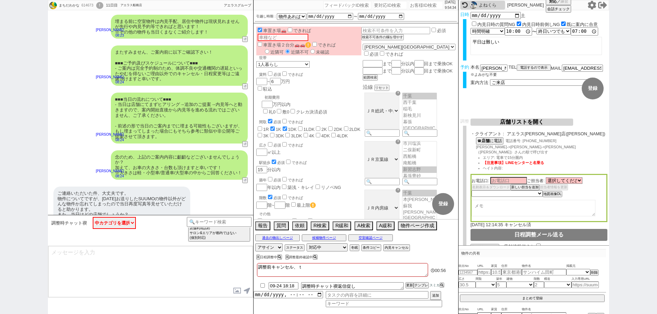
checkbox input "false"
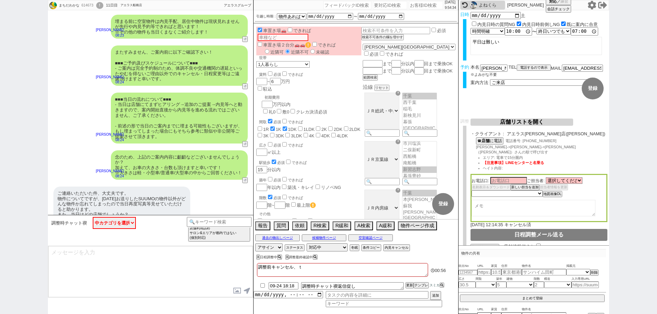
checkbox input "false"
type textarea "調整前キャンセル、ち"
checkbox input "false"
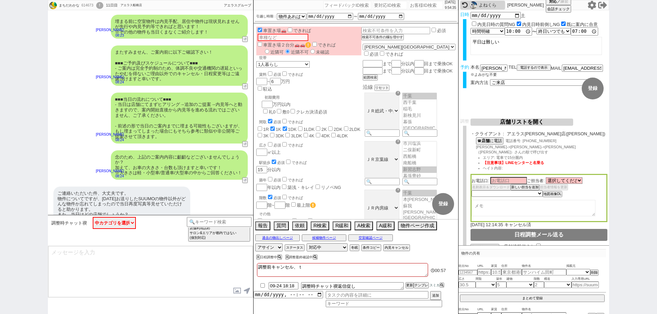
checkbox input "true"
checkbox input "false"
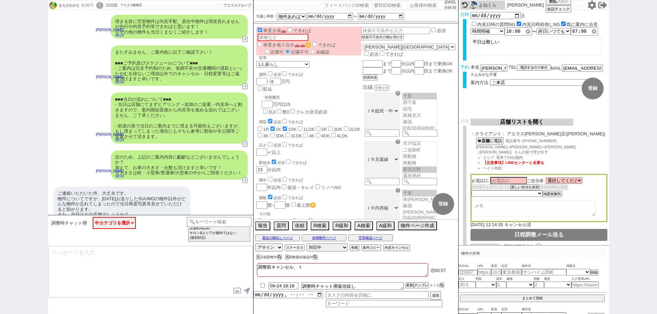
checkbox input "false"
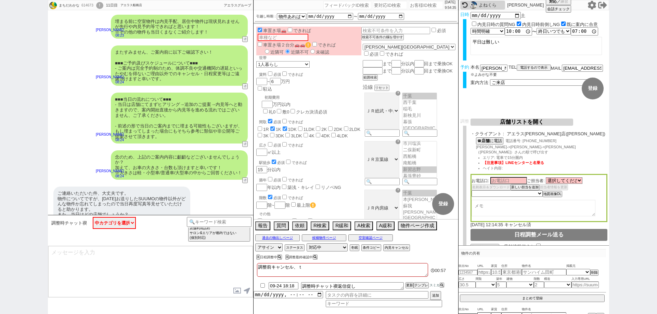
checkbox input "false"
type textarea "調整前キャンセル、ちあ"
checkbox input "false"
checkbox input "true"
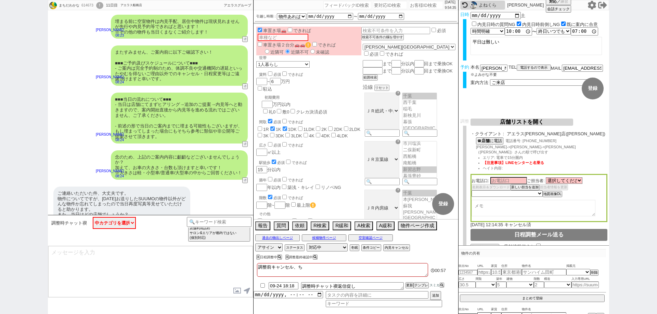
checkbox input "true"
checkbox input "false"
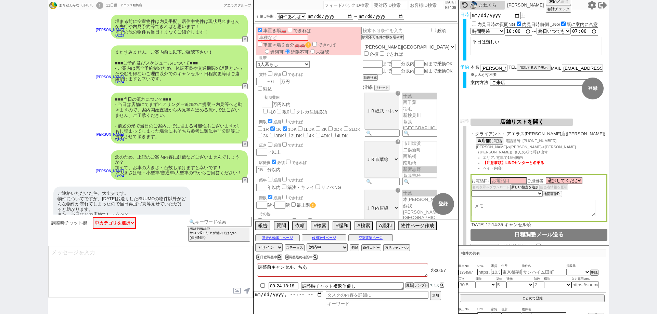
checkbox input "false"
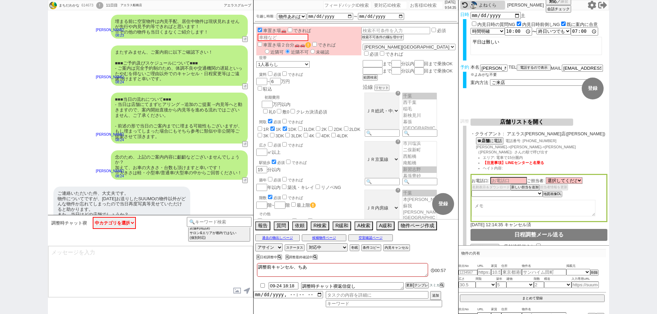
checkbox input "false"
type textarea "調整前キャンセル、ち"
checkbox input "false"
checkbox input "true"
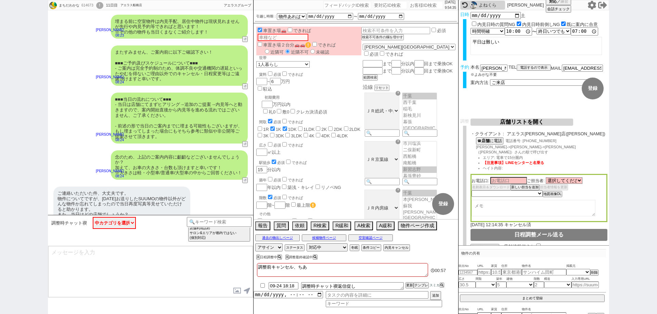
checkbox input "false"
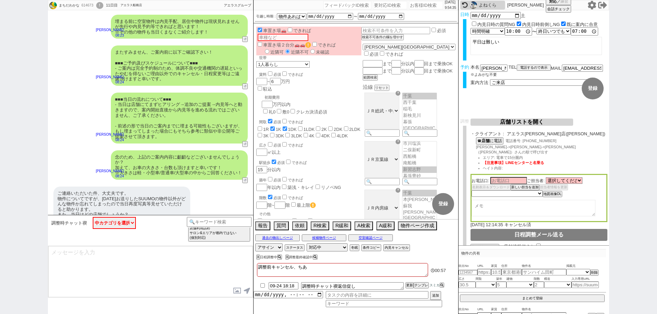
checkbox input "false"
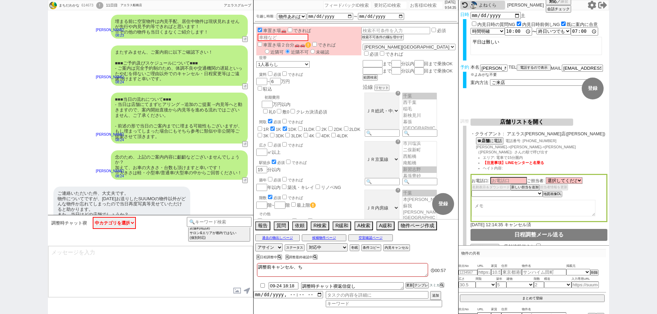
type textarea "調整前キャンセル、ちｂ"
checkbox input "false"
checkbox input "true"
checkbox input "false"
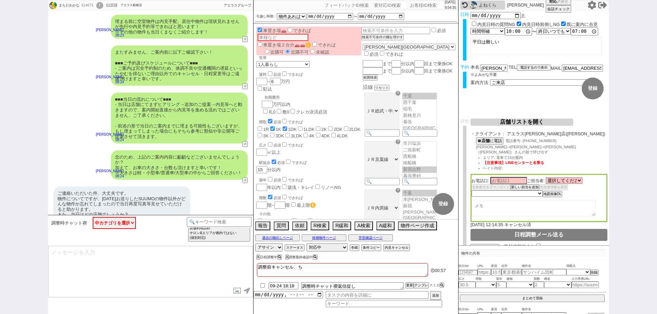
checkbox input "false"
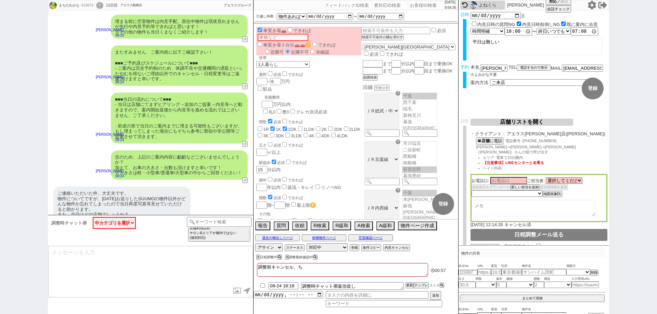
checkbox input "false"
type textarea "調整前キャンセル、ちば"
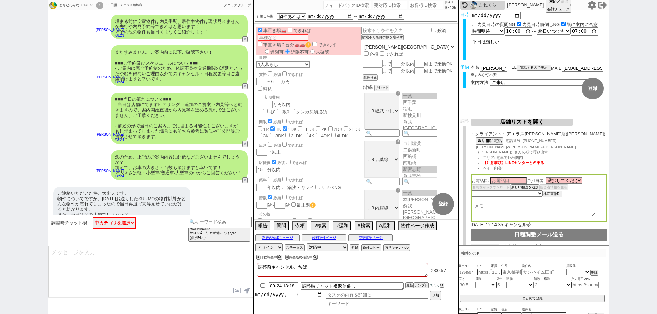
checkbox input "false"
checkbox input "true"
checkbox input "false"
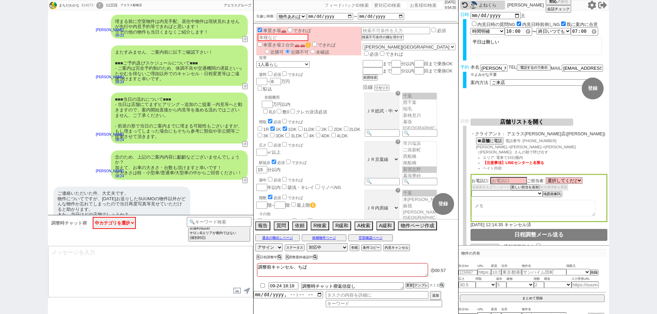
checkbox input "false"
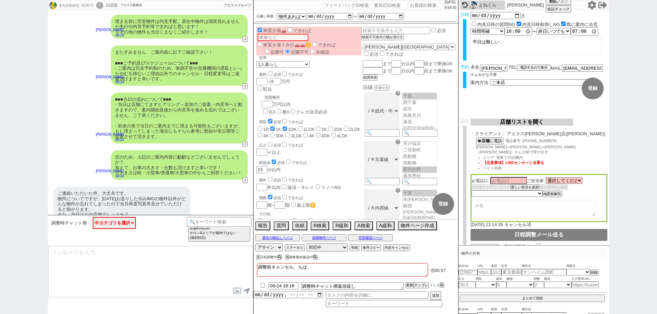
checkbox input "false"
type textarea "調整前キャンセル、ちばｔ"
checkbox input "false"
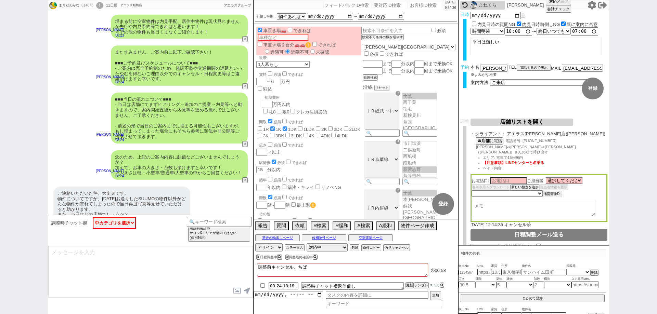
checkbox input "true"
checkbox input "false"
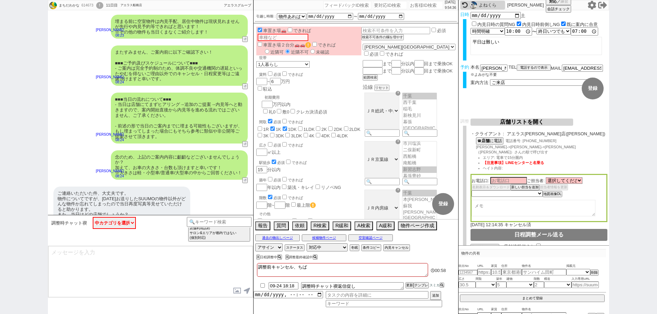
checkbox input "false"
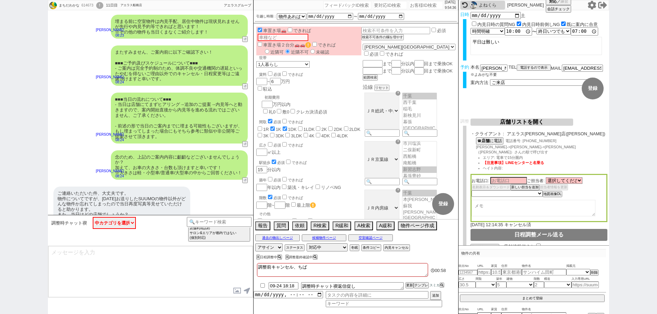
checkbox input "false"
type textarea "調整前キャンセル、ちばて"
checkbox input "false"
checkbox input "true"
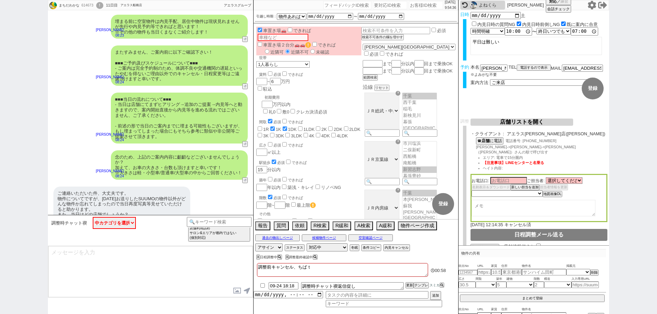
checkbox input "true"
checkbox input "false"
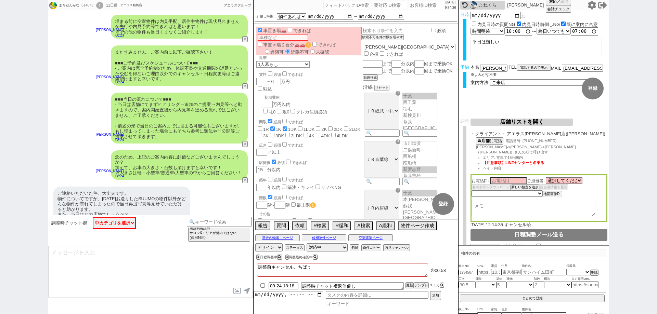
checkbox input "false"
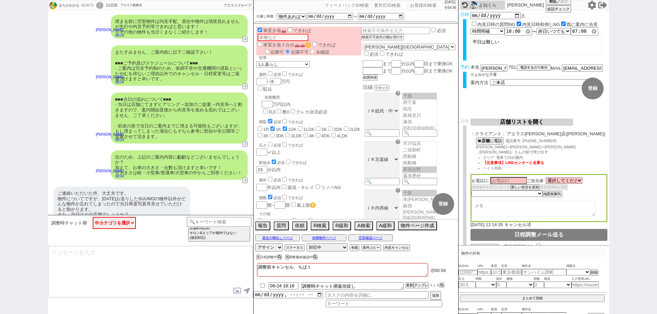
checkbox input "false"
type textarea "調整前キャンセル、ちばてｎ"
checkbox input "false"
checkbox input "true"
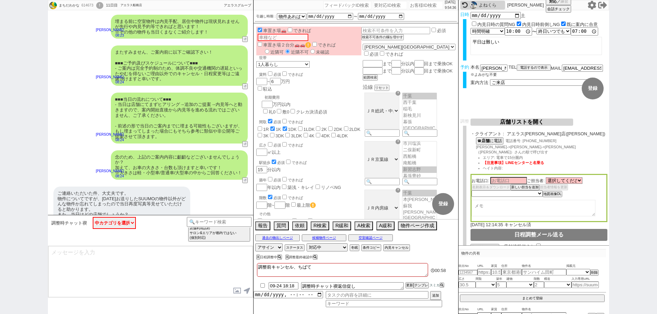
checkbox input "false"
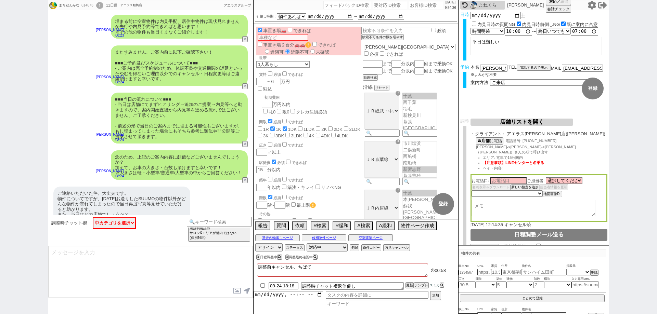
checkbox input "false"
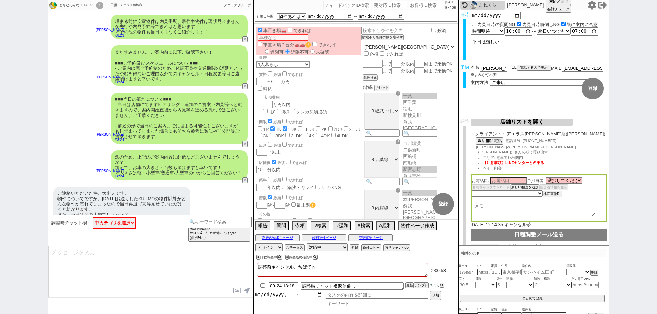
type textarea "調整前キャンセル、千葉店"
checkbox input "false"
checkbox input "true"
checkbox input "false"
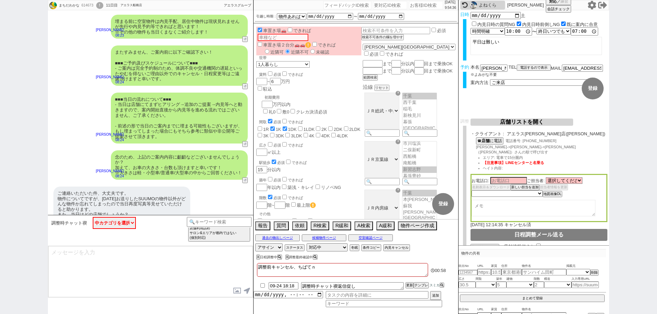
checkbox input "false"
click at [195, 290] on textarea at bounding box center [150, 271] width 205 height 51
click at [175, 188] on div "ご連絡いただいた件、大丈夫です。 物件についてですが、昨日お送りしたSUUMOの物件以外がどんな物件か忘れてしまったので当日再度写真等見せていただけると助かり…" at bounding box center [121, 209] width 137 height 45
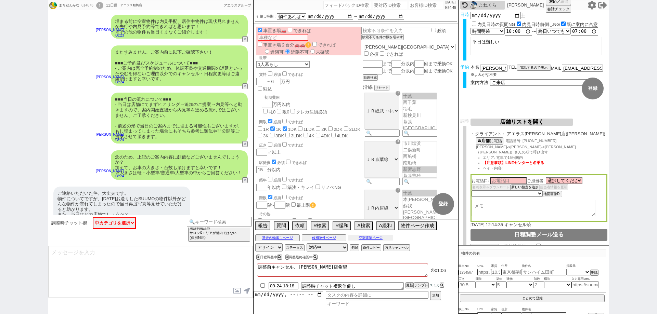
click at [372, 238] on button "空室確認ページ" at bounding box center [370, 237] width 44 height 5
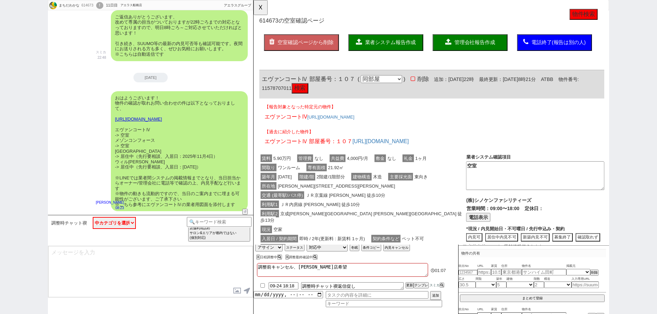
scroll to position [2823, 0]
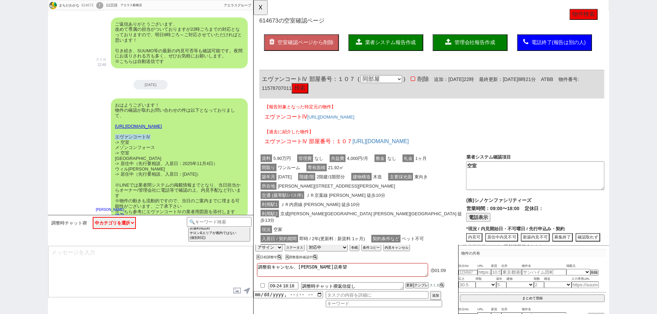
drag, startPoint x: 153, startPoint y: 118, endPoint x: 114, endPoint y: 114, distance: 39.5
click at [114, 114] on div "おはようございます！ 物件の確認が取れお問い合わせの件は以下となっておりまして、 https://tools.sumika.live/pages/37rojx…" at bounding box center [179, 159] width 137 height 120
copy div "エヴァンコートⅣ"
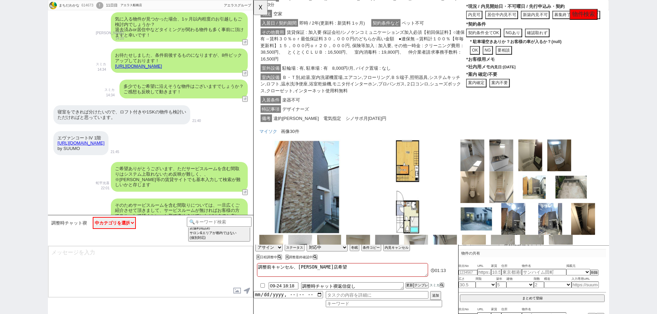
scroll to position [2208, 0]
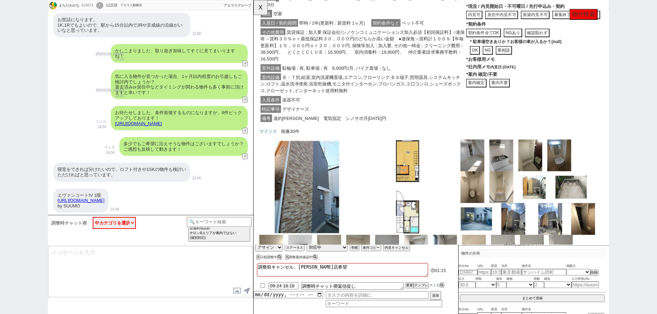
click at [104, 198] on link "https://suumo.jp/chintai/bc_100449715064/" at bounding box center [80, 200] width 47 height 5
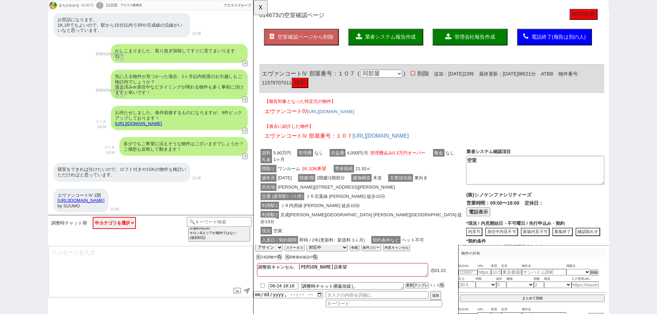
scroll to position [0, 0]
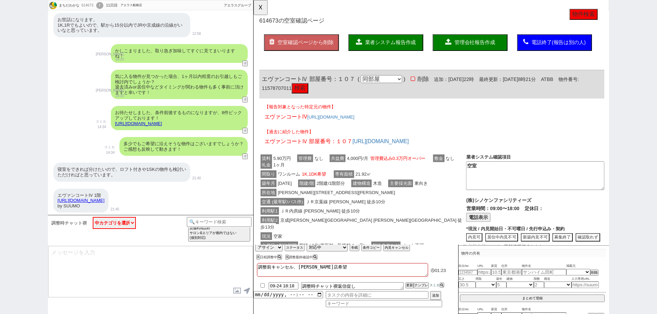
click at [353, 201] on span "2階建/1階部分" at bounding box center [336, 197] width 33 height 8
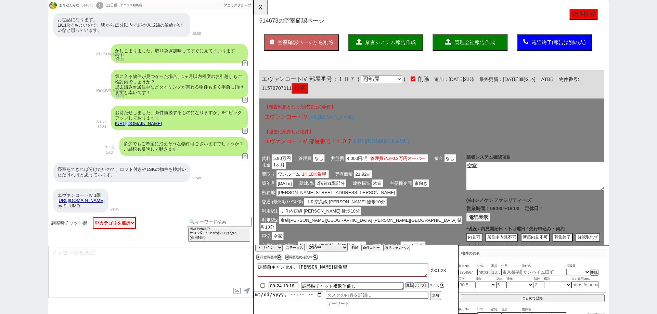
click at [491, 48] on span "管理会社報告作成" at bounding box center [491, 46] width 44 height 6
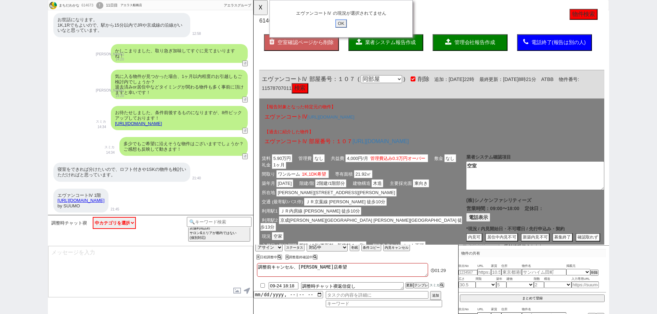
click at [348, 25] on input "OK" at bounding box center [347, 25] width 12 height 9
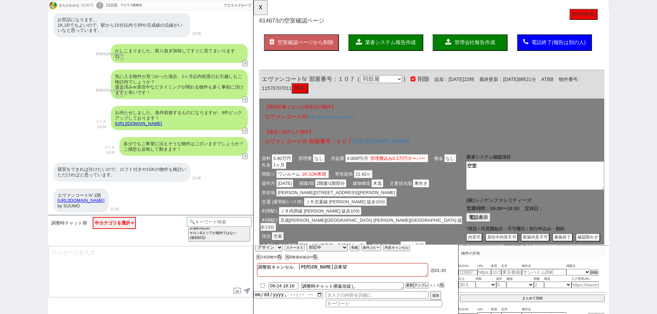
click at [371, 39] on button "業者システム報告作成" at bounding box center [395, 46] width 80 height 18
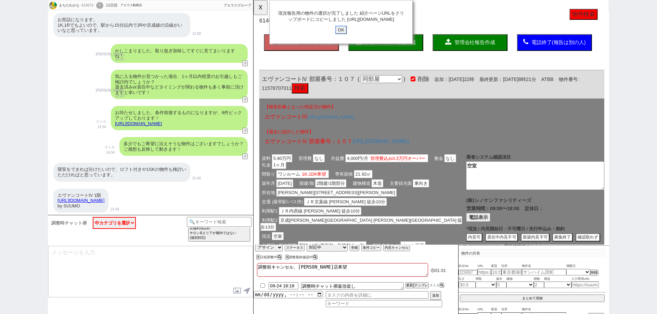
click at [348, 37] on input "OK" at bounding box center [347, 32] width 12 height 9
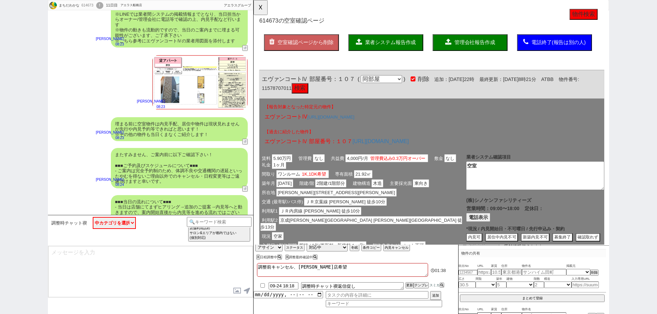
scroll to position [3105, 0]
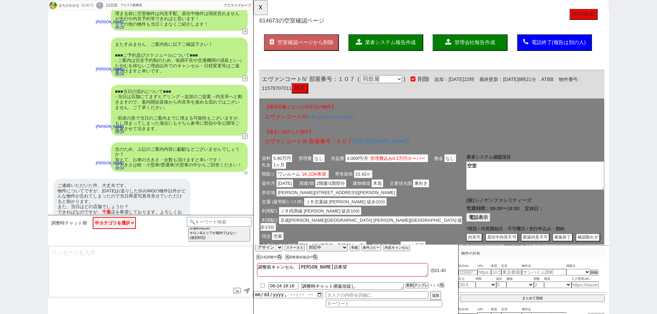
click at [244, 171] on button "↺" at bounding box center [246, 173] width 4 height 4
click at [115, 225] on select "中カテゴリを選択 大丈夫です、問題ないです ／ よろしくお願いします 大丈夫です、問題ないです ＋ この物件も追加でお願いします 予定が変わるかもしれません …" at bounding box center [114, 223] width 43 height 12
click at [93, 217] on select "中カテゴリを選択 大丈夫です、問題ないです ／ よろしくお願いします 大丈夫です、問題ないです ＋ この物件も追加でお願いします 予定が変わるかもしれません …" at bounding box center [114, 223] width 43 height 12
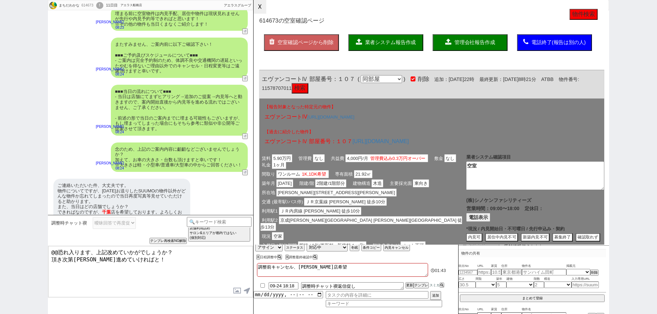
click at [262, 8] on button "☓" at bounding box center [259, 7] width 13 height 14
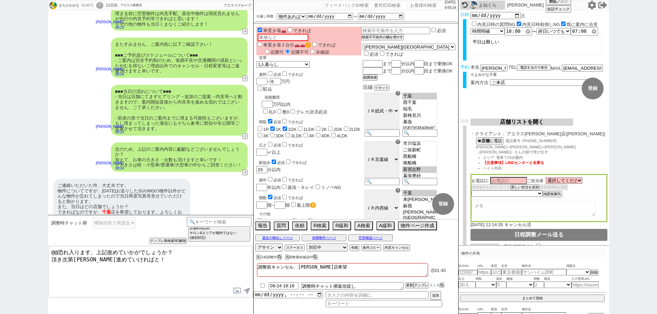
drag, startPoint x: 159, startPoint y: 263, endPoint x: 0, endPoint y: 263, distance: 159.1
click at [0, 263] on div "まちだわかな 614673 ! 0 11日目 アエラス船橋店 冬眠中 自社客 アエラスグループ スミカ_BPO チャット全表示 2025-09-14 ようこそ…" at bounding box center [328, 157] width 657 height 314
drag, startPoint x: 164, startPoint y: 252, endPoint x: 34, endPoint y: 243, distance: 130.6
click at [34, 243] on div "まちだわかな 614673 ! 0 11日目 アエラス船橋店 冬眠中 自社客 アエラスグループ スミカ_BPO チャット全表示 2025-09-14 ようこそ…" at bounding box center [328, 157] width 657 height 314
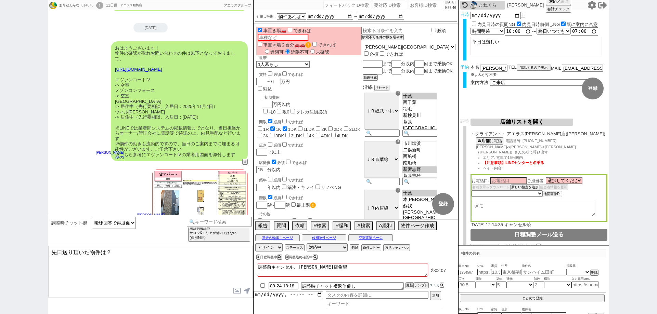
scroll to position [2865, 0]
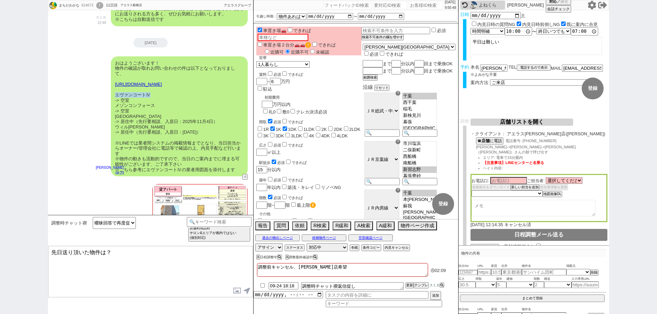
drag, startPoint x: 152, startPoint y: 74, endPoint x: 116, endPoint y: 71, distance: 35.6
click at [116, 71] on div "おはようございます！ 物件の確認が取れお問い合わせの件は以下となっておりまして、 https://tools.sumika.live/pages/37rojx…" at bounding box center [179, 116] width 137 height 120
copy div "エヴァンコートⅣ"
click at [107, 253] on textarea "先日送り頂いた物件は？" at bounding box center [150, 271] width 205 height 51
paste textarea "エヴァンコートⅣ"
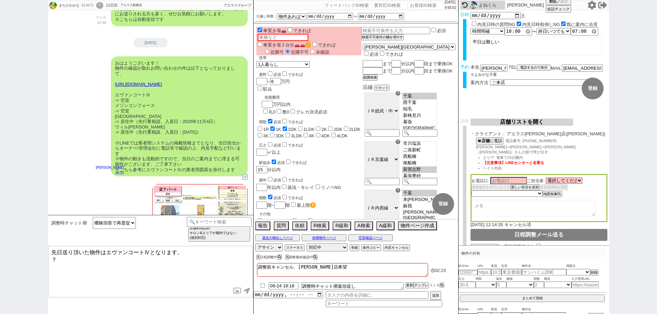
paste textarea "エヴァンコートⅣ"
click at [194, 255] on textarea "先日送り頂いた物件はエヴァンコートⅣとなります。 ？" at bounding box center [150, 271] width 205 height 51
paste textarea "https://tools.sumika.live/pages/tc5ssii"
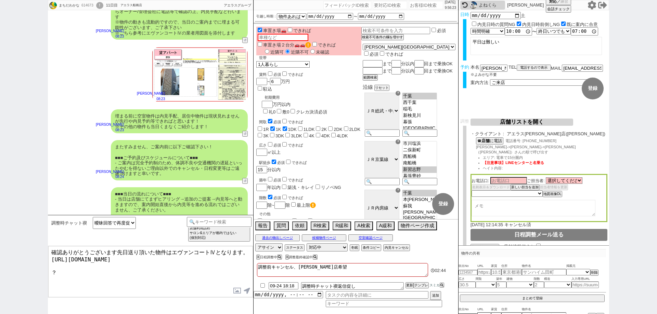
scroll to position [3105, 0]
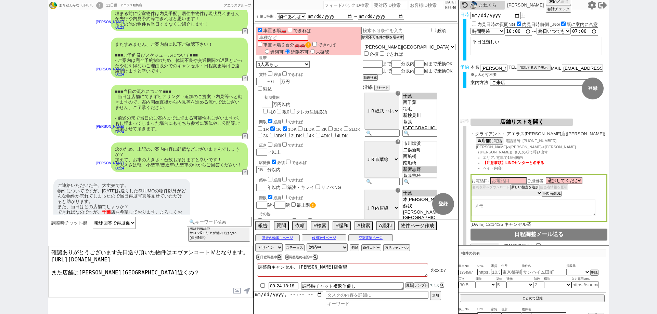
click at [538, 191] on select "未定 希望で最短でOK 最短以外でOK 日程がNG(直近で別日提案可) 日程がNG(直近はNG) お客様ごとNG 折返し待ち 店舗が定休/終業後で連絡取れず" at bounding box center [506, 194] width 70 height 6
click at [559, 212] on div "お電話口: ご担当者: 選択してください 吉田 浩士 野口 巧 盛満 基 城本 光 名刺表示＆ダウンロード 新しい担当を追加 担当者情報を更新 未定 希望で最…" at bounding box center [538, 198] width 137 height 48
drag, startPoint x: 539, startPoint y: 134, endPoint x: 508, endPoint y: 132, distance: 30.8
click at [508, 132] on span "アエラス千葉店(千葉)" at bounding box center [557, 133] width 101 height 5
copy span "アエラス千葉店"
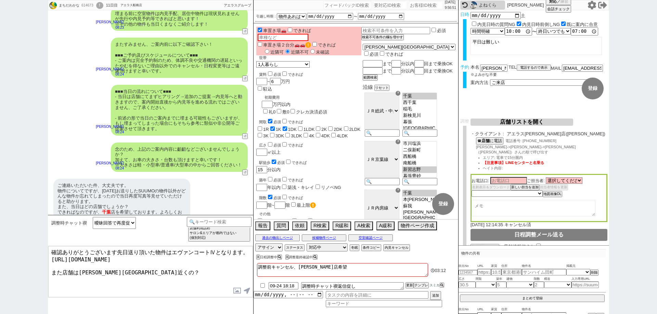
drag, startPoint x: 109, startPoint y: 269, endPoint x: 77, endPoint y: 270, distance: 31.9
click at [77, 270] on textarea "確認ありがとうございます先日送り頂いた物件はエヴァンコートⅣとなります。 https://tools.sumika.live/pages/tc5ssii また…" at bounding box center [150, 271] width 205 height 51
paste textarea "アエラス千葉店"
click at [524, 191] on select "未定 希望で最短でOK 最短以外でOK 日程がNG(直近で別日提案可) 日程がNG(直近はNG) お客様ごとNG 折返し待ち 店舗が定休/終業後で連絡取れず" at bounding box center [506, 194] width 70 height 6
click at [575, 204] on textarea at bounding box center [533, 208] width 124 height 16
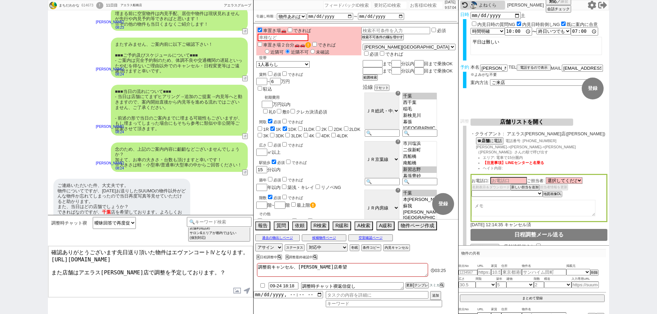
click at [545, 121] on button "店舗リストを開く" at bounding box center [521, 122] width 103 height 7
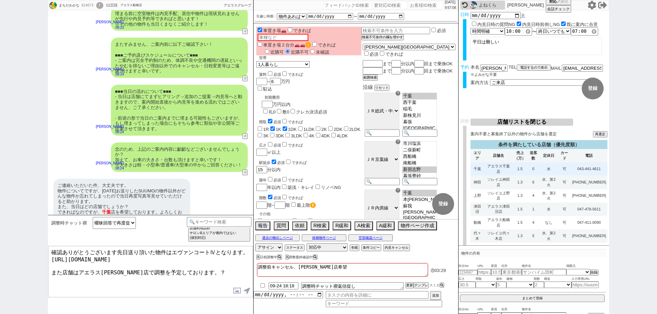
click at [552, 172] on td "水" at bounding box center [548, 168] width 18 height 13
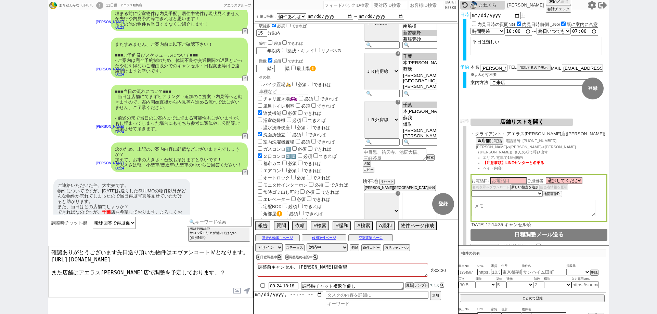
scroll to position [68, 0]
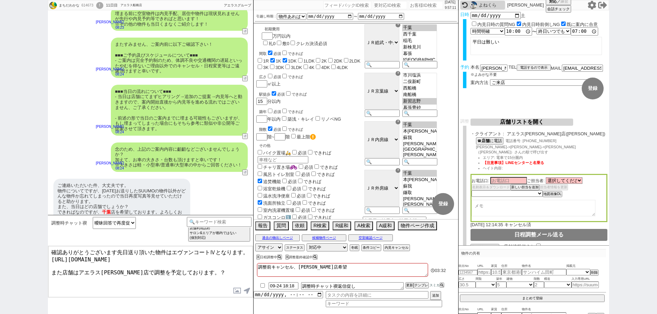
click at [184, 268] on textarea "確認ありがとうございます先日送り頂いた物件はエヴァンコートⅣとなります。 https://tools.sumika.live/pages/tc5ssii また…" at bounding box center [150, 271] width 205 height 51
click at [187, 268] on textarea "確認ありがとうございます先日送り頂いた物件はエヴァンコートⅣとなります。 https://tools.sumika.live/pages/tc5ssii また…" at bounding box center [150, 271] width 205 height 51
click at [206, 268] on textarea "確認ありがとうございます先日送り頂いた物件はエヴァンコートⅣとなります。 https://tools.sumika.live/pages/tc5ssii また…" at bounding box center [150, 271] width 205 height 51
click at [259, 246] on select "アサイン 御手洗侑矢 中村夏海 平山恭子 坂本ルミ" at bounding box center [268, 248] width 27 height 8
click at [255, 244] on select "アサイン 御手洗侑矢 中村夏海 平山恭子 坂本ルミ" at bounding box center [268, 248] width 27 height 8
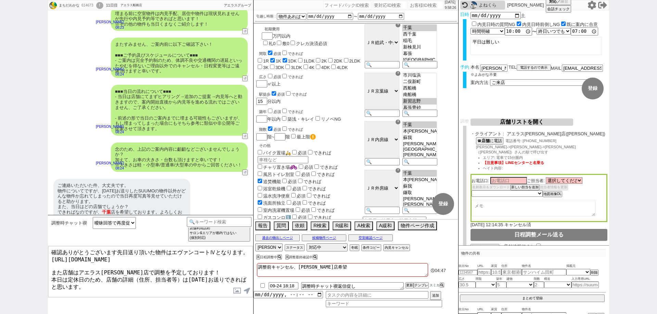
drag, startPoint x: 200, startPoint y: 274, endPoint x: 207, endPoint y: 279, distance: 8.4
click at [207, 279] on textarea "確認ありがとうございます先日送り頂いた物件はエヴァンコートⅣとなります。 https://tools.sumika.live/pages/tc5ssii また…" at bounding box center [150, 271] width 205 height 51
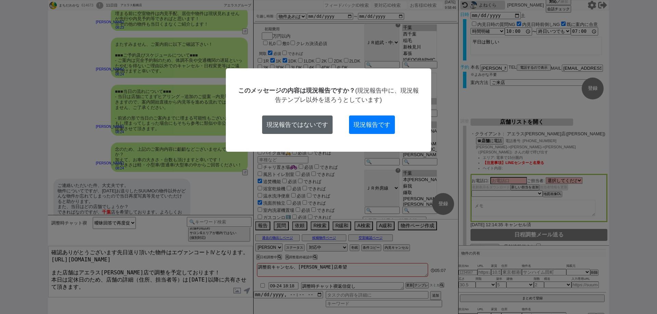
click at [295, 123] on button "現況報告ではないです" at bounding box center [297, 125] width 70 height 18
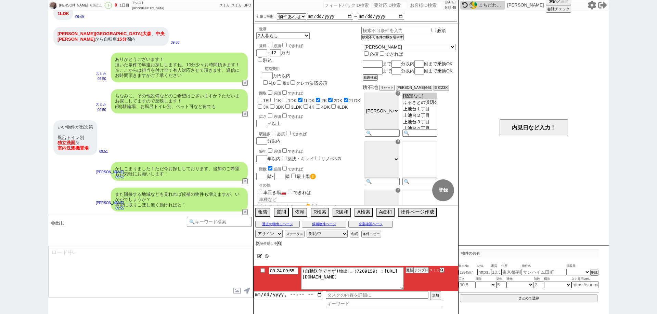
scroll to position [46, 0]
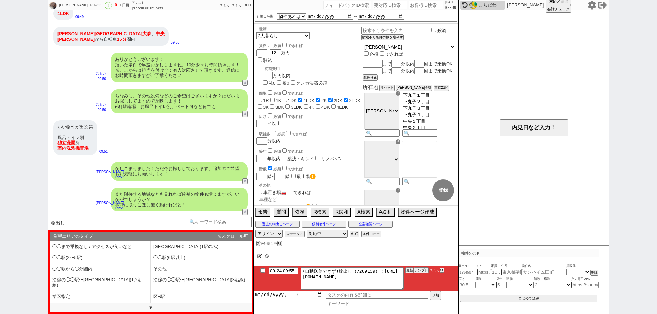
click at [491, 5] on div "まちだわかな" at bounding box center [491, 4] width 25 height 5
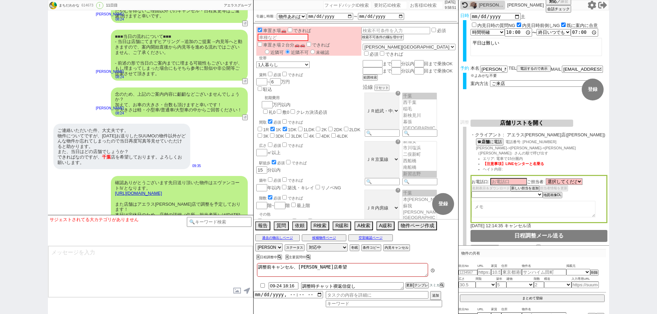
scroll to position [53, 0]
click at [245, 237] on button "↺" at bounding box center [246, 239] width 4 height 4
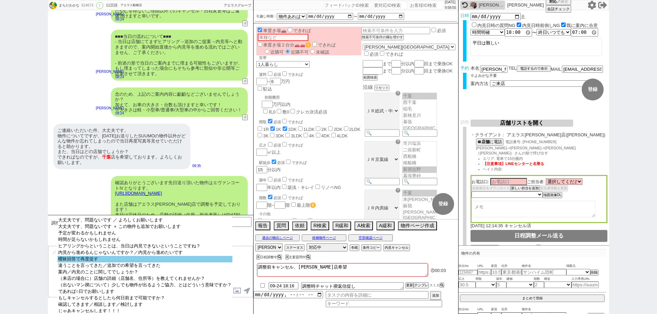
click at [193, 259] on option "曖昧回答で再度促す" at bounding box center [144, 259] width 175 height 6
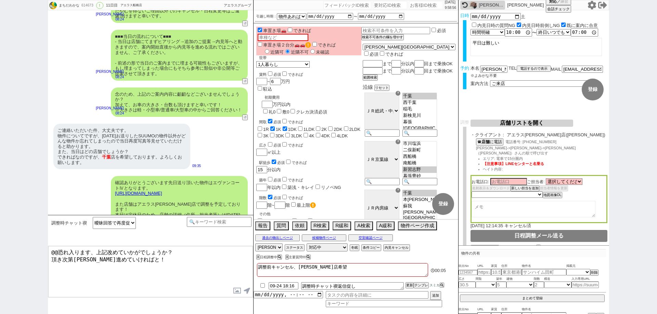
drag, startPoint x: 137, startPoint y: 261, endPoint x: 32, endPoint y: 262, distance: 105.4
click at [32, 262] on div "まちだわかな 614673 ! 0 11日目 アエラス船橋店 冬眠中 自社客 アエラスグループ スミカ_BPO チャット全表示 2025-09-14 ようこそ…" at bounding box center [328, 157] width 657 height 314
drag, startPoint x: 166, startPoint y: 253, endPoint x: 0, endPoint y: 213, distance: 170.5
click at [0, 213] on div "まちだわかな 614673 ! 0 11日目 アエラス船橋店 冬眠中 自社客 アエラスグループ スミカ_BPO チャット全表示 2025-09-14 ようこそ…" at bounding box center [328, 157] width 657 height 314
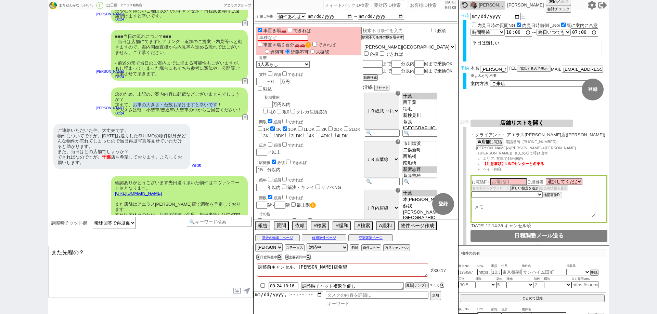
drag, startPoint x: 133, startPoint y: 83, endPoint x: 219, endPoint y: 83, distance: 85.5
click at [219, 88] on div "念のため、上記のご案内内容に齟齬などございませんでしょうか？ 加えて、お車の大きさ・台数も頂けますと幸いです！ ※大きさは軽・小型車/普通車/大型車の中からご…" at bounding box center [179, 102] width 137 height 29
copy div "お車の大きさ・台数も頂けますと幸いです"
click at [81, 251] on textarea "また先程の？" at bounding box center [150, 271] width 205 height 51
paste textarea "お車の大きさ・台数も頂けますと幸いです"
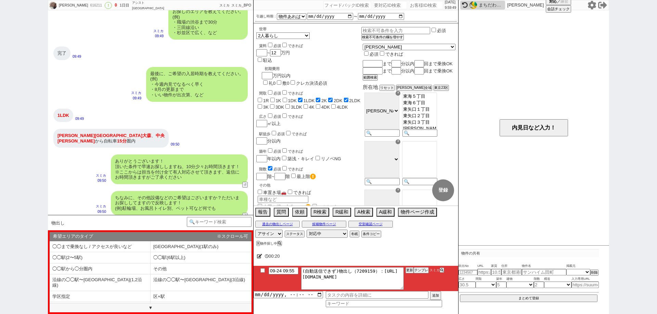
scroll to position [936, 0]
drag, startPoint x: 71, startPoint y: 143, endPoint x: 54, endPoint y: 141, distance: 17.2
click at [54, 141] on div "大田区 大森 、 中央 南馬込 から自転車 15分 圏内" at bounding box center [110, 138] width 115 height 19
copy span "南馬込"
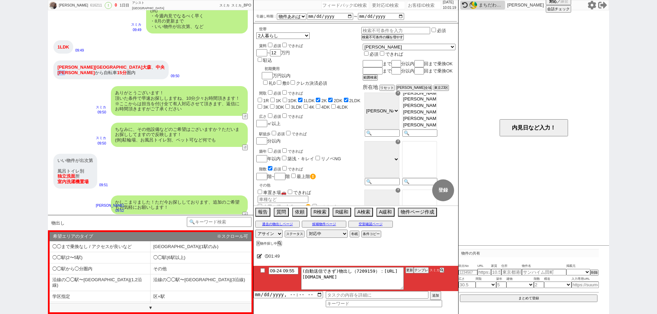
scroll to position [539, 0]
drag, startPoint x: 96, startPoint y: 69, endPoint x: 83, endPoint y: 66, distance: 13.0
click at [83, 66] on div "大田区 大森 、 中央 南馬込 から自転車 15分 圏内" at bounding box center [110, 70] width 115 height 19
copy span "中央"
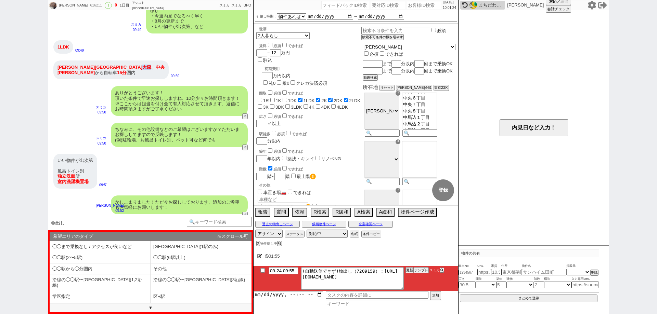
drag, startPoint x: 79, startPoint y: 66, endPoint x: 71, endPoint y: 64, distance: 8.5
click at [142, 65] on span "大森" at bounding box center [146, 67] width 9 height 5
copy span "大森"
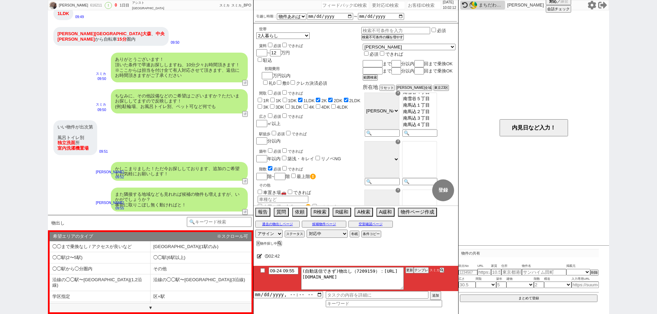
click at [400, 96] on div "☓" at bounding box center [397, 93] width 5 height 5
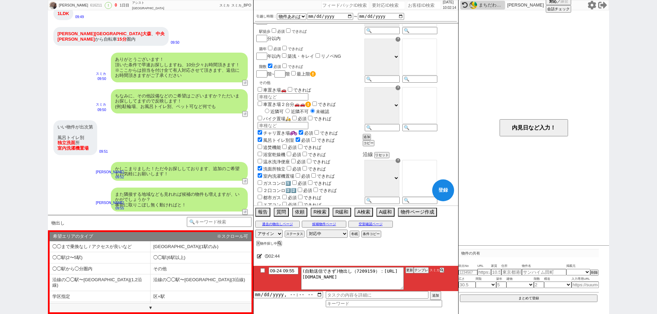
scroll to position [171, 0]
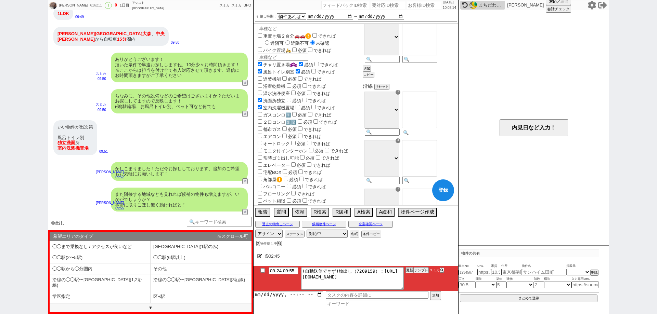
drag, startPoint x: 434, startPoint y: 143, endPoint x: 442, endPoint y: 143, distance: 7.2
click at [435, 136] on input at bounding box center [419, 133] width 34 height 6
click at [419, 139] on div at bounding box center [419, 114] width 38 height 49
click at [429, 136] on input at bounding box center [419, 133] width 34 height 6
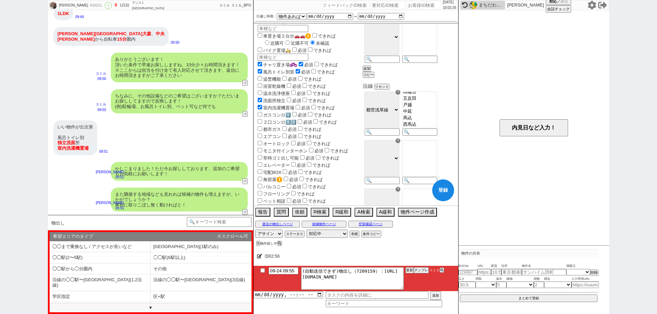
click at [437, 128] on option "西馬込" at bounding box center [419, 124] width 34 height 6
drag, startPoint x: 483, startPoint y: 88, endPoint x: 501, endPoint y: 41, distance: 50.4
click at [483, 86] on div "内見日など入力！" at bounding box center [533, 127] width 151 height 235
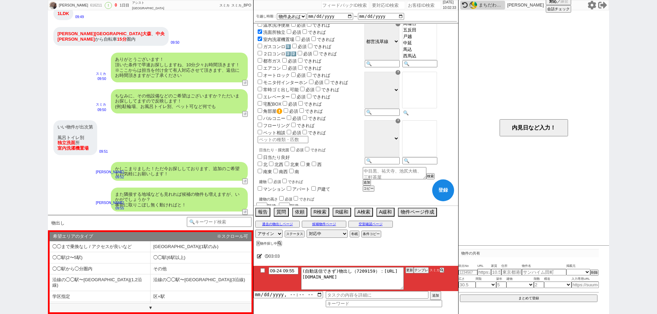
click at [436, 116] on input at bounding box center [419, 113] width 34 height 6
click at [399, 99] on select "ＪＲ総武・中央緩行線 東急東横線 小田急小田原線 ＪＲ京浜東北・根岸線 都営大江戸線 東急田園都市線 京王線 東京メトロ日比谷線 東京メトロ丸ノ内線 東京メト…" at bounding box center [381, 90] width 35 height 37
click at [382, 84] on select "ＪＲ総武・中央緩行線 東急東横線 小田急小田原線 ＪＲ京浜東北・根岸線 都営大江戸線 東急田園都市線 京王線 東京メトロ日比谷線 東京メトロ丸ノ内線 東京メト…" at bounding box center [381, 90] width 35 height 37
click at [399, 102] on select "ＪＲ総武・中央緩行線 東急東横線 小田急小田原線 ＪＲ京浜東北・根岸線 都営大江戸線 東急田園都市線 京王線 東京メトロ日比谷線 東京メトロ丸ノ内線 東京メト…" at bounding box center [381, 90] width 35 height 37
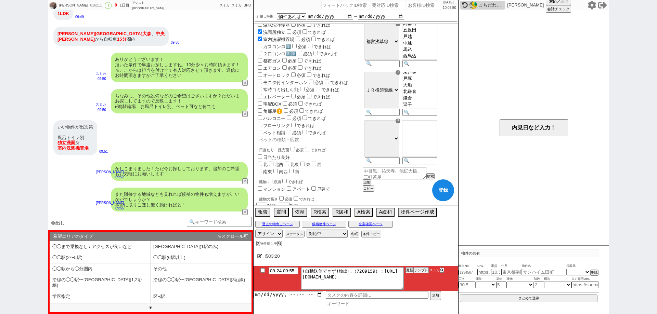
click at [382, 84] on select "ＪＲ総武・中央緩行線 東急東横線 小田急小田原線 ＪＲ京浜東北・根岸線 都営大江戸線 東急田園都市線 京王線 東京メトロ日比谷線 東京メトロ丸ノ内線 東京メト…" at bounding box center [381, 90] width 35 height 37
click at [399, 99] on select "ＪＲ総武・中央緩行線 東急東横線 小田急小田原線 ＪＲ京浜東北・根岸線 都営大江戸線 東急田園都市線 京王線 東京メトロ日比谷線 東京メトロ丸ノ内線 東京メト…" at bounding box center [381, 90] width 35 height 37
click at [382, 84] on select "ＪＲ総武・中央緩行線 東急東横線 小田急小田原線 ＪＲ京浜東北・根岸線 都営大江戸線 東急田園都市線 京王線 東京メトロ日比谷線 東京メトロ丸ノ内線 東京メト…" at bounding box center [381, 90] width 35 height 37
click at [437, 92] on option "西大井" at bounding box center [419, 88] width 34 height 6
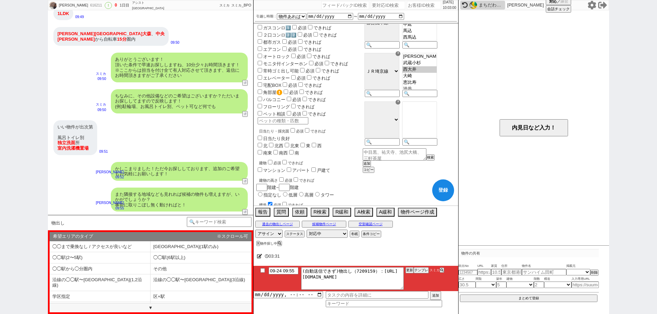
scroll to position [274, 0]
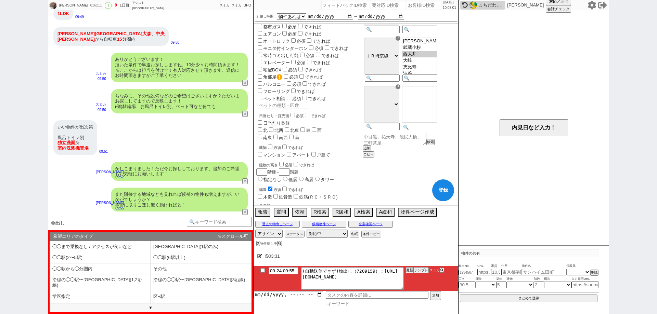
click at [438, 133] on div at bounding box center [419, 108] width 38 height 49
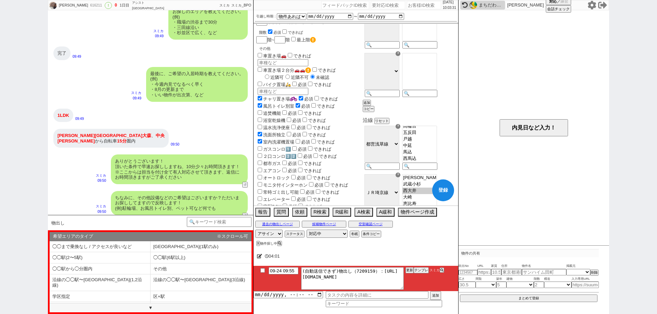
scroll to position [171, 0]
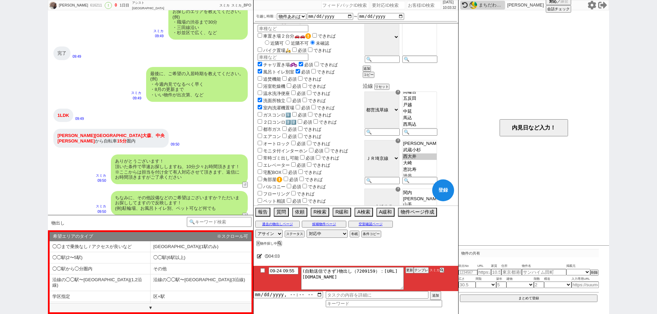
click at [448, 189] on button "登録" at bounding box center [443, 191] width 22 height 22
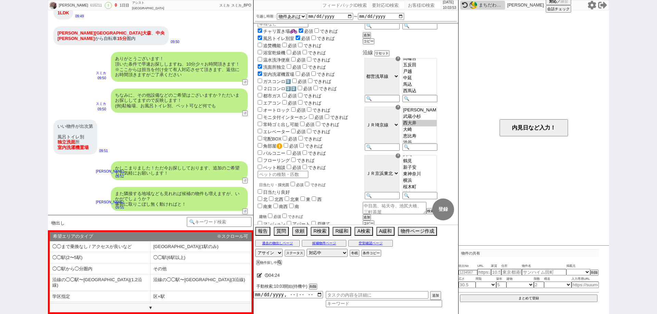
scroll to position [205, 0]
click at [262, 275] on span "04:27" at bounding box center [275, 276] width 27 height 14
click at [260, 274] on icon at bounding box center [259, 275] width 5 height 4
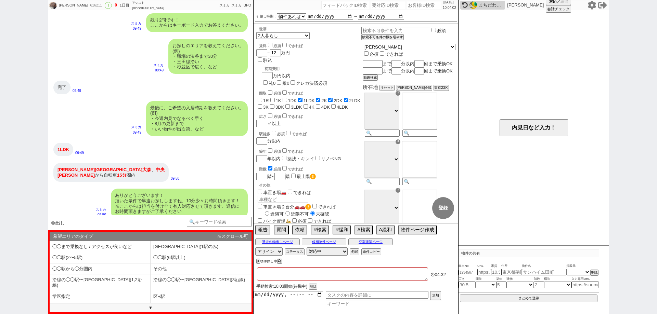
scroll to position [464, 0]
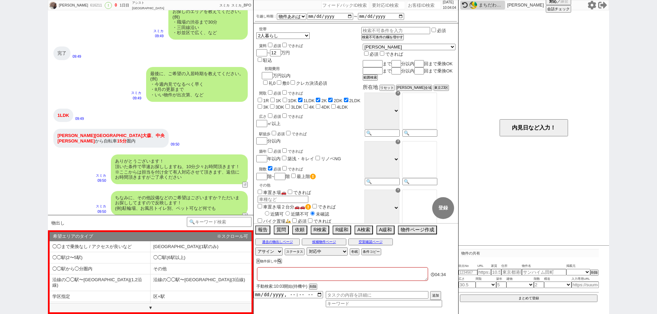
click at [270, 274] on textarea at bounding box center [342, 275] width 171 height 14
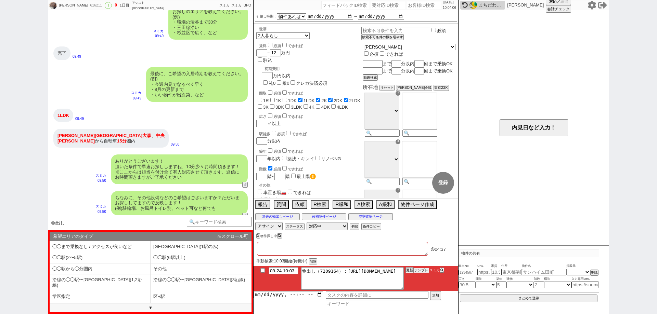
click at [420, 269] on button "テンプレ" at bounding box center [421, 270] width 15 height 5
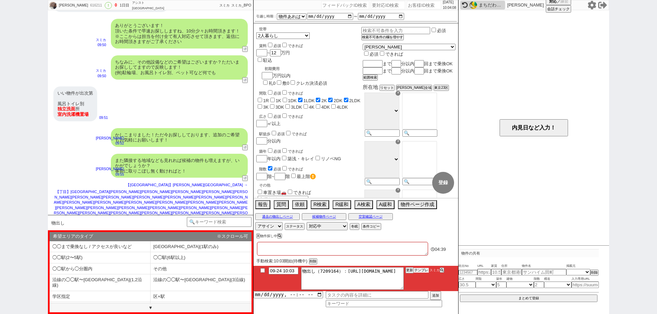
scroll to position [587, 0]
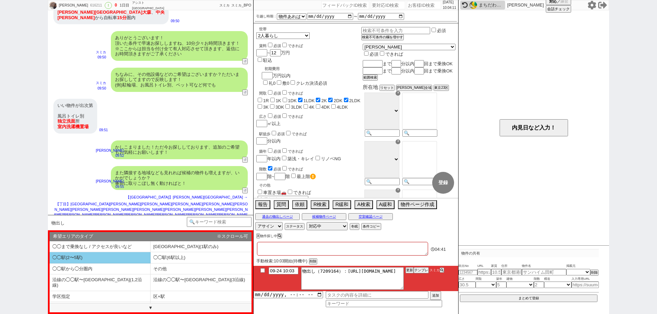
click at [133, 259] on li "◯◯駅(2〜5駅)" at bounding box center [100, 257] width 101 height 11
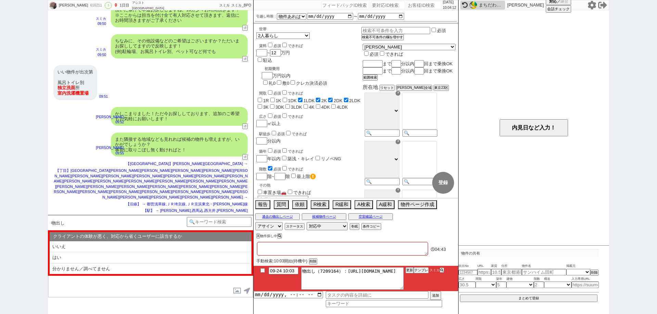
scroll to position [622, 0]
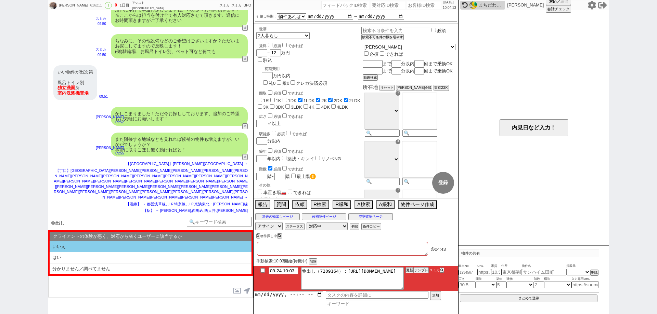
click at [184, 244] on li "いいえ" at bounding box center [151, 247] width 202 height 11
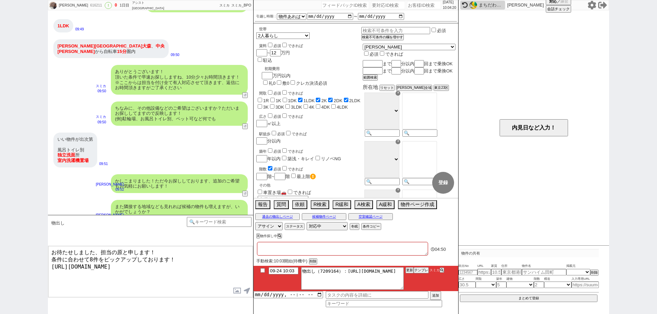
scroll to position [0, 0]
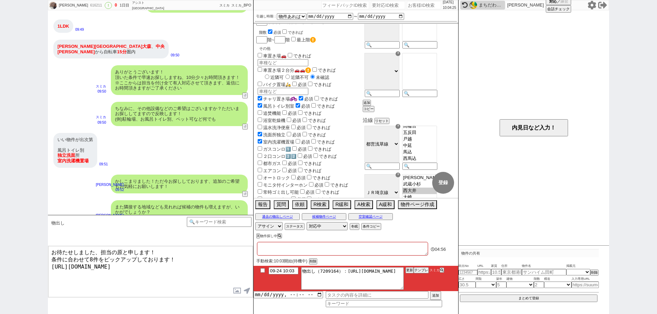
click at [217, 259] on textarea "お待たせしました、担当の原と申します！ 条件に合わせて8件をピックアップしております！ https://tools.sumika.live/pages/nf3…" at bounding box center [150, 271] width 205 height 51
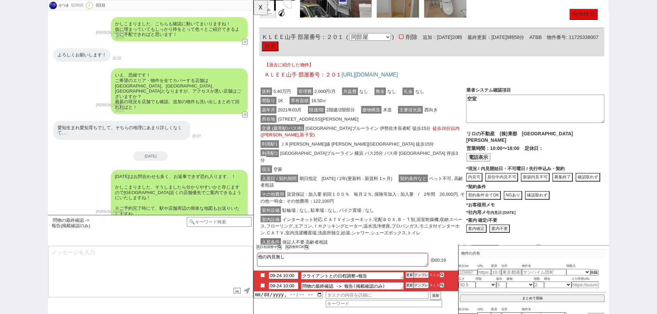
scroll to position [1208, 0]
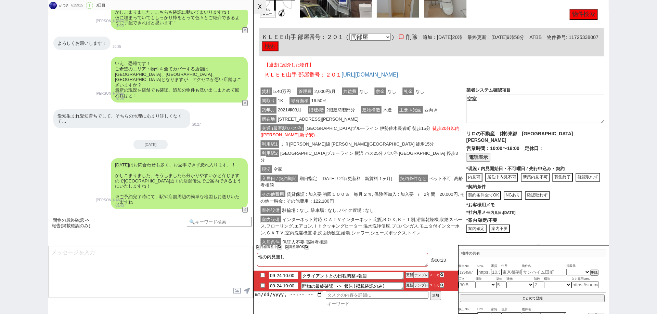
click at [262, 8] on button "☓" at bounding box center [259, 7] width 13 height 14
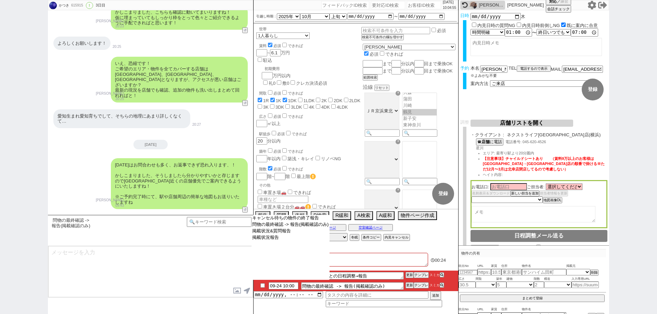
drag, startPoint x: 300, startPoint y: 251, endPoint x: 396, endPoint y: 253, distance: 96.5
click at [303, 251] on select "キャンセル待ちの物件の終了報告 問物の最終確認 -> 報告(掲載確認のみ) 掲載状況&質問報告 掲載状況報告" at bounding box center [290, 247] width 78 height 65
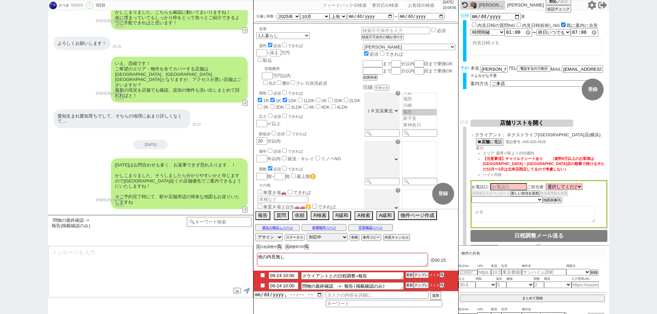
drag, startPoint x: 430, startPoint y: 246, endPoint x: 483, endPoint y: 188, distance: 78.7
click at [430, 246] on div "X 日程調整中 X 調整即OK" at bounding box center [355, 247] width 205 height 9
click at [525, 123] on button "店舗リストを開く" at bounding box center [521, 123] width 103 height 7
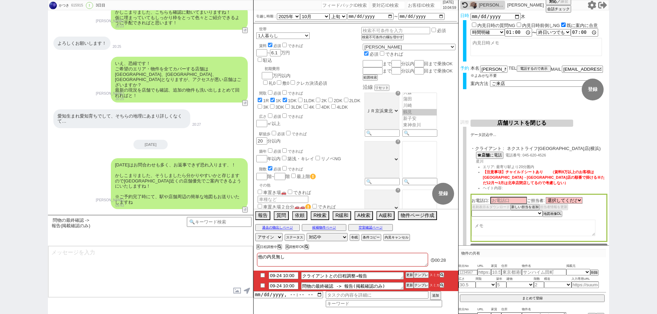
scroll to position [224, 0]
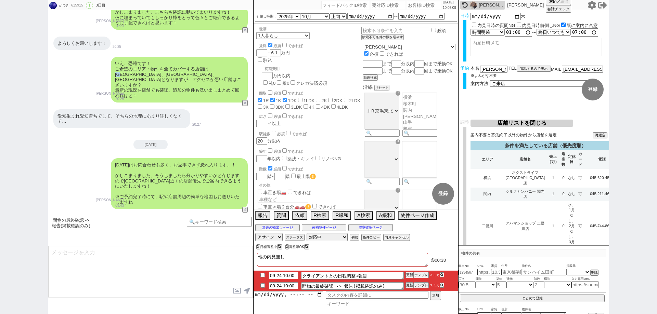
drag, startPoint x: 210, startPoint y: 68, endPoint x: 216, endPoint y: 68, distance: 5.8
click at [216, 68] on div "いえ、恐縮です！ ご希望のエリア・物件を全てカバーする店舗は横浜、関内、二俣川駅となりますが、アクセスが悪い店舗はございますか？ 最新の現況を店舗でも確認、追…" at bounding box center [179, 79] width 137 height 45
copy div "横浜"
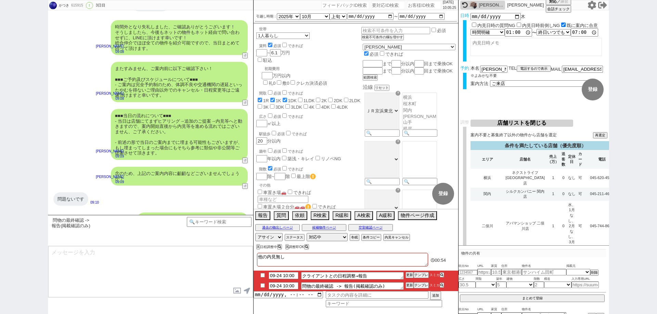
scroll to position [2166, 0]
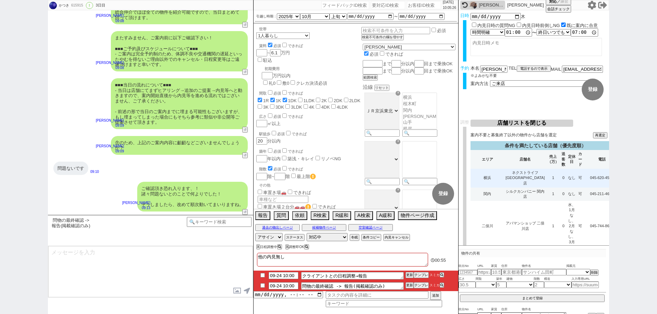
click at [560, 177] on td "0" at bounding box center [563, 178] width 6 height 19
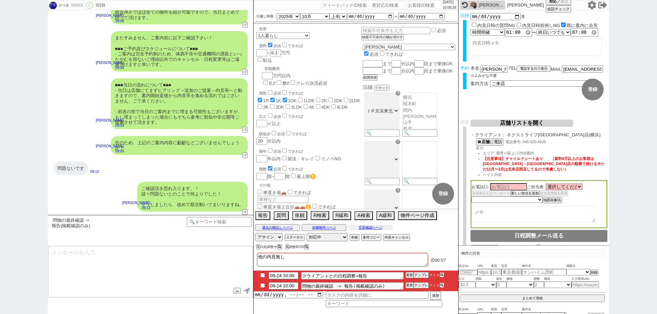
click at [374, 227] on button "空室確認ページ" at bounding box center [370, 227] width 44 height 5
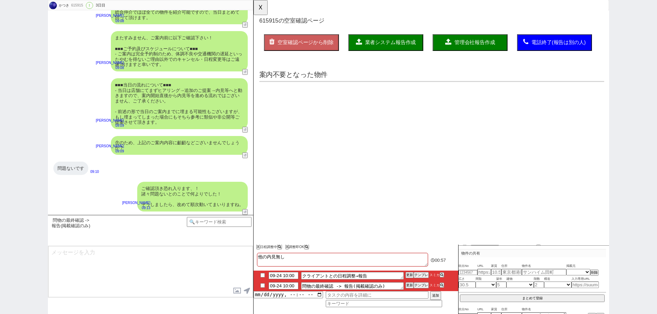
scroll to position [0, 0]
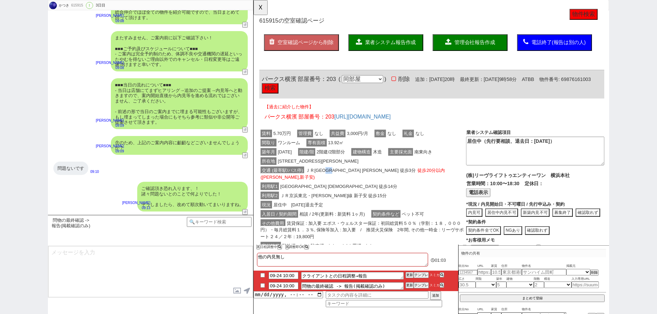
drag, startPoint x: 344, startPoint y: 183, endPoint x: 335, endPoint y: 181, distance: 9.0
click at [335, 181] on span "ＪＲ横浜線 大口 徒歩3分 徒歩20分以内(鶴見,新子安)" at bounding box center [360, 186] width 198 height 15
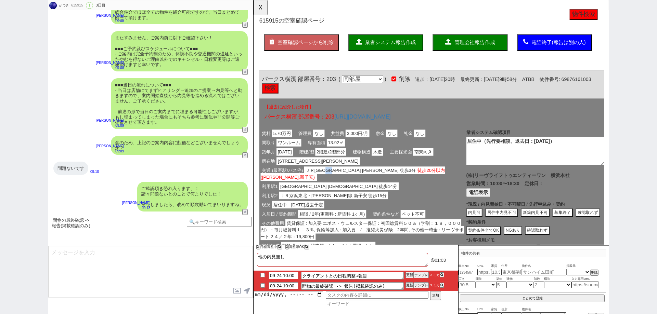
copy span "大口"
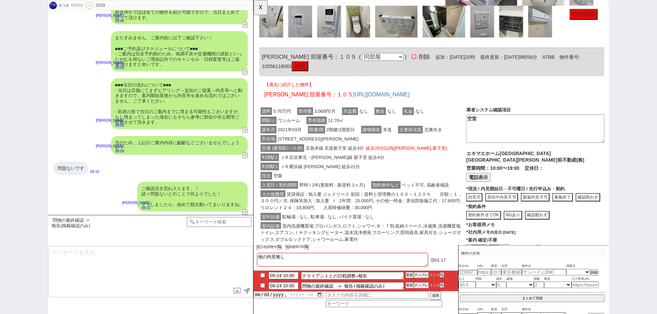
scroll to position [513, 0]
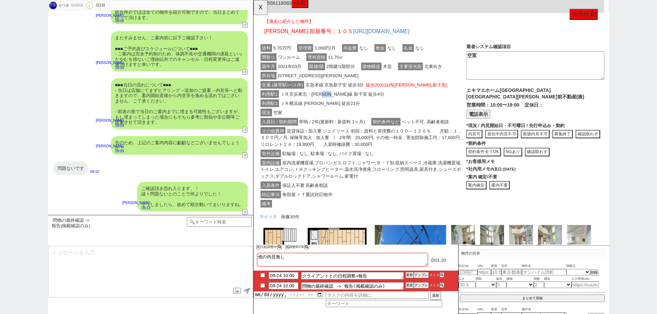
drag, startPoint x: 345, startPoint y: 95, endPoint x: 333, endPoint y: 95, distance: 12.0
click at [333, 97] on span "ＪＲ京浜東北・根岸線 新子安 徒歩4分" at bounding box center [338, 101] width 115 height 8
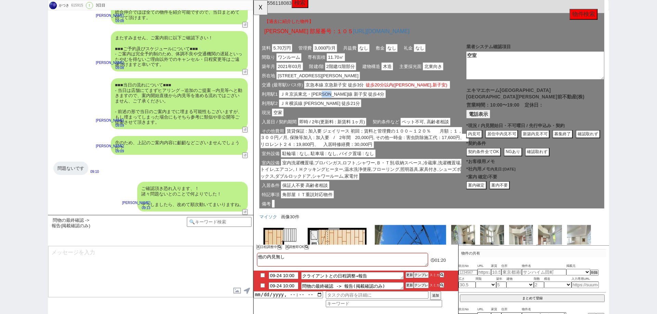
copy span "新子安"
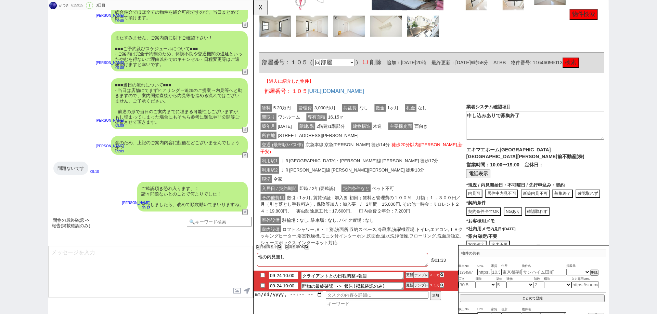
scroll to position [1300, 0]
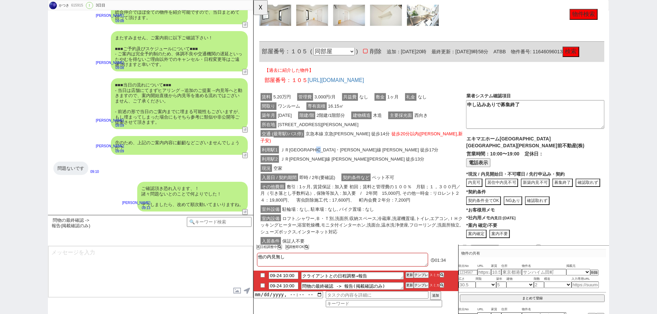
drag, startPoint x: 340, startPoint y: 153, endPoint x: 330, endPoint y: 155, distance: 10.1
click at [330, 157] on span "ＪＲ京浜東北・根岸線 鶴見 徒歩17分" at bounding box center [367, 161] width 173 height 8
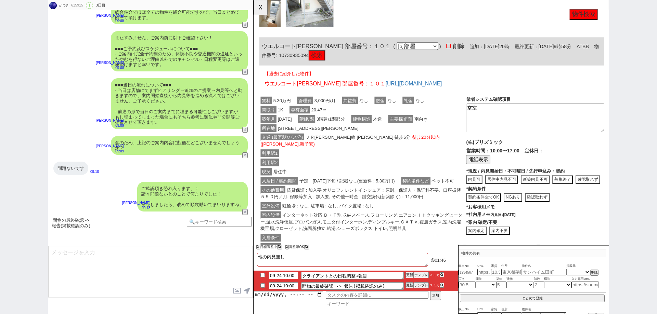
scroll to position [1711, 0]
drag, startPoint x: 344, startPoint y: 143, endPoint x: 336, endPoint y: 141, distance: 8.7
click at [336, 143] on span "ＪＲ根岸線 根岸 徒歩6分 徒歩20分以内(鶴見,新子安)" at bounding box center [357, 150] width 193 height 15
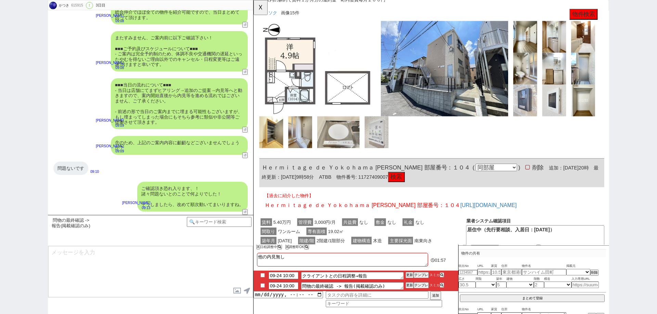
scroll to position [2497, 0]
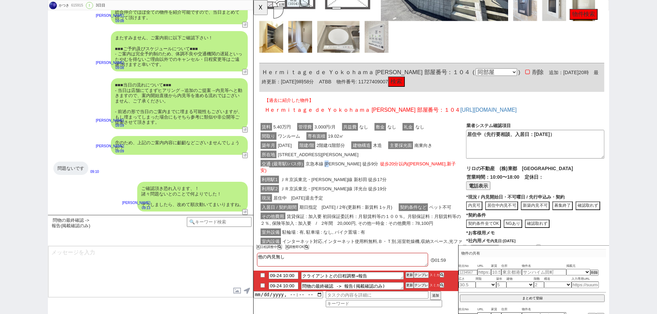
drag, startPoint x: 339, startPoint y: 157, endPoint x: 331, endPoint y: 156, distance: 8.7
click at [331, 172] on span "京急本線 杉田 徒歩9分 徒歩20分以内(鶴見,新子安)" at bounding box center [366, 179] width 210 height 15
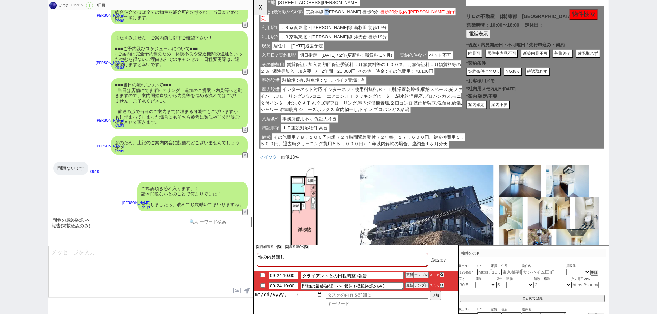
scroll to position [2750, 0]
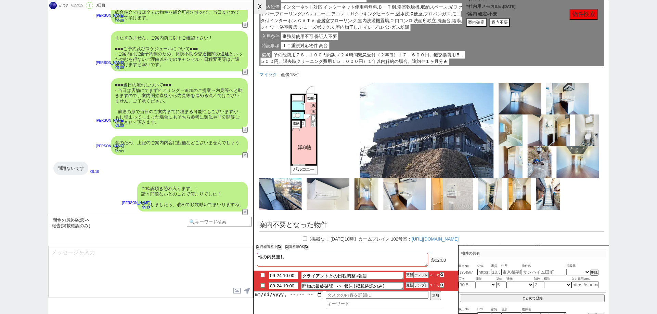
click at [263, 5] on button "☓" at bounding box center [259, 7] width 13 height 14
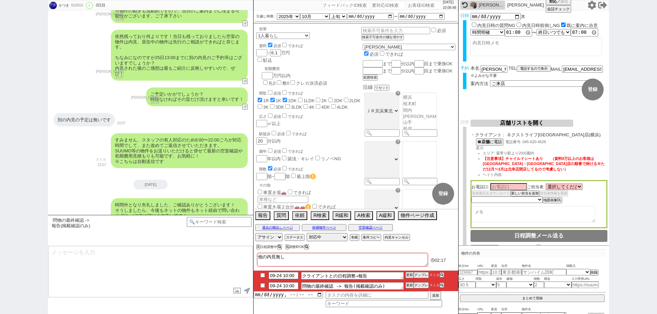
scroll to position [1926, 0]
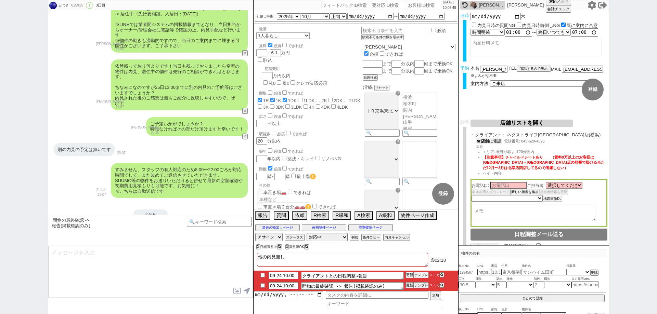
click at [493, 142] on button "☎ 店舗 に電話" at bounding box center [489, 142] width 26 height 6
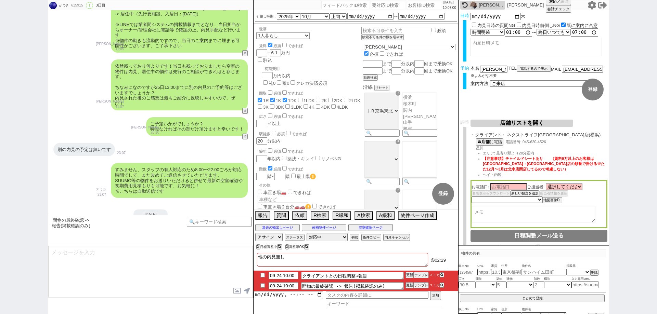
click at [502, 216] on textarea at bounding box center [533, 214] width 124 height 16
drag, startPoint x: 636, startPoint y: 251, endPoint x: 629, endPoint y: 247, distance: 7.6
click at [635, 250] on div "かつき 615915 ! 0 3日目 冬眠中 自社客 スミカ スミカ_BPO チャット全表示 2025-09-22 ようこそLINE物件紹介のスミカへ！ お部…" at bounding box center [328, 157] width 657 height 314
drag, startPoint x: 486, startPoint y: 149, endPoint x: 475, endPoint y: 148, distance: 11.1
click at [475, 148] on div "☎ 店舗 に電話 電話番号: 045-620‐4526 星川 エリア: 最寄り駅より20分圏内 【注意事項】チャイルドシートあり　　（賃料9万以上のお客様は北…" at bounding box center [538, 160] width 137 height 42
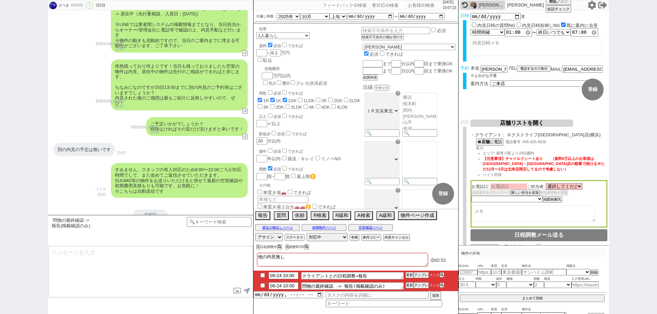
click at [497, 187] on input at bounding box center [508, 187] width 37 height 6
paste input "星川"
click at [498, 215] on textarea at bounding box center [533, 214] width 124 height 16
click at [503, 216] on textarea at bounding box center [533, 214] width 124 height 16
click at [538, 202] on select "未定 希望で最短でOK 最短以外でOK 日程がNG(直近で別日提案可) 日程がNG(直近はNG) お客様ごとNG 折返し待ち 店舗が定休/終業後で連絡取れず" at bounding box center [506, 200] width 70 height 6
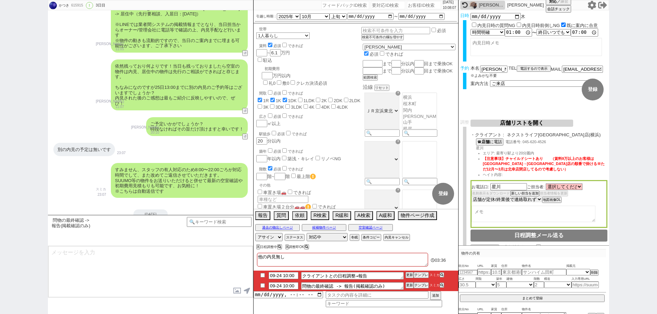
click at [471, 198] on select "未定 希望で最短でOK 最短以外でOK 日程がNG(直近で別日提案可) 日程がNG(直近はNG) お客様ごとNG 折返し待ち 店舗が定休/終業後で連絡取れず" at bounding box center [506, 200] width 70 height 6
click at [482, 214] on textarea at bounding box center [533, 214] width 124 height 16
drag, startPoint x: 511, startPoint y: 213, endPoint x: 539, endPoint y: 212, distance: 28.1
click at [539, 212] on textarea "案内でてる、多分午後に戻る" at bounding box center [533, 214] width 124 height 16
click at [580, 215] on textarea "案内でてる、多分13時とかに戻る" at bounding box center [533, 214] width 124 height 16
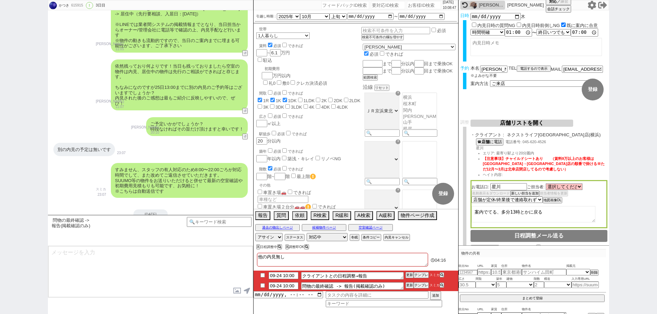
click at [519, 212] on textarea "案内でてる、多分13時とかに戻る" at bounding box center [533, 214] width 124 height 16
click at [571, 207] on textarea "案内でてる、多分13時すぎとかに戻る" at bounding box center [533, 214] width 124 height 16
click at [577, 198] on div "お電話口: 星川 ご担当者: 選択してください 堀 祐樹 池田 凜太郎 岩嶋 俊貴 星川 隼人 黒瀬 祐介 五十嵐 優希 須田 一輝 関戸 辰樹 名刺表示＆ダ…" at bounding box center [538, 204] width 137 height 48
click at [575, 211] on textarea "案内でてる、多分13時すぎとかに戻る" at bounding box center [533, 214] width 124 height 16
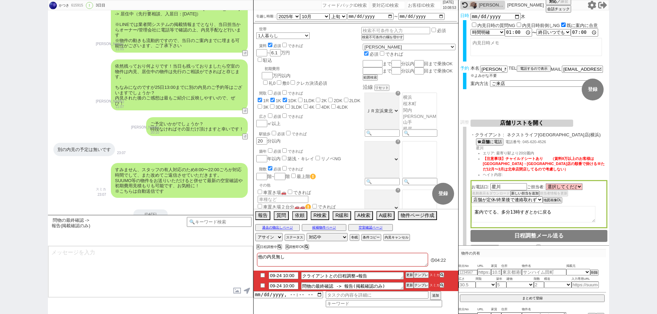
click at [548, 125] on button "店舗リストを開く" at bounding box center [521, 123] width 103 height 7
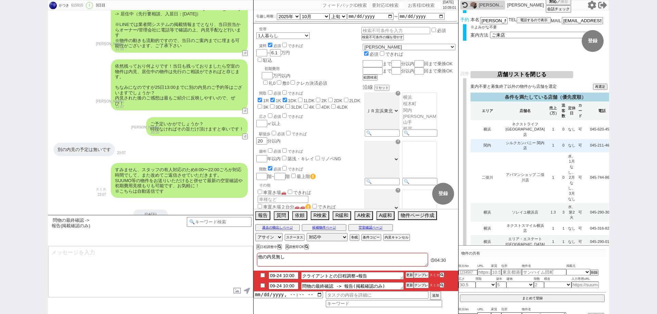
scroll to position [68, 0]
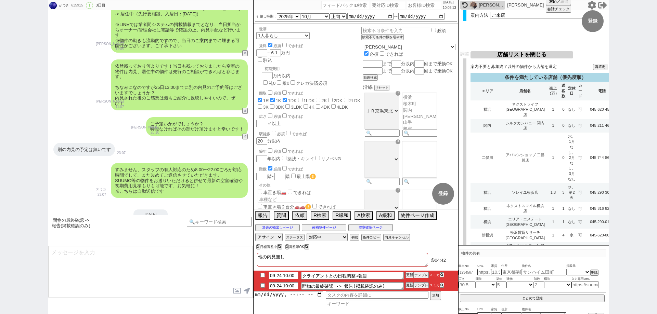
click at [591, 202] on td "045-316-8233" at bounding box center [601, 208] width 37 height 13
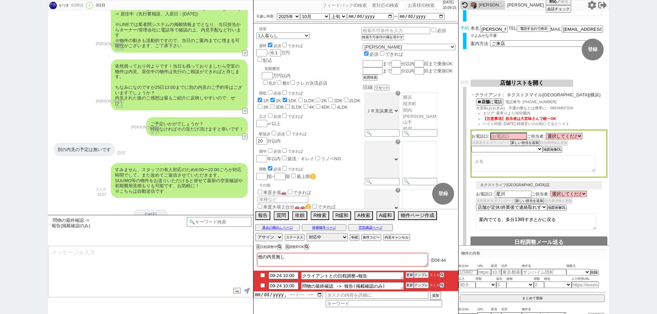
scroll to position [0, 0]
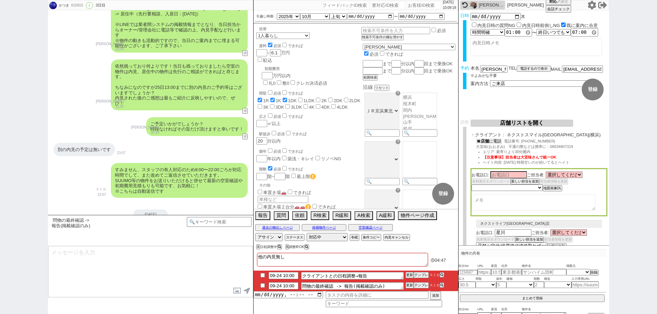
click at [497, 142] on button "☎ 店舗 に電話" at bounding box center [489, 142] width 26 height 6
click at [507, 197] on textarea at bounding box center [533, 204] width 124 height 16
drag, startPoint x: 486, startPoint y: 148, endPoint x: 473, endPoint y: 148, distance: 13.3
click at [473, 148] on div "☎ 店舗 に電話 電話番号: 045-316-8233 大宜味(おおぎみ)　不通の際などは携帯に：08034807319 エリア: 最寄りより30分圏内 【注…" at bounding box center [538, 154] width 137 height 31
drag, startPoint x: 496, startPoint y: 177, endPoint x: 495, endPoint y: 181, distance: 4.0
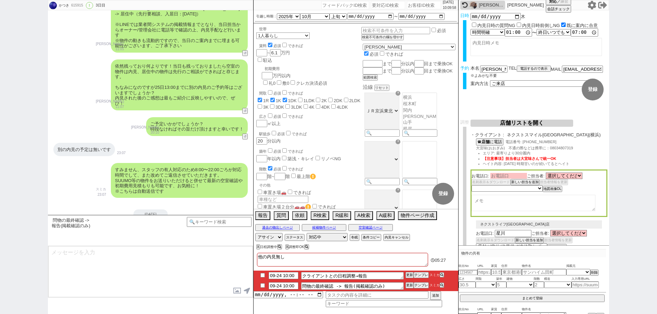
click at [496, 177] on input at bounding box center [508, 176] width 37 height 6
paste input "大宜味"
click at [489, 212] on div "お電話口: 大宜味 ご担当者: 選択してください 大宜味 誠人 名刺表示＆ダウンロード 新しい担当を追加 担当者情報を更新 未定 希望で最短でOK 最短以外で…" at bounding box center [538, 194] width 137 height 48
click at [582, 177] on select "選択してください 大宜味 誠人" at bounding box center [564, 176] width 37 height 6
click at [547, 174] on select "選択してください 大宜味 誠人" at bounding box center [564, 176] width 37 height 6
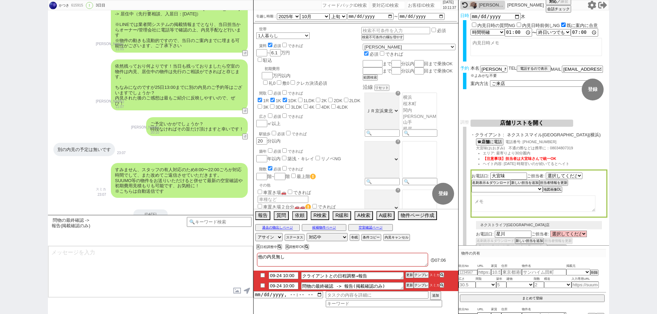
click at [533, 206] on textarea at bounding box center [533, 204] width 124 height 16
click at [534, 190] on select "未定 希望で最短でOK 最短以外でOK 日程がNG(直近で別日提案可) 日程がNG(直近はNG) お客様ごとNG 折返し待ち 店舗が定休/終業後で連絡取れず" at bounding box center [506, 189] width 70 height 6
click at [471, 187] on select "未定 希望で最短でOK 最短以外でOK 日程がNG(直近で別日提案可) 日程がNG(直近はNG) お客様ごとNG 折返し待ち 店舗が定休/終業後で連絡取れず" at bounding box center [506, 189] width 70 height 6
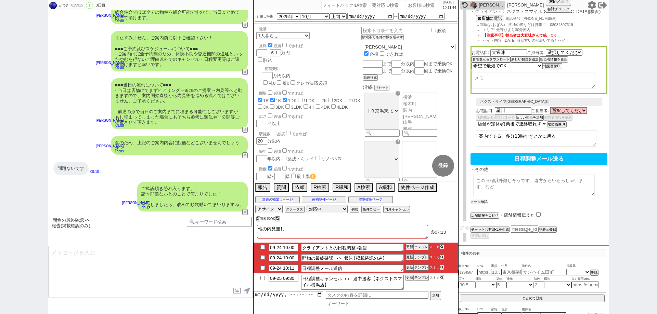
scroll to position [123, 0]
click at [485, 202] on button "メール確認" at bounding box center [478, 202] width 17 height 5
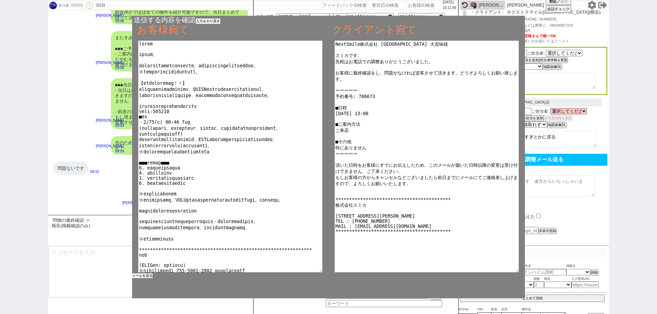
click at [148, 276] on button "メールを送る" at bounding box center [142, 276] width 21 height 5
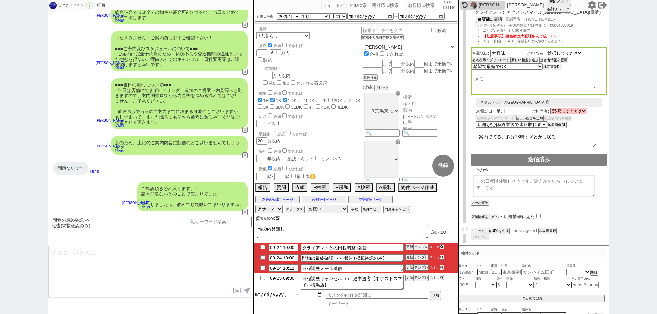
click at [262, 268] on input "checkbox" at bounding box center [263, 268] width 10 height 4
click at [263, 257] on input "checkbox" at bounding box center [263, 258] width 10 height 4
click at [418, 247] on button "テンプレ" at bounding box center [421, 247] width 15 height 5
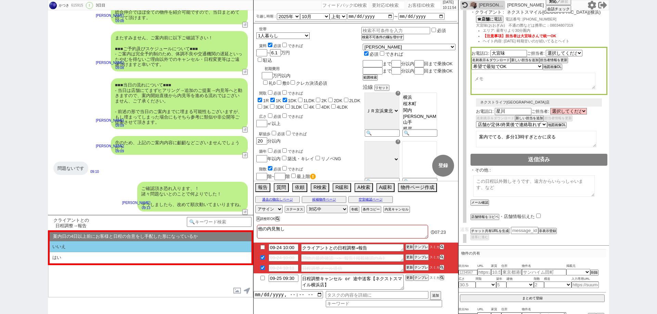
click at [165, 250] on li "いいえ" at bounding box center [151, 247] width 202 height 11
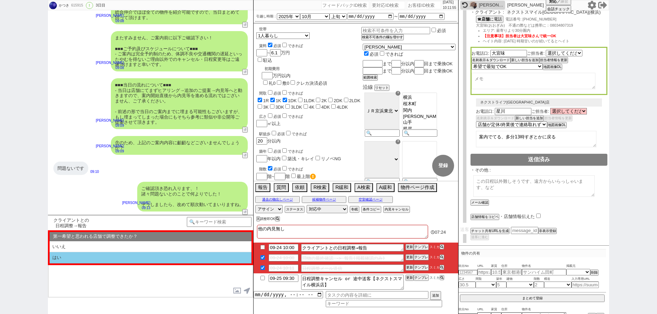
click at [169, 257] on li "はい" at bounding box center [151, 257] width 202 height 11
click at [169, 257] on li "近い" at bounding box center [151, 257] width 202 height 11
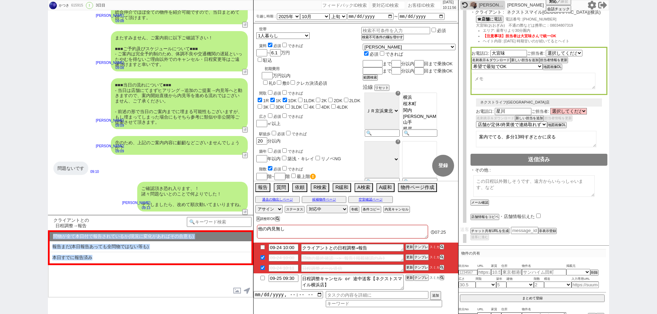
click at [169, 257] on li "本日すでに報告済み" at bounding box center [151, 257] width 202 height 11
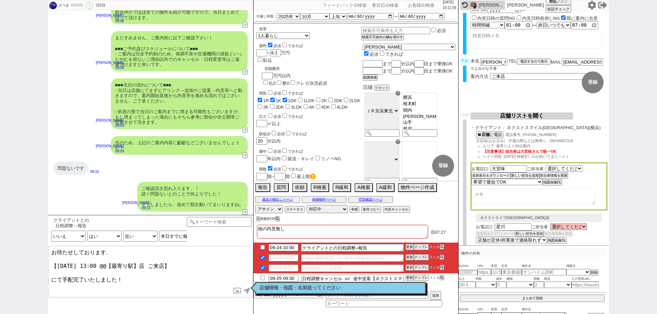
scroll to position [0, 0]
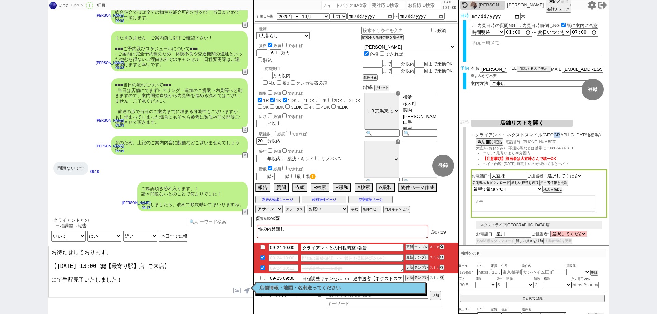
drag, startPoint x: 567, startPoint y: 134, endPoint x: 559, endPoint y: 133, distance: 7.2
click at [559, 133] on span "ネクストスマイル横浜店(横浜)" at bounding box center [557, 134] width 101 height 5
drag, startPoint x: 142, startPoint y: 262, endPoint x: 106, endPoint y: 262, distance: 36.3
click at [106, 262] on textarea "お待たせしております、 【9月25日(木) 13:00 @@【最寄り駅】店 ご来店】 にて手配完了いたしました！" at bounding box center [150, 271] width 205 height 51
paste textarea "横浜"
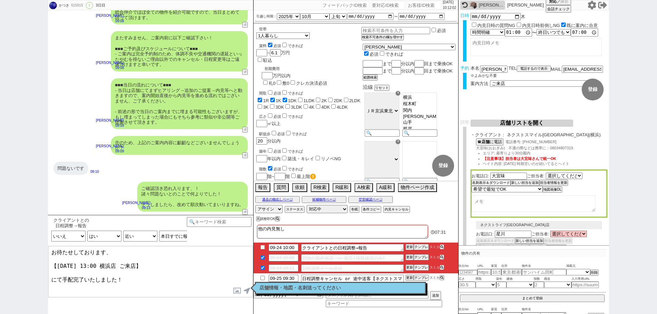
click at [139, 278] on textarea "お待たせしております、 【9月25日(木) 13:00 横浜店 ご来店】 にて手配完了いたしました！" at bounding box center [150, 271] width 205 height 51
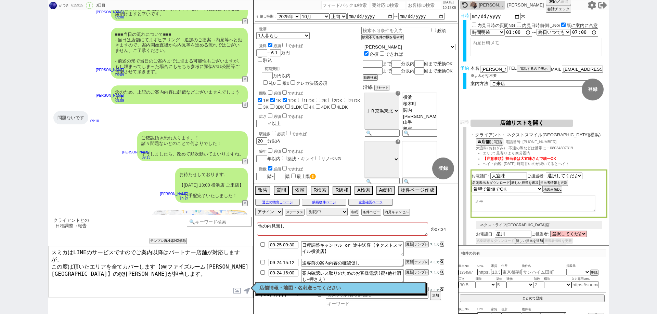
scroll to position [2253, 0]
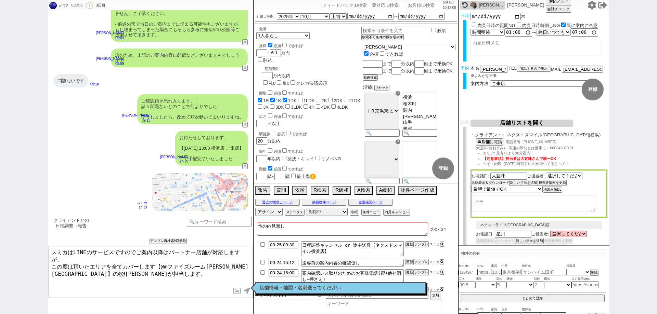
click at [486, 184] on button "名刺表示＆ダウンロード" at bounding box center [490, 183] width 38 height 5
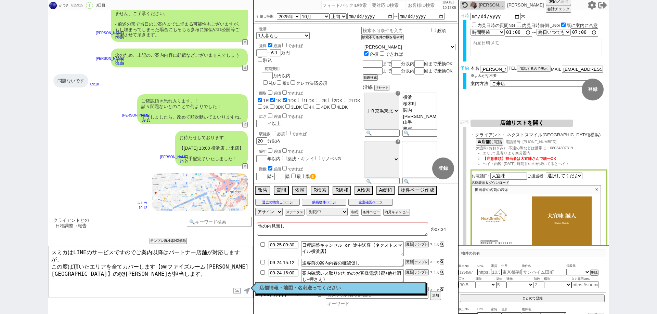
scroll to position [68, 0]
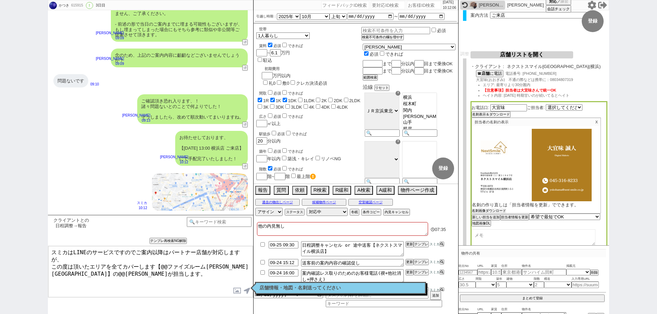
click at [496, 211] on button "名刺画像ダウンロード" at bounding box center [489, 211] width 34 height 5
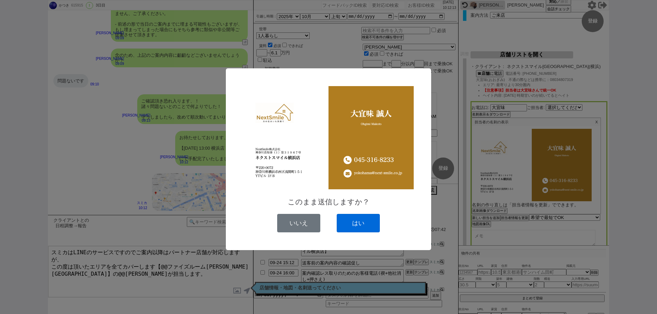
click at [360, 223] on button "はい" at bounding box center [358, 223] width 43 height 18
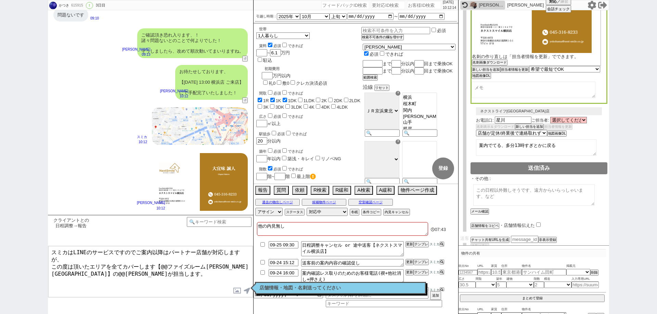
scroll to position [227, 0]
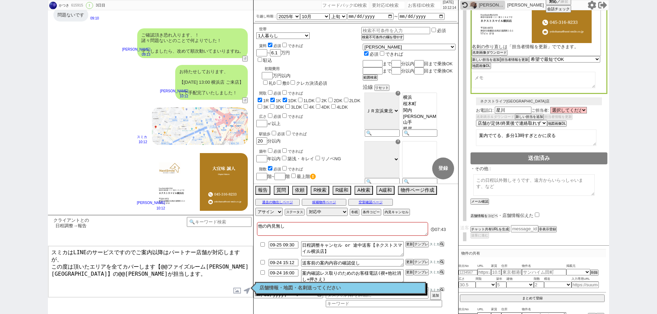
click at [477, 217] on button "店舗情報をコピペ" at bounding box center [483, 216] width 27 height 5
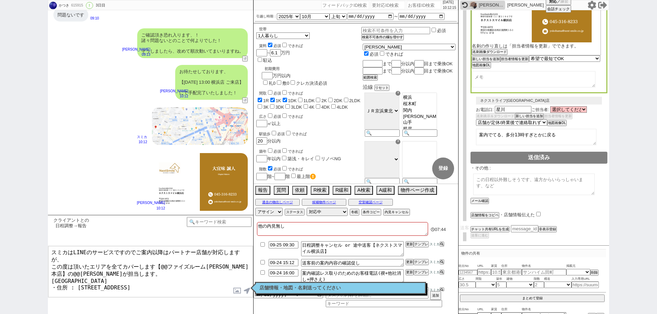
click at [537, 213] on input "checkbox" at bounding box center [538, 214] width 4 height 4
click at [144, 263] on textarea "スミカはLINEのサービスですのでご案内以降はパートナー店舗が対応しますが、 この度は頂いたエリアを全てカバーします【@@ファイズルーム渋谷本店】の@@大竹が…" at bounding box center [150, 271] width 205 height 51
drag, startPoint x: 141, startPoint y: 273, endPoint x: 46, endPoint y: 271, distance: 95.5
click at [46, 271] on div "かつき 615915 ! 0 3日目 冬眠中 自社客 スミカ スミカ_BPO チャット全表示 2025-09-22 ようこそLINE物件紹介のスミカへ！ お部…" at bounding box center [328, 157] width 657 height 314
drag, startPoint x: 226, startPoint y: 259, endPoint x: 161, endPoint y: 258, distance: 65.0
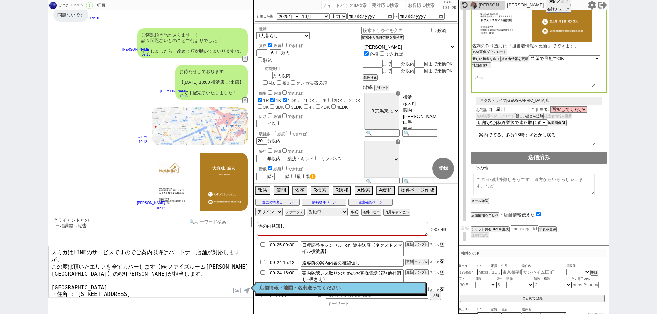
click at [161, 258] on textarea "スミカはLINEのサービスですのでご案内以降はパートナー店舗が対応しますが、 この度は頂いたエリアを全てカバーします【@@ファイズルーム渋谷本店】の@@大竹が…" at bounding box center [150, 271] width 205 height 51
paste textarea "ネクストスマイル横浜"
click at [199, 277] on textarea "スミカはLINEのサービスですのでご案内以降はパートナー店舗が対応しますが、 この度は頂いたエリアを全てカバーします【ネクストスマイル横浜店】の@@大竹が担当…" at bounding box center [150, 271] width 205 height 51
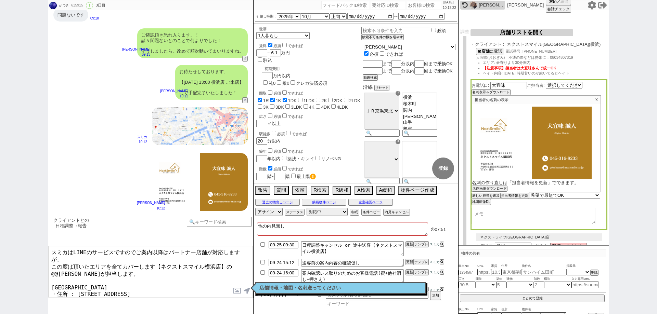
scroll to position [22, 0]
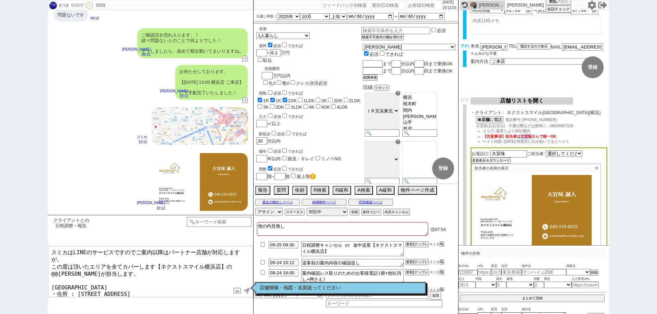
drag, startPoint x: 532, startPoint y: 137, endPoint x: 522, endPoint y: 137, distance: 9.9
click at [522, 137] on span "【注意事項】担当者は大宜味さんで統一OK" at bounding box center [520, 136] width 74 height 4
click at [51, 263] on textarea "スミカはLINEのサービスですのでご案内以降はパートナー店舗が対応しますが、 この度は頂いたエリアを全てカバーします【ネクストスマイル横浜店】の@@大竹が担当…" at bounding box center [150, 271] width 205 height 51
paste textarea "大宜味"
click at [215, 283] on textarea "スミカはLINEのサービスですのでご案内以降はパートナー店舗が対応しますが、 この度は頂いたエリアを全てカバーします【ネクストスマイル横浜店】の大宜味が担当し…" at bounding box center [150, 271] width 205 height 51
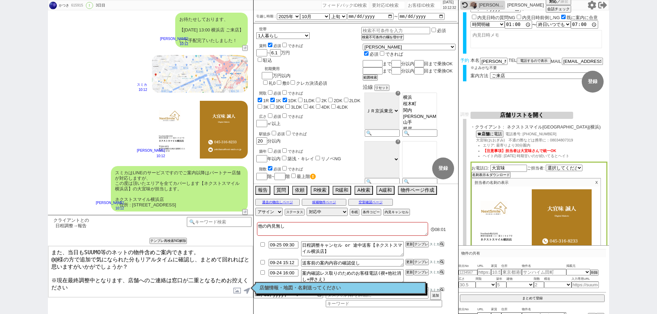
scroll to position [0, 0]
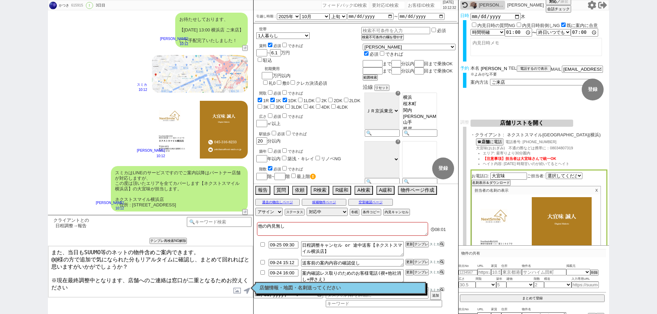
drag, startPoint x: 490, startPoint y: 68, endPoint x: 476, endPoint y: 67, distance: 13.7
click at [476, 67] on div "本名 大島捷熙" at bounding box center [489, 69] width 38 height 6
drag, startPoint x: 56, startPoint y: 255, endPoint x: 48, endPoint y: 255, distance: 8.6
click at [48, 255] on div "また、当日もSUUMO等のネットの物件含めご案内できます。 @@様の方で追加で気になられた分もリアルタイムに確認し、まとめて回れればと思いますがいかがでしょう…" at bounding box center [150, 272] width 205 height 52
paste textarea "大島"
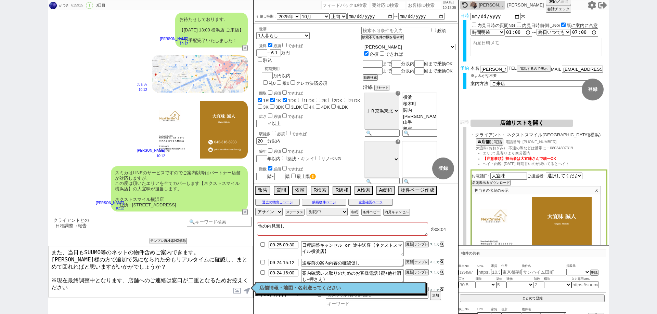
click at [103, 291] on textarea "また、当日もSUUMO等のネットの物件含めご案内できます。 大島様の方で追加で気になられた分もリアルタイムに確認し、まとめて回れればと思いますがいかがでしょう…" at bounding box center [150, 271] width 205 height 51
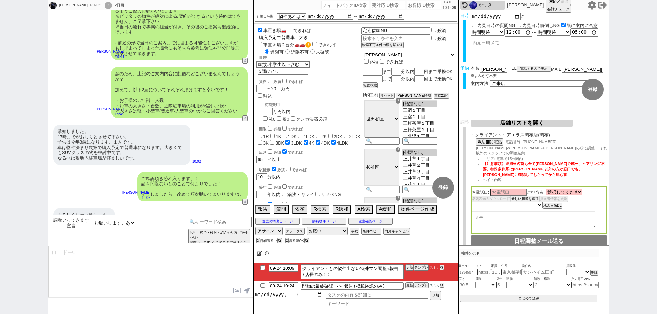
scroll to position [46, 0]
click at [354, 221] on button "空室確認ページ" at bounding box center [370, 221] width 44 height 5
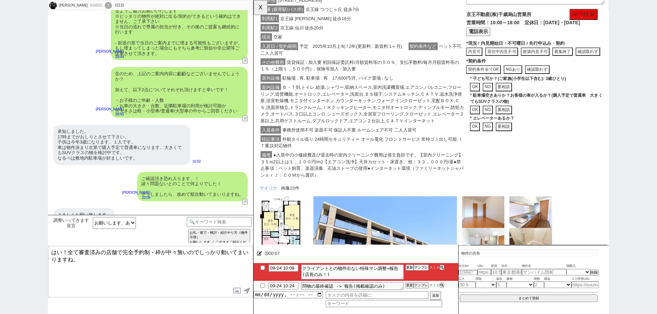
scroll to position [180, 0]
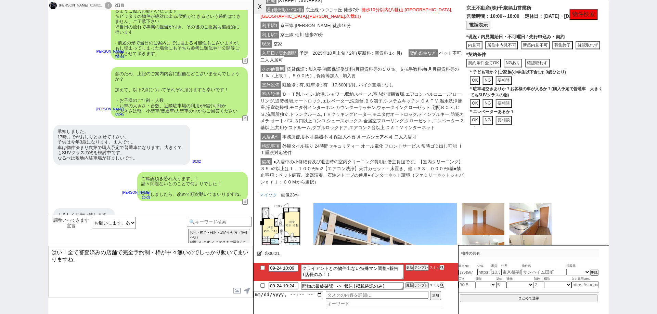
click at [263, 13] on button "☓" at bounding box center [259, 7] width 13 height 14
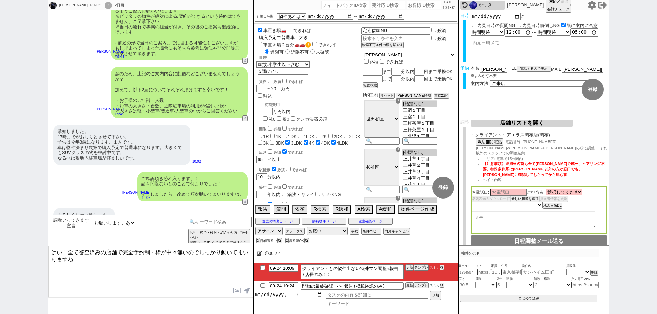
click at [522, 125] on button "店舗リストを開く" at bounding box center [521, 123] width 103 height 7
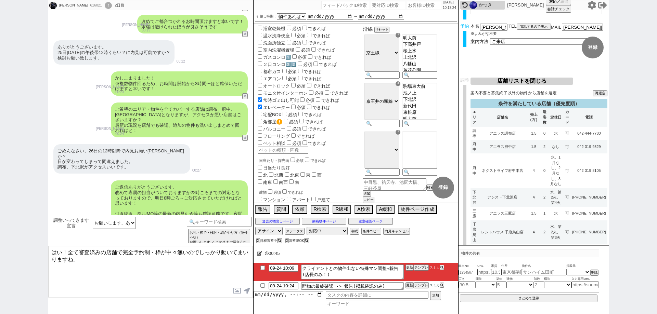
scroll to position [0, 0]
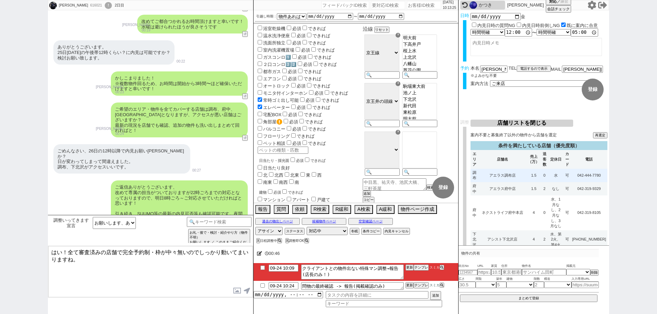
click at [559, 172] on td "水" at bounding box center [555, 175] width 15 height 13
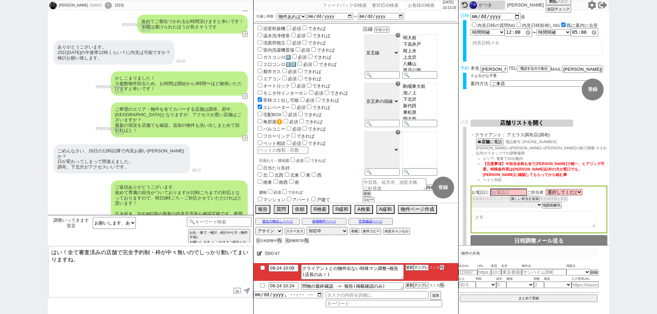
click at [525, 203] on select "未定 希望で最短でOK 最短以外でOK 日程がNG(直近で別日提案可) 日程がNG(直近はNG) お客様ごとNG 折返し待ち 店舗が定休/終業後で連絡取れず" at bounding box center [506, 205] width 70 height 6
click at [471, 202] on select "未定 希望で最短でOK 最短以外でOK 日程がNG(直近で別日提案可) 日程がNG(直近はNG) お客様ごとNG 折返し待ち 店舗が定休/終業後で連絡取れず" at bounding box center [506, 205] width 70 height 6
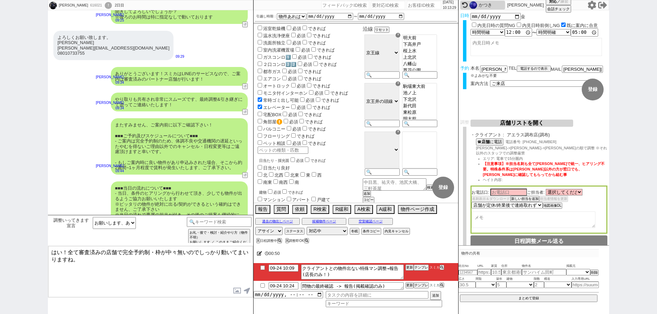
scroll to position [1091, 0]
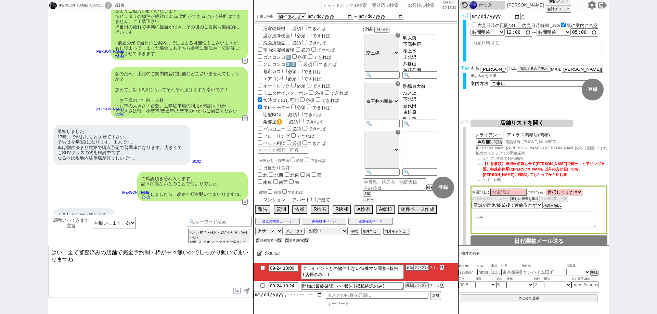
click at [420, 264] on li "09-24 10:09 クライアントとの物件出ない特殊マン調整→報告(店長のみ！) 更新 テンプレ スミカ" at bounding box center [355, 272] width 205 height 18
click at [420, 266] on button "テンプレ" at bounding box center [421, 267] width 15 height 5
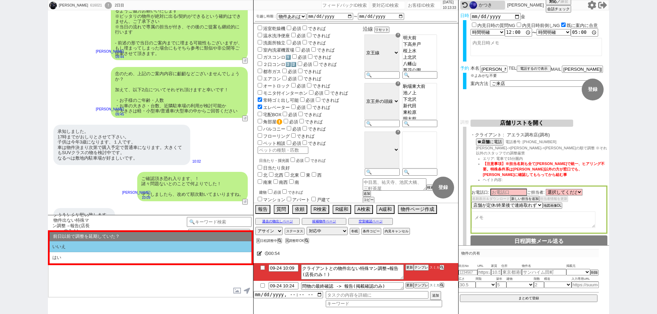
click at [125, 247] on li "いいえ" at bounding box center [151, 247] width 202 height 11
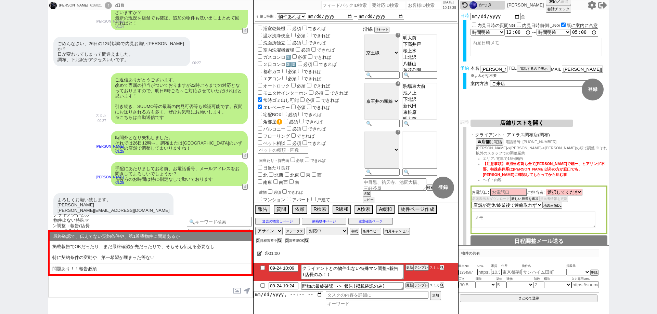
scroll to position [783, 0]
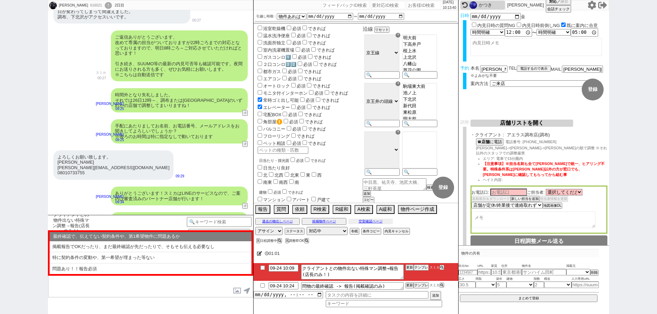
click at [355, 219] on button "空室確認ページ" at bounding box center [370, 221] width 44 height 5
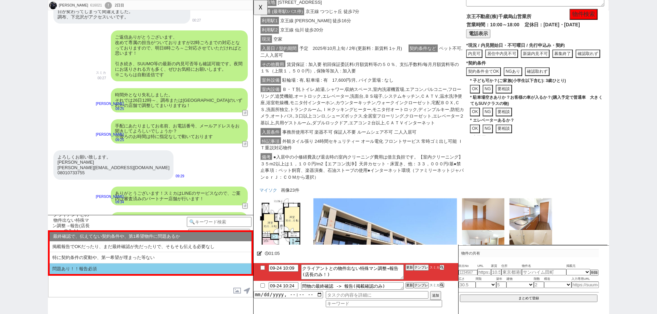
scroll to position [178, 0]
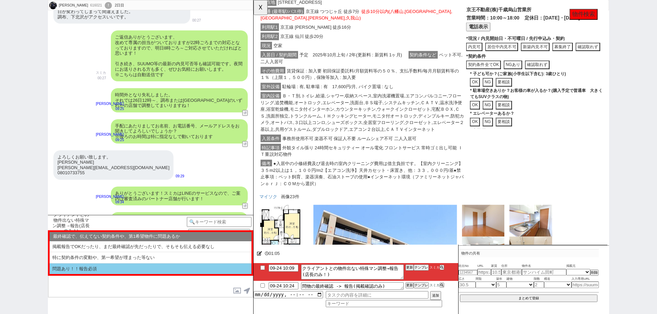
click at [169, 272] on li "問題あり！！報告必須" at bounding box center [151, 269] width 202 height 11
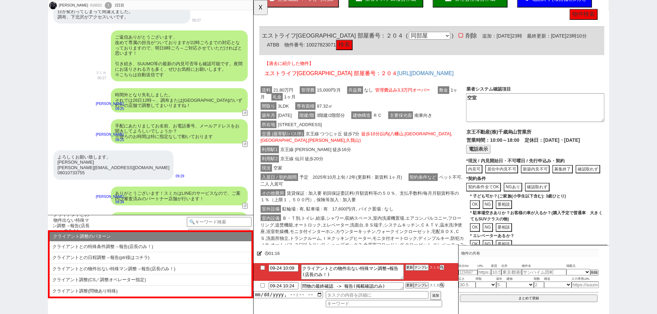
scroll to position [0, 0]
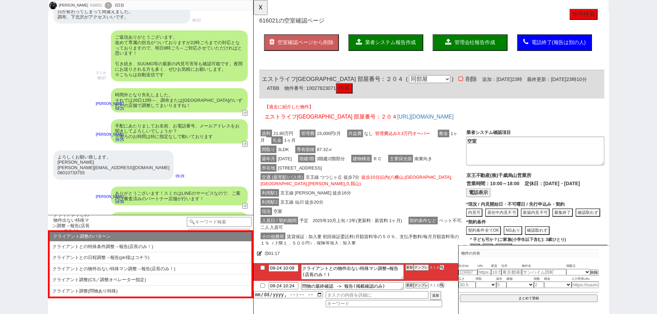
click at [360, 95] on button "検索" at bounding box center [351, 95] width 18 height 11
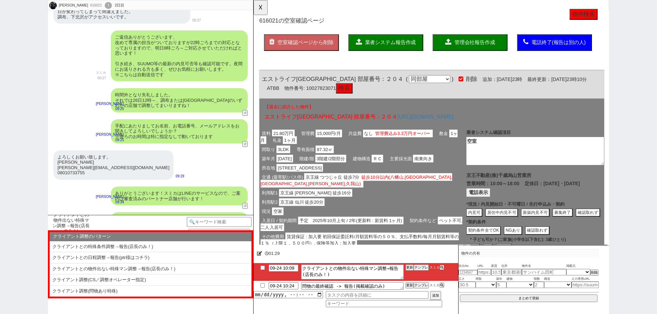
click at [359, 94] on button "検索" at bounding box center [351, 95] width 18 height 11
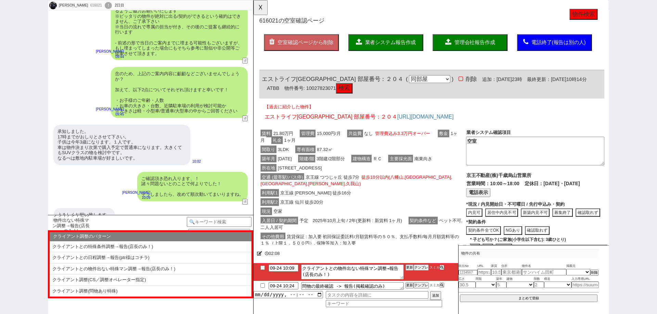
click at [326, 194] on span "京王線 つつじヶ丘 徒歩7分 徒歩10分以内(八幡山,芦花公園,千歳烏山,仙川,高井戸,久我山)" at bounding box center [364, 193] width 206 height 15
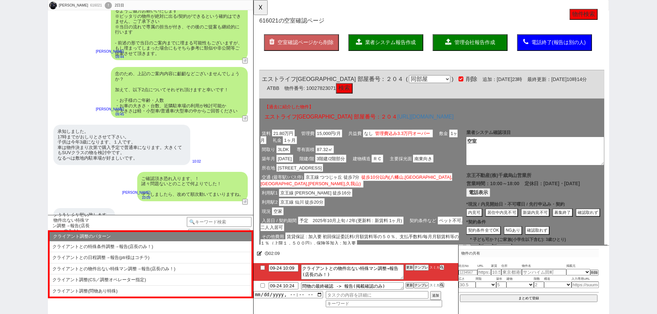
click at [403, 37] on button "業者システム報告作成" at bounding box center [395, 46] width 80 height 18
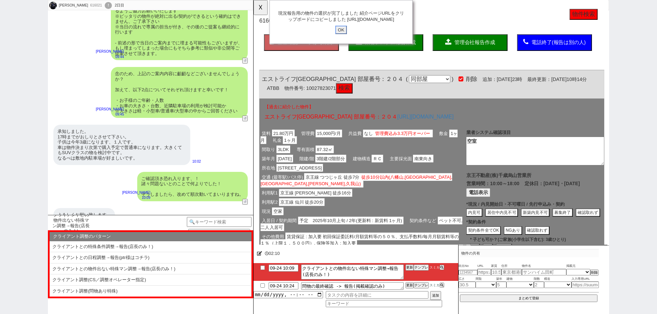
drag, startPoint x: 349, startPoint y: 37, endPoint x: 328, endPoint y: 33, distance: 21.3
click at [348, 37] on input "OK" at bounding box center [347, 32] width 12 height 9
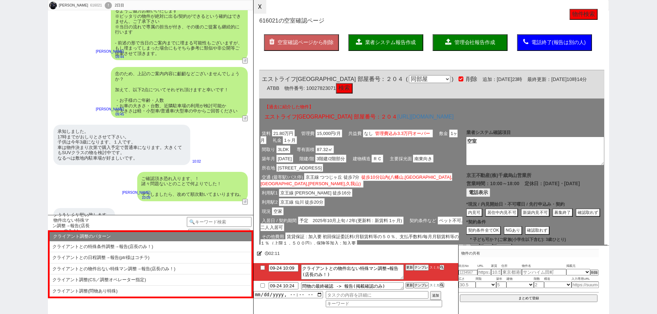
click at [261, 10] on button "☓" at bounding box center [259, 7] width 13 height 14
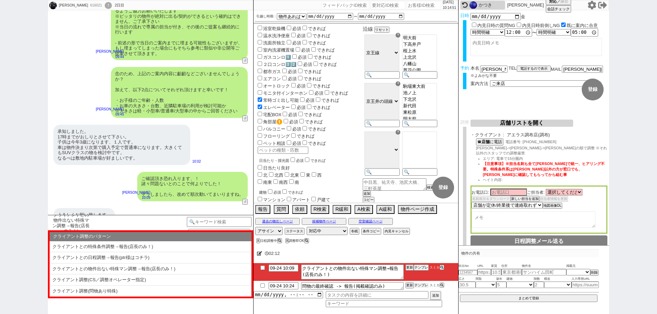
click at [417, 286] on button "テンプレ" at bounding box center [421, 285] width 15 height 5
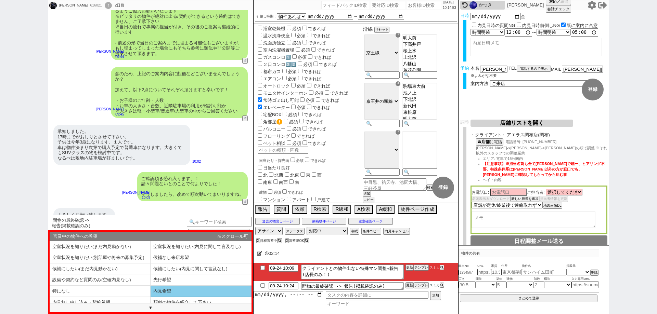
click at [172, 291] on li "内見希望" at bounding box center [201, 291] width 101 height 11
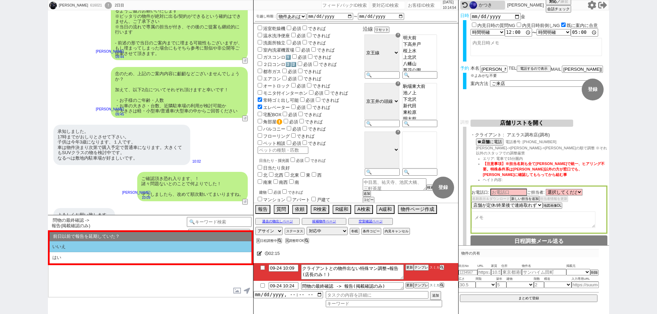
click at [128, 247] on li "いいえ" at bounding box center [151, 247] width 202 height 11
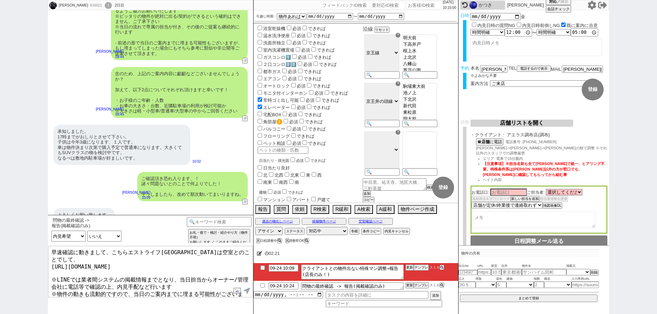
drag, startPoint x: 74, startPoint y: 253, endPoint x: 50, endPoint y: 249, distance: 24.4
click at [50, 249] on textarea "早速確認に動きまして、こちらエストライフつつじヶ丘五番館は空室とのことでして、 https://tools.sumika.live/pages/kn2mzvt…" at bounding box center [150, 271] width 205 height 51
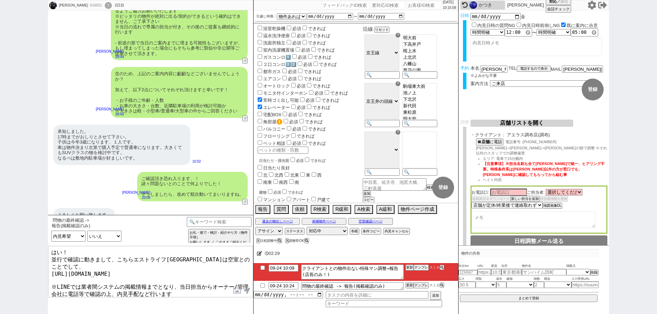
scroll to position [4, 0]
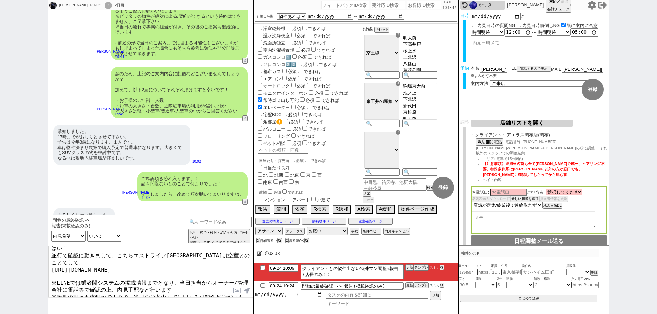
click at [0, 234] on div "原廣利 616021 ! 0 2日目 冬眠中 自社客 スミカ スミカ_BPO チャット全表示 2025-09-23 ニフティ不動産でほぼ全てのサイトを見ていま…" at bounding box center [328, 157] width 657 height 314
click at [209, 287] on textarea "はい！ 並行で確認に動きまして、こちらエストライフつつじヶ丘五番館は空室とのことでして、 https://tools.sumika.live/pages/kn…" at bounding box center [150, 271] width 205 height 51
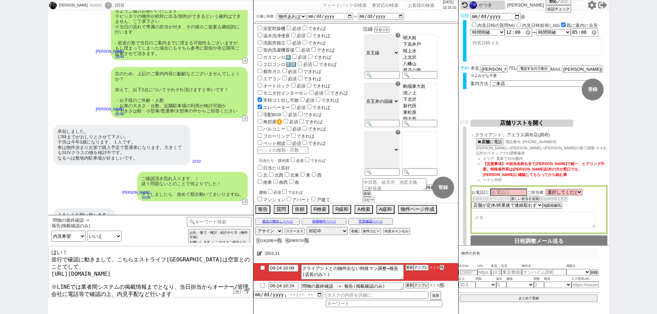
click at [0, 237] on div "原廣利 616021 ! 0 2日目 冬眠中 自社客 スミカ スミカ_BPO チャット全表示 2025-09-23 ニフティ不動産でほぼ全てのサイトを見ていま…" at bounding box center [328, 157] width 657 height 314
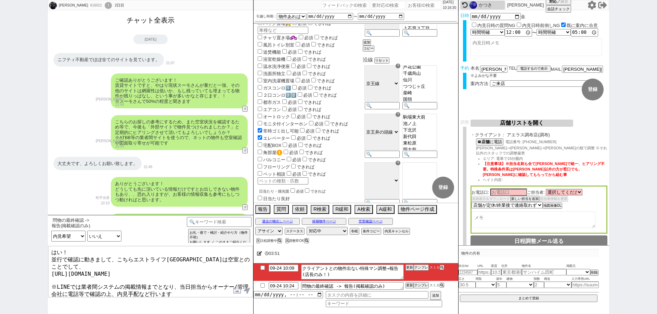
click at [170, 20] on button "チャット全表示" at bounding box center [150, 20] width 53 height 12
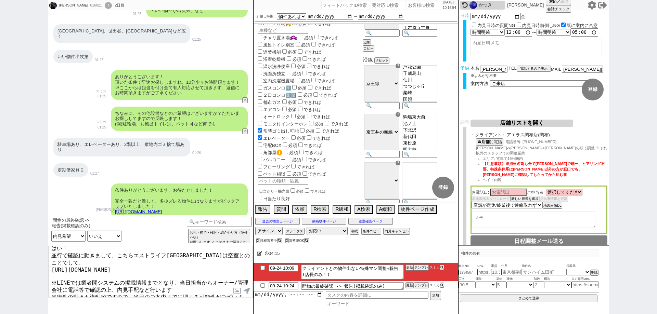
scroll to position [518, 0]
click at [189, 297] on textarea "はい！ 並行で確認に動きまして、こちらエストライフつつじヶ丘五番館は空室とのことでして、 https://tools.sumika.live/pages/kn…" at bounding box center [150, 271] width 205 height 51
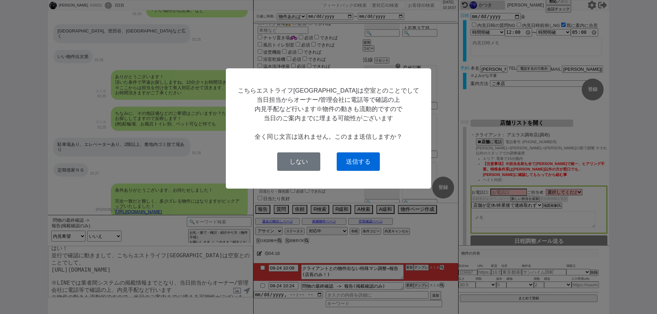
click at [354, 168] on button "送信する" at bounding box center [358, 162] width 43 height 18
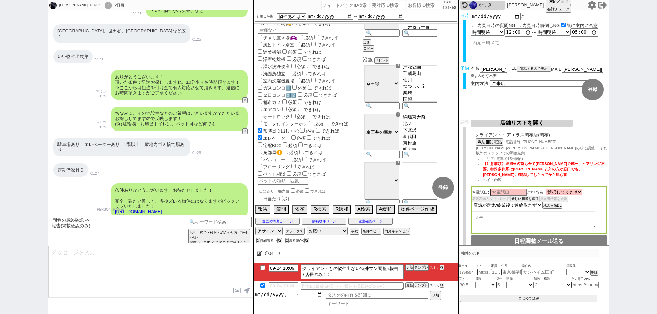
scroll to position [2258, 0]
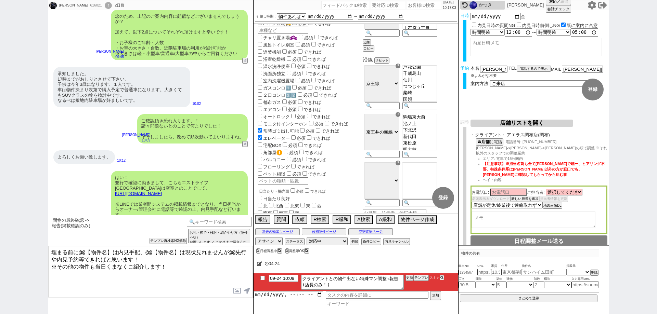
click at [49, 251] on textarea "埋まる前に@@【物件名】は内見手配、@@【物件名】は現状見れませんが@@先行や内見予約等できればと思います！ ※その他の物件も当日くまなくご紹介します！" at bounding box center [150, 271] width 205 height 51
paste textarea "こちらは空室で何よりでした！"
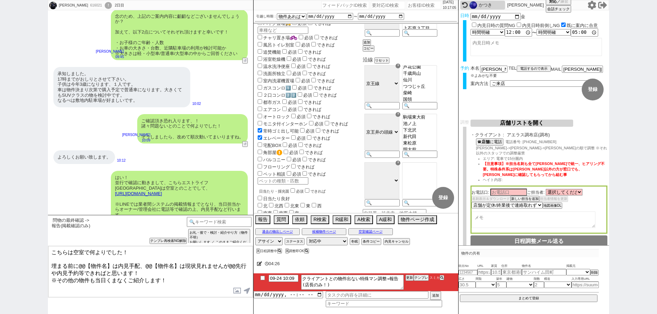
click at [51, 262] on textarea "こちらは空室で何よりでした！ 埋まる前に@@【物件名】は内見手配、@@【物件名】は現状見れませんが@@先行や内見予約等できればと思います！ ※その他の物件も当…" at bounding box center [150, 271] width 205 height 51
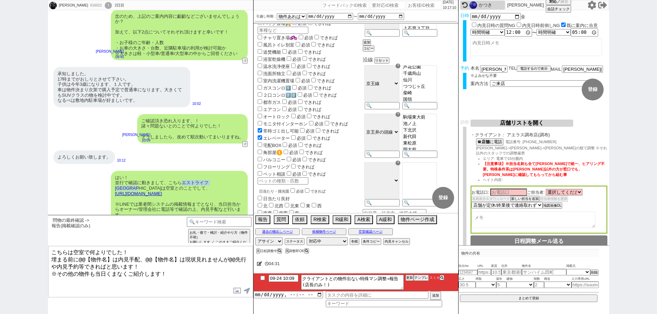
drag, startPoint x: 182, startPoint y: 162, endPoint x: 121, endPoint y: 169, distance: 61.2
click at [121, 171] on div "はい！ 並行で確認に動きまして、こちらエストライフつつじヶ丘五番館は空室とのことでして、 https://tools.sumika.live/pages/kn…" at bounding box center [179, 202] width 137 height 62
drag, startPoint x: 109, startPoint y: 259, endPoint x: 78, endPoint y: 258, distance: 31.1
click at [78, 258] on textarea "こちらは空室で何よりでした！ 埋まる前に@@【物件名】は内見手配、@@【物件名】は現状見れませんが@@先行や内見予約等できればと思います！ ※その他の物件も当…" at bounding box center [150, 271] width 205 height 51
paste textarea "エストライフつつじヶ丘五番館"
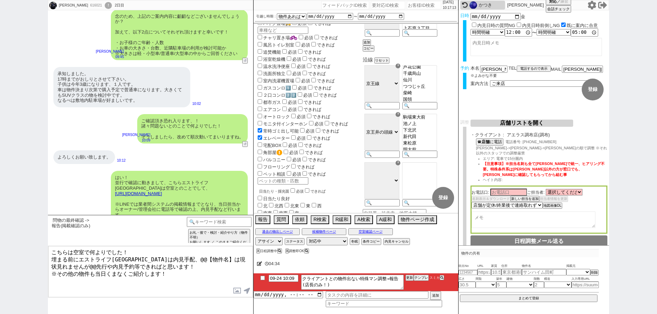
click at [54, 269] on textarea "こちらは空室で何よりでした！ 埋まる前にエストライフつつじヶ丘五番館は内見手配、@@【物件名】は現状見れませんが@@先行や内見予約等できればと思います！ ※そ…" at bounding box center [150, 271] width 205 height 51
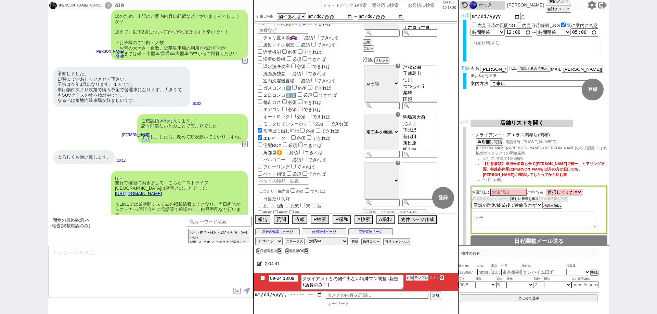
scroll to position [2289, 0]
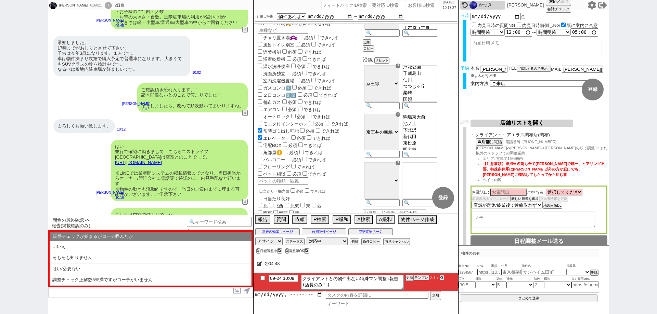
click at [419, 279] on button "テンプレ" at bounding box center [421, 278] width 15 height 5
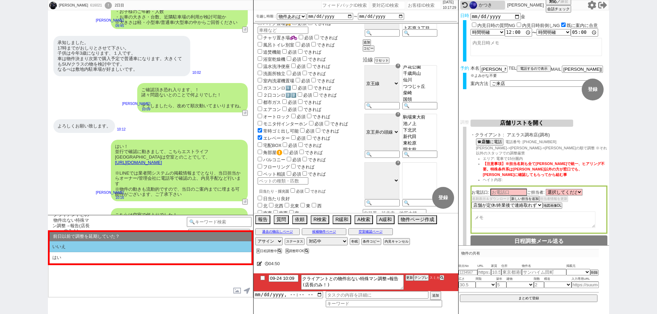
click at [94, 246] on li "いいえ" at bounding box center [151, 247] width 202 height 11
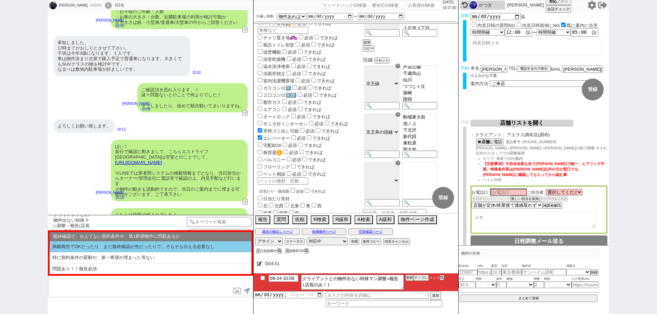
click at [114, 243] on li "掲載報告でOKだったり、まだ最終確認が先だったりで、そもそも伝える必要なし" at bounding box center [151, 247] width 202 height 11
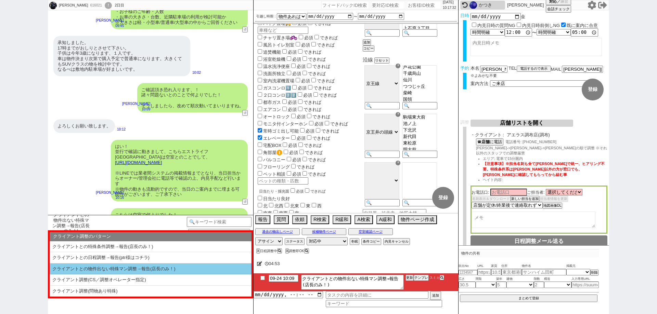
click at [120, 269] on li "クライアントとの物件出ない特殊マン調整→報告(店長のみ！)" at bounding box center [151, 269] width 202 height 11
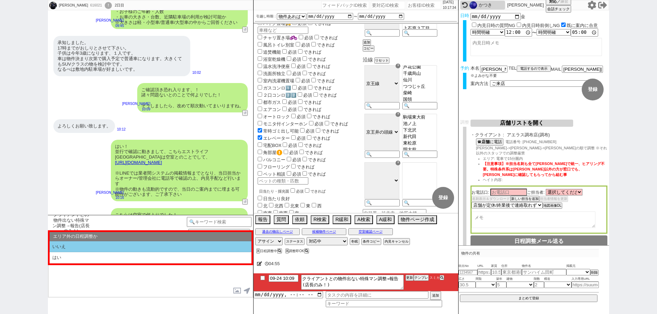
click at [122, 247] on li "いいえ" at bounding box center [151, 247] width 202 height 11
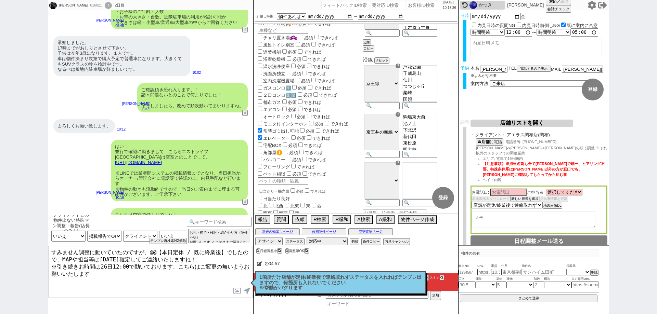
drag, startPoint x: 77, startPoint y: 253, endPoint x: 21, endPoint y: 247, distance: 56.1
click at [21, 247] on div "原廣利 616021 ! 0 2日目 冬眠中 自社客 スミカ スミカ_BPO チャット全表示 2025-09-23 ようこそLINE物件紹介のスミカへ！ お部…" at bounding box center [328, 157] width 657 height 314
drag, startPoint x: 207, startPoint y: 251, endPoint x: 136, endPoint y: 251, distance: 71.5
click at [135, 251] on textarea "また調整に動いていたのですが、@@【本日定休 / 既に終業後】でしたので、MAPや担当等は明日確定してご連絡いたしますね！ ※引き続きお時間は26日12:00…" at bounding box center [150, 271] width 205 height 51
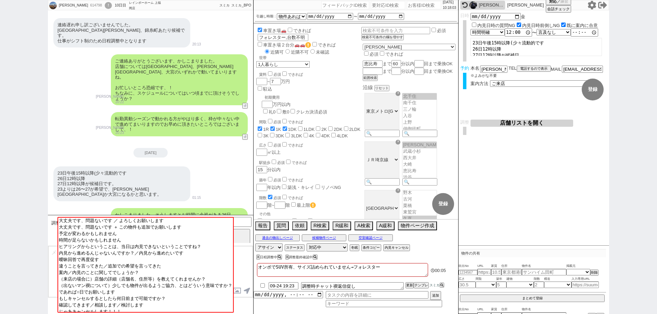
scroll to position [2, 0]
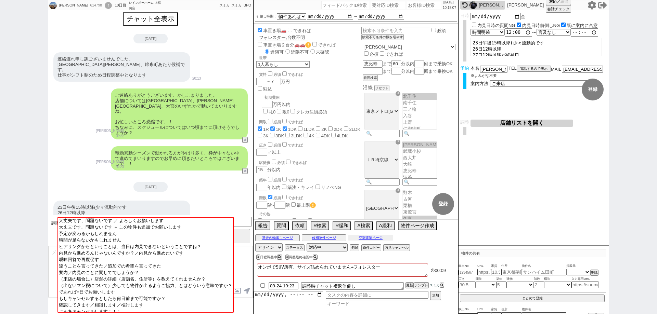
click at [376, 237] on button "空室確認ページ" at bounding box center [370, 237] width 44 height 5
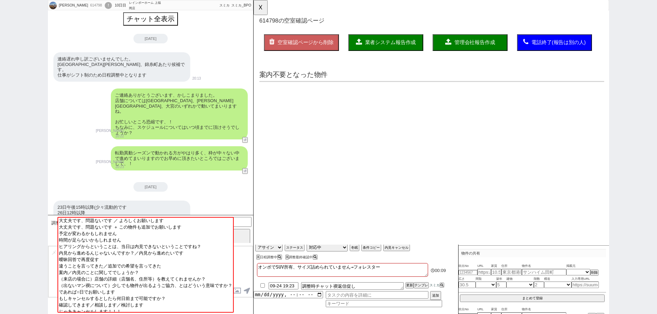
scroll to position [0, 0]
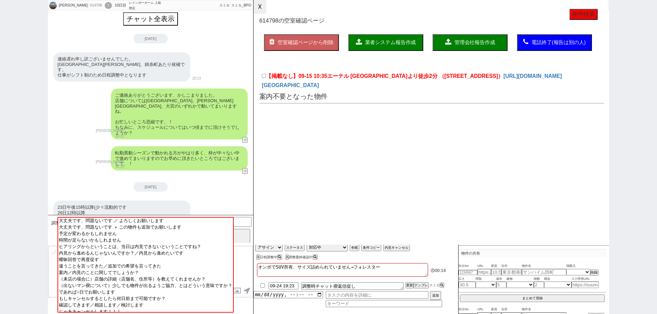
click at [261, 8] on button "☓" at bounding box center [259, 7] width 13 height 14
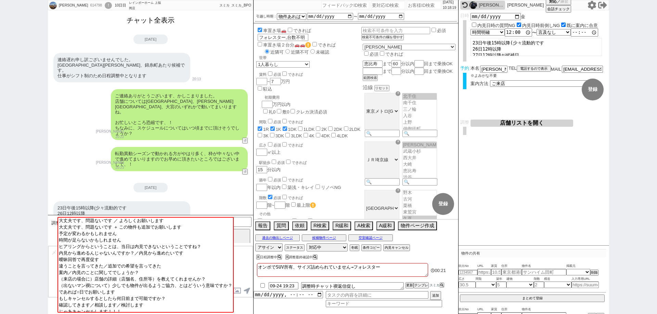
click at [155, 22] on button "チャット全表示" at bounding box center [150, 20] width 53 height 12
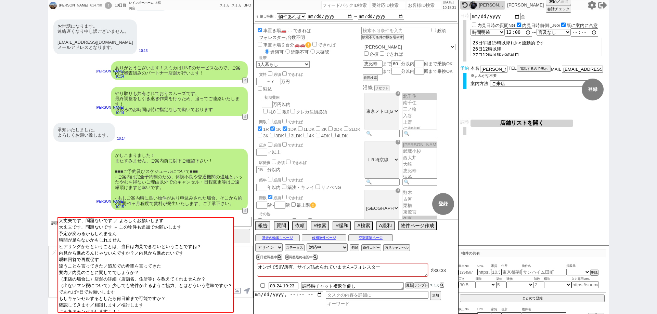
scroll to position [2586, 0]
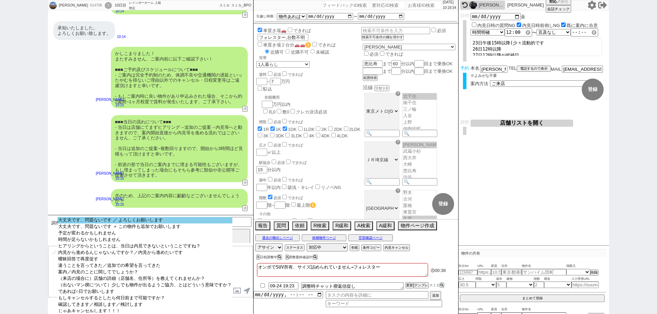
click at [197, 223] on option "大丈夫です、問題ないです ／ よろしくお願いします" at bounding box center [144, 220] width 175 height 6
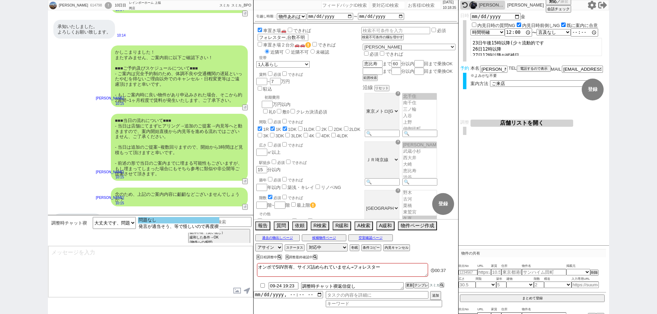
click at [203, 221] on option "問題なし" at bounding box center [178, 220] width 81 height 6
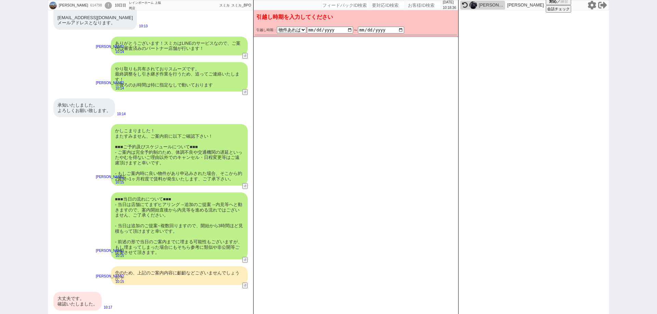
scroll to position [2488, 0]
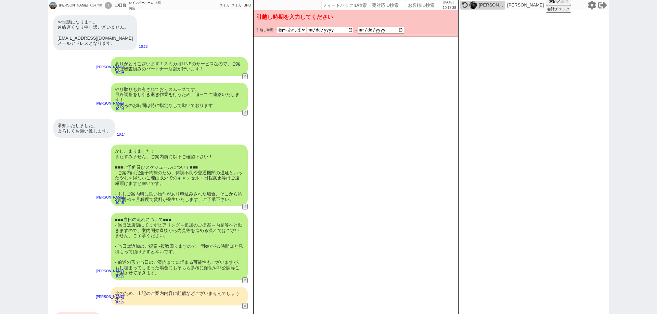
click at [350, 29] on input "date" at bounding box center [330, 29] width 46 height 5
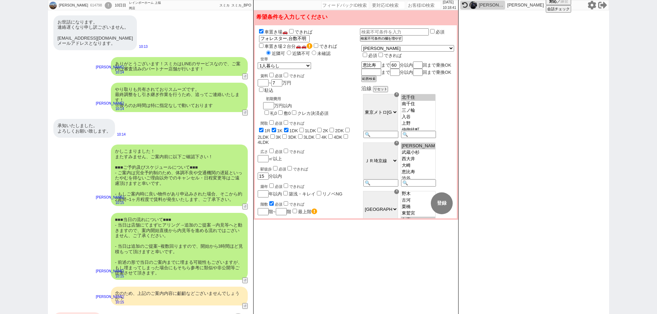
scroll to position [2503, 0]
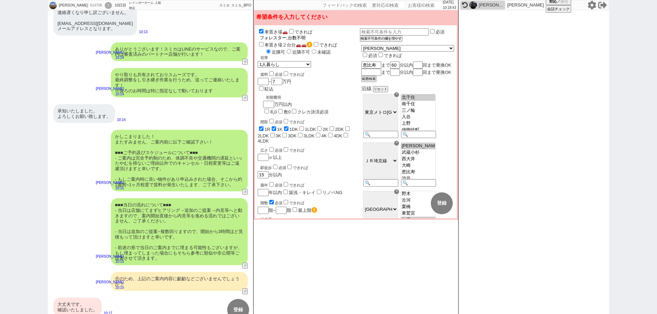
drag, startPoint x: 355, startPoint y: 34, endPoint x: 375, endPoint y: 31, distance: 20.4
click at [360, 31] on div "車置き場🚗 できれば 車 フォレスター,台数不明" at bounding box center [309, 34] width 102 height 13
click at [360, 148] on div "広さ 必須 できれば ㎡以上" at bounding box center [309, 155] width 102 height 15
click at [438, 201] on button "登録" at bounding box center [442, 204] width 22 height 22
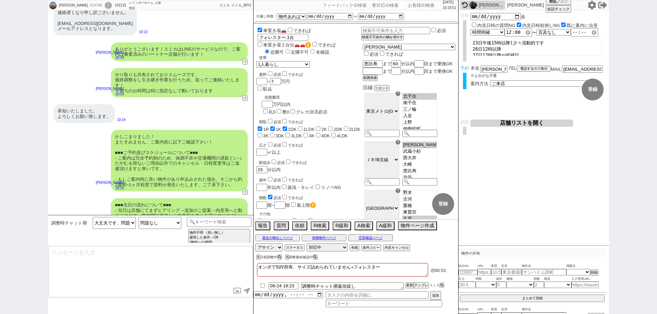
scroll to position [2588, 0]
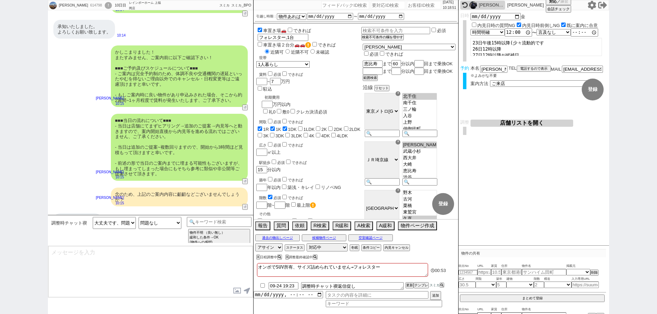
click at [71, 289] on textarea at bounding box center [150, 271] width 205 height 51
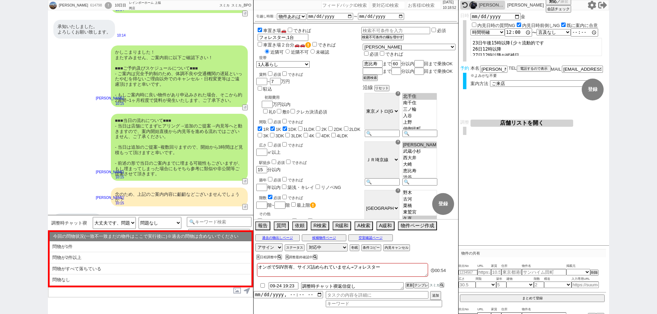
click at [517, 125] on button "店舗リストを開く" at bounding box center [521, 123] width 103 height 7
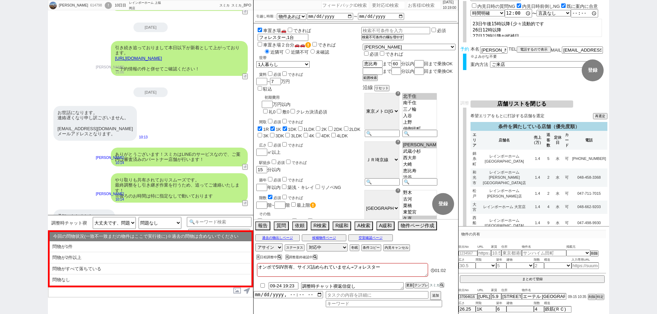
scroll to position [2348, 0]
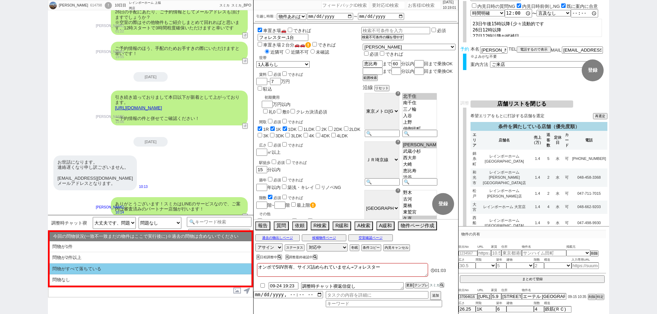
click at [147, 271] on li "問物がすべて落ちている" at bounding box center [151, 269] width 202 height 11
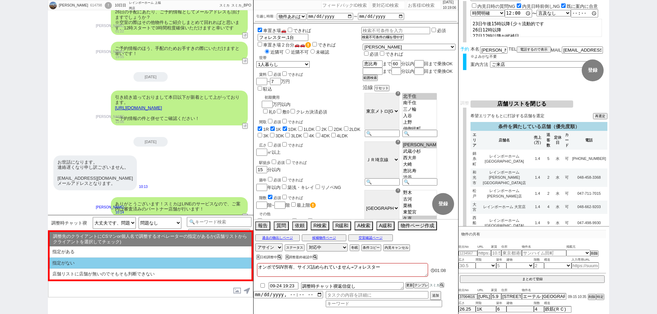
click at [153, 264] on li "指定がない" at bounding box center [151, 263] width 202 height 11
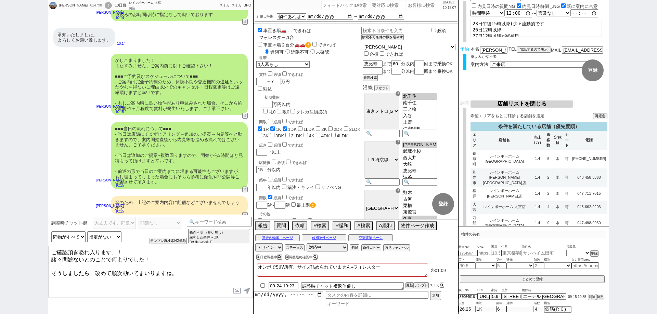
scroll to position [2609, 0]
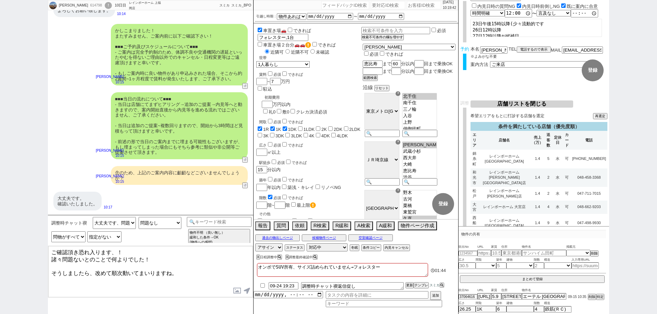
click at [0, 156] on div "中谷直輝 614798 ! 0 10日目 レインボーホーム 上福岡店 冬眠中 自社客 スミカ スミカ_BPO チャット全表示 2025-09-15 新しくフォ…" at bounding box center [328, 157] width 657 height 314
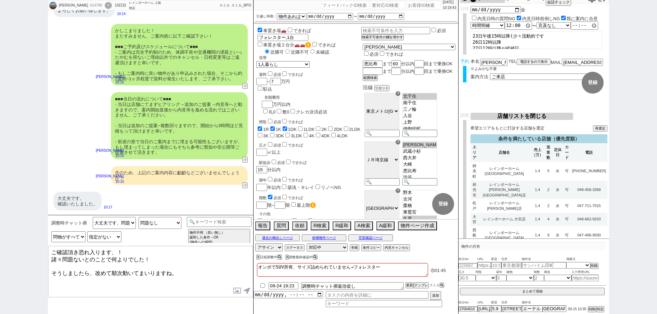
scroll to position [0, 0]
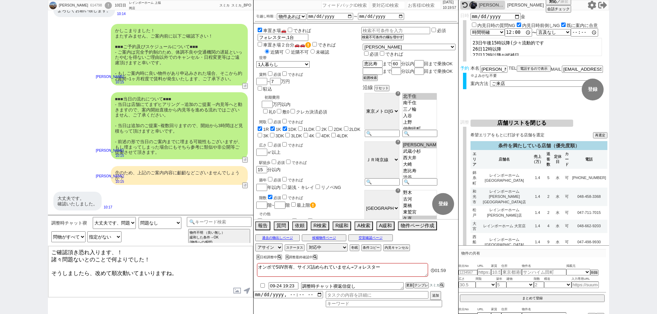
click at [183, 269] on textarea "ご確認頂き恐れ入ります、！ 諸々問題ないとのことで何よりでした！ そうしましたら、改めて順次動いてまいりますね。" at bounding box center [150, 271] width 205 height 51
drag, startPoint x: 160, startPoint y: 270, endPoint x: 42, endPoint y: 263, distance: 117.9
click at [42, 263] on div "中谷直輝 614798 ! 0 10日目 レインボーホーム 上福岡店 冬眠中 自社客 スミカ スミカ_BPO チャット全表示 2025-09-15 新しくフォ…" at bounding box center [328, 157] width 657 height 314
paste textarea "た店舗が水曜定休のため、MAPや担当等は明日確定してご連絡いたしますね！ ※引き続きお時間は【26日12時】で動いております、こちらはご変更の無いようお願いい…"
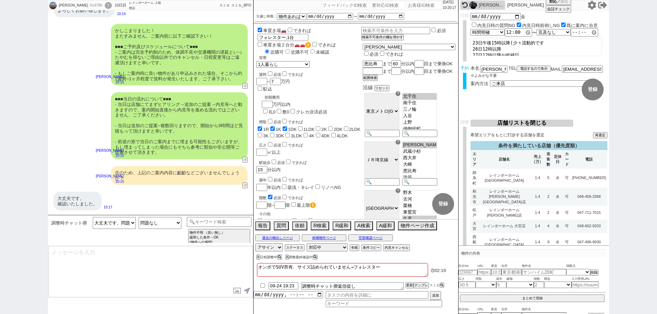
scroll to position [2662, 0]
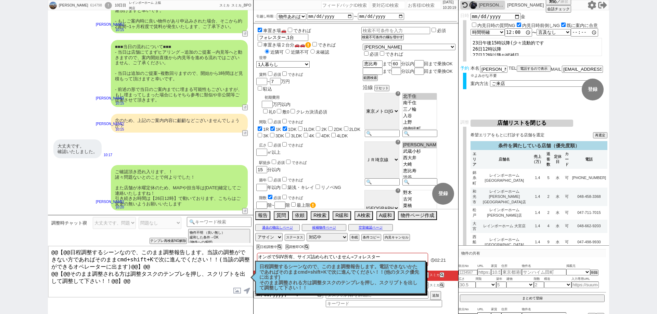
click at [316, 278] on p "日程調整するシーンなので、このまま調整報告します。電話できないかたであればそのままcmd+shift+Kで次に進んでください！！(他のタスク優先に出ます) そ…" at bounding box center [340, 277] width 162 height 27
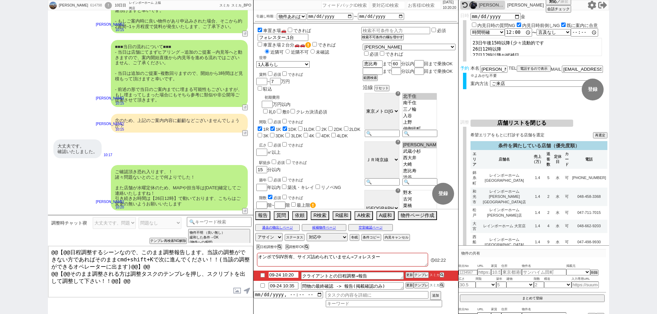
click at [281, 274] on input "09-24 10:20" at bounding box center [284, 275] width 30 height 6
click at [279, 274] on input "09-15 10:00" at bounding box center [284, 275] width 30 height 6
click at [285, 285] on input "09-24 10:35" at bounding box center [284, 286] width 30 height 6
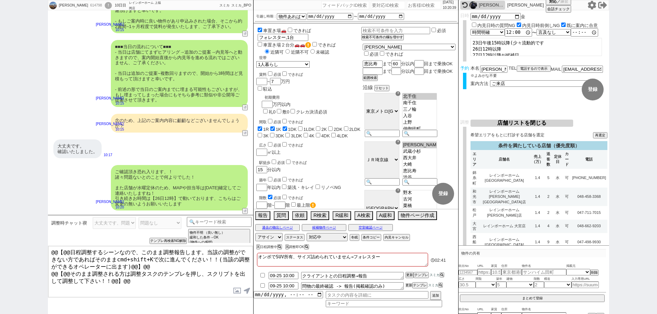
click at [408, 287] on button "更新" at bounding box center [408, 285] width 7 height 5
click at [412, 272] on li "09-25 10:00 クライアントとの日程調整→報告 更新 テンプレ スミカ" at bounding box center [355, 276] width 205 height 10
click at [411, 286] on button "更新" at bounding box center [408, 285] width 7 height 5
click at [409, 274] on button "更新" at bounding box center [408, 275] width 7 height 5
click at [412, 286] on li "09-25 10:00 問物の最終確認 -> 報告(掲載確認のみ) 更新 テンプレ スミカ" at bounding box center [355, 286] width 205 height 10
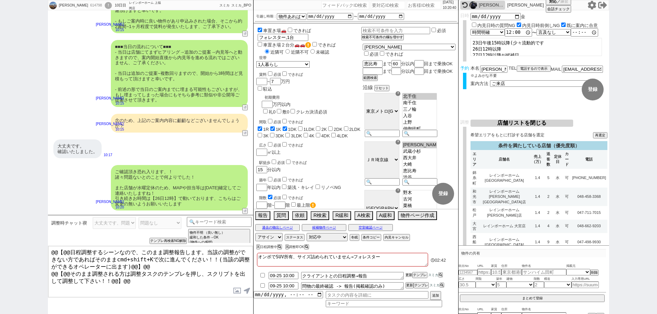
click at [412, 273] on button "更新" at bounding box center [408, 275] width 7 height 5
click at [410, 285] on button "更新" at bounding box center [408, 285] width 7 height 5
click at [410, 274] on button "更新" at bounding box center [408, 275] width 7 height 5
click at [410, 285] on button "更新" at bounding box center [408, 285] width 7 height 5
click at [411, 275] on button "更新" at bounding box center [408, 275] width 7 height 5
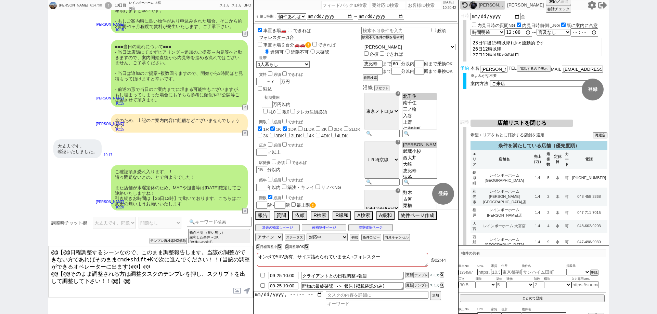
click at [413, 281] on li "09-25 10:00 クライアントとの日程調整→報告 更新 テンプレ スミカ" at bounding box center [355, 276] width 205 height 10
click at [88, 7] on div "614798" at bounding box center [95, 5] width 15 height 5
click at [408, 3] on input "number" at bounding box center [424, 5] width 34 height 8
paste input "614798"
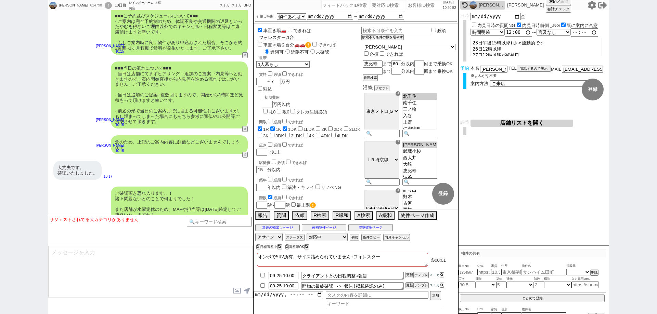
scroll to position [12, 0]
click at [105, 5] on div "!" at bounding box center [108, 5] width 7 height 7
click at [105, 6] on div "!" at bounding box center [108, 5] width 7 height 7
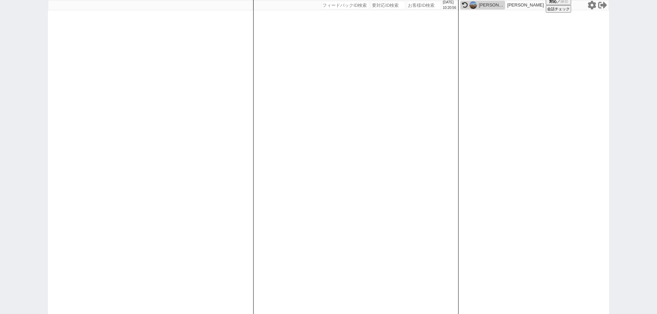
click at [419, 5] on input "number" at bounding box center [424, 5] width 34 height 8
paste input "614798"
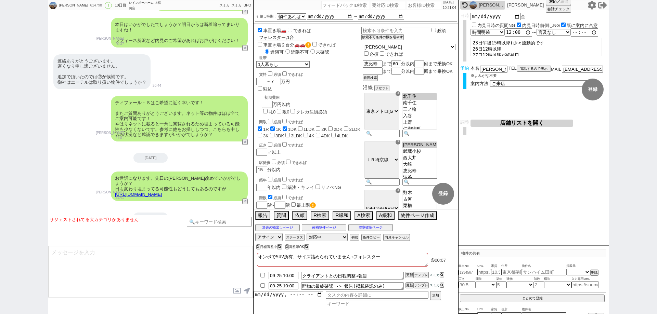
scroll to position [1272, 0]
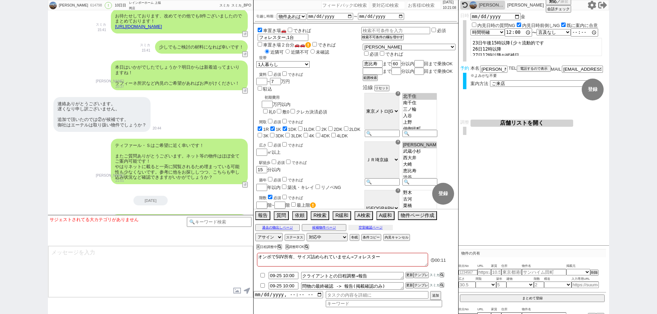
click at [352, 227] on button "空室確認ページ" at bounding box center [370, 227] width 44 height 5
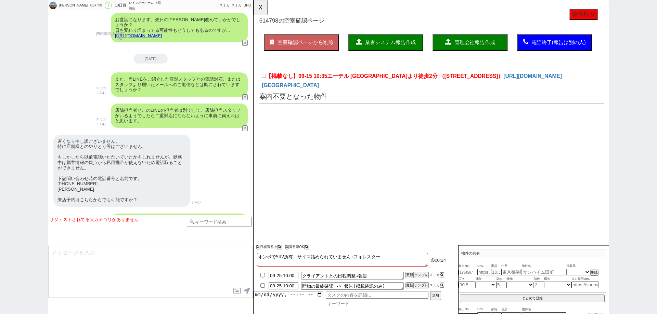
scroll to position [1511, 0]
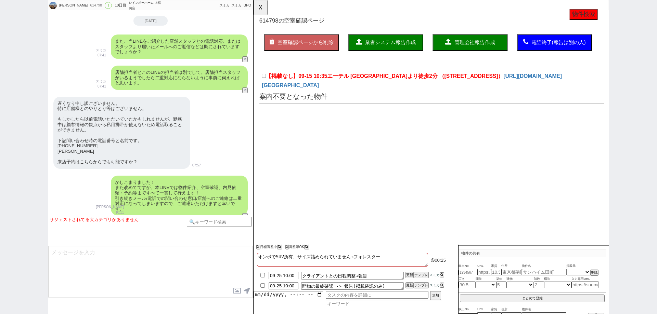
click at [105, 144] on div "遅くなり申し訳ございません。 特に店舗様とのやりとり等はございません。 もしかしたら以前電話いただいていたかもしれませんが、勤務中は顧客情報の観点から私用携帯…" at bounding box center [121, 133] width 137 height 72
drag, startPoint x: 105, startPoint y: 144, endPoint x: 208, endPoint y: 125, distance: 104.5
click at [105, 144] on div "遅くなり申し訳ございません。 特に店舗様とのやりとり等はございません。 もしかしたら以前電話いただいていたかもしれませんが、勤務中は顧客情報の観点から私用携帯…" at bounding box center [121, 133] width 137 height 72
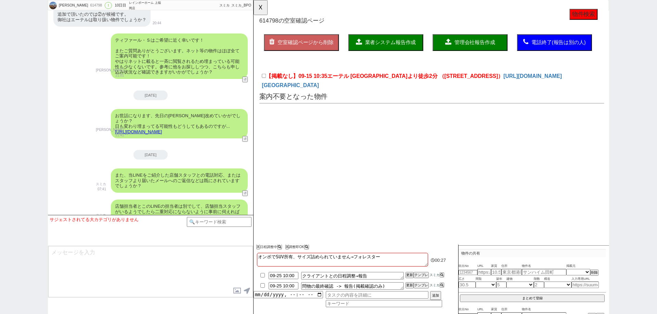
scroll to position [1374, 0]
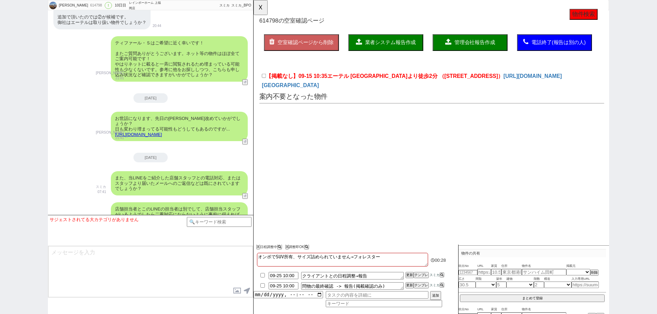
click at [162, 137] on link "https://tools.sumika.live/pages/g17jg6m" at bounding box center [138, 134] width 47 height 5
click at [263, 5] on button "☓" at bounding box center [259, 7] width 13 height 14
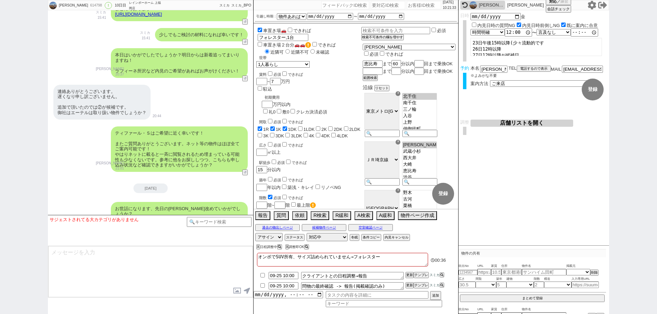
scroll to position [1272, 0]
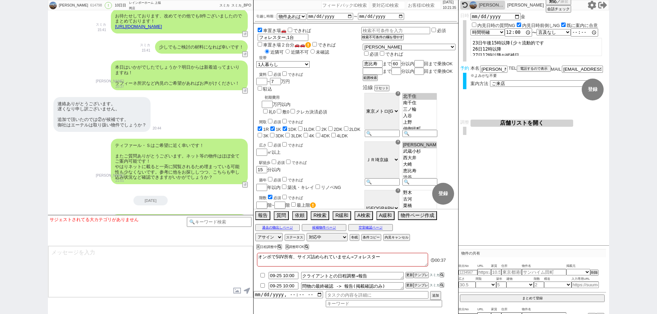
click at [162, 29] on link "https://tools.sumika.live/pages/9og3mmw" at bounding box center [138, 26] width 47 height 5
click at [256, 5] on button "☓" at bounding box center [259, 7] width 13 height 14
click at [383, 225] on button "空室確認ページ" at bounding box center [370, 227] width 44 height 5
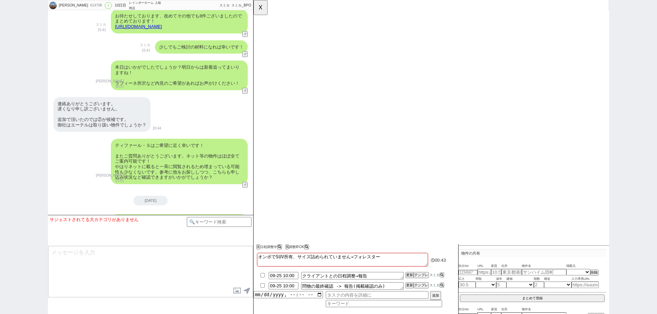
scroll to position [0, 0]
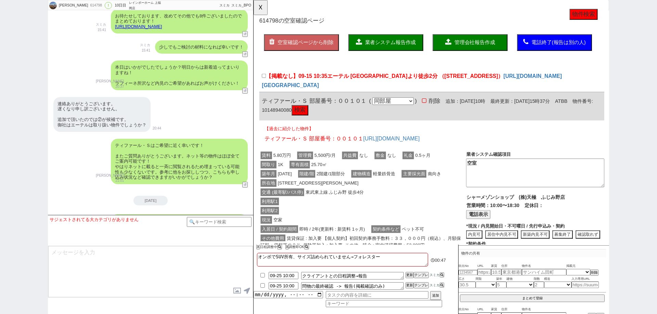
click at [312, 115] on button "検索" at bounding box center [304, 118] width 18 height 11
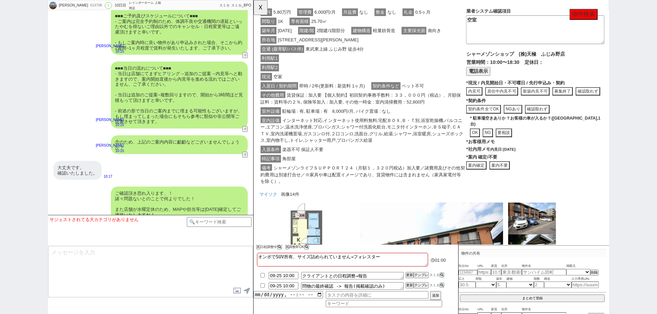
scroll to position [17, 0]
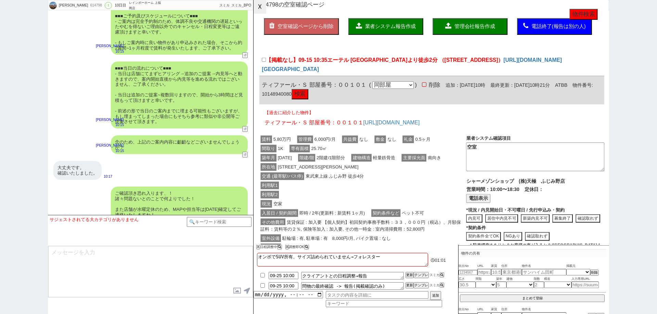
click at [263, 8] on button "☓" at bounding box center [259, 7] width 13 height 14
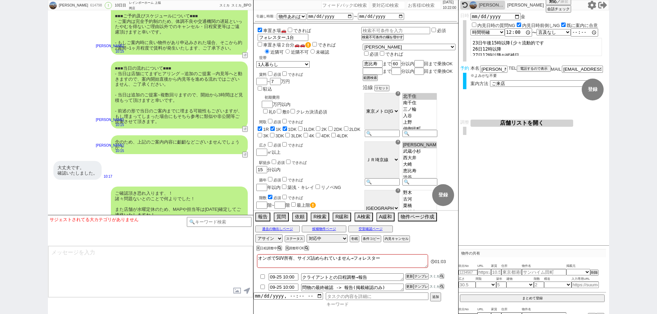
click at [365, 304] on input at bounding box center [384, 305] width 116 height 6
click at [322, 294] on input "datetime-local" at bounding box center [287, 294] width 69 height 6
click at [432, 297] on button "追加" at bounding box center [435, 297] width 10 height 8
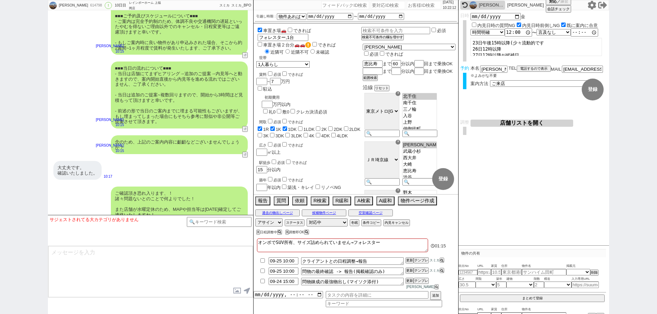
click at [435, 246] on span "01:15" at bounding box center [441, 246] width 27 height 14
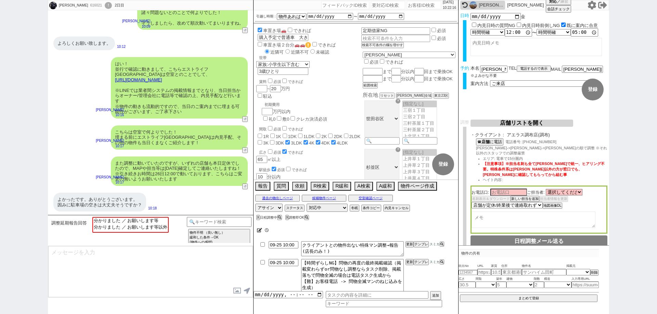
scroll to position [46, 0]
click at [152, 81] on link "https://tools.sumika.live/pages/kn2mzvt" at bounding box center [138, 79] width 47 height 5
click at [261, 8] on button "☓" at bounding box center [259, 7] width 13 height 14
click at [378, 201] on div "過去の物出しページ 候補物件ページ 空室確認ページ" at bounding box center [355, 198] width 205 height 9
click at [379, 198] on button "空室確認ページ" at bounding box center [370, 198] width 44 height 5
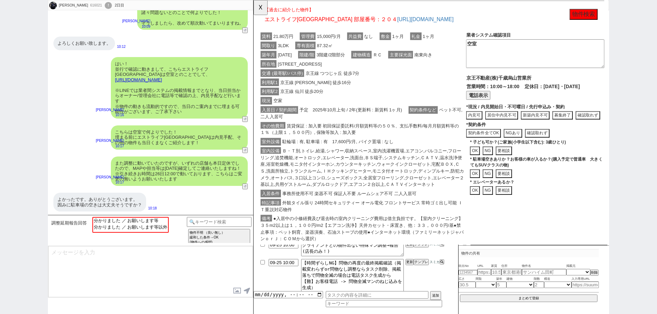
scroll to position [139, 0]
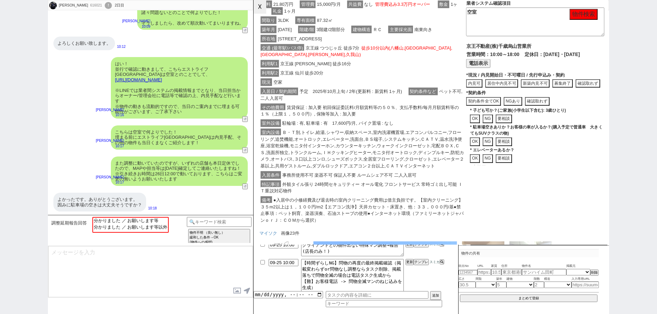
click at [259, 9] on button "☓" at bounding box center [259, 7] width 13 height 14
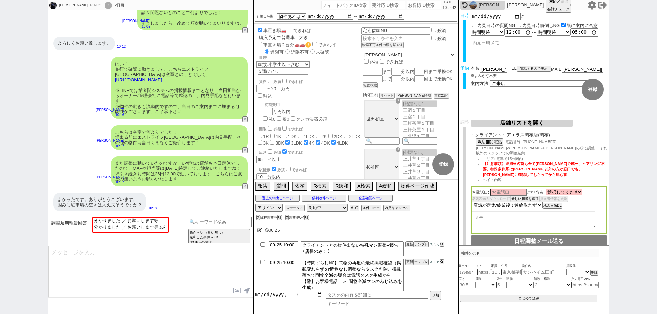
click at [192, 276] on textarea at bounding box center [150, 271] width 205 height 51
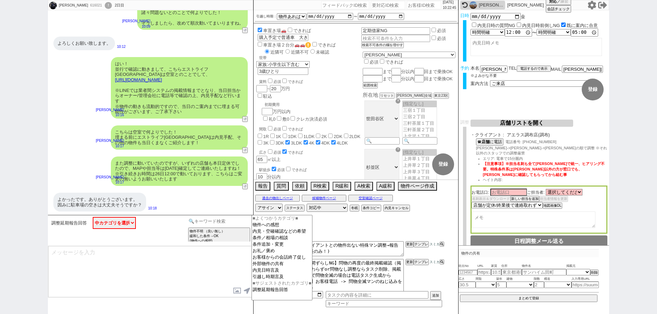
click at [219, 221] on input at bounding box center [219, 221] width 65 height 9
click at [0, 143] on div "原廣利 616021 ! 0 2日目 冬眠中 自社客 スミカ スミカ_BPO チャット全表示 2025-09-24 よろしくお願い致します。 原廣利 hiro…" at bounding box center [328, 157] width 657 height 314
click at [201, 223] on input at bounding box center [219, 221] width 65 height 9
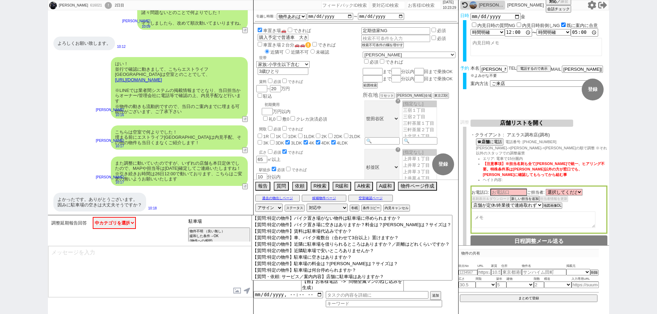
scroll to position [89, 0]
click at [356, 261] on option "【質問:特定の物件】駐車場に空きはありますか？" at bounding box center [351, 257] width 200 height 6
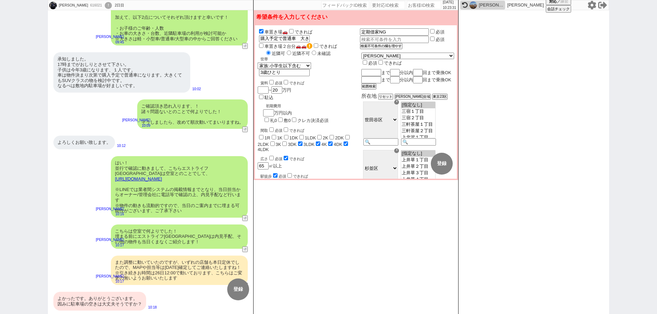
scroll to position [285, 0]
drag, startPoint x: 121, startPoint y: 305, endPoint x: 279, endPoint y: 263, distance: 162.8
click at [122, 303] on div "よかったです。ありがとうございます。 因みに駐車場の空きは大丈夫そうですか？" at bounding box center [99, 301] width 93 height 19
click at [411, 165] on button "変更 なし" at bounding box center [412, 164] width 22 height 22
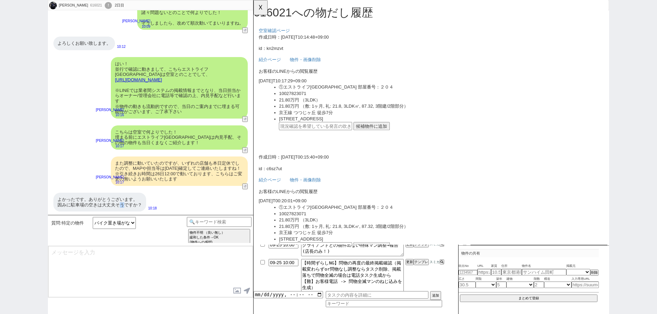
scroll to position [0, 0]
click at [107, 203] on div "よかったです。ありがとうございます。 因みに駐車場の空きは大丈夫そうですか？" at bounding box center [99, 202] width 93 height 19
drag, startPoint x: 107, startPoint y: 202, endPoint x: 181, endPoint y: 171, distance: 80.5
click at [110, 198] on div "よかったです。ありがとうございます。 因みに駐車場の空きは大丈夫そうですか？" at bounding box center [99, 202] width 93 height 19
click at [139, 201] on div "よかったです。ありがとうございます。 因みに駐車場の空きは大丈夫そうですか？" at bounding box center [99, 202] width 93 height 19
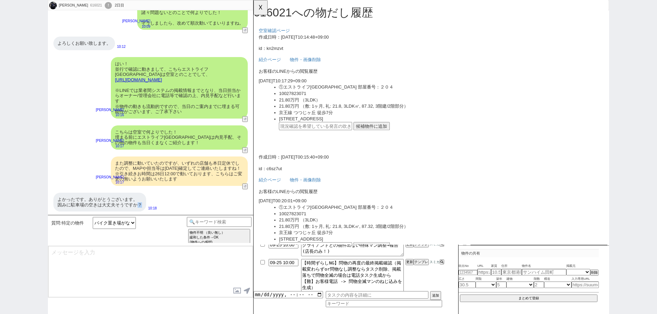
click at [139, 201] on div "よかったです。ありがとうございます。 因みに駐車場の空きは大丈夫そうですか？" at bounding box center [99, 202] width 93 height 19
click at [354, 135] on input "text" at bounding box center [320, 135] width 79 height 9
paste input "37147965"
click at [371, 134] on button "候補物件に追加" at bounding box center [380, 135] width 39 height 9
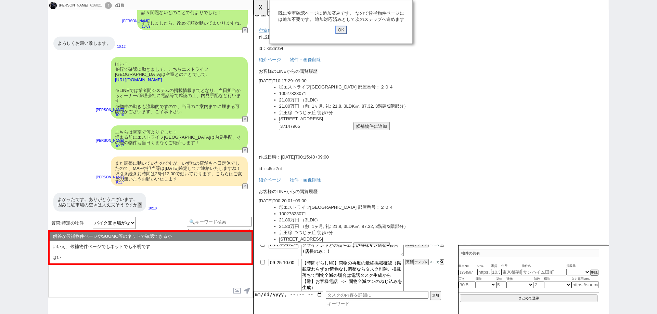
click at [349, 30] on input "OK" at bounding box center [347, 32] width 12 height 9
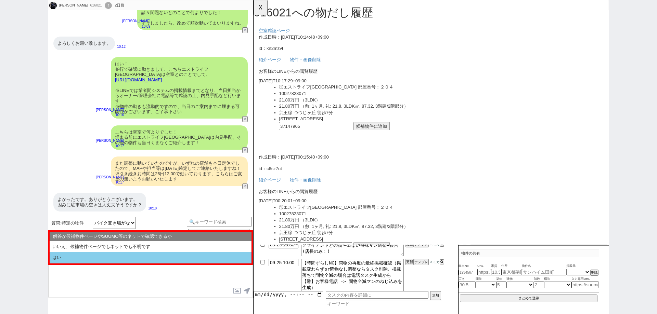
click at [143, 257] on li "はい" at bounding box center [151, 257] width 202 height 11
click at [143, 257] on li "ポジティブ" at bounding box center [151, 257] width 202 height 11
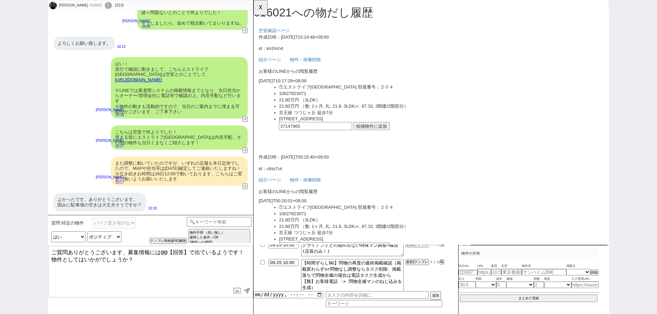
click at [0, 102] on div "原廣利 616021 ! 0 2日目 冬眠中 自社客 スミカ スミカ_BPO チャット全表示 2025-09-24 よろしくお願い致します。 原廣利 hiro…" at bounding box center [328, 157] width 657 height 314
click at [266, 7] on button "☓" at bounding box center [259, 7] width 13 height 14
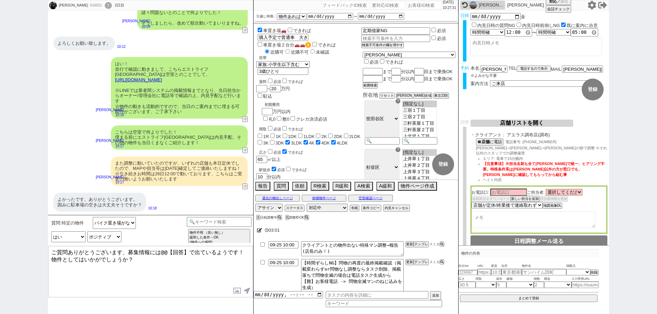
drag, startPoint x: 52, startPoint y: 251, endPoint x: 164, endPoint y: 253, distance: 111.5
click at [164, 253] on textarea "ご質問ありがとうございます、募集情報には@@【回答】で出ているようです！ 物件としてはいかがでしょうか？" at bounding box center [150, 271] width 205 height 51
click at [162, 79] on link "https://tools.sumika.live/pages/kn2mzvt" at bounding box center [138, 79] width 47 height 5
drag, startPoint x: 190, startPoint y: 250, endPoint x: 162, endPoint y: 251, distance: 27.4
click at [162, 251] on textarea "ご質問ありがとうございます、募集情報には@@【回答】で出ているようです！ 物件としてはいかがでしょうか？" at bounding box center [150, 271] width 205 height 51
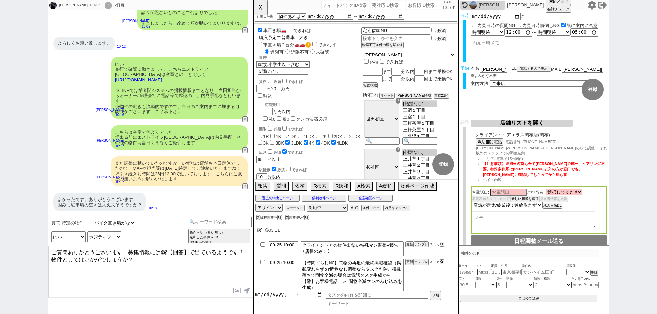
paste textarea "駐車場 : 有　17,600円/月"
drag, startPoint x: 179, startPoint y: 263, endPoint x: 33, endPoint y: 264, distance: 145.4
click at [33, 264] on div "原廣利 616021 ! 0 2日目 冬眠中 自社客 スミカ スミカ_BPO チャット全表示 2025-09-24 よろしくお願い致します。 原廣利 hiro…" at bounding box center [328, 157] width 657 height 314
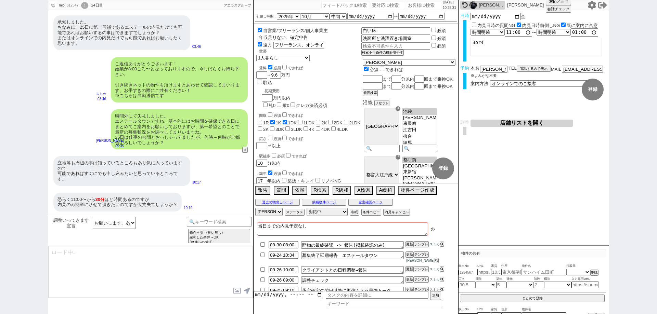
scroll to position [12, 0]
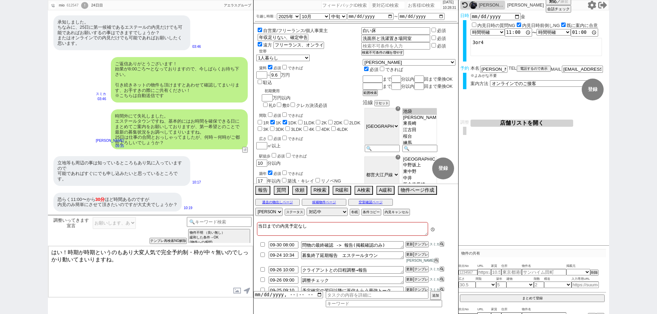
click at [489, 5] on div "原廣利" at bounding box center [491, 4] width 25 height 5
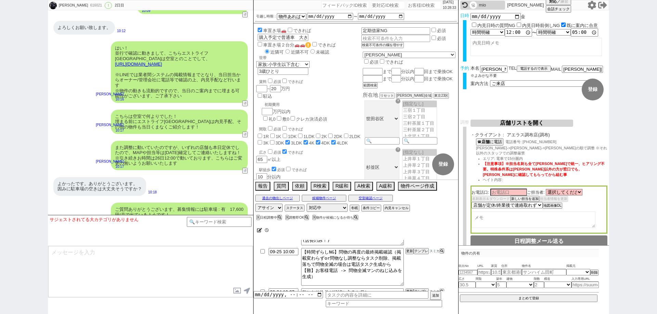
scroll to position [17, 0]
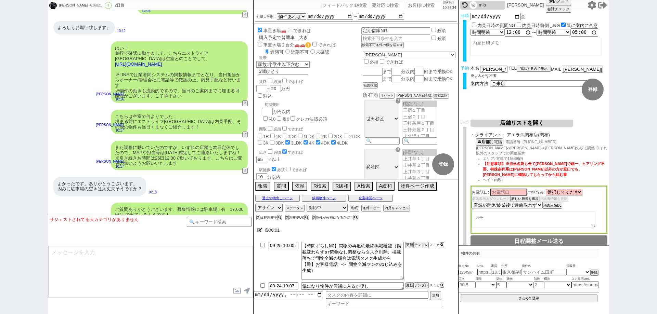
click at [263, 285] on input "checkbox" at bounding box center [263, 286] width 10 height 4
click at [315, 217] on button "X" at bounding box center [313, 218] width 2 height 4
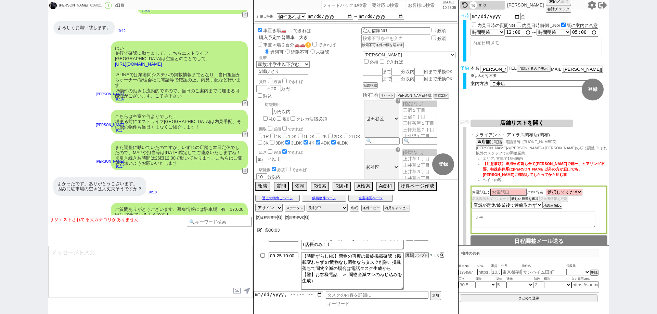
scroll to position [7, 0]
click at [482, 4] on div "mio" at bounding box center [491, 4] width 25 height 5
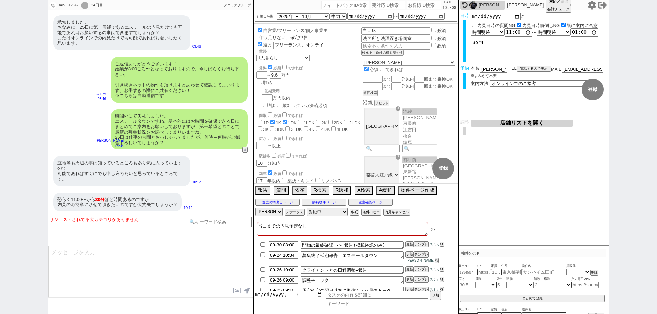
scroll to position [12, 0]
click at [386, 198] on div "過去の物出しページ 候補物件ページ 空室確認ページ" at bounding box center [355, 202] width 205 height 9
click at [375, 202] on button "空室確認ページ" at bounding box center [370, 202] width 44 height 5
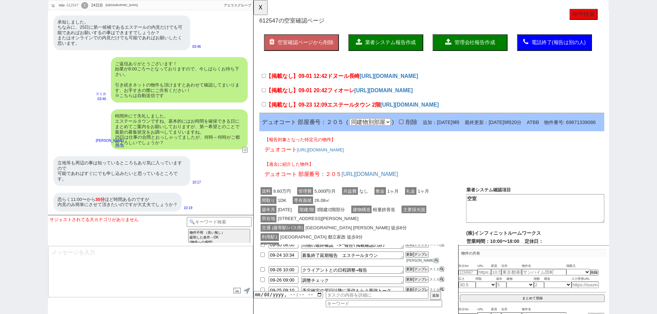
scroll to position [0, 0]
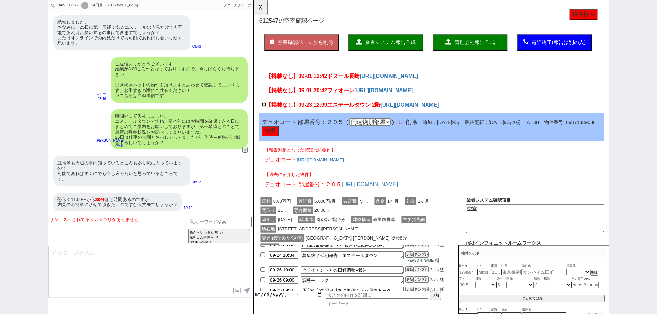
click at [265, 113] on input "【掲載なし】09-23 12:09 エステールタウン 2階" at bounding box center [264, 112] width 4 height 4
click at [377, 48] on span "業者システム報告作成" at bounding box center [400, 46] width 55 height 6
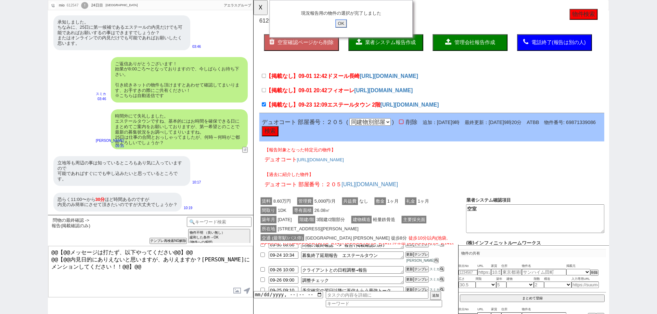
click at [345, 23] on input "OK" at bounding box center [347, 25] width 12 height 9
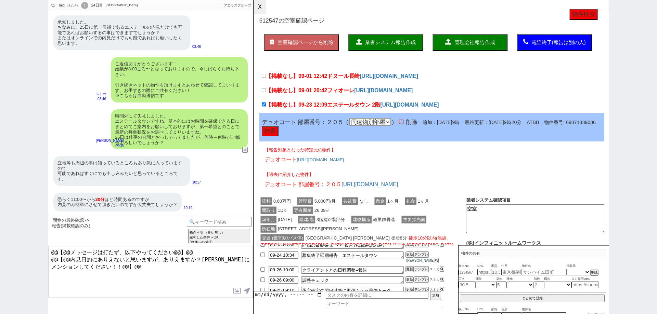
click at [257, 9] on button "☓" at bounding box center [259, 7] width 13 height 14
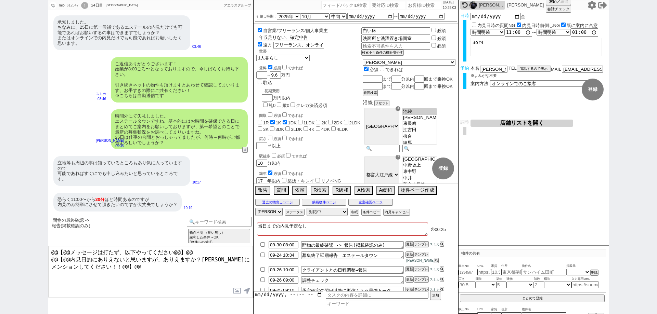
click at [418, 256] on button "テンプレ" at bounding box center [421, 254] width 15 height 5
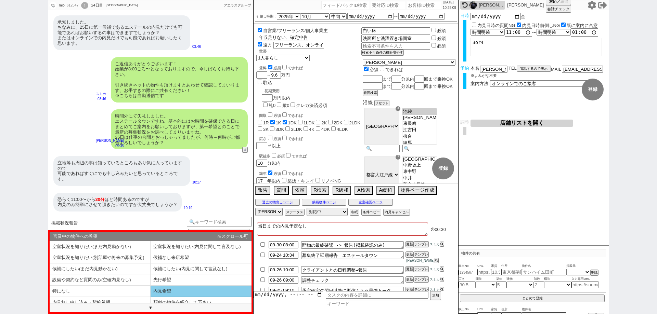
click at [174, 294] on li "内見希望" at bounding box center [201, 291] width 101 height 11
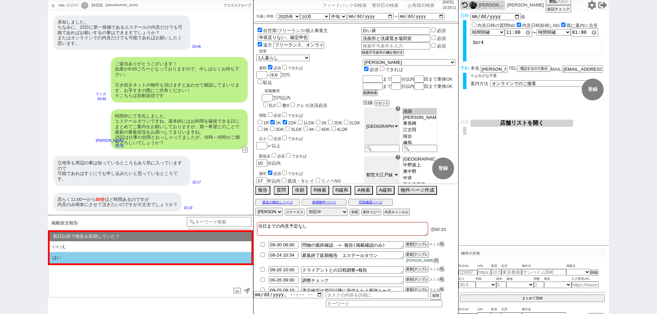
click at [166, 258] on li "はい" at bounding box center [151, 257] width 202 height 11
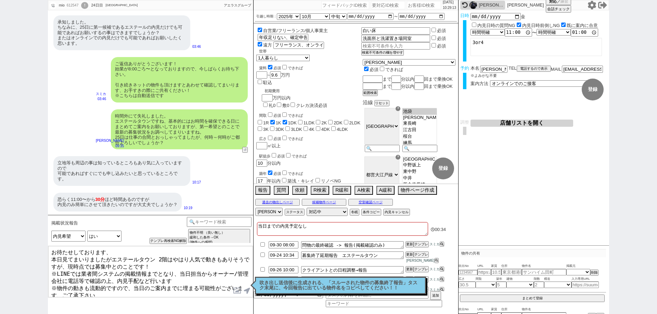
drag, startPoint x: 288, startPoint y: 277, endPoint x: 310, endPoint y: 277, distance: 22.6
click at [288, 277] on div "吹き出し送信後に生成される、「スルーされた物件の募集終了報告」タスク末尾に、今回報告に出ている物件名をコピペしてください！！ 読んだ" at bounding box center [340, 285] width 171 height 17
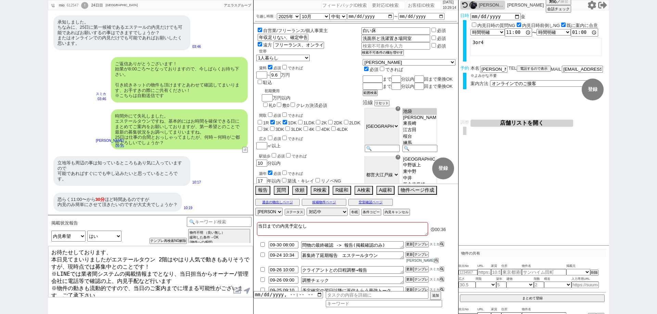
click at [262, 256] on input "checkbox" at bounding box center [263, 255] width 10 height 4
click at [363, 200] on button "空室確認ページ" at bounding box center [370, 202] width 44 height 5
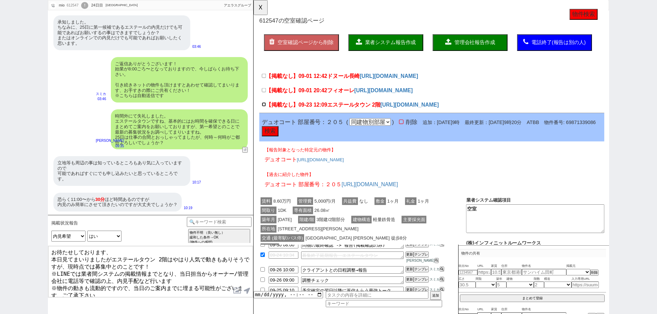
click at [264, 111] on input "【掲載なし】09-23 12:09 エステールタウン 2階" at bounding box center [264, 112] width 4 height 4
drag, startPoint x: 337, startPoint y: 114, endPoint x: 441, endPoint y: 126, distance: 105.3
click at [441, 121] on div "【掲載なし】09-23 12:09 エステールタウン 2階 https://www.homes.co.jp/chintai/b-1521430029716/?…" at bounding box center [445, 113] width 371 height 15
click at [312, 50] on button "空室確認ページから削除" at bounding box center [305, 46] width 80 height 18
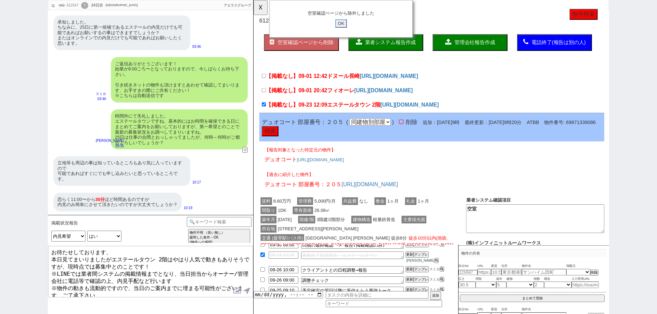
click at [347, 24] on input "OK" at bounding box center [347, 25] width 12 height 9
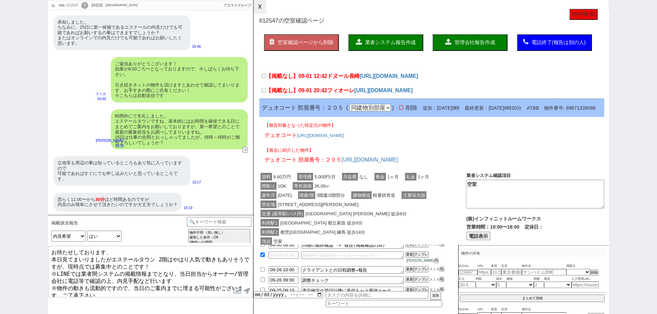
click at [266, 5] on button "☓" at bounding box center [259, 7] width 13 height 14
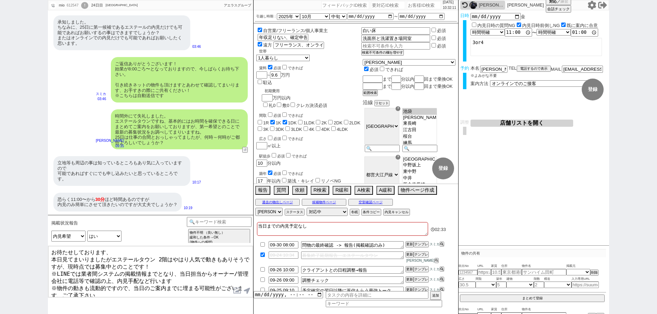
scroll to position [4, 0]
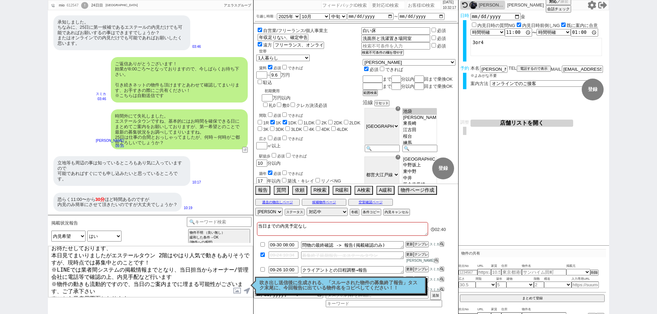
click at [207, 291] on textarea "お待たせしております、 本日見てまいりましたがエステールタウン 2階はやはり人気で動きもありそうですが、現時点では募集中とのことです！ ※LINEでは業者間シ…" at bounding box center [150, 271] width 205 height 51
click at [207, 288] on textarea "お待たせしております、 本日見てまいりましたがエステールタウン 2階はやはり人気で動きもありそうですが、現時点では募集中とのことです！ ※LINEでは業者間シ…" at bounding box center [150, 271] width 205 height 51
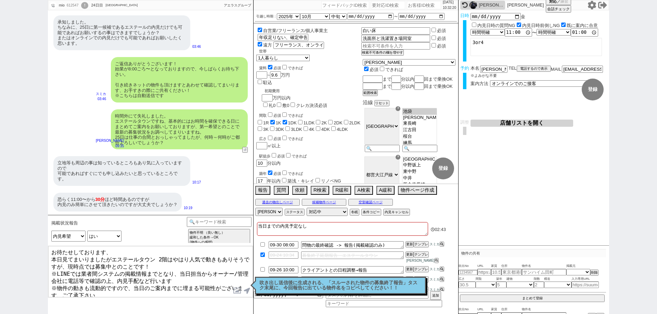
click at [273, 286] on p "吹き出し送信後に生成される、「スルーされた物件の募集終了報告」タスク末尾に、今回報告に出ている物件名をコピペしてください！！" at bounding box center [340, 286] width 162 height 11
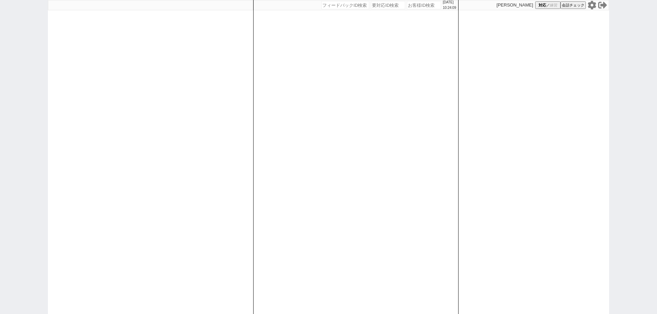
click at [417, 4] on input "number" at bounding box center [424, 5] width 34 height 8
paste input "615897"
type input "615897"
select select
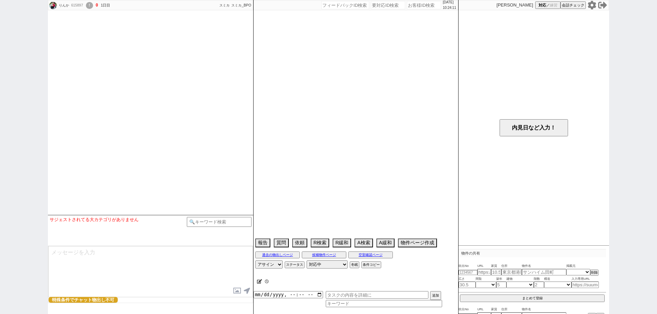
select select "2025"
select select "12"
select select "36"
select select "1"
select select "13"
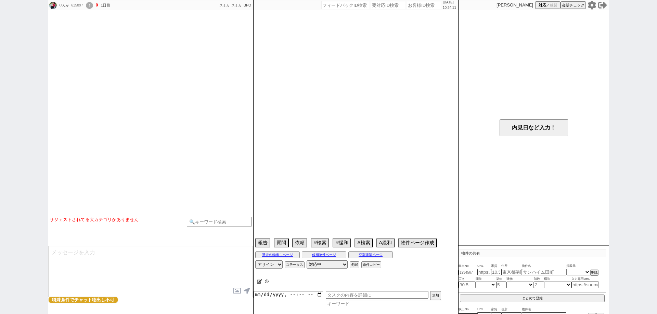
select select "456"
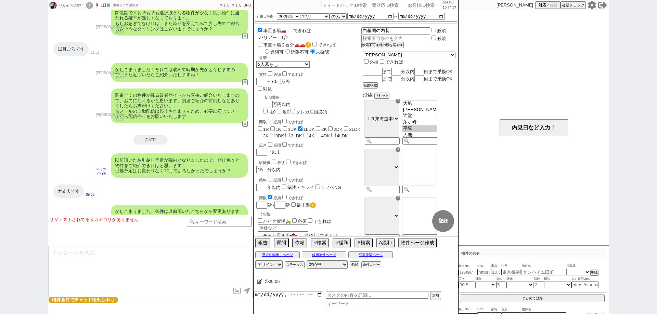
scroll to position [1580, 0]
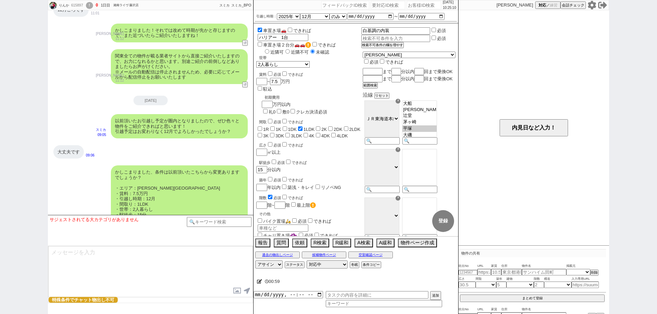
click at [0, 92] on div "りんか 615897 ! 0 1日目 湘南ライヴ [PERSON_NAME]店 冬眠中 自社客 スミカ スミカ_BPO チャット全表示 [DATE] ようこそ…" at bounding box center [328, 157] width 657 height 314
click at [220, 142] on div "大丈夫です 09:06" at bounding box center [150, 152] width 205 height 21
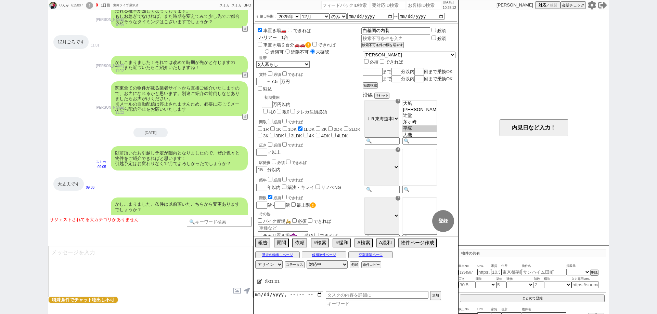
scroll to position [1478, 0]
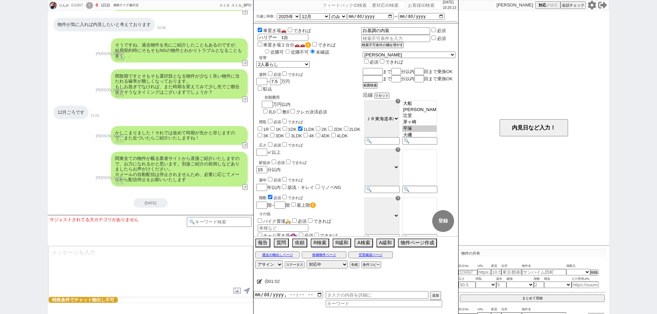
click at [92, 161] on div "関東全ての物件が載る業者サイトから直接ご紹介いたしますので、お力になれるかと思います。別途ご紹介の前倒しなどありましたらお声がけください。 ※メールの自動配信…" at bounding box center [150, 169] width 205 height 42
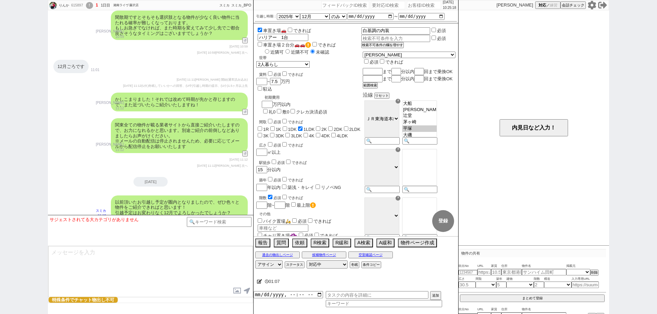
scroll to position [2147, 0]
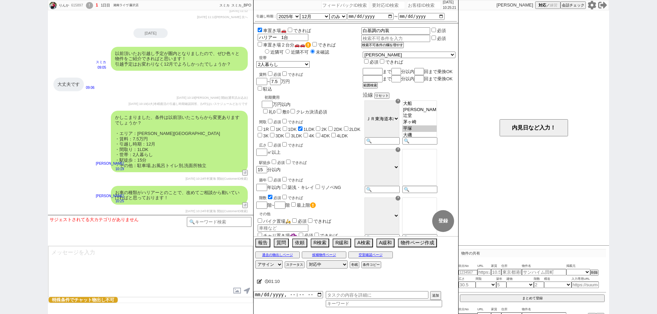
click at [0, 167] on div "りんか 615897 ! 1 1日目 湘南ライヴ [PERSON_NAME]店 冬眠中 自社客 スミカ スミカ_BPO チャット全表示 [DATE] ようこそ…" at bounding box center [328, 157] width 657 height 314
click at [273, 265] on select "アサイン" at bounding box center [268, 265] width 27 height 8
select select
click at [255, 261] on select "アサイン" at bounding box center [268, 265] width 27 height 8
click at [259, 280] on icon at bounding box center [259, 281] width 5 height 4
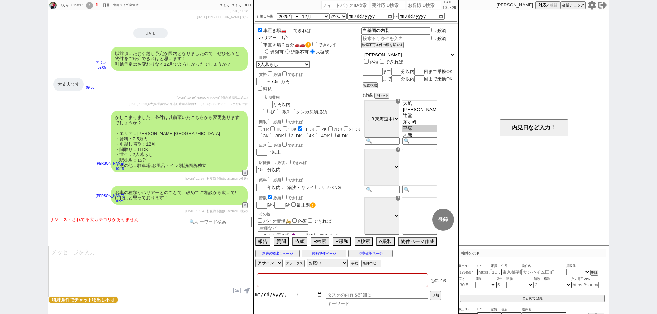
click at [271, 280] on textarea at bounding box center [342, 281] width 171 height 14
type textarea "ｚ"
checkbox input "false"
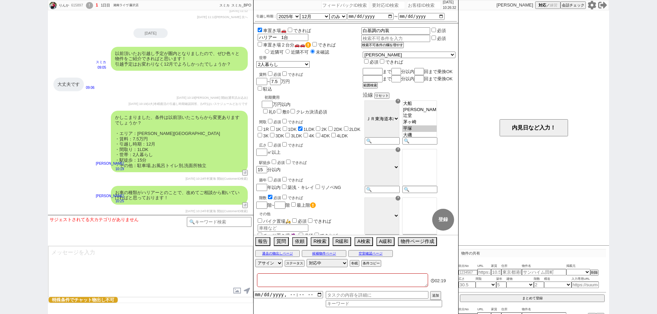
checkbox input "true"
checkbox input "false"
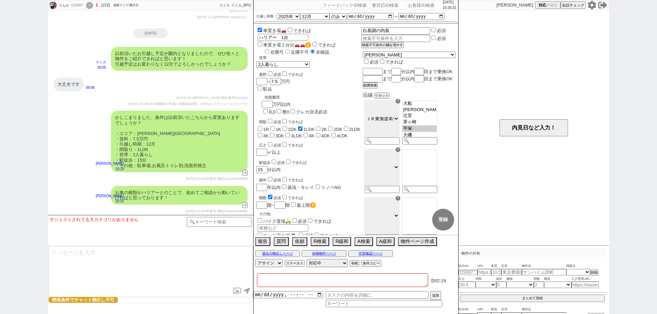
checkbox input "false"
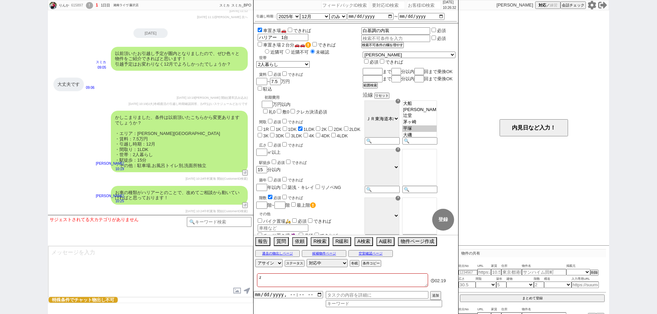
type textarea "じ"
checkbox input "false"
checkbox input "true"
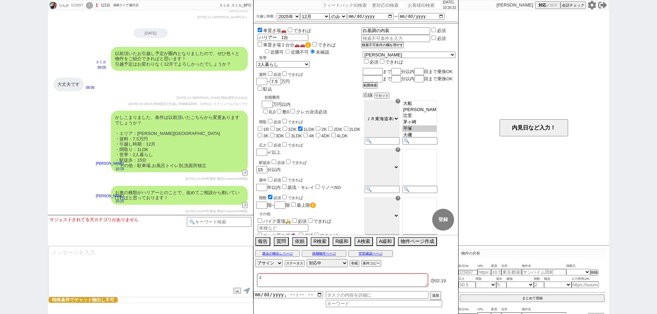
checkbox input "false"
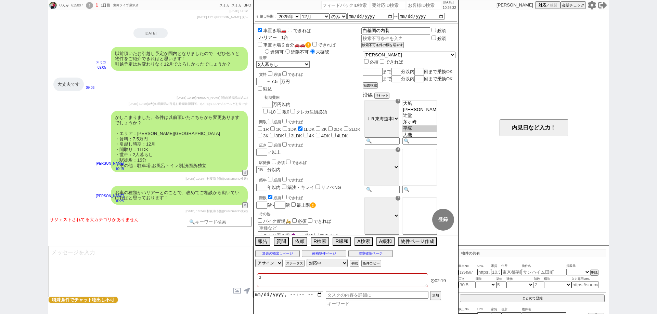
checkbox input "false"
type textarea "じｋ"
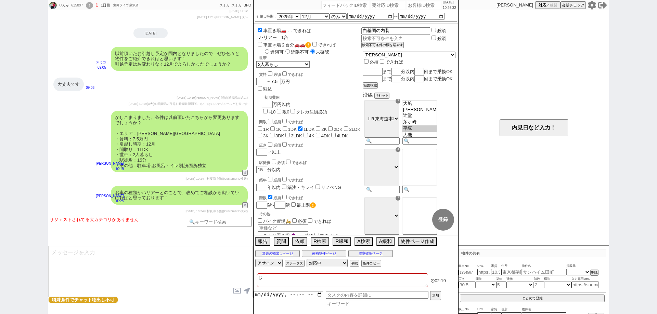
checkbox input "false"
checkbox input "true"
checkbox input "false"
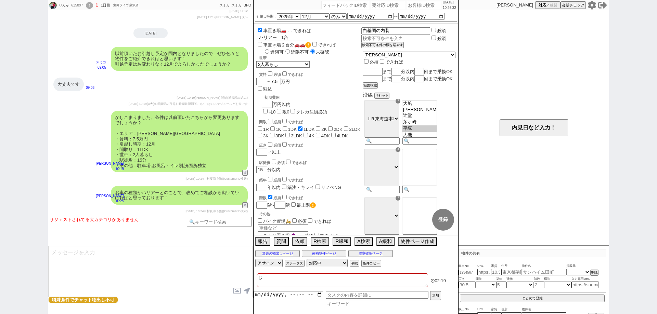
checkbox input "false"
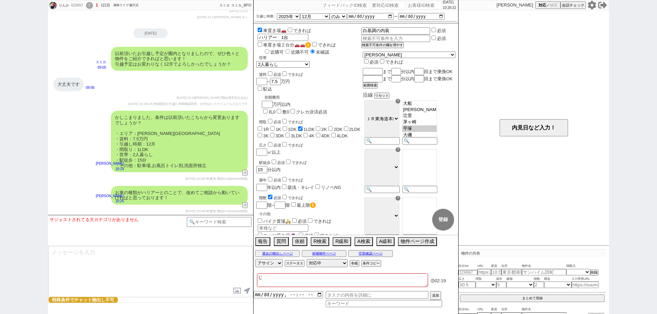
checkbox input "false"
type textarea "じき"
checkbox input "false"
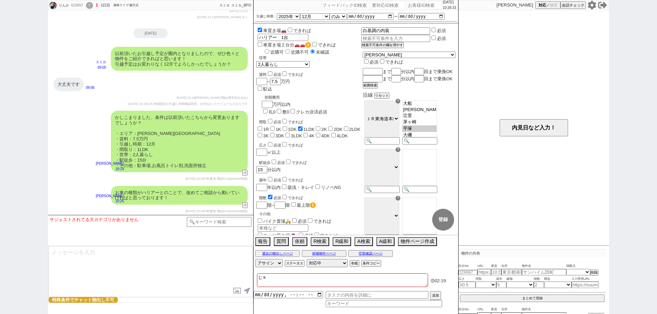
checkbox input "false"
checkbox input "true"
checkbox input "false"
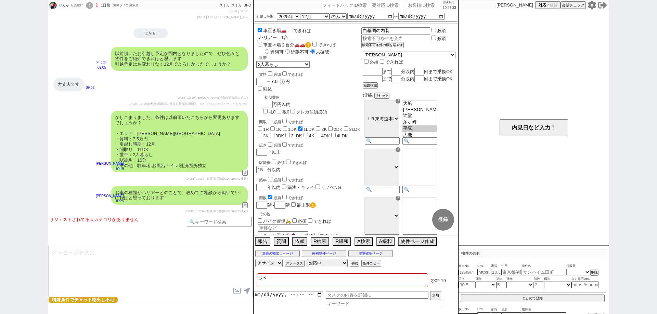
checkbox input "false"
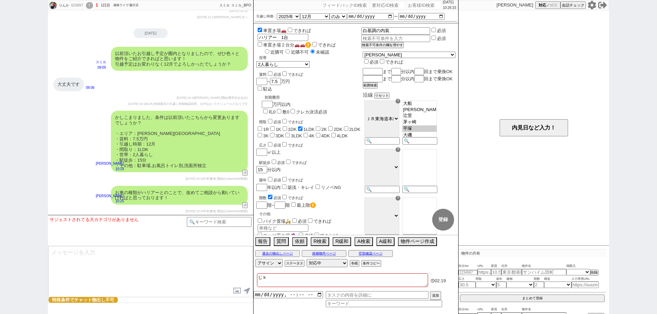
checkbox input "false"
type textarea "じきｚ"
checkbox input "false"
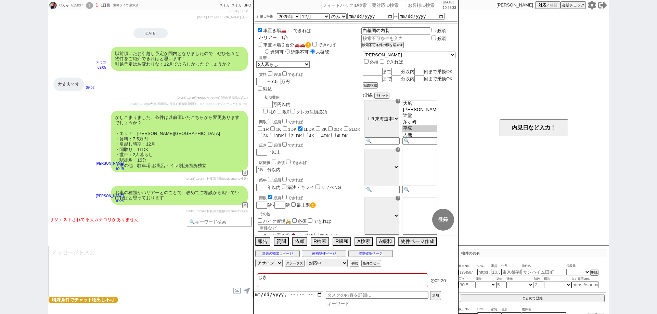
checkbox input "false"
checkbox input "true"
checkbox input "false"
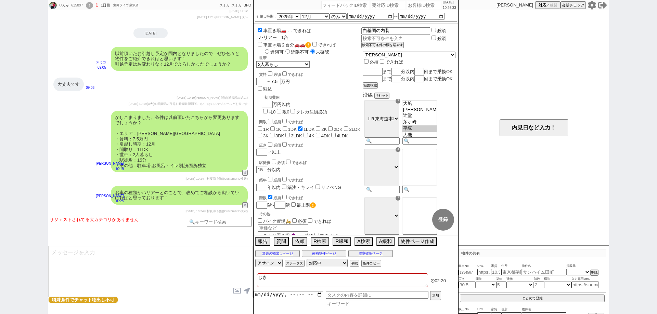
checkbox input "false"
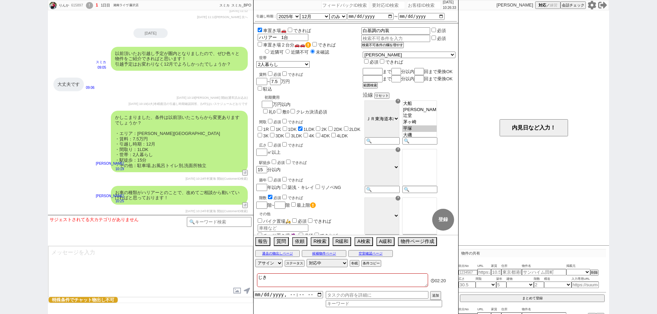
checkbox input "false"
type textarea "じきず"
checkbox input "false"
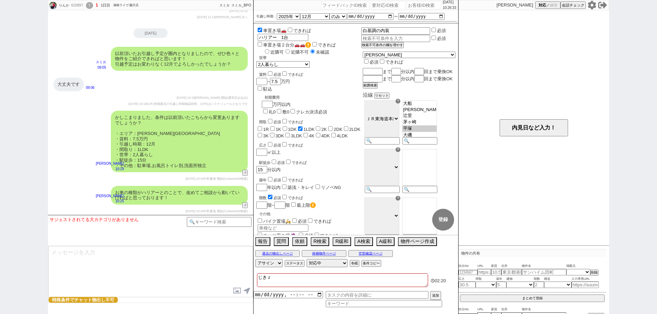
checkbox input "true"
checkbox input "false"
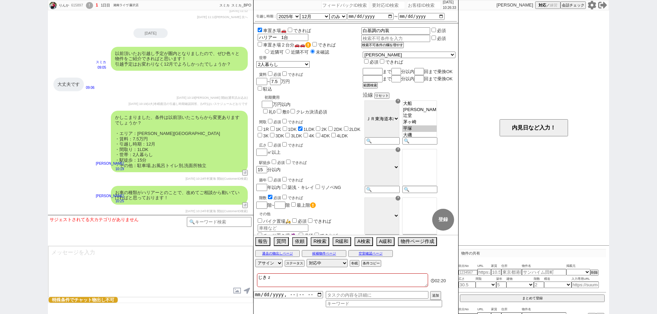
checkbox input "false"
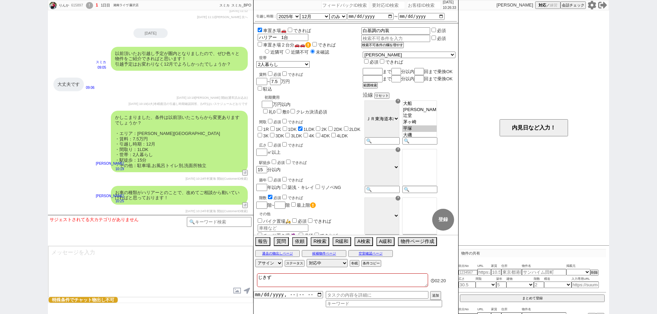
type textarea "じきずｍ"
checkbox input "false"
checkbox input "true"
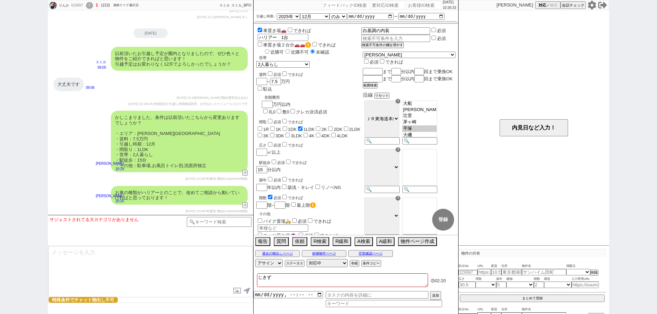
checkbox input "false"
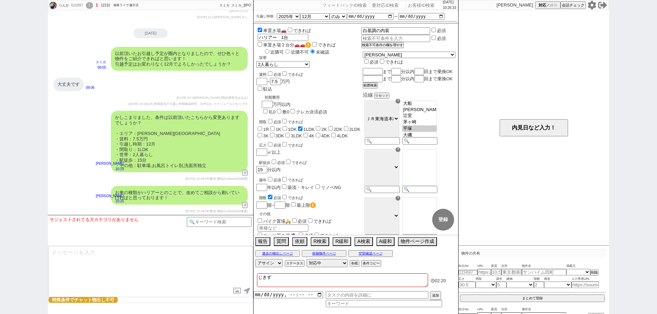
checkbox input "false"
type textarea "じきずめ"
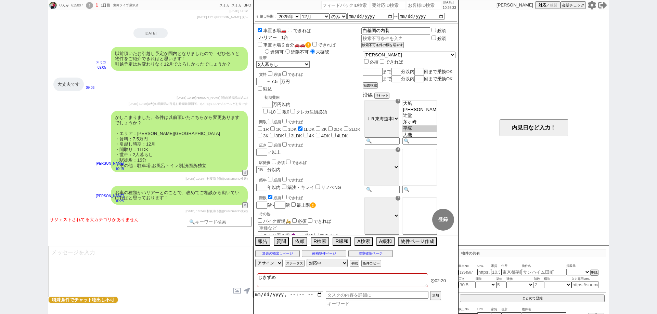
checkbox input "false"
checkbox input "true"
checkbox input "false"
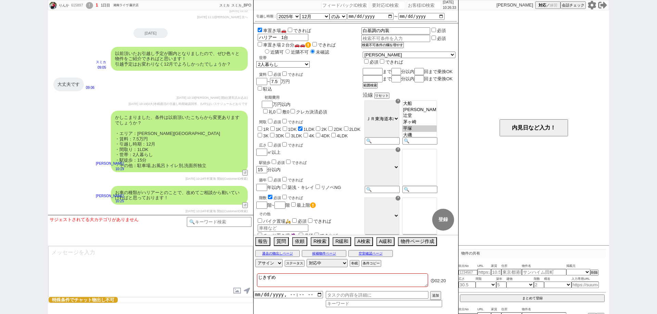
checkbox input "false"
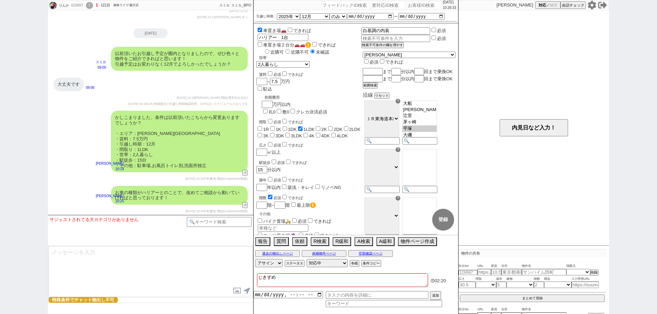
checkbox input "false"
type textarea "時期詰め"
checkbox input "false"
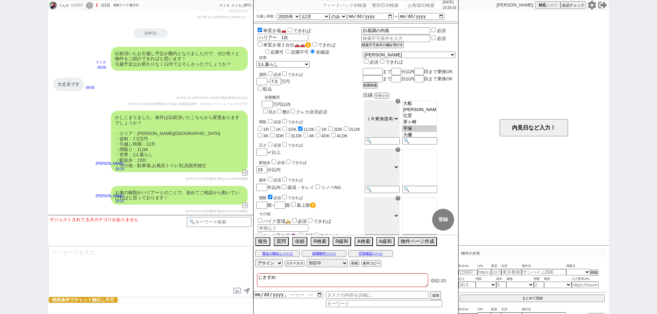
checkbox input "false"
checkbox input "true"
checkbox input "false"
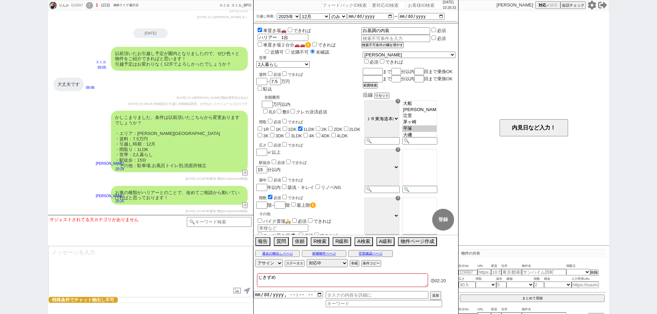
checkbox input "false"
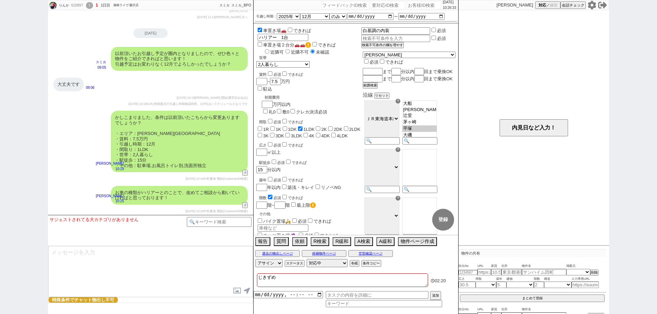
checkbox input "false"
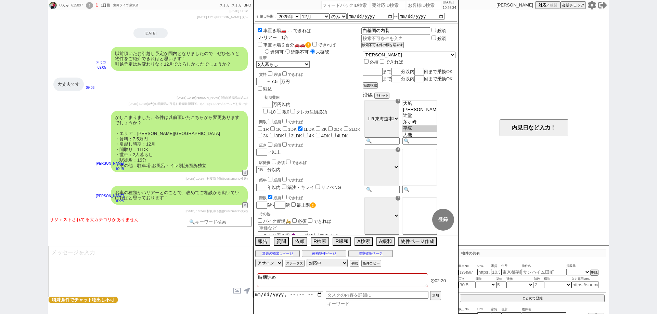
checkbox input "true"
checkbox input "false"
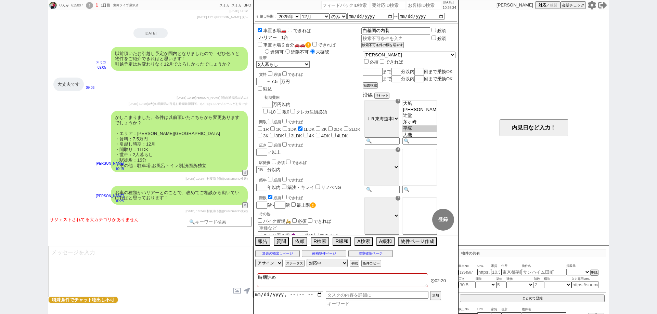
checkbox input "false"
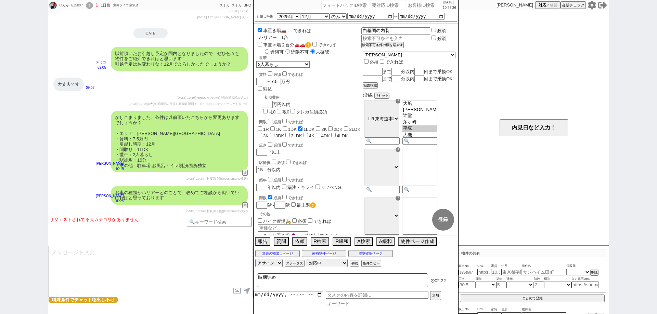
type textarea "ｃ時期詰め"
checkbox input "false"
checkbox input "true"
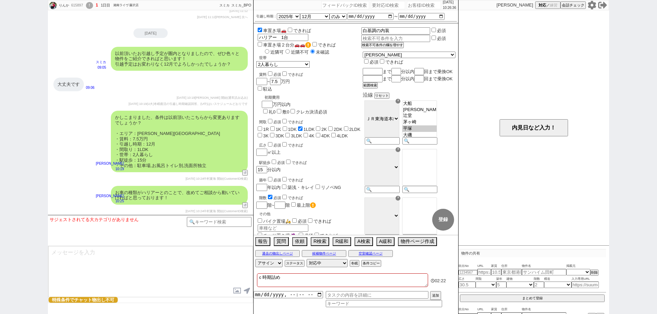
checkbox input "false"
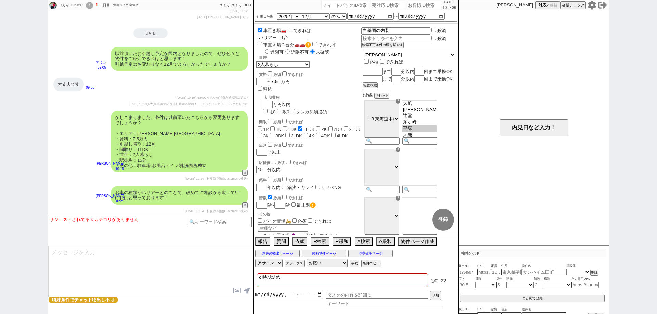
checkbox input "false"
type textarea "ｃｙ時期詰め"
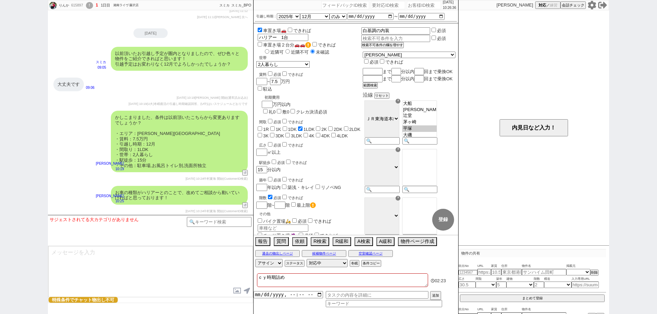
checkbox input "false"
checkbox input "true"
checkbox input "false"
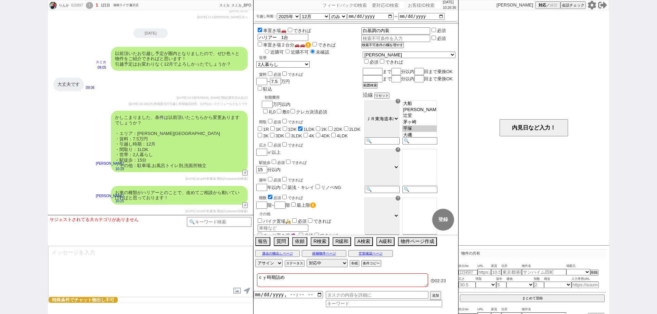
checkbox input "false"
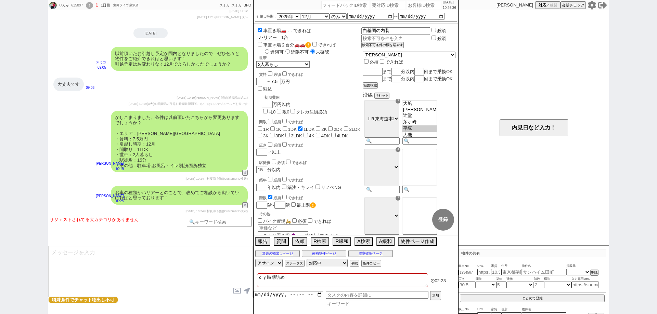
checkbox input "false"
type textarea "ちょ時期詰め"
checkbox input "false"
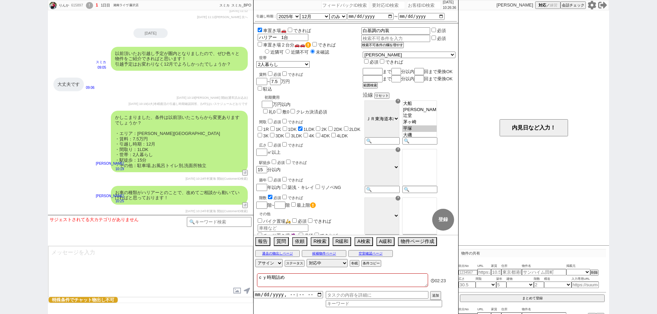
checkbox input "false"
checkbox input "true"
checkbox input "false"
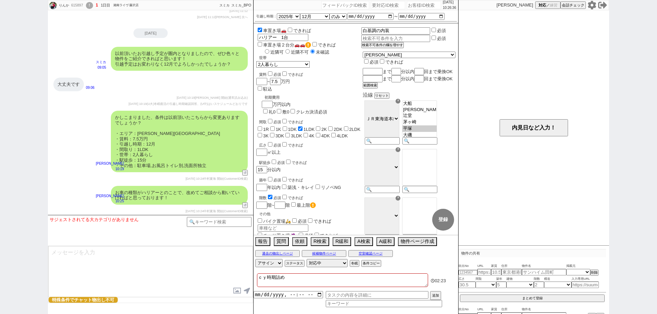
checkbox input "false"
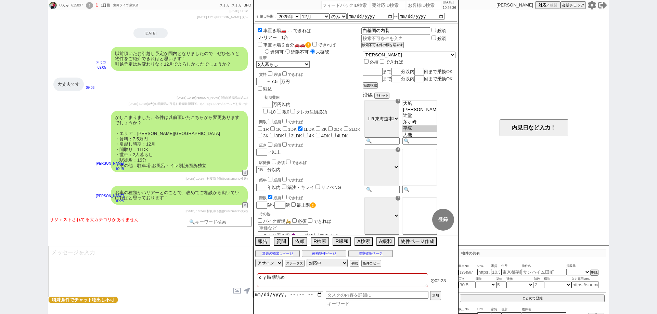
checkbox input "false"
type textarea "ちょう時期詰め"
checkbox input "false"
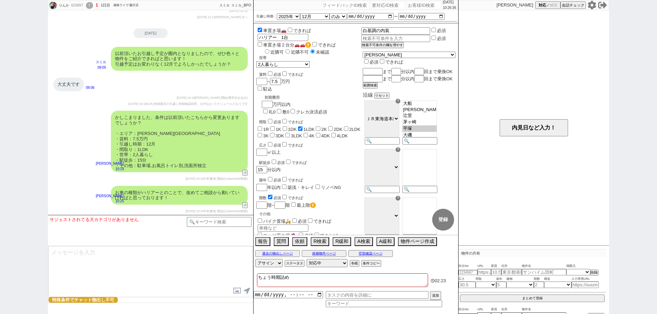
checkbox input "false"
checkbox input "true"
checkbox input "false"
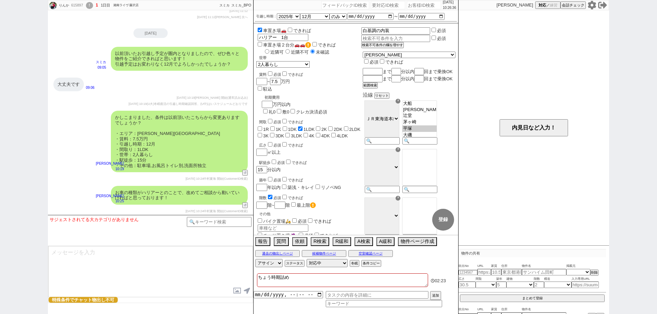
checkbox input "false"
drag, startPoint x: 321, startPoint y: 279, endPoint x: 389, endPoint y: 280, distance: 68.1
click at [323, 279] on textarea "調整前に時期詰め必須" at bounding box center [342, 281] width 171 height 14
click at [413, 268] on div "対応パス アサイン ステータス 対応中 引き継ぎ完了 ブロック 長期間返信なし 紹介不可 別の所で決まった 客の都合で引越しが無くなった 接客開始後に冬眠 対…" at bounding box center [355, 263] width 205 height 10
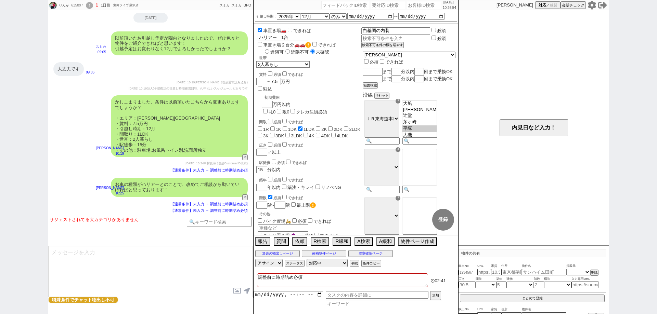
scroll to position [2162, 0]
click at [273, 264] on select "アサイン" at bounding box center [268, 263] width 27 height 8
click at [318, 277] on textarea "調整前に時期詰め必須" at bounding box center [342, 281] width 171 height 14
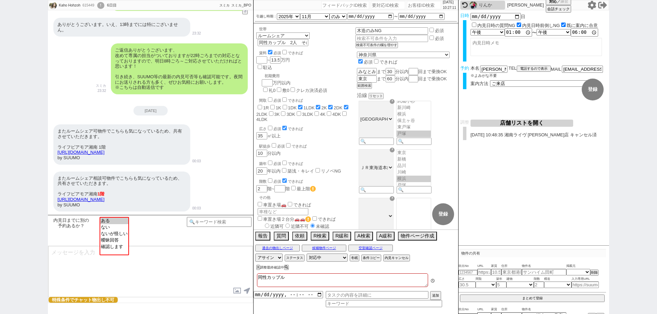
scroll to position [183, 0]
click at [492, 5] on div "りんか" at bounding box center [491, 4] width 25 height 5
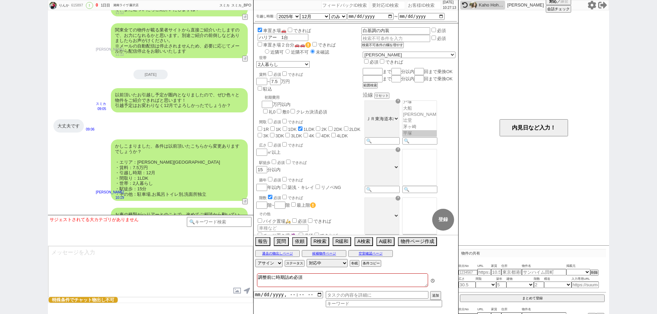
scroll to position [39, 0]
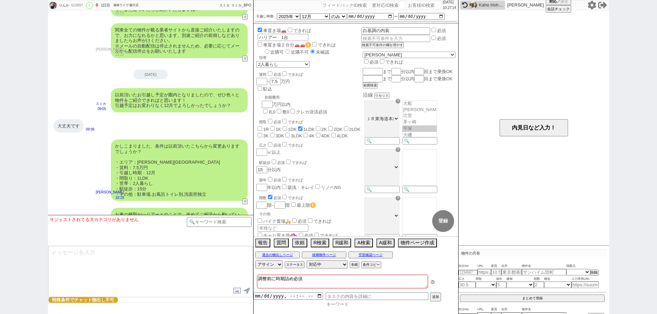
click at [351, 302] on input at bounding box center [384, 305] width 116 height 6
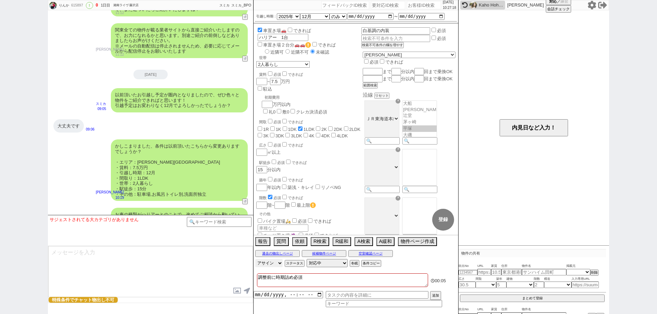
click at [273, 265] on select "アサイン 御手洗侑矢 中村夏海 小澤結 平山恭子 坂本ルミ" at bounding box center [268, 263] width 27 height 8
click at [255, 259] on select "アサイン 御手洗侑矢 中村夏海 小澤結 平山恭子 坂本ルミ" at bounding box center [268, 263] width 27 height 8
click at [356, 278] on textarea "調整前に時期詰め必須" at bounding box center [342, 281] width 171 height 14
click at [351, 294] on input "text" at bounding box center [377, 295] width 103 height 8
click at [322, 294] on input "datetime-local" at bounding box center [287, 294] width 69 height 6
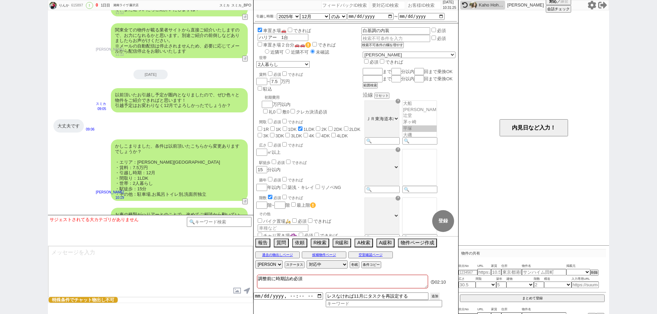
click at [433, 297] on button "追加" at bounding box center [435, 297] width 10 height 8
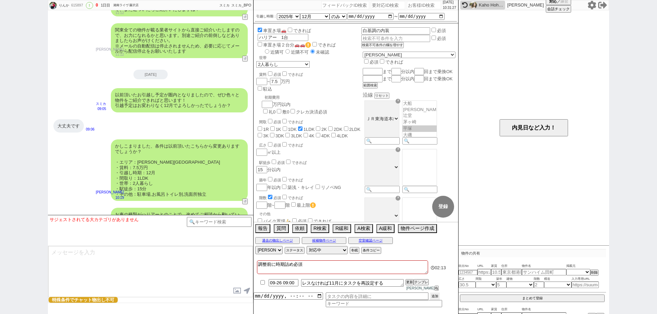
click at [424, 274] on textarea "調整前に時期詰め必須" at bounding box center [342, 268] width 171 height 14
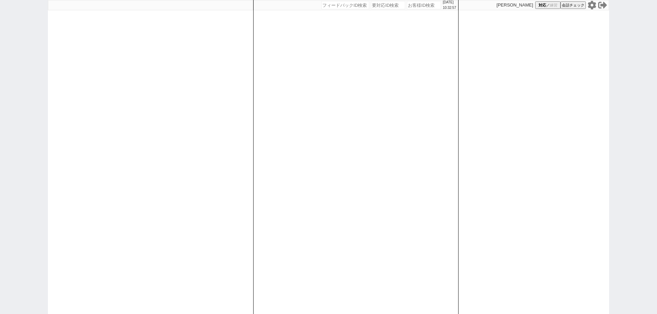
click at [416, 4] on input "number" at bounding box center [424, 5] width 34 height 8
paste input "615181"
type input "615181"
select select "1"
select select "6"
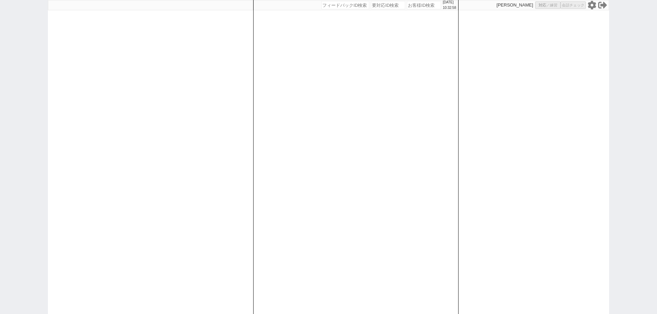
select select "2"
select select "5"
select select
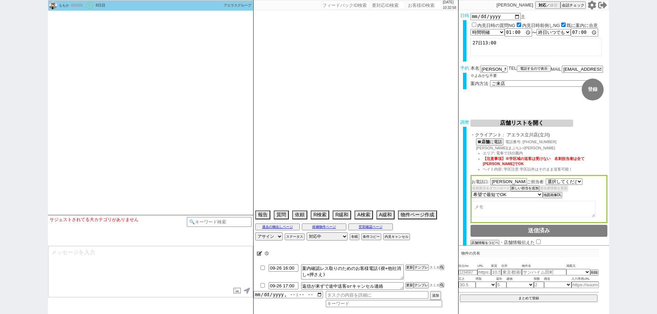
select select "2426"
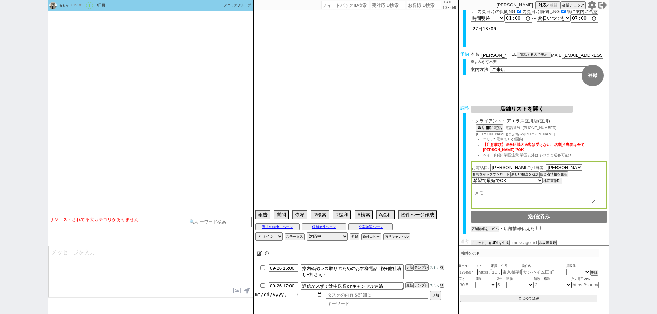
scroll to position [28, 0]
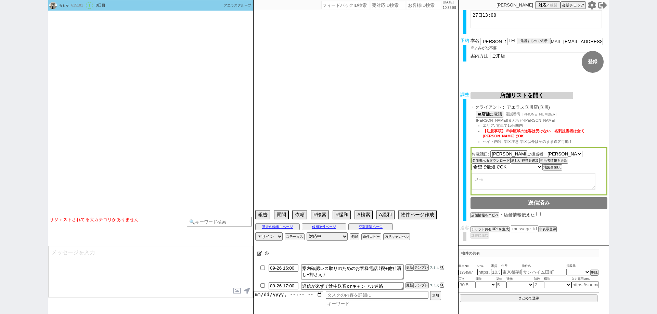
type textarea "@@追加の物件は土曜の案内時にくれとのこと。物出しされないように期間開けリーチにしてますが、24日に最終報告して送客してください@@ パーシモンフラッツＡ　指…"
select select "15"
select select "1"
select select "19"
select select "611"
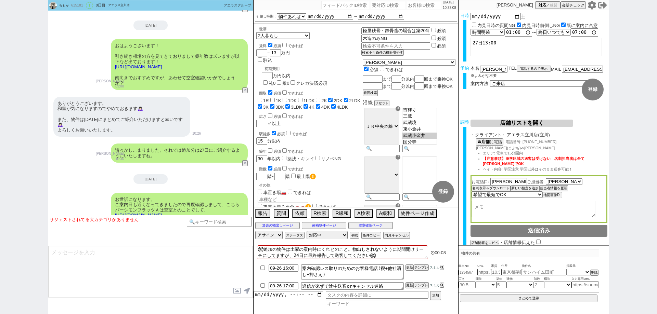
scroll to position [3625, 0]
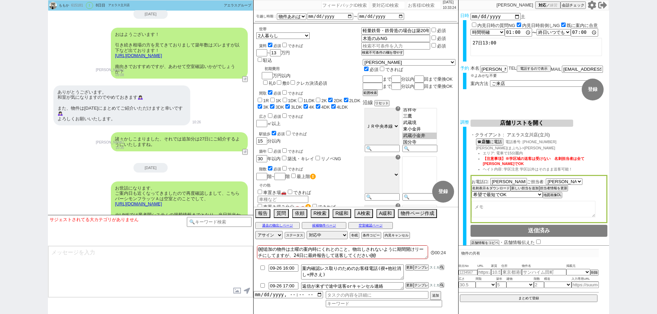
click at [0, 207] on div "ももか 615181 ! 0 8日目 アエラス立川店 冬眠中 自社客 アエラスグループ スミカ_BPO チャット全表示 [DATE] 新しくフォローされました…" at bounding box center [328, 157] width 657 height 314
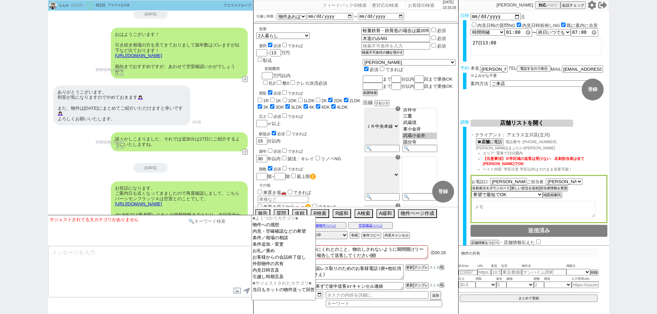
click at [227, 222] on input at bounding box center [219, 221] width 65 height 9
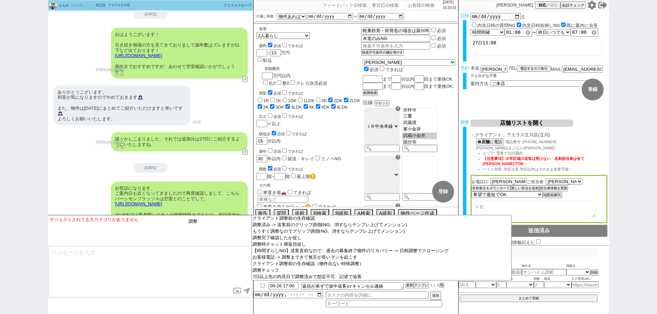
type input "調"
type input "調整"
click at [224, 270] on textarea at bounding box center [150, 271] width 205 height 51
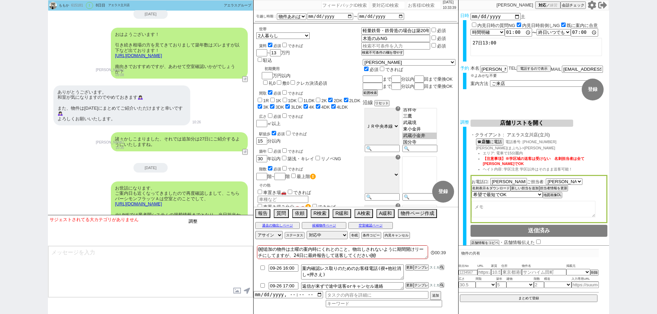
click at [227, 220] on input "調整" at bounding box center [219, 221] width 65 height 9
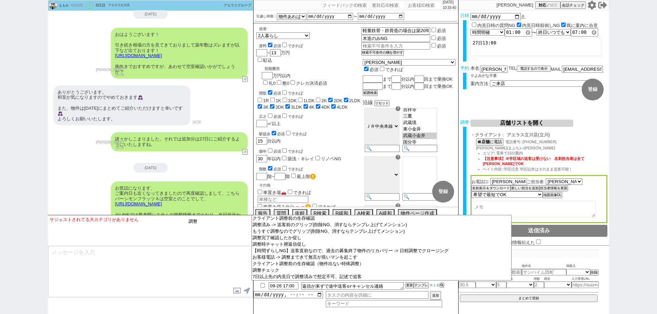
click at [229, 220] on input "調整" at bounding box center [219, 221] width 65 height 9
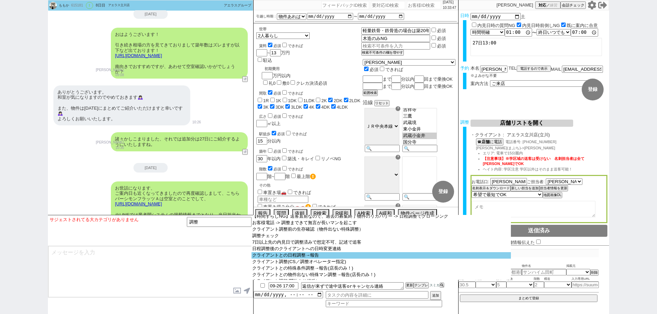
scroll to position [34, 0]
click at [287, 259] on option "クライアントとの日程調整→報告" at bounding box center [380, 256] width 259 height 6
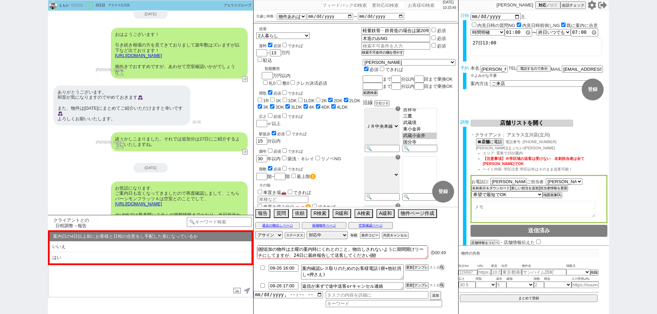
click at [355, 236] on button "冬眠" at bounding box center [354, 235] width 8 height 5
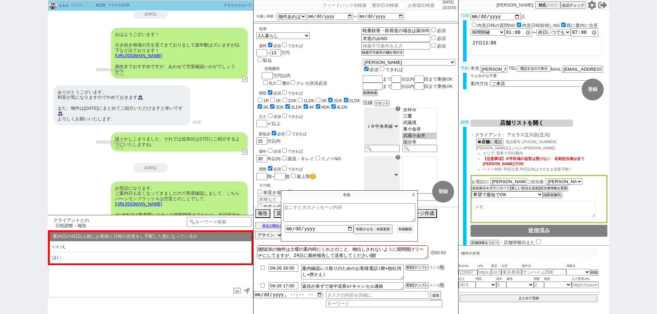
click at [404, 231] on button "冬眠解除" at bounding box center [404, 229] width 17 height 8
click at [413, 194] on p "X" at bounding box center [413, 195] width 8 height 8
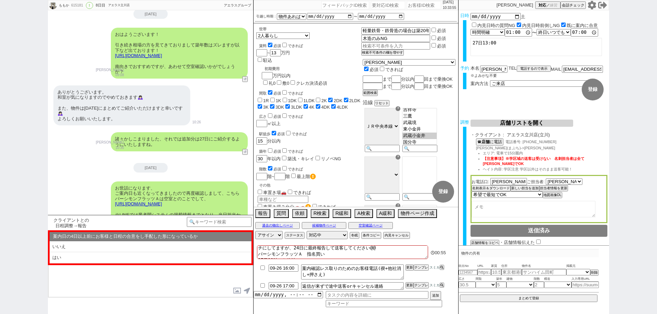
scroll to position [0, 0]
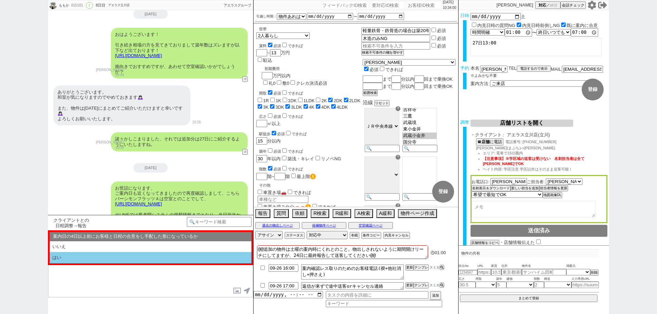
click at [137, 258] on li "はい" at bounding box center [151, 257] width 202 height 11
click at [137, 258] on li "近い" at bounding box center [151, 257] width 202 height 11
select select "はい"
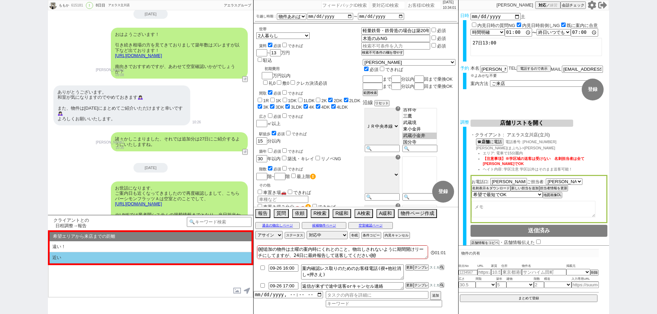
select select "近い"
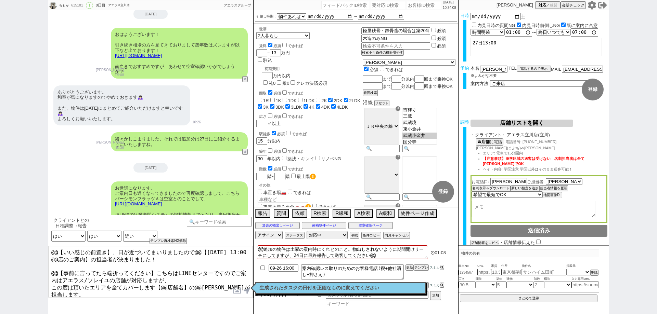
drag, startPoint x: 199, startPoint y: 251, endPoint x: 29, endPoint y: 233, distance: 170.2
click at [34, 233] on div "ももか 615181 ! 0 8日目 アエラス立川店 冬眠中 自社客 アエラスグループ スミカ_BPO チャット全表示 [DATE] 新しくフォローされました…" at bounding box center [328, 157] width 657 height 314
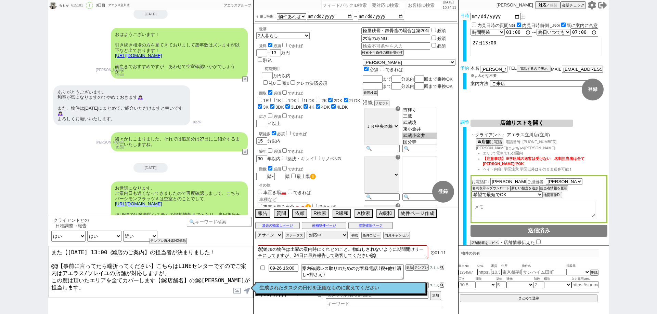
click at [123, 252] on textarea "また【[DATE] 13:00 @@店のご案内】の担当者が決まりました！ @@【事前に言ってたら端折ってください】こちらはLINEセンターですのでご案内はアエ…" at bounding box center [150, 271] width 205 height 51
drag, startPoint x: 175, startPoint y: 271, endPoint x: 60, endPoint y: 258, distance: 115.3
click at [60, 258] on textarea "また【[DATE] 13:00 立川店のご案内】の担当者が決まりました！ @@【事前に言ってたら端折ってください】こちらはLINEセンターですのでご案内はアエ…" at bounding box center [150, 271] width 205 height 51
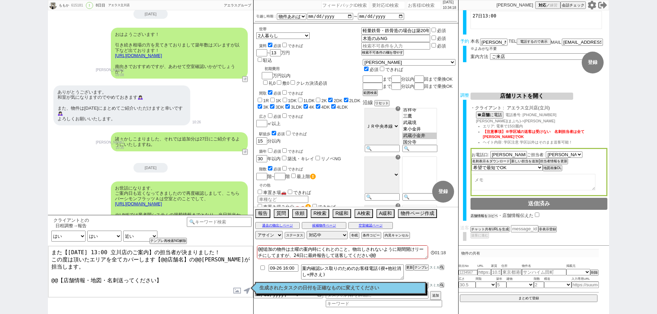
scroll to position [28, 0]
click at [490, 216] on button "店舗情報をコピペ" at bounding box center [483, 216] width 27 height 5
type textarea "また【[DATE] 13:00 立川店のご案内】の担当者が決まりました！ この度は頂いたエリアを全てカバーします【@@店舗名】の@@[PERSON_NAME]…"
click at [536, 215] on input "checkbox" at bounding box center [538, 214] width 4 height 4
checkbox input "true"
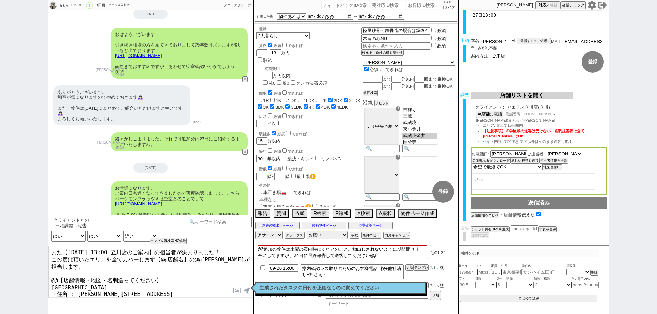
drag, startPoint x: 166, startPoint y: 268, endPoint x: 160, endPoint y: 265, distance: 6.3
click at [160, 265] on textarea "また【[DATE] 13:00 立川店のご案内】の担当者が決まりました！ この度は頂いたエリアを全てカバーします【@@店舗名】の@@[PERSON_NAME]…" at bounding box center [150, 271] width 205 height 51
drag, startPoint x: 97, startPoint y: 270, endPoint x: 54, endPoint y: 268, distance: 42.8
click at [49, 269] on textarea "また【[DATE] 13:00 立川店のご案内】の担当者が決まりました！ この度は頂いたエリアを全てカバーします【@@店舗名】の@@[PERSON_NAME]…" at bounding box center [150, 271] width 205 height 51
drag, startPoint x: 183, startPoint y: 257, endPoint x: 161, endPoint y: 260, distance: 22.1
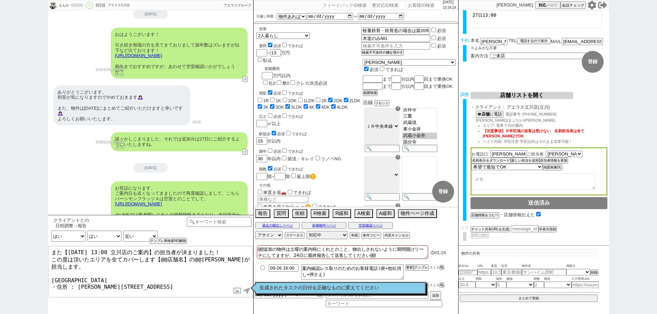
click at [161, 260] on textarea "また【[DATE] 13:00 立川店のご案内】の担当者が決まりました！ この度は頂いたエリアを全てカバーします【@@店舗名】の@@[PERSON_NAME]…" at bounding box center [150, 271] width 205 height 51
paste textarea "アエラス立川店"
drag, startPoint x: 507, startPoint y: 155, endPoint x: 487, endPoint y: 155, distance: 19.5
click at [487, 155] on div "お電話口: [PERSON_NAME] ご担当者: 選択してください [PERSON_NAME] [PERSON_NAME] [PERSON_NAME] [P…" at bounding box center [538, 172] width 137 height 48
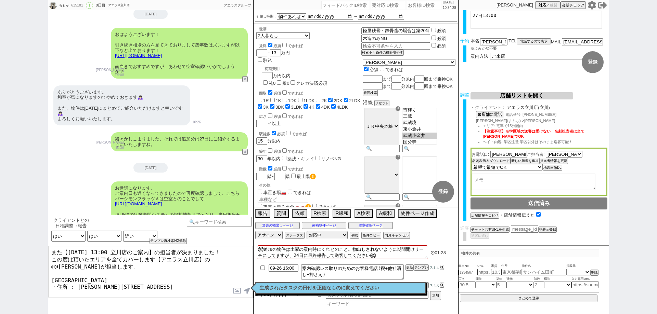
drag, startPoint x: 224, startPoint y: 258, endPoint x: 212, endPoint y: 258, distance: 12.0
click at [212, 258] on textarea "また【[DATE] 13:00 立川店のご案内】の担当者が決まりました！ この度は頂いたエリアを全てカバーします【アエラス立川店】の@@[PERSON_NAM…" at bounding box center [150, 271] width 205 height 51
drag, startPoint x: 227, startPoint y: 259, endPoint x: 210, endPoint y: 258, distance: 17.1
click at [210, 258] on textarea "また【[DATE] 13:00 立川店のご案内】の担当者が決まりました！ この度は頂いたエリアを全てカバーします【アエラス立川店】の@@[PERSON_NAM…" at bounding box center [150, 271] width 205 height 51
paste textarea "[PERSON_NAME]"
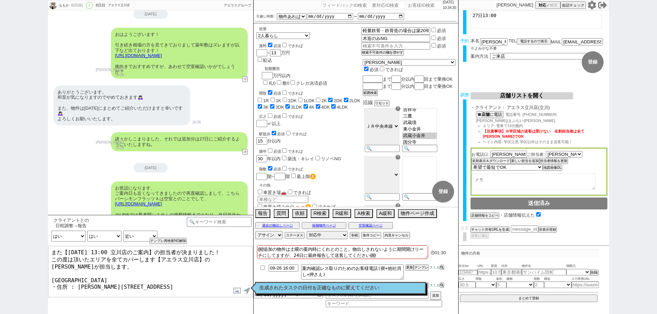
click at [222, 276] on textarea "また【[DATE] 13:00 立川店のご案内】の担当者が決まりました！ この度は頂いたエリアを全てカバーします【アエラス立川店】の[PERSON_NAME]…" at bounding box center [150, 271] width 205 height 51
type textarea "また【[DATE] 13:00 立川店のご案内】の担当者が決まりました！ この度は頂いたエリアを全てカバーします【アエラス立川店】の[PERSON_NAME]…"
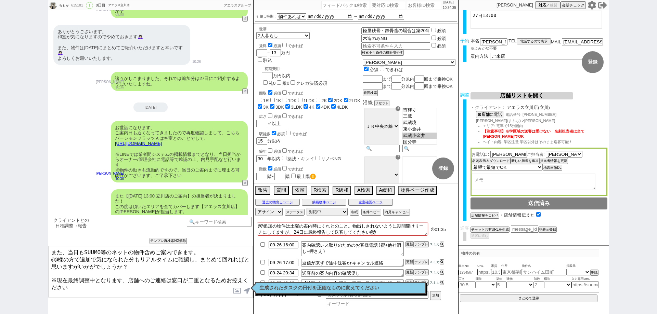
scroll to position [3768, 0]
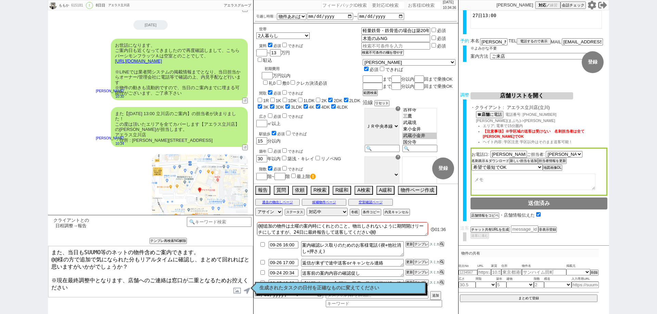
click at [494, 160] on button "名刺表示＆ダウンロード" at bounding box center [490, 161] width 38 height 5
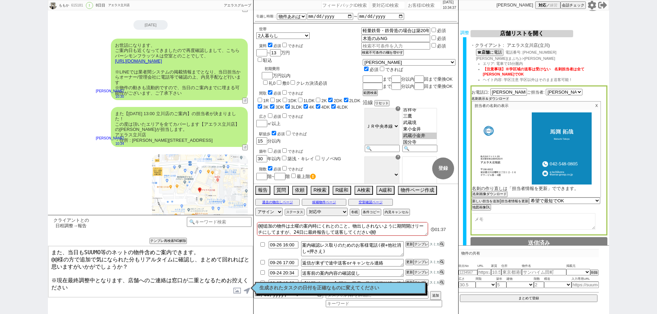
scroll to position [96, 0]
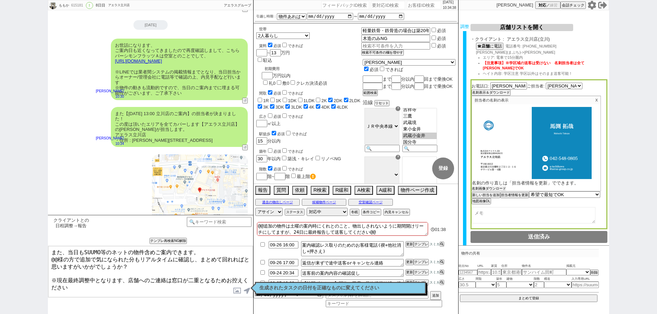
click at [492, 191] on button "名刺画像ダウンロード" at bounding box center [489, 188] width 34 height 5
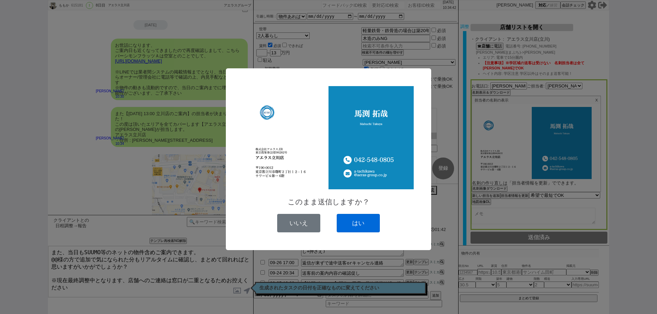
click at [353, 224] on button "はい" at bounding box center [358, 223] width 43 height 18
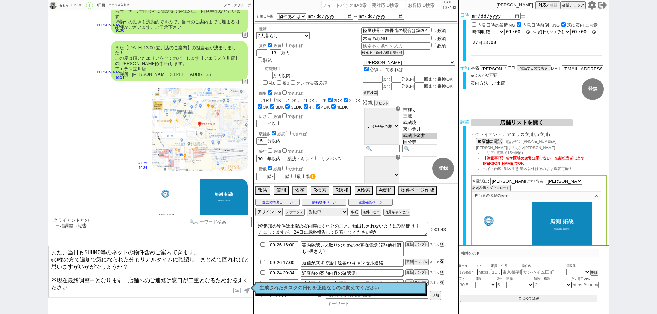
scroll to position [0, 0]
drag, startPoint x: 487, startPoint y: 71, endPoint x: 460, endPoint y: 83, distance: 29.4
click at [474, 70] on div "本名 [PERSON_NAME]" at bounding box center [489, 69] width 38 height 6
drag, startPoint x: 56, startPoint y: 259, endPoint x: 48, endPoint y: 259, distance: 7.9
click at [48, 259] on div "また、当日もSUUMO等のネットの物件含めご案内できます。 @@様の方で追加で気になられた分もリアルタイムに確認し、まとめて回れればと思いますがいかがでしょう…" at bounding box center [150, 272] width 205 height 52
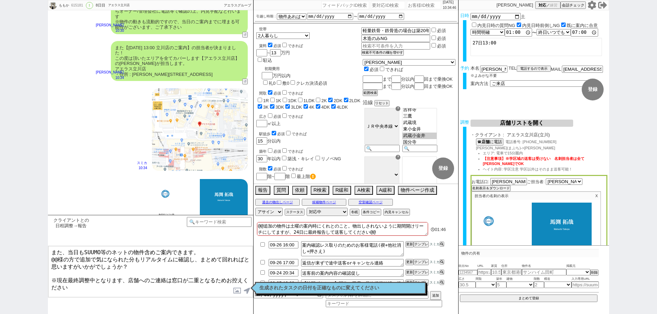
paste textarea "那須"
click at [151, 279] on textarea "また、当日もSUUMO等のネットの物件含めご案内できます。 那須様の方で追加で気になられた分もリアルタイムに確認し、まとめて回れればと思いますがいかがでしょう…" at bounding box center [150, 271] width 205 height 51
type textarea "また、当日もSUUMO等のネットの物件含めご案内できます。 那須様の方で追加で気になられた分もリアルタイムに確認し、まとめて回れればと思いますがいかがでしょう…"
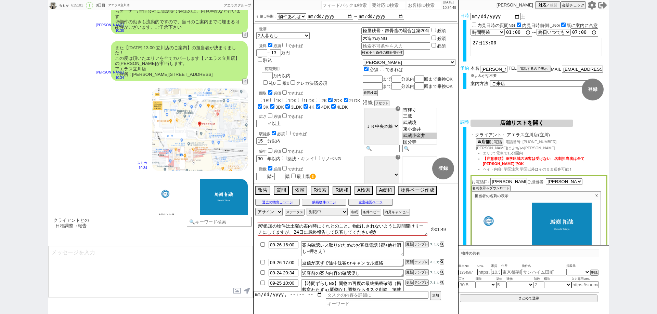
scroll to position [3882, 0]
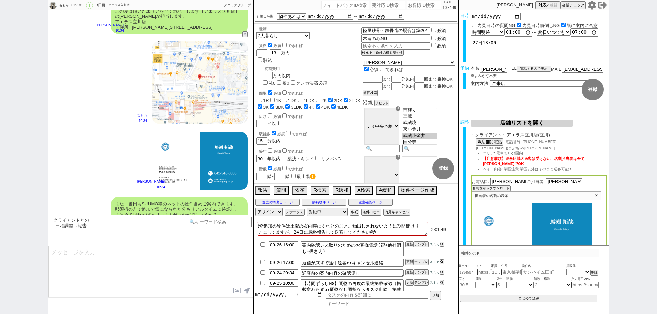
type textarea "※案内時の店舗状況次第では担当が変更になります、ご了承ください ※もし担当が変更になった場合でも、本LINEの内容は全て引き継がれておりスムーズにご案内が可能…"
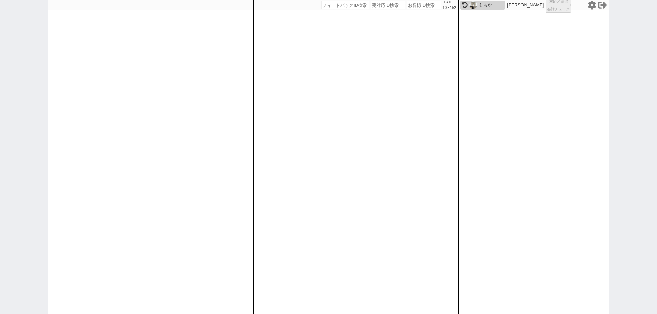
select select "449"
select select "1"
select select "4"
select select
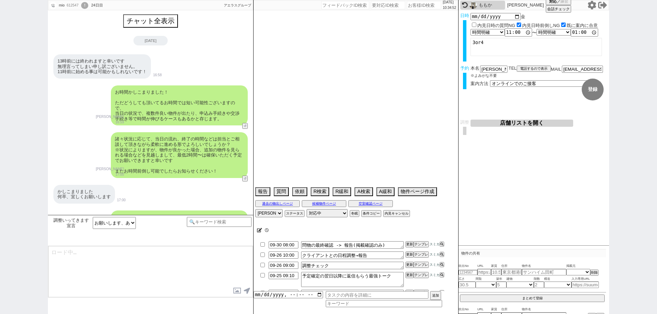
type textarea "当日までの内見予定なし"
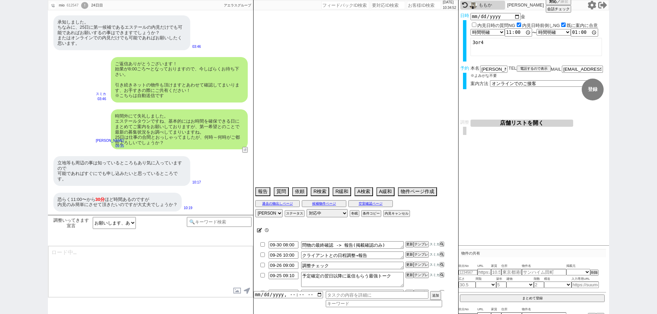
select select "2025"
select select "10"
select select "33"
select select "0"
select select "36"
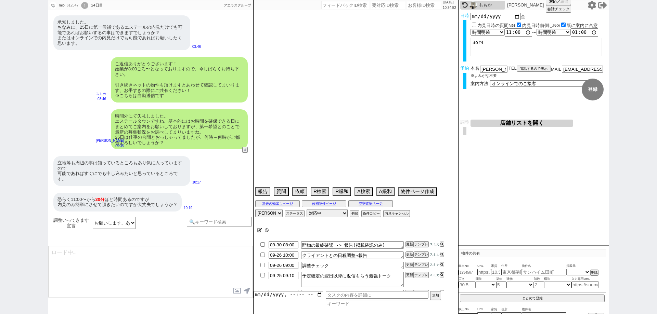
select select "75"
select select "[DATE]"
select select "65"
select select "[DATE]"
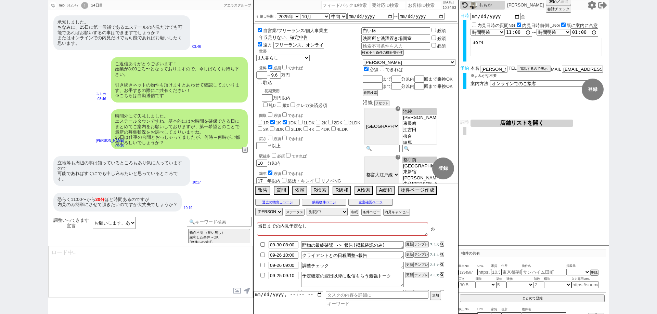
scroll to position [12, 0]
type textarea "はい！時期が時期というのもあり大変人気で完全予約制・枠が中々無いのでしっかり動いてまいりますね。"
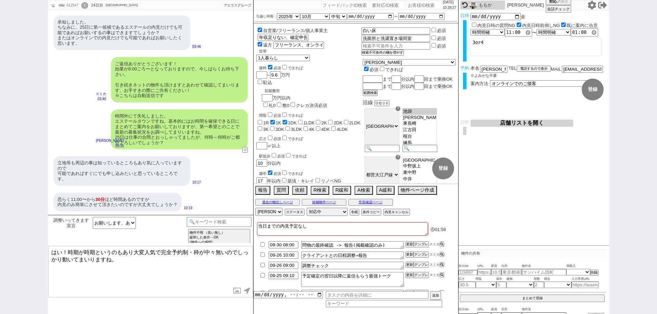
click at [0, 180] on div "mio 612547 ! 0 24日目 アエラス[GEOGRAPHIC_DATA] 冬眠中 自社客 アエラスグループ スミカ_BPO チャット全表示 [DAT…" at bounding box center [328, 157] width 657 height 314
click at [369, 201] on button "空室確認ページ" at bounding box center [370, 202] width 44 height 5
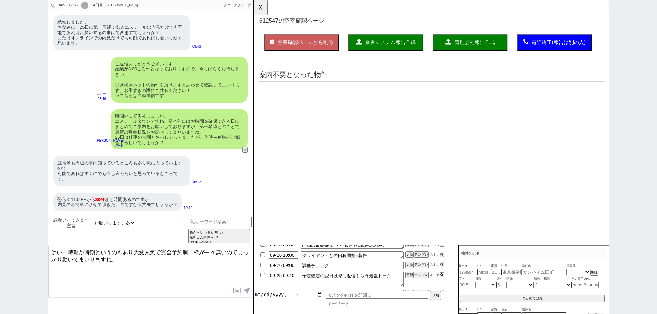
scroll to position [0, 0]
select select "another_room"
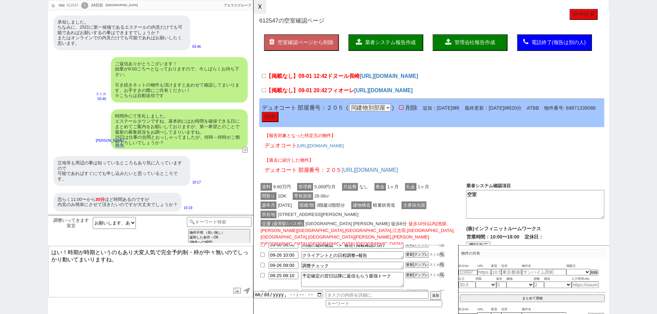
click at [266, 3] on button "☓" at bounding box center [259, 7] width 13 height 14
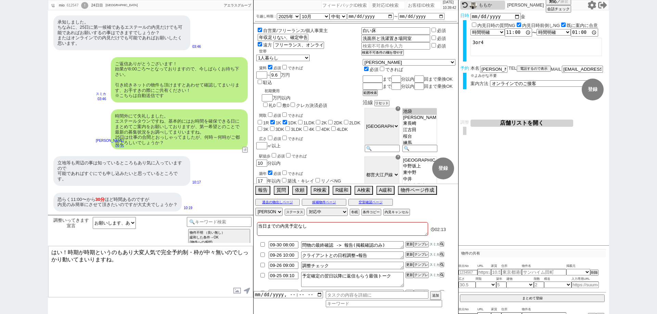
drag, startPoint x: 125, startPoint y: 268, endPoint x: 1, endPoint y: 227, distance: 130.9
click at [1, 227] on div "mio 612547 ! 0 24日目 アエラス[GEOGRAPHIC_DATA] 冬眠中 自社客 アエラスグループ スミカ_BPO チャット全表示 [DAT…" at bounding box center [328, 157] width 657 height 314
type textarea "￥"
type textarea "あ"
type textarea "ご"
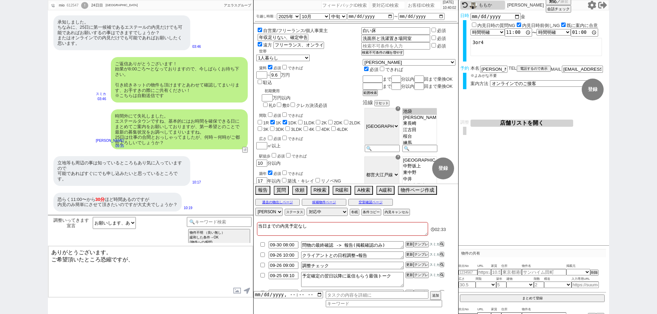
paste textarea "エステールタウン"
click at [0, 220] on div "mio 612547 ! 0 24日目 アエラス[GEOGRAPHIC_DATA] 冬眠中 自社客 アエラスグループ スミカ_BPO チャット全表示 [DAT…" at bounding box center [328, 157] width 657 height 314
click at [156, 270] on textarea "ありがとうございます。 ご希望頂いたところ恐縮ですが、エステールタウンは他の方で申込が入り募集が終了したとこのことでした、！" at bounding box center [150, 271] width 205 height 51
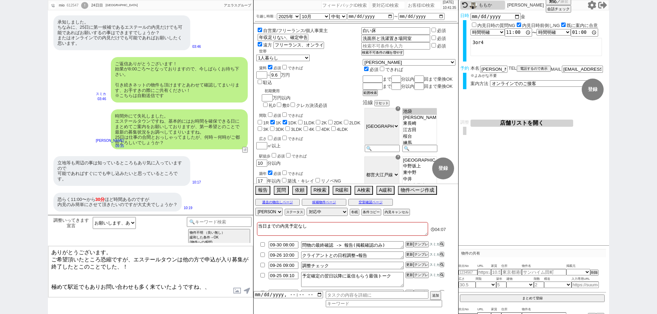
click at [52, 278] on textarea "ありがとうございます。 ご希望頂いたところ恐縮ですが、エステールタウンは他の方で申込が入り募集が終了したとこのことでした、！ 極めて駅近でもありお問い合わせも…" at bounding box center [150, 271] width 205 height 51
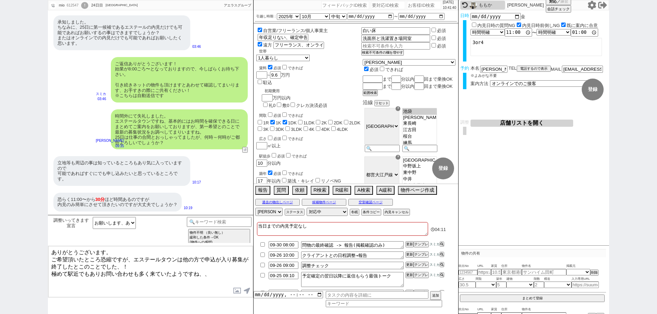
type textarea "ありがとうございます。 ご希望頂いたところ恐縮ですが、エステールタウンは他の方で申込が入り募集が終了したとこのことでした、！ 極めて駅近でもありお問い合わせも…"
click at [210, 271] on textarea "ありがとうございます。 ご希望頂いたところ恐縮ですが、エステールタウンは他の方で申込が入り募集が終了したとこのことでした、！ 極めて駅近でもありお問い合わせも…" at bounding box center [150, 271] width 205 height 51
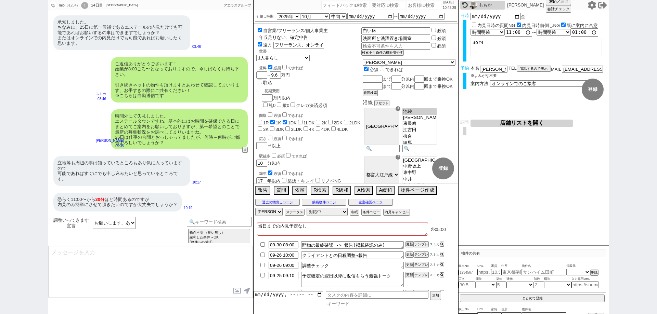
scroll to position [532, 0]
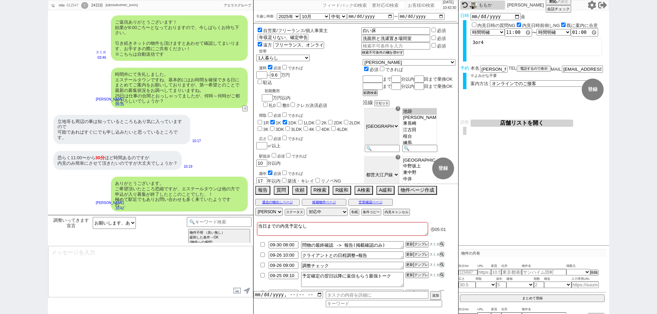
paste textarea "25日の件は見送りとし、引き続き3日にまとめてご案内できるよう動いてまいりますね。 キャンセルも出ましたら優先的にお送りさせて頂きます！"
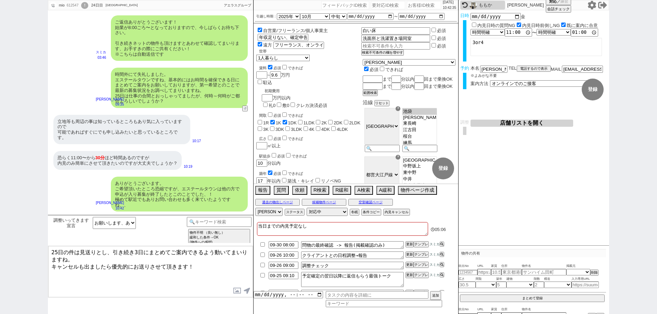
type textarea "25日の件は見送りとし、引き続き3日にまとめてご案内できるよう動いてまいりますね。 キャンセルも出ましたら優先的にお送りさせて頂きます！"
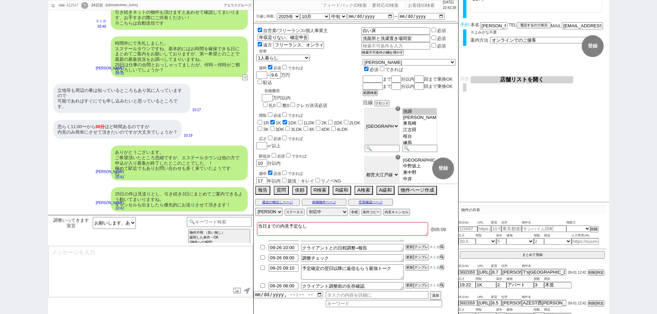
scroll to position [0, 0]
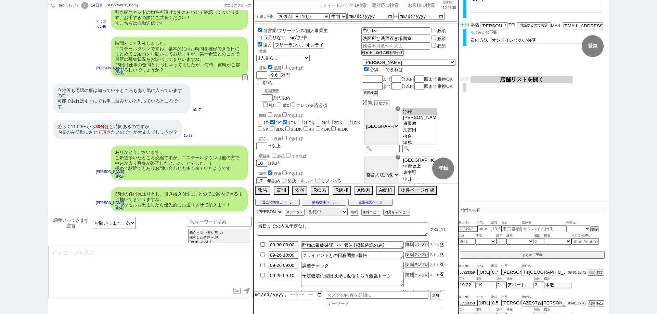
click at [272, 209] on select "アサイン [PERSON_NAME] [PERSON_NAME] [PERSON_NAME] [PERSON_NAME] [PERSON_NAME] [PER…" at bounding box center [268, 212] width 27 height 8
select select
click at [255, 208] on select "アサイン [PERSON_NAME] [PERSON_NAME] [PERSON_NAME] [PERSON_NAME] [PERSON_NAME] [PER…" at bounding box center [268, 212] width 27 height 8
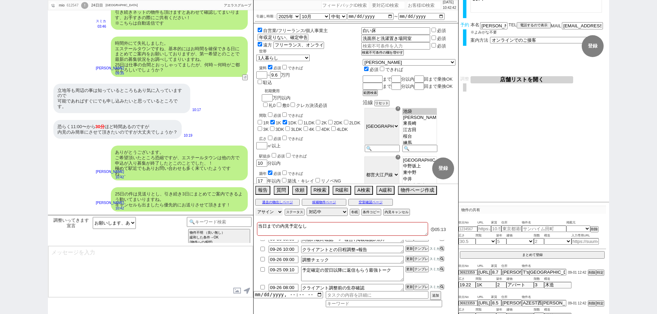
scroll to position [8, 0]
click at [363, 305] on input at bounding box center [384, 305] width 116 height 6
type input "手動"
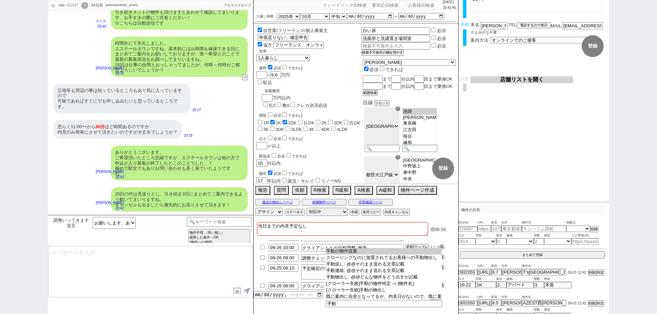
type input "手動の物件提案"
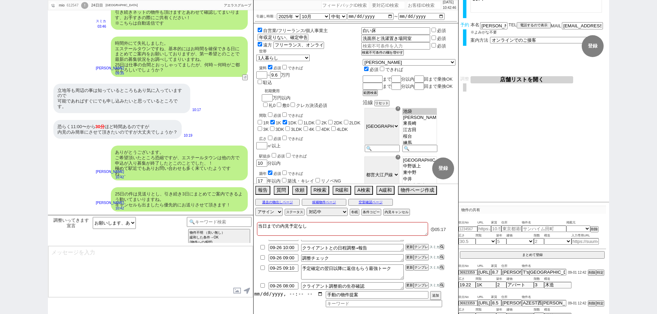
click at [320, 295] on input "datetime-local" at bounding box center [287, 294] width 69 height 6
click at [435, 295] on button "追加" at bounding box center [435, 297] width 10 height 8
type input "[DATE]T10:00"
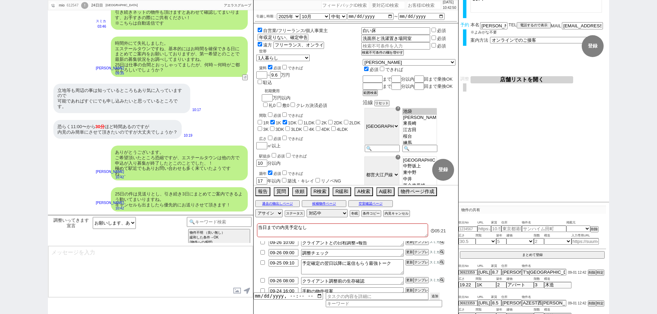
scroll to position [18, 0]
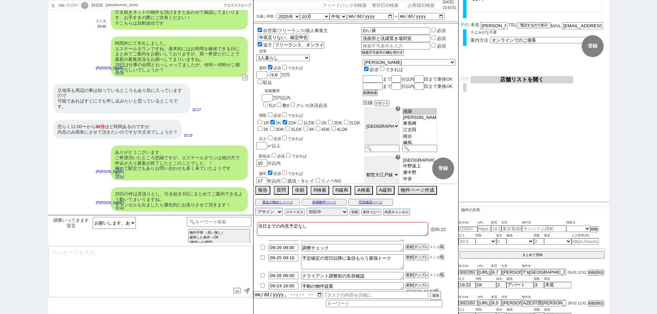
click at [451, 292] on div "09-30 08:00 問物の最終確認 -> 報告(掲載確認のみ) 更新 テンプレ スミカ 09-26 10:00 クライアントとの日程調整→報告 更新 テン…" at bounding box center [355, 273] width 205 height 67
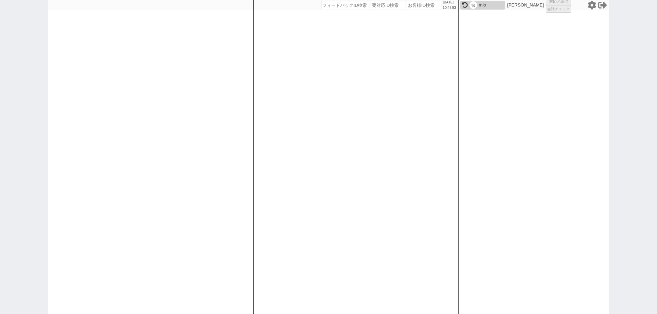
select select "1"
select select "2"
select select
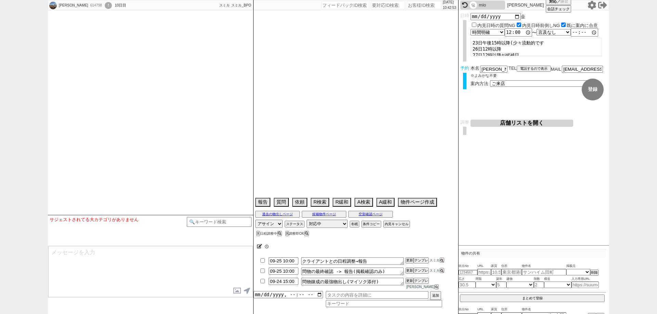
scroll to position [450, 0]
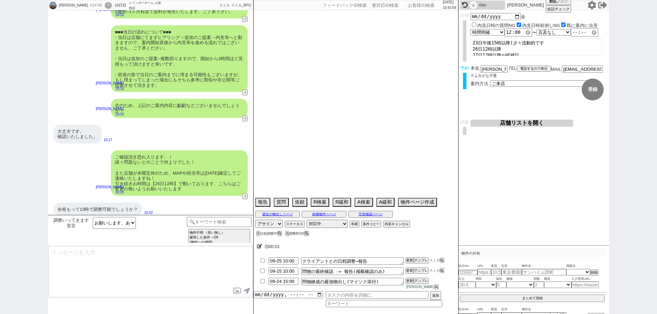
type textarea "はい！時期が時期というのもあり大変人気で完全予約制・枠が中々無いのでしっかり動いてまいりますね。"
type textarea "オンボでSUV所有、サイズ詰められていません→フォレスター"
select select "15"
select select "0"
select select "62"
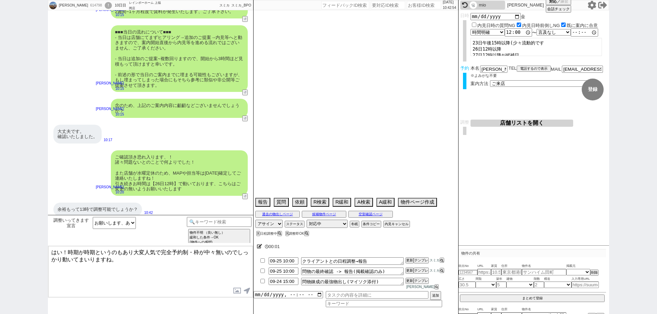
select select "25"
select select "9"
select select "325"
select select "14"
select select "10"
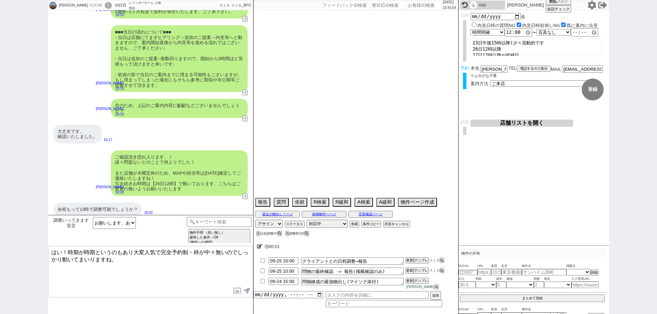
select select "367"
select select "23"
select select "57"
select select "75"
select select "811"
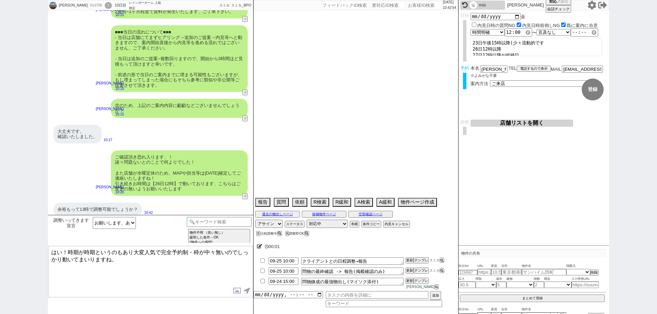
select select "44"
select select "15"
select select "72"
select select "48"
select select "53"
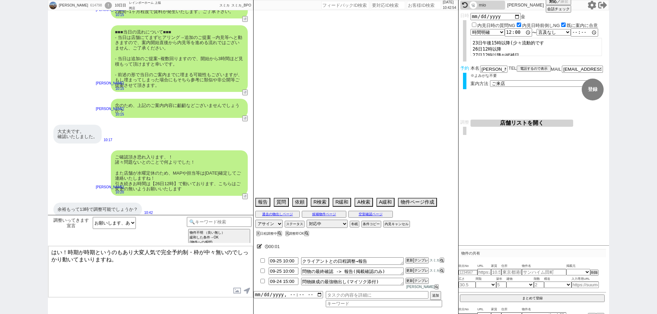
select select "70"
select select "60"
select select "65"
select select "63"
select select "38"
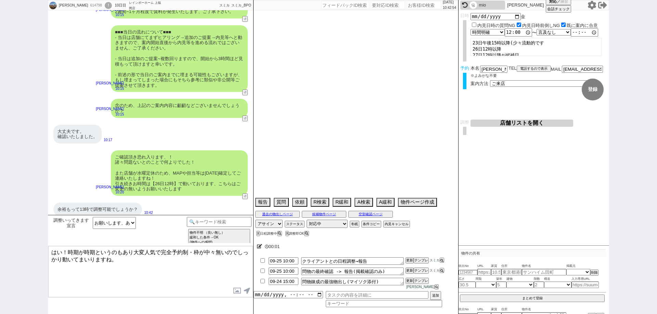
select select "50"
select select "19"
select select "71"
select select "64"
select select "69"
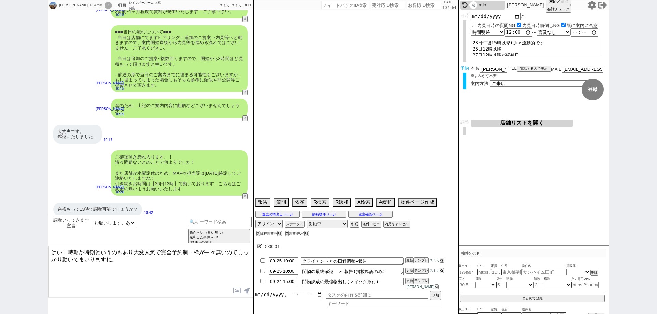
select select "67"
select select "59"
select select "36"
select select "52"
select select "47"
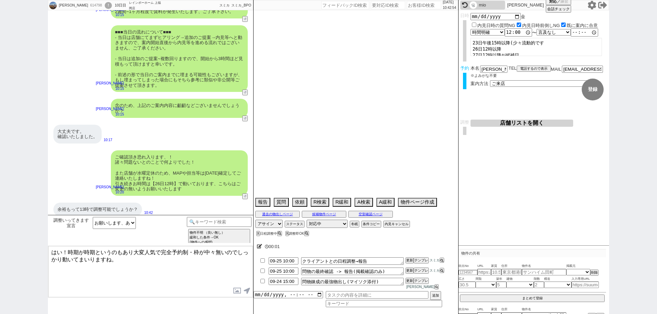
select select "35"
select select "68"
select select "33"
select select "74"
select select "54"
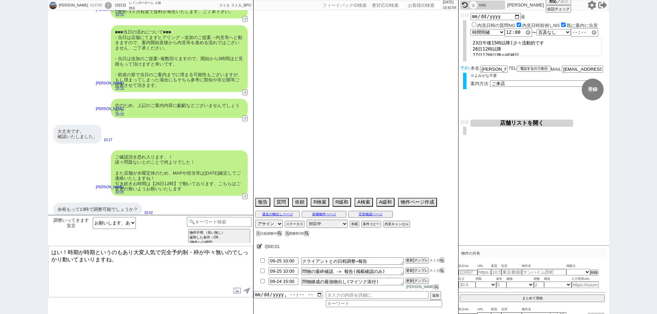
select select "66"
select select "16"
select select "56"
select select "76"
select select "17"
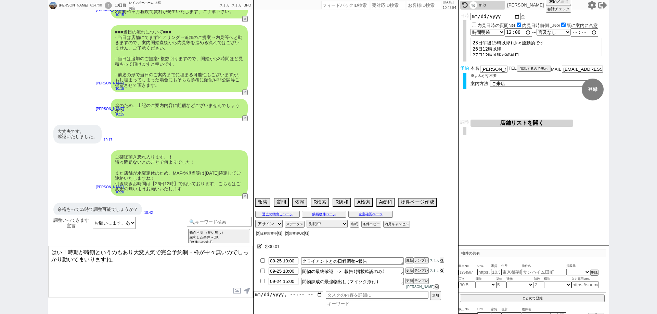
select select "12"
select select "29"
select select "7"
select select "55"
select select "46"
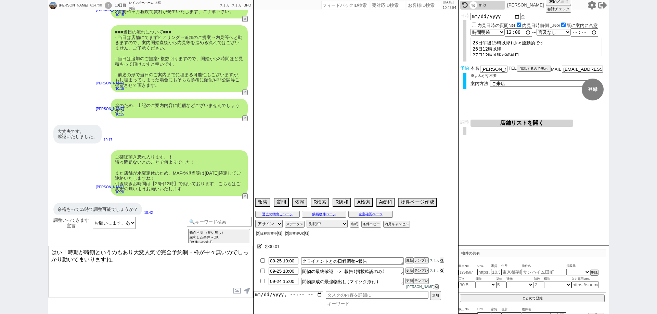
select select "73"
select select "24"
select select "27"
select select "77"
select select "11"
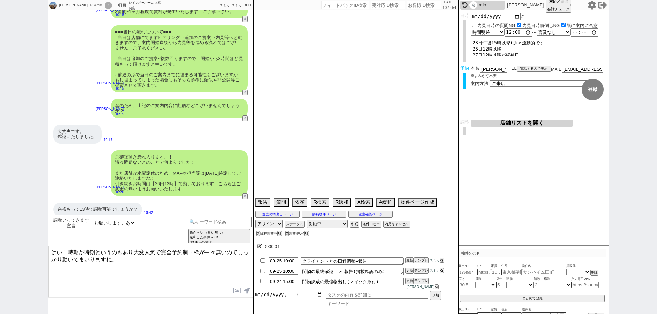
select select "49"
select select "51"
select select "58"
select select "30"
select select "41"
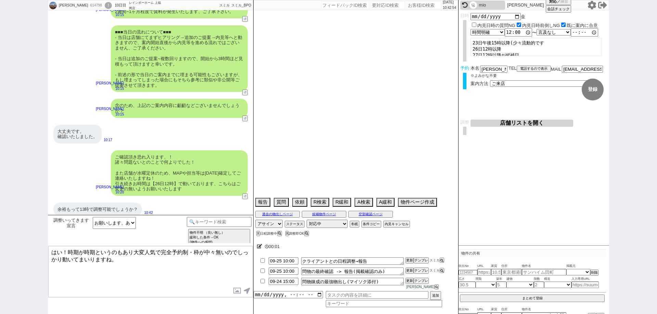
select select "34"
select select "39"
select select "61"
select select "20"
select select "78"
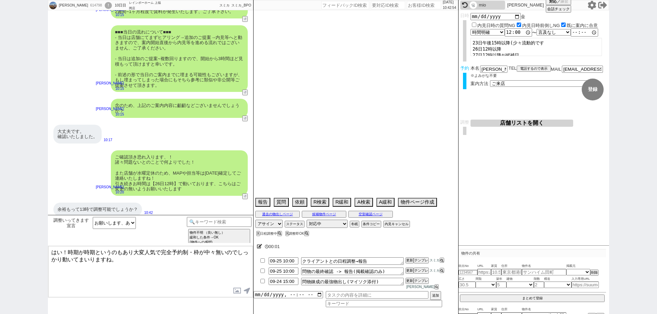
select select "40"
select select "37"
select select "31"
select select "45"
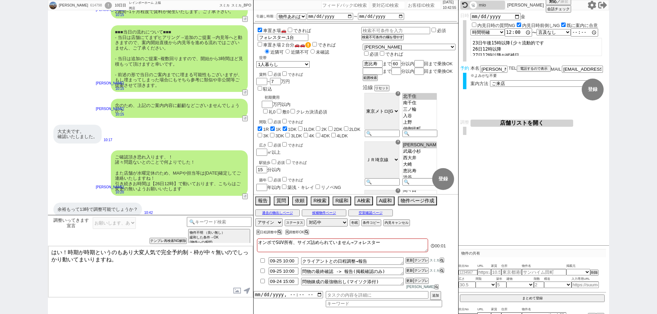
scroll to position [12, 0]
click at [509, 32] on input "12:00:00" at bounding box center [518, 32] width 27 height 7
type input "13:00:00"
click at [596, 92] on button "登録" at bounding box center [593, 90] width 22 height 22
drag, startPoint x: 119, startPoint y: 258, endPoint x: 75, endPoint y: 246, distance: 45.9
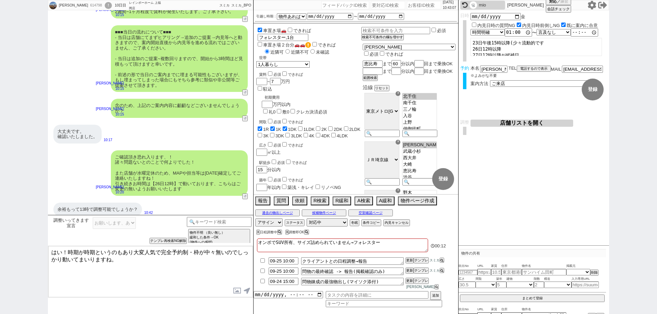
click at [75, 246] on div "調整いってきます宣言 お願いします、ありがとうございます等 溜まっている文脈 !^1 !^1&&!^38&&!^22&&!^64 !^10 !^10&&!^1…" at bounding box center [150, 264] width 205 height 99
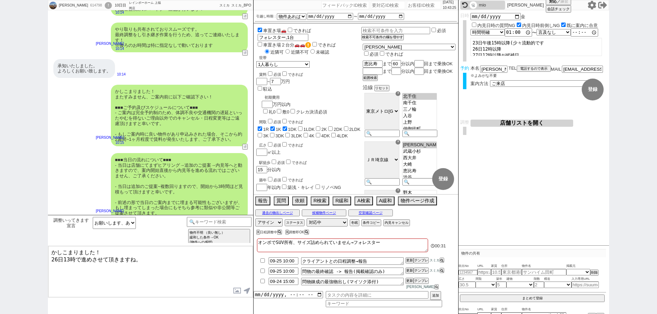
scroll to position [279, 0]
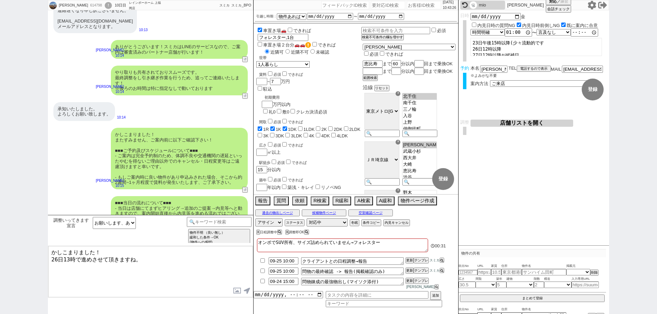
type textarea "かしこまりました！ 26日13時で進めさせて頂きますね。"
click at [381, 216] on button "空室確認ページ" at bounding box center [370, 212] width 44 height 5
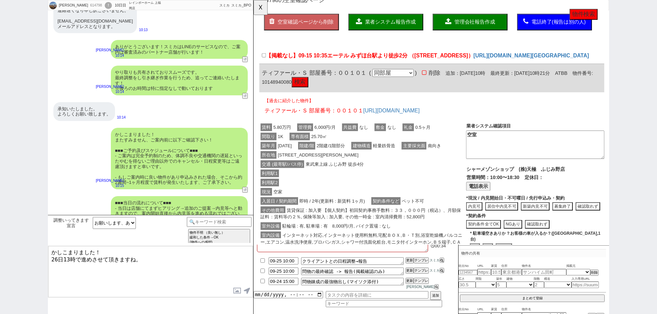
scroll to position [34, 0]
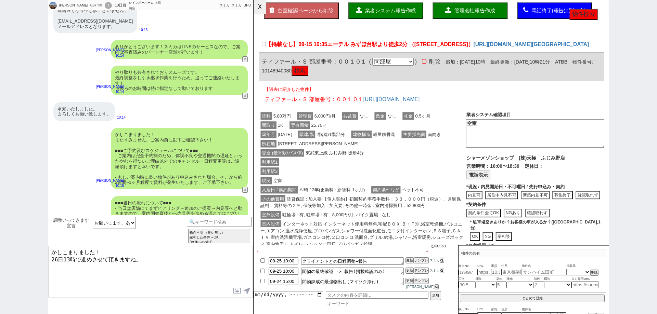
click at [256, 6] on button "☓" at bounding box center [259, 7] width 13 height 14
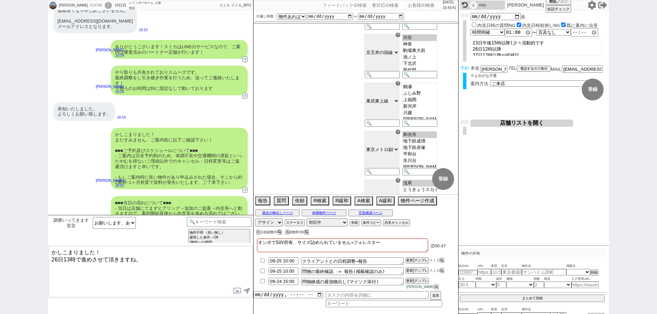
scroll to position [103, 0]
click at [361, 204] on button "A検索" at bounding box center [362, 201] width 17 height 8
click at [285, 216] on button "過去の物出しページ" at bounding box center [277, 212] width 44 height 5
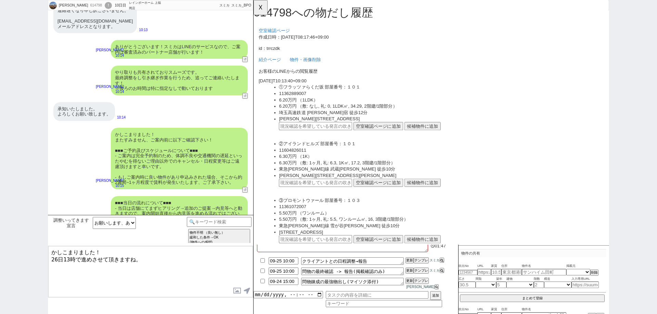
scroll to position [0, 0]
click at [259, 7] on button "☓" at bounding box center [259, 7] width 13 height 14
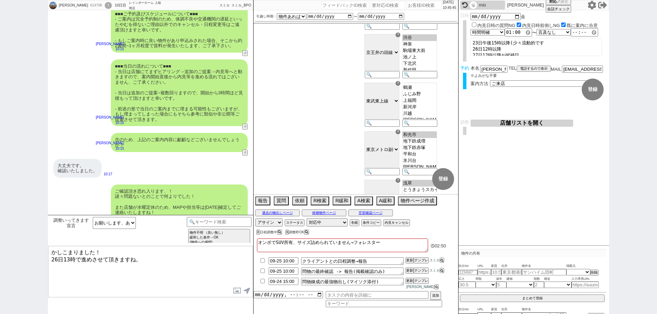
scroll to position [450, 0]
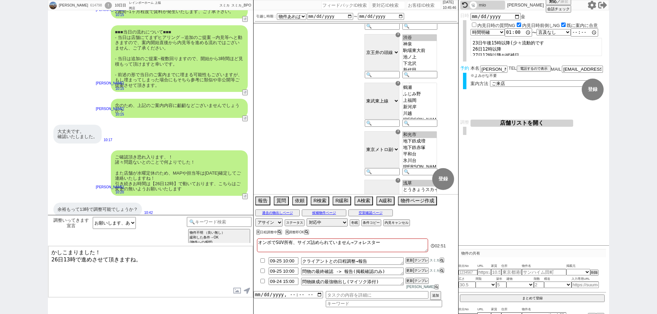
click at [198, 268] on textarea "かしこまりました！ 26日13時で進めさせて頂きますね。" at bounding box center [150, 271] width 205 height 51
type textarea "かしこまりました、26日13時で確認を入れさせて頂きますね！"
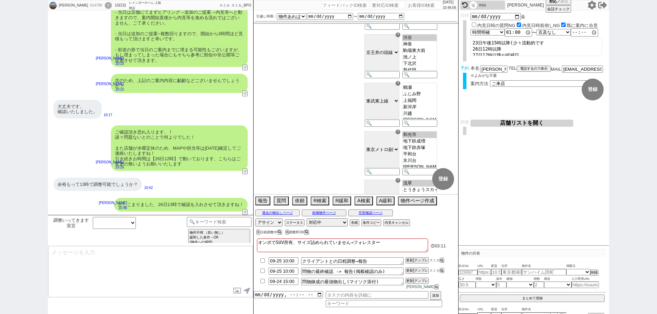
scroll to position [367, 0]
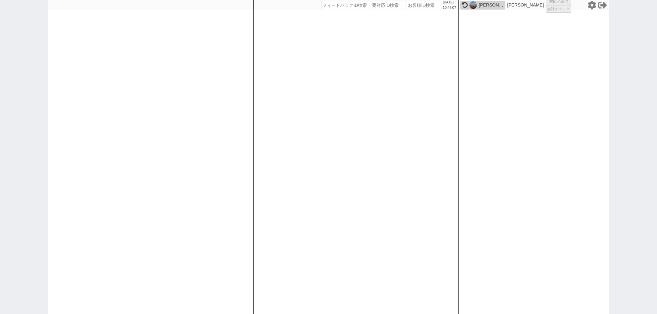
select select "6"
select select "2"
select select
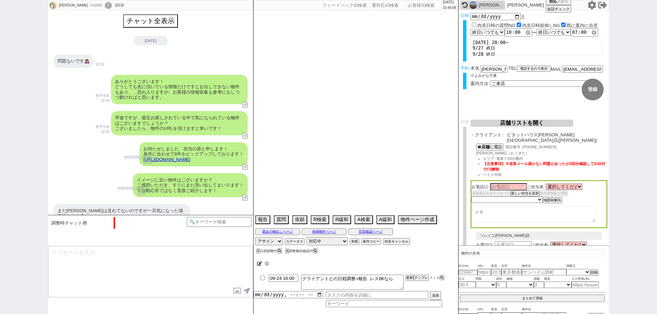
scroll to position [1462, 0]
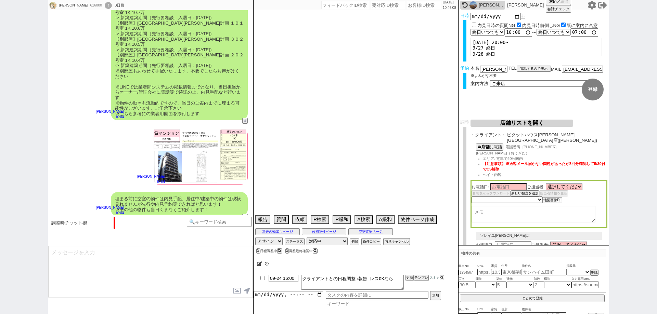
type textarea "@希望物件募集状況微妙なので24日に最終報告してから調整する"
select select "15"
select select "0"
select select "50"
select select "53"
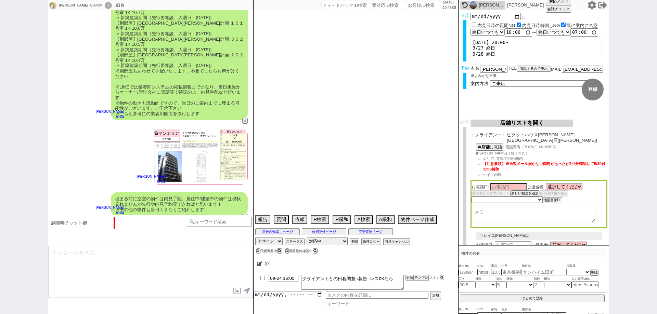
select select "47"
select select "66"
select select "59"
select select "[DATE]"
select select "68"
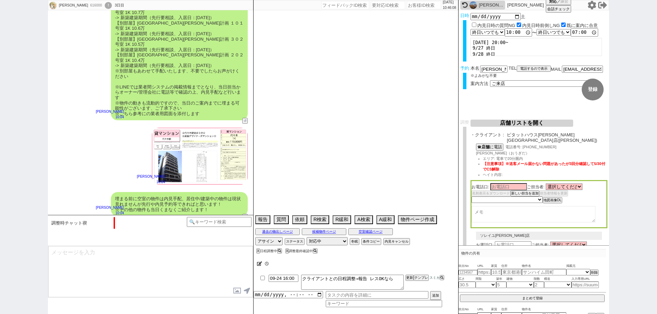
select select "[DATE]"
select select "14"
select select "476"
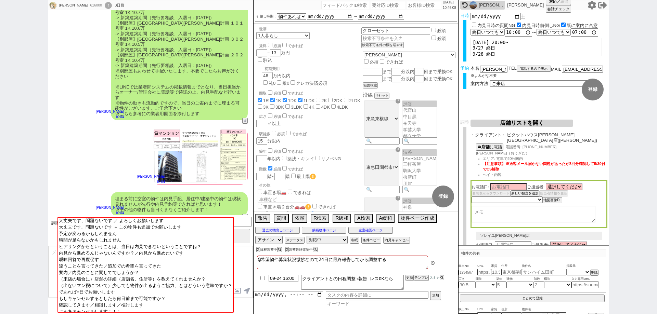
scroll to position [32, 0]
click at [480, 4] on div "中谷直輝" at bounding box center [491, 4] width 25 height 5
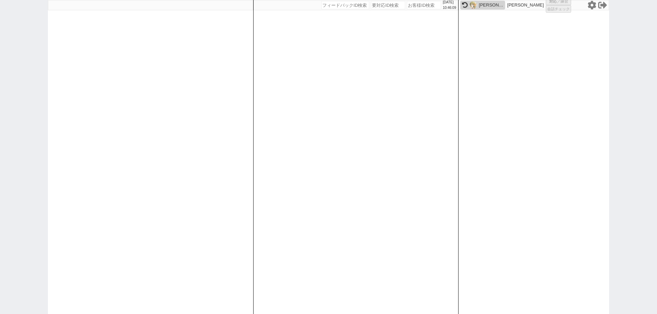
select select "1"
select select "2"
select select
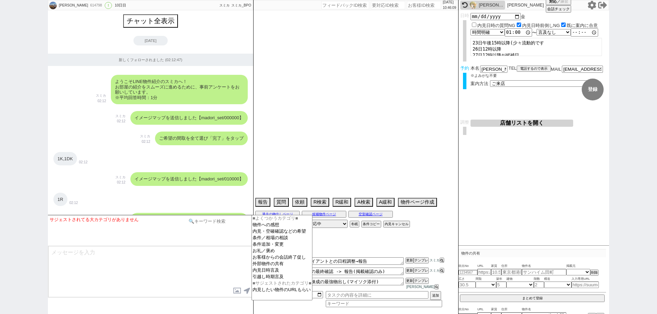
scroll to position [2681, 0]
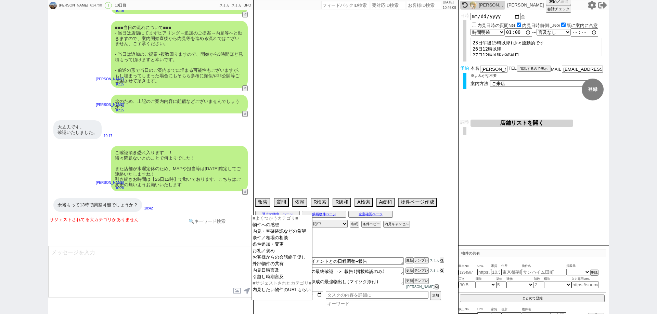
click at [224, 222] on input at bounding box center [219, 221] width 65 height 9
type input "調整"
type textarea "オンボでSUV所有、サイズ詰められていません→フォレスター"
select select "15"
select select "0"
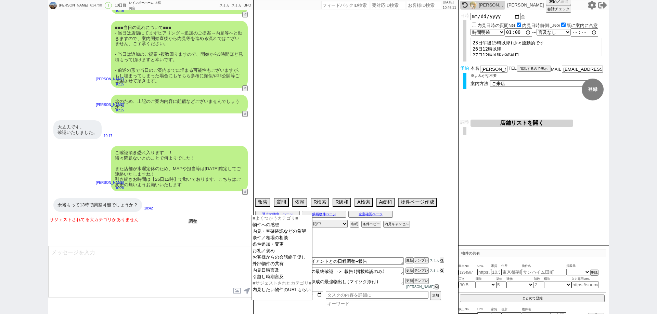
select select "62"
select select "25"
select select "9"
select select "325"
select select "14"
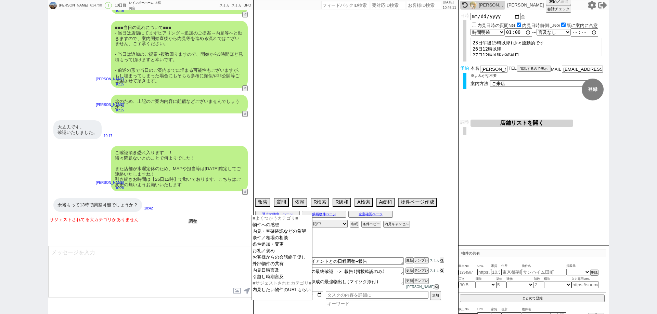
select select "10"
select select "367"
select select "23"
select select "57"
select select "75"
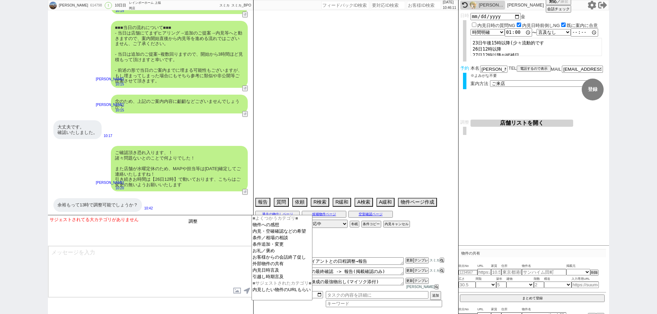
select select "811"
select select "44"
select select "15"
select select "72"
select select "48"
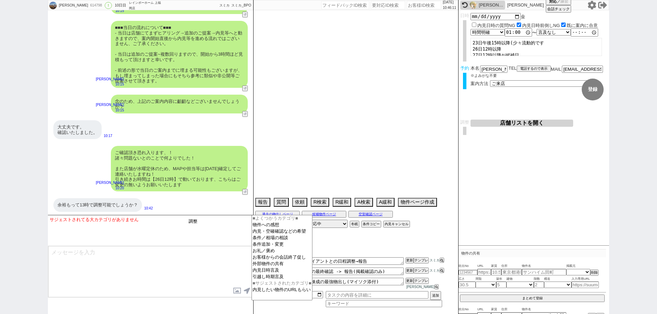
select select "53"
select select "70"
select select "60"
select select "65"
select select "63"
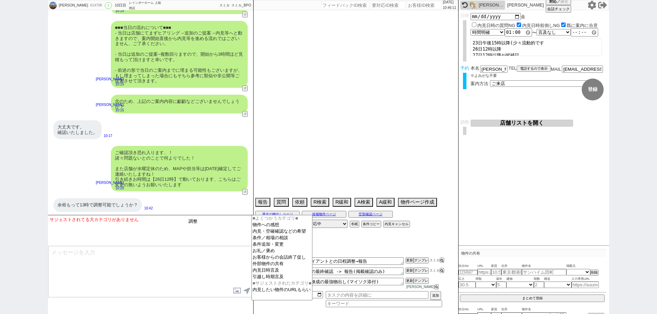
select select "38"
select select "50"
select select "19"
select select "71"
select select "64"
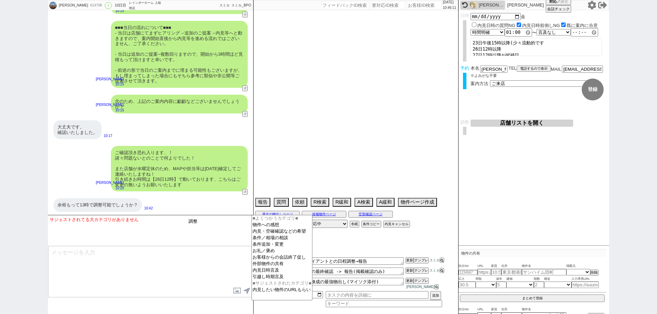
select select "69"
select select "67"
select select "59"
select select "36"
select select "52"
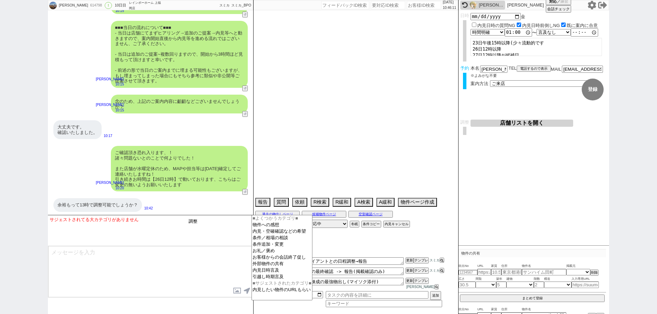
select select "47"
select select "35"
select select "68"
select select "33"
select select "74"
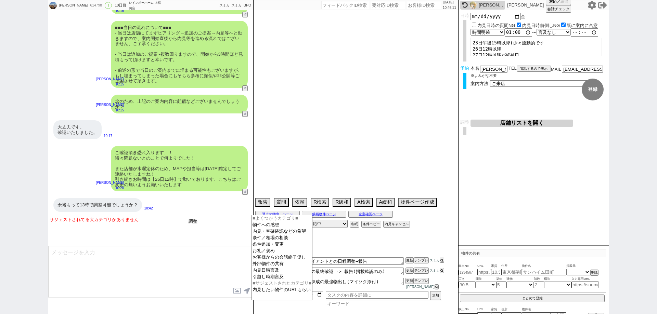
select select "54"
select select "66"
select select "16"
select select "56"
select select "76"
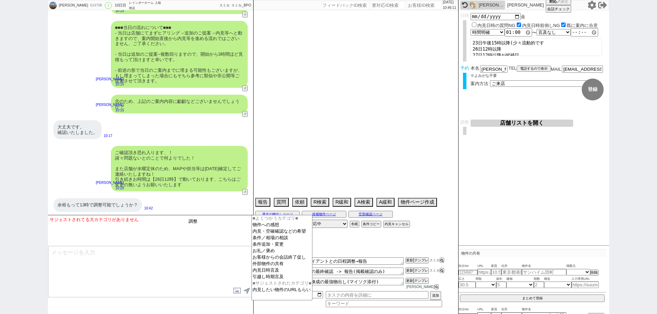
select select "17"
select select "12"
select select "29"
select select "7"
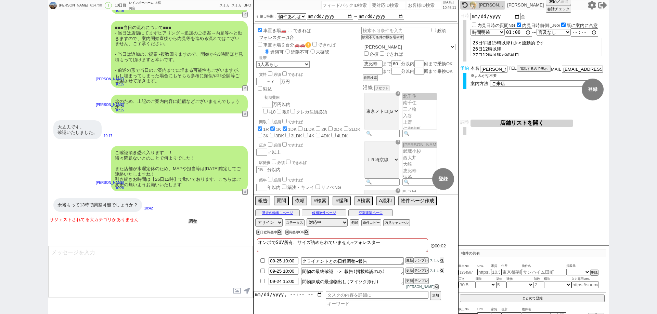
scroll to position [12, 0]
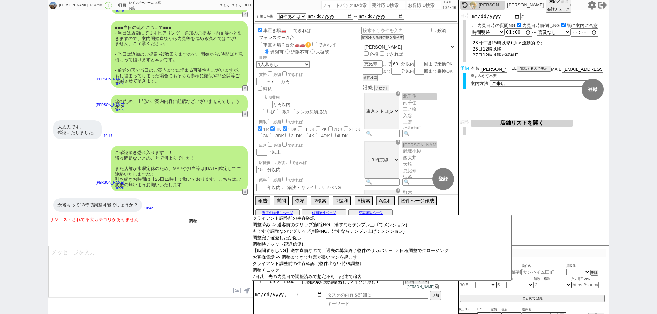
drag, startPoint x: 211, startPoint y: 218, endPoint x: 179, endPoint y: 218, distance: 32.5
click at [179, 218] on div "サジェストされてる大カテゴリがありません テンプレ再検索NG解除 調整" at bounding box center [150, 230] width 205 height 31
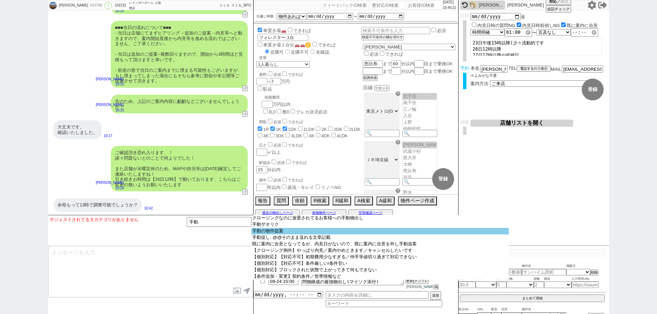
click at [254, 232] on option "手動の物件提案" at bounding box center [379, 231] width 257 height 6
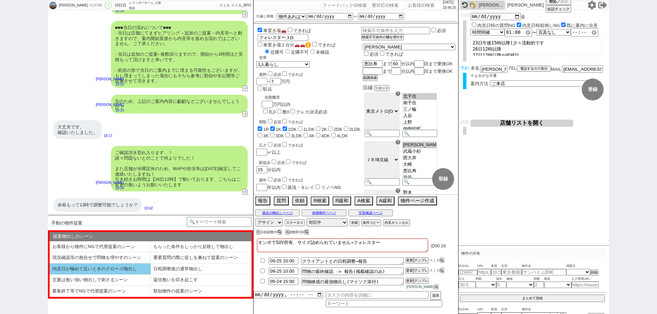
click at [133, 266] on li "内見日が極めて近いときのクローズ物出し" at bounding box center [100, 269] width 101 height 11
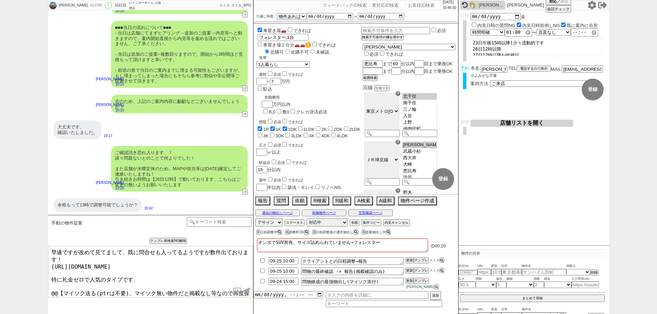
drag, startPoint x: 77, startPoint y: 249, endPoint x: 0, endPoint y: 233, distance: 78.9
click at [0, 233] on div "中谷直輝 614798 ! 0 10日目 レインボーホーム 上福岡店 冬眠中 自社客 スミカ スミカ_BPO チャット全表示 2025-09-15 新しくフォ…" at bounding box center [328, 157] width 657 height 314
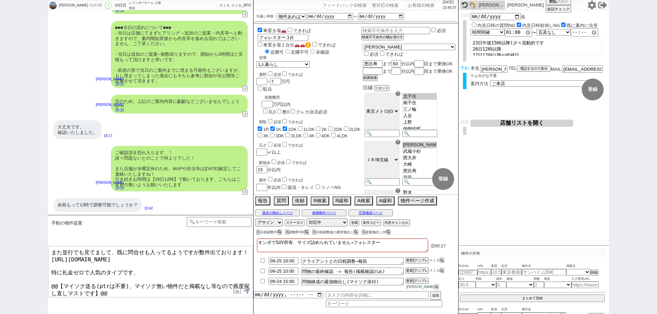
drag, startPoint x: 199, startPoint y: 252, endPoint x: 110, endPoint y: 245, distance: 89.2
click at [110, 245] on div "手動の物件提案 あなたはパートナーですか？ 0 0||null 1 内見日までの日数 -1 !=0 !=0&&!=1 !=4&&<9 !=null !=nul…" at bounding box center [150, 264] width 205 height 99
drag, startPoint x: 122, startPoint y: 285, endPoint x: 48, endPoint y: 265, distance: 76.3
click at [48, 265] on textarea "また並行でも見てまして数件出ております！ https://tools.sumika.live/pages/pjgl8ae 特に礼金ゼロで人気のタイプです、 @…" at bounding box center [150, 271] width 205 height 51
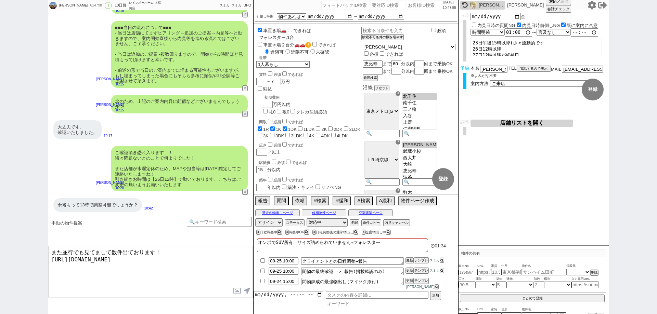
click at [190, 271] on textarea "また並行でも見てまして数件出ております！ https://tools.sumika.live/pages/pjgl8ae" at bounding box center [150, 271] width 205 height 51
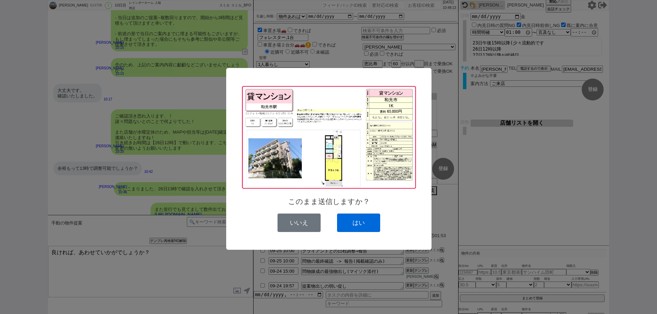
click at [346, 223] on button "はい" at bounding box center [358, 223] width 43 height 18
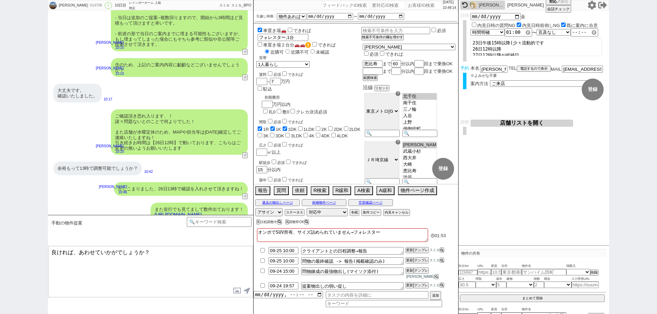
scroll to position [2782, 0]
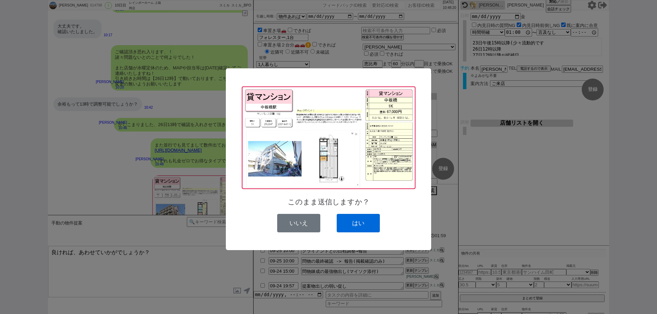
click at [346, 221] on button "はい" at bounding box center [358, 223] width 43 height 18
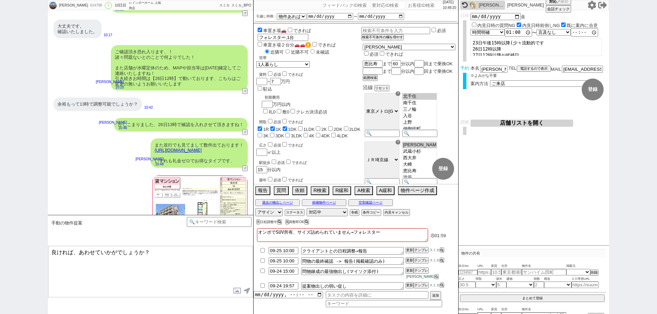
scroll to position [2847, 0]
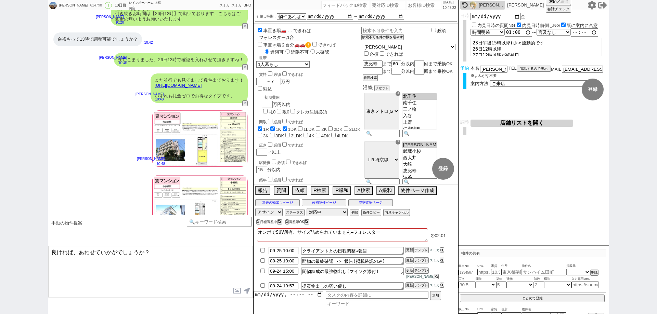
click at [262, 273] on input "checkbox" at bounding box center [263, 271] width 10 height 4
click at [199, 275] on textarea "良ければ、あわせていかがでしょうか？" at bounding box center [150, 271] width 205 height 51
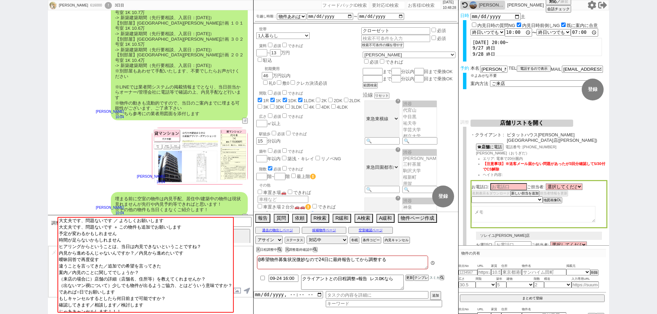
scroll to position [1519, 0]
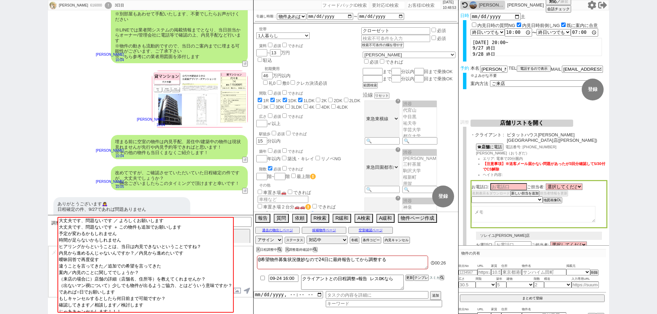
click at [248, 269] on textarea at bounding box center [150, 271] width 205 height 51
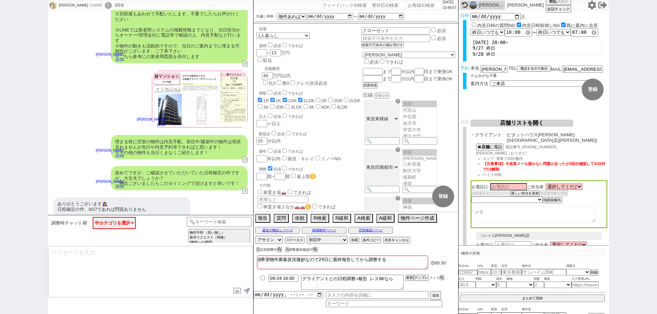
click at [186, 284] on textarea at bounding box center [150, 271] width 205 height 51
click at [213, 215] on div "ありがとうございます🙇‍♀️ 日程確定の件、9/27であれば問題ありません すみません、別件で1つお伺いしたいことがあります ご紹介していただく不動産会社の情…" at bounding box center [150, 223] width 205 height 58
click at [216, 218] on input at bounding box center [219, 221] width 65 height 9
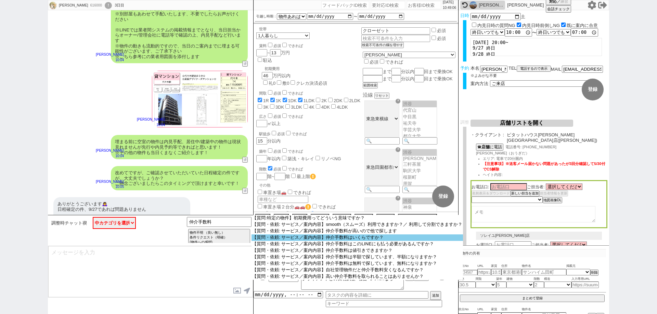
scroll to position [34, 0]
click at [359, 239] on option "【質問・依頼: サービス／案内内容】仲介手数料はいくらですか？" at bounding box center [356, 238] width 211 height 6
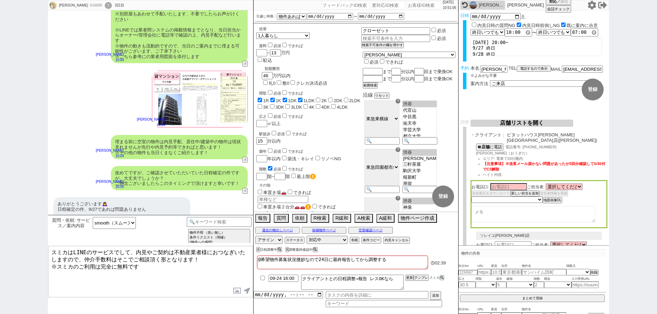
click at [0, 199] on div "[PERSON_NAME] 616000 ! 0 3日目 冬眠中 自社客 スミカ スミカ_BPO チャット全表示 [DATE] 問題ないです🙇‍♀️ 22:0…" at bounding box center [328, 157] width 657 height 314
drag, startPoint x: 0, startPoint y: 235, endPoint x: 26, endPoint y: 249, distance: 29.2
click at [0, 235] on div "[PERSON_NAME] 616000 ! 0 3日目 冬眠中 自社客 スミカ スミカ_BPO チャット全表示 [DATE] 問題ないです🙇‍♀️ 22:0…" at bounding box center [328, 157] width 657 height 314
drag, startPoint x: 0, startPoint y: 239, endPoint x: 9, endPoint y: 240, distance: 9.3
click at [0, 239] on div "[PERSON_NAME] 616000 ! 0 3日目 冬眠中 自社客 スミカ スミカ_BPO チャット全表示 [DATE] 問題ないです🙇‍♀️ 22:0…" at bounding box center [328, 157] width 657 height 314
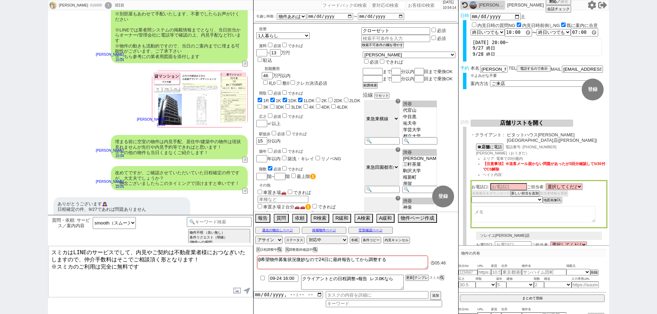
click at [0, 169] on div "[PERSON_NAME] 616000 ! 0 3日目 冬眠中 自社客 スミカ スミカ_BPO チャット全表示 [DATE] 問題ないです🙇‍♀️ 22:0…" at bounding box center [328, 157] width 657 height 314
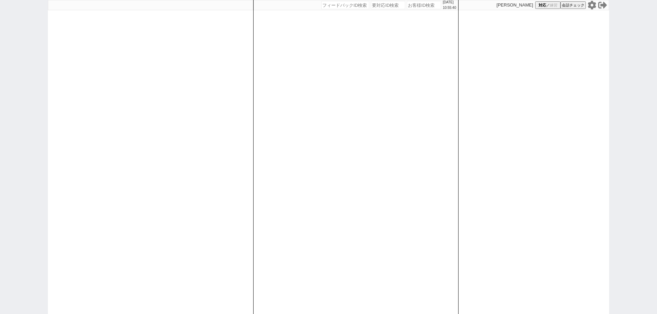
drag, startPoint x: 411, startPoint y: 6, endPoint x: 416, endPoint y: 4, distance: 5.7
click at [411, 6] on input "number" at bounding box center [424, 5] width 34 height 8
paste input "616215"
type input "616215"
select select "1"
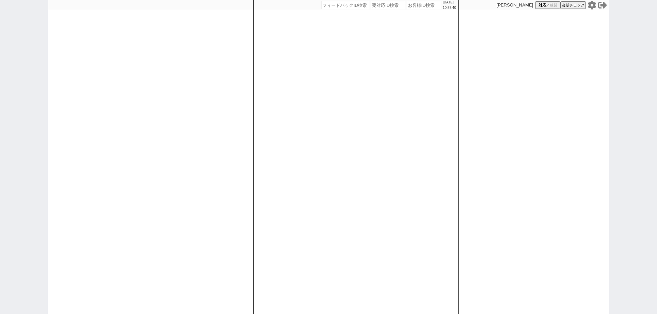
select select "1"
select select
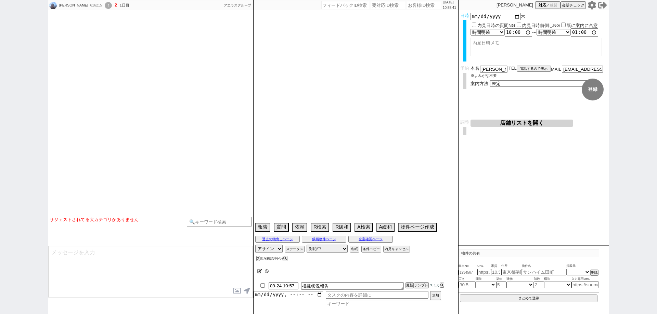
select select "2025"
select select "11"
select select "37"
select select "1"
select select "11"
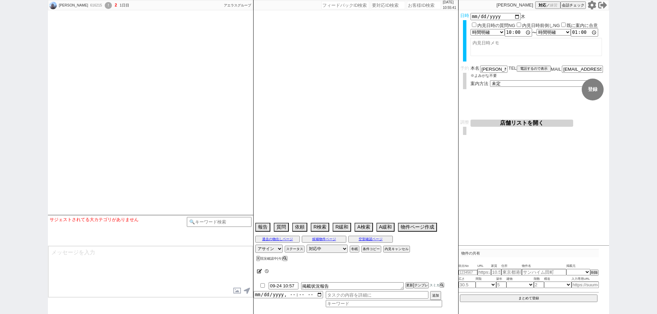
select select "33"
select select "965"
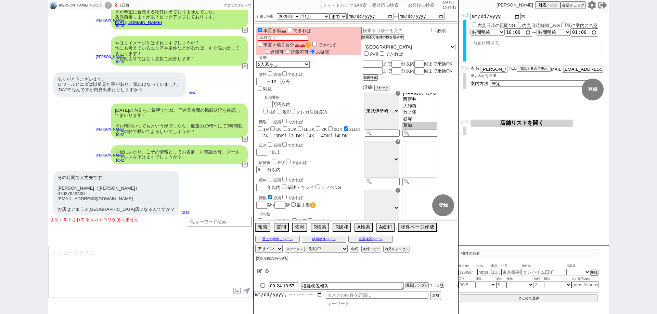
scroll to position [80, 0]
click at [88, 3] on div "616215" at bounding box center [95, 5] width 15 height 5
copy div "616215"
click at [105, 6] on div "!" at bounding box center [108, 5] width 7 height 7
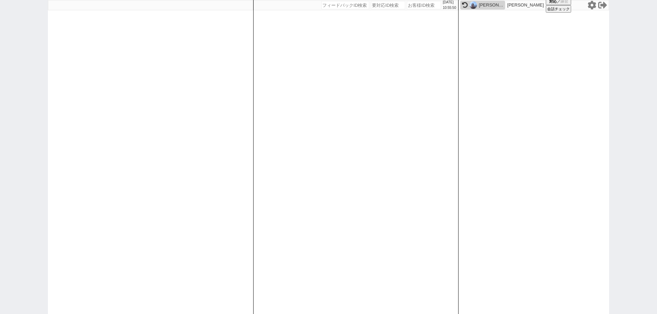
click at [417, 6] on input "number" at bounding box center [424, 5] width 34 height 8
paste input "616215"
type input "616215"
select select "1"
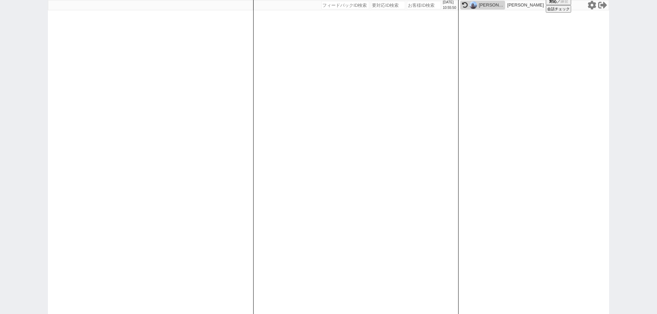
select select
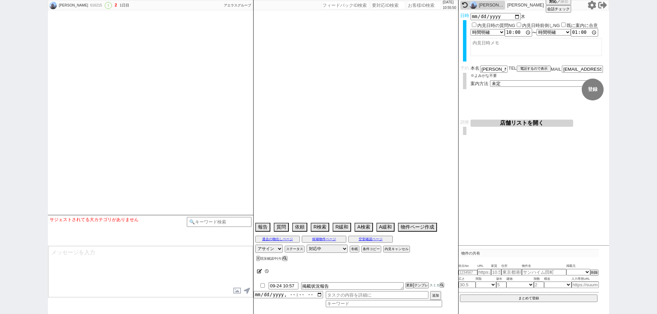
select select "2025"
select select "11"
select select "37"
select select "1"
select select "11"
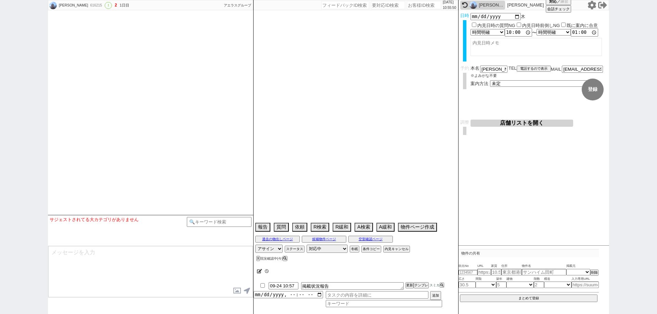
select select "33"
select select "965"
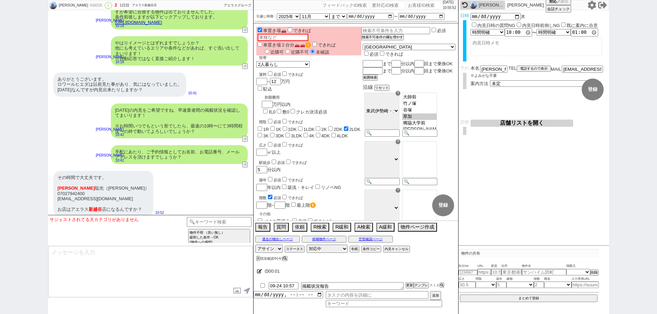
click at [519, 124] on button "店舗リストを開く" at bounding box center [521, 123] width 103 height 7
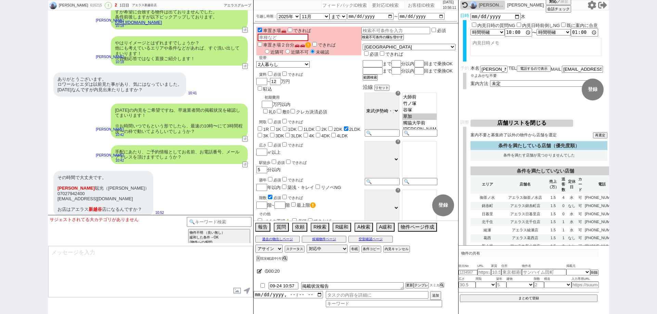
drag, startPoint x: 0, startPoint y: 195, endPoint x: 20, endPoint y: 195, distance: 19.8
click at [0, 195] on div "[PERSON_NAME] 616215 ! 2 1日目 アエラス新越谷店 冬眠中 自社客 アエラスグループ スミカ_BPO チャット全表示 [DATE] よ…" at bounding box center [328, 157] width 657 height 314
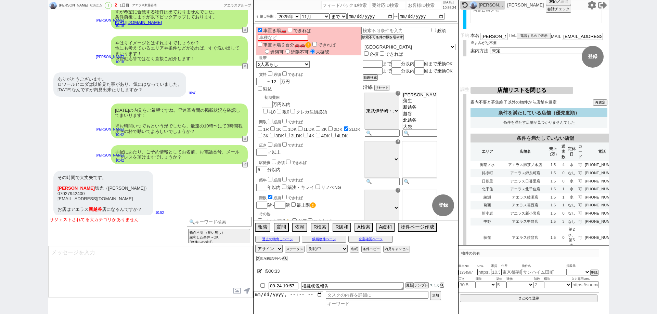
scroll to position [0, 0]
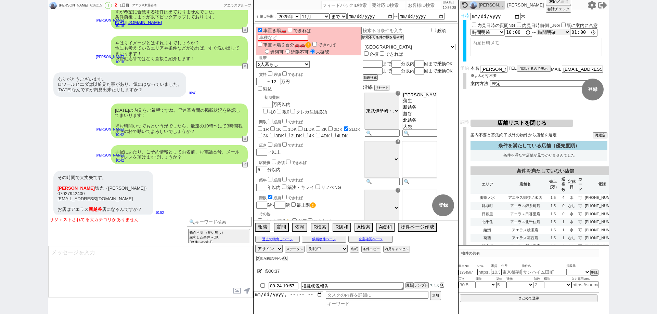
click at [560, 31] on select "言及なし 時間明確 午前 午後 お昼 夕方・夜 終日いつでも その他" at bounding box center [553, 32] width 34 height 6
select select "0"
click at [538, 30] on select "言及なし 時間明確 午前 午後 お昼 夕方・夜 終日いつでも その他" at bounding box center [553, 32] width 34 height 6
click at [491, 32] on select "言及なし 時間明確 午前 午後 お昼 夕方・夜 終日いつでも その他" at bounding box center [487, 32] width 34 height 6
select select "0"
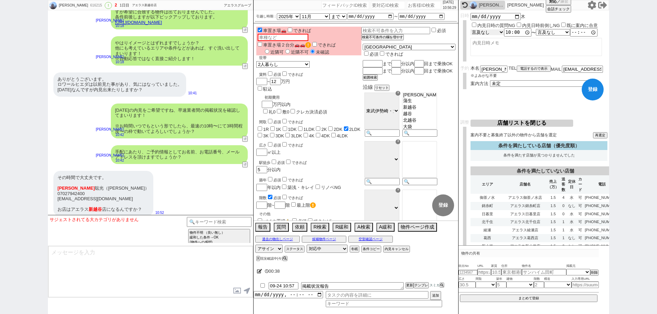
click at [470, 30] on select "言及なし 時間明確 午前 午後 お昼 夕方・夜 終日いつでも その他" at bounding box center [487, 32] width 34 height 6
click at [507, 32] on input "time" at bounding box center [518, 32] width 27 height 7
type input "13:00"
select select "1"
type input "13:00:00"
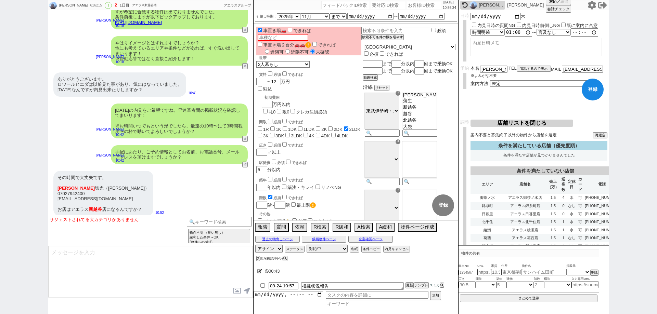
click at [573, 61] on div "日時 [DATE][PERSON_NAME]見日時の質問NG 内見日時前倒しNG 既に案内に合意 言及なし 時間明確 午前 午後 お昼 夕方・夜 終日いつでも…" at bounding box center [533, 39] width 151 height 53
click at [593, 88] on button "登録" at bounding box center [593, 90] width 22 height 22
click at [605, 135] on button "再選定" at bounding box center [600, 135] width 13 height 5
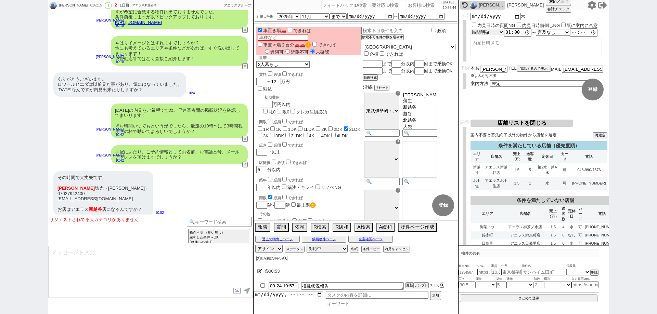
click at [496, 33] on select "言及なし 時間明確 午前 午後 お昼 夕方・夜 終日いつでも その他" at bounding box center [487, 32] width 34 height 6
select select "0"
click at [470, 30] on select "言及なし 時間明確 午前 午後 お昼 夕方・夜 終日いつでも その他" at bounding box center [487, 32] width 34 height 6
click at [552, 32] on select "言及なし 時間明確 午前 午後 お昼 夕方・夜 終日いつでも その他" at bounding box center [553, 32] width 34 height 6
drag, startPoint x: 582, startPoint y: 50, endPoint x: 584, endPoint y: 55, distance: 5.2
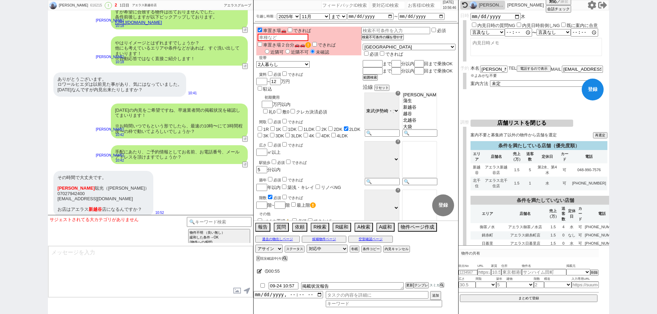
click at [582, 50] on textarea at bounding box center [535, 47] width 131 height 18
click at [593, 89] on button "登録" at bounding box center [593, 90] width 22 height 22
click at [498, 37] on div "2025-09-25 木 内見日時の質問NG 内見日時前倒しNG 既に案内に合意 言及なし 時間明確 午前 午後 お昼 夕方・夜 終日いつでも その他 〜 言…" at bounding box center [538, 36] width 137 height 46
click at [497, 31] on select "言及なし 時間明確 午前 午後 お昼 夕方・夜 終日いつでも その他" at bounding box center [487, 32] width 34 height 6
select select "1"
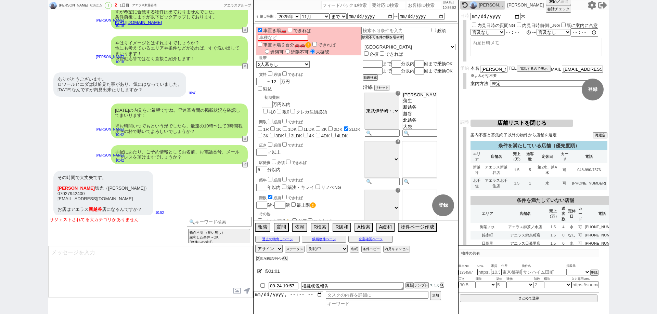
click at [470, 29] on select "言及なし 時間明確 午前 午後 お昼 夕方・夜 終日いつでも その他" at bounding box center [487, 32] width 34 height 6
type input "10:00:00"
click at [563, 35] on select "言及なし 時間明確 午前 午後 お昼 夕方・夜 終日いつでも その他" at bounding box center [553, 32] width 34 height 6
select select "1"
click at [538, 29] on select "言及なし 時間明確 午前 午後 お昼 夕方・夜 終日いつでも その他" at bounding box center [553, 32] width 34 height 6
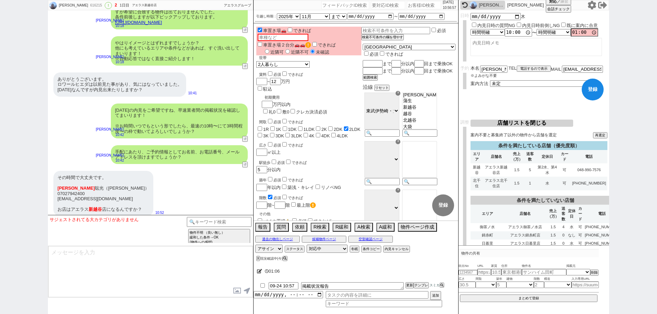
type input "13:00:00"
click at [585, 51] on textarea at bounding box center [535, 47] width 131 height 18
click at [597, 91] on button "登録" at bounding box center [593, 90] width 22 height 22
click at [602, 137] on button "再選定" at bounding box center [600, 135] width 13 height 5
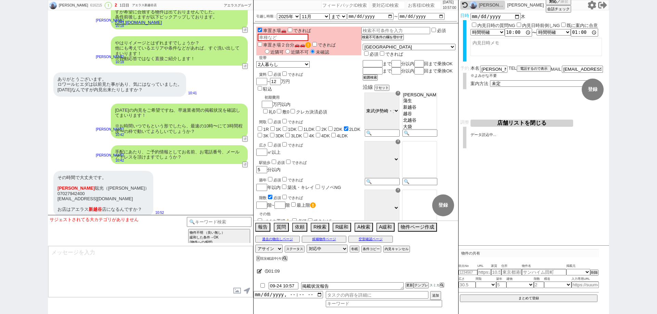
click at [552, 119] on form "変更 なし 登録 日時 2025-09-25 木 内見日時の質問NG 内見日時前倒しNG 既に案内に合意 言及なし 時間明確 午前 午後 お昼 夕方・夜 終日…" at bounding box center [533, 64] width 151 height 109
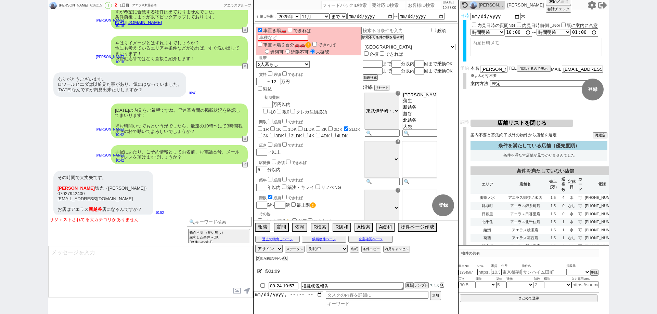
click at [556, 105] on form "変更 なし 登録 日時 2025-09-25 木 内見日時の質問NG 内見日時前倒しNG 既に案内に合意 言及なし 時間明確 午前 午後 お昼 夕方・夜 終日…" at bounding box center [533, 64] width 151 height 109
click at [139, 265] on textarea at bounding box center [150, 271] width 205 height 51
type textarea "ご"
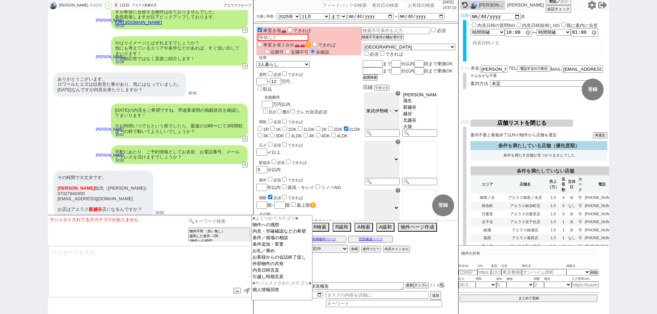
click at [219, 224] on input at bounding box center [219, 221] width 65 height 9
type input "来店"
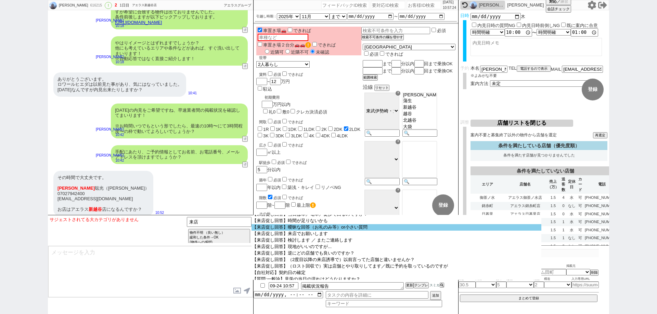
scroll to position [205, 0]
click at [396, 231] on option "【来店促し回答】曖昧な回答（お礼のみ等）or小さい質問" at bounding box center [396, 228] width 290 height 6
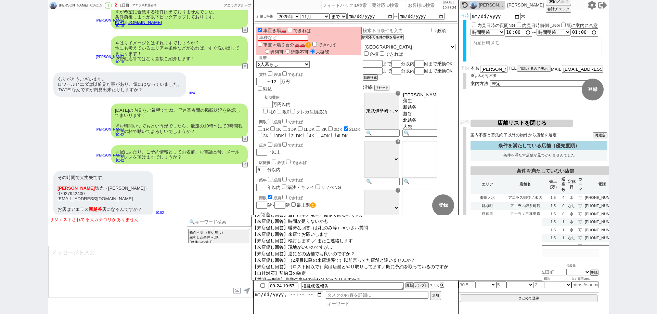
select select "曖昧な回答（お礼のみ等）or小さい質問"
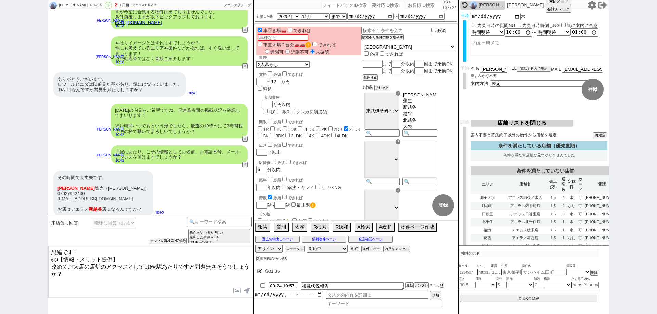
drag, startPoint x: 58, startPoint y: 269, endPoint x: 29, endPoint y: 232, distance: 46.5
click at [29, 232] on div "中根聡光 616215 ! 2 1日目 アエラス新越谷店 冬眠中 自社客 アエラスグループ スミカ_BPO チャット全表示 2025-09-24 ようこそLI…" at bounding box center [328, 157] width 657 height 314
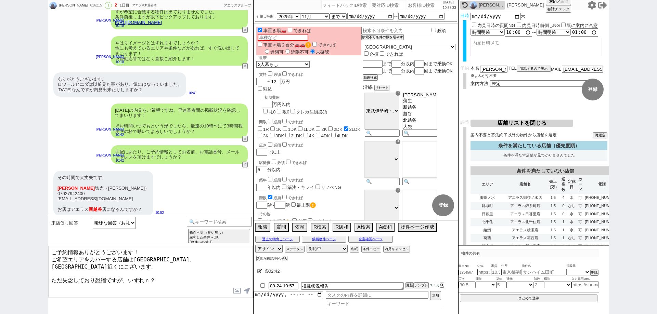
type textarea "ご予約情報ありがとうございます！ ご希望エリアをカバーする店舗は新越谷、北千住駅近くにございます。 ただ失念しており恐縮ですが、いずれｎ？"
click at [83, 2] on div "中根聡光 616215 ! 2 1日目 アエラス新越谷店" at bounding box center [103, 5] width 110 height 10
copy div "616215"
drag, startPoint x: 186, startPoint y: 272, endPoint x: 0, endPoint y: 229, distance: 191.1
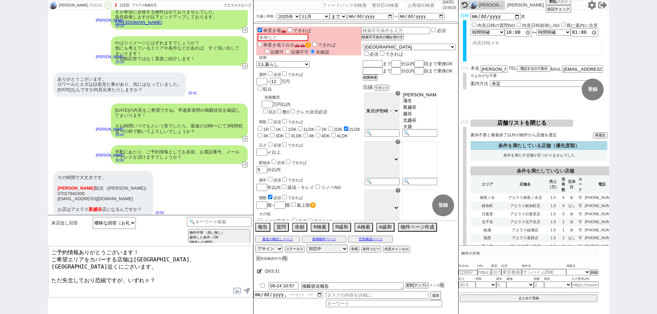
click at [0, 229] on div "中根聡光 616215 ! 2 1日目 アエラス新越谷店 冬眠中 自社客 アエラスグループ スミカ_BPO チャット全表示 2025-09-24 ようこそLI…" at bounding box center [328, 157] width 657 height 314
drag, startPoint x: 0, startPoint y: 113, endPoint x: 9, endPoint y: 102, distance: 14.3
click at [0, 110] on div "中根聡光 616215 ! 2 1日目 アエラス新越谷店 冬眠中 自社客 アエラスグループ スミカ_BPO チャット全表示 2025-09-24 ようこそLI…" at bounding box center [328, 157] width 657 height 314
click at [88, 5] on div "616215" at bounding box center [95, 5] width 15 height 5
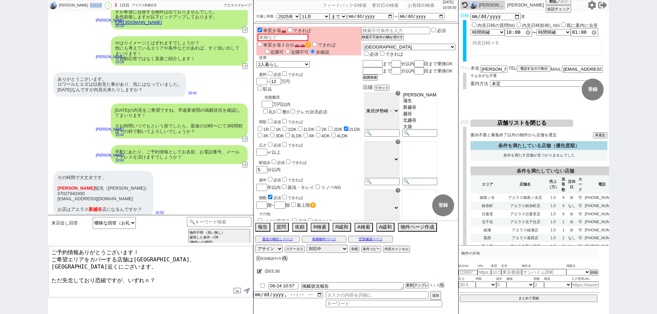
copy div "616215"
click at [410, 9] on input "number" at bounding box center [424, 5] width 34 height 8
paste input "616215"
type input "616215"
select select "1"
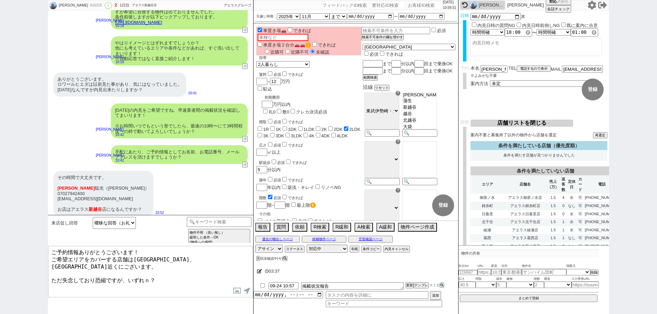
select select "1"
select select
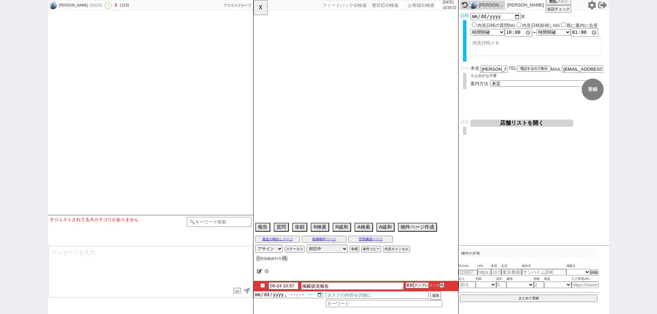
select select "2025"
select select "11"
select select "37"
select select "1"
select select "11"
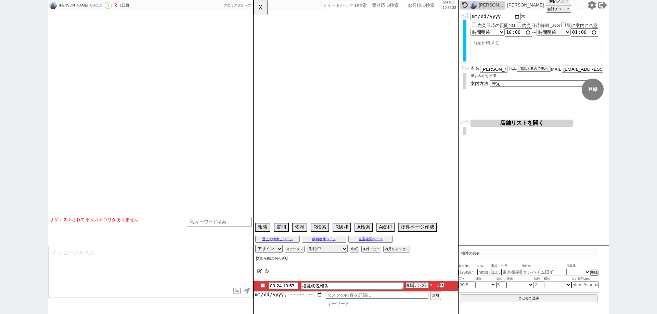
select select "33"
select select "965"
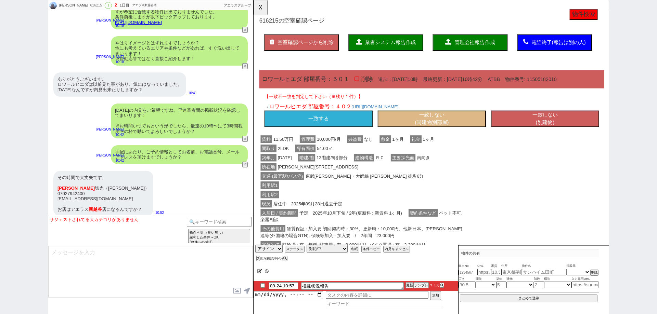
scroll to position [0, 0]
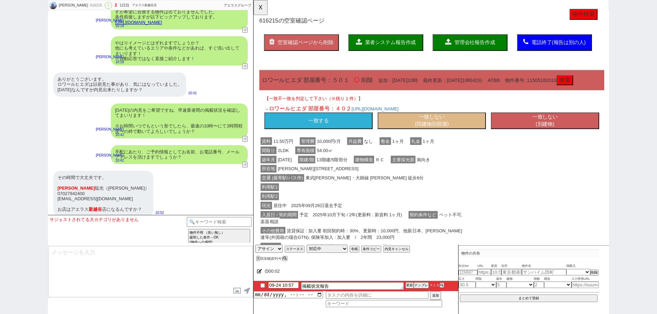
click at [286, 286] on input "09-24 10:57" at bounding box center [284, 286] width 30 height 6
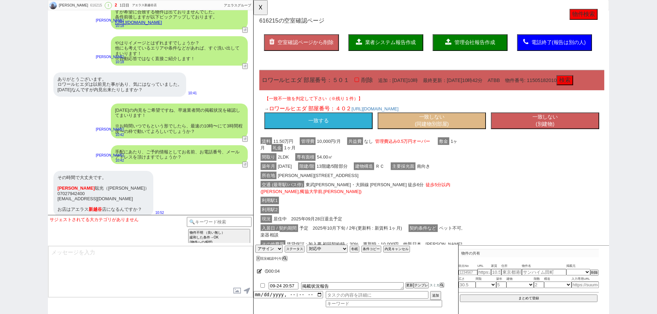
click at [361, 268] on div "00:04" at bounding box center [355, 272] width 205 height 14
click at [408, 286] on button "更新" at bounding box center [408, 285] width 7 height 5
click at [413, 274] on div "00:05" at bounding box center [355, 272] width 205 height 14
click at [412, 283] on li "09-24 20:57 掲載状況報告 更新 テンプレ スミカ" at bounding box center [355, 286] width 205 height 10
click at [412, 277] on div "00:06" at bounding box center [355, 272] width 205 height 14
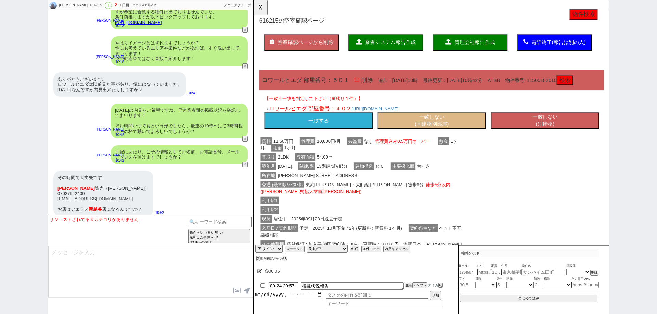
click at [409, 285] on button "更新" at bounding box center [408, 285] width 7 height 5
click at [411, 277] on div "00:06" at bounding box center [355, 272] width 205 height 14
click at [411, 283] on li "09-24 20:57 掲載状況報告 更新 テンプレ スミカ" at bounding box center [355, 286] width 205 height 10
drag, startPoint x: 411, startPoint y: 276, endPoint x: 404, endPoint y: 281, distance: 8.4
click at [410, 275] on div "00:07" at bounding box center [355, 272] width 205 height 14
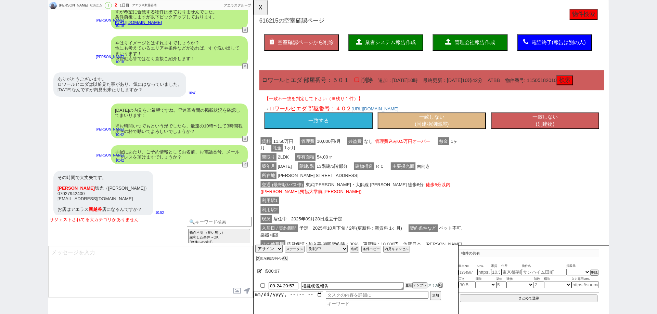
click at [408, 284] on button "更新" at bounding box center [408, 285] width 7 height 5
click at [410, 278] on div "00:08" at bounding box center [355, 272] width 205 height 14
click at [285, 288] on input "09-24 20:57" at bounding box center [284, 286] width 30 height 6
type input "09-24 13:57"
click at [364, 273] on div "00:12" at bounding box center [355, 272] width 205 height 14
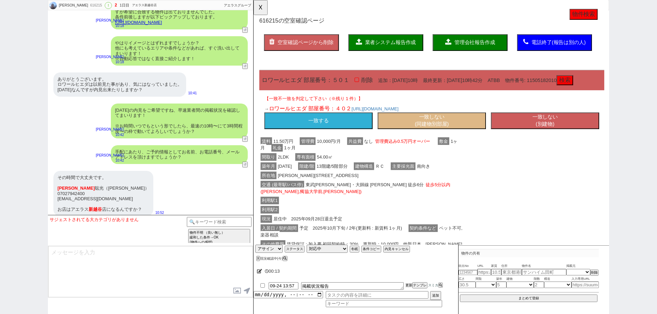
click at [410, 287] on button "更新" at bounding box center [408, 285] width 7 height 5
click at [413, 278] on div "00:13" at bounding box center [355, 272] width 205 height 14
click at [412, 287] on button "更新" at bounding box center [408, 285] width 7 height 5
click at [412, 276] on div "00:14" at bounding box center [355, 272] width 205 height 14
drag, startPoint x: 411, startPoint y: 281, endPoint x: 412, endPoint y: 270, distance: 11.0
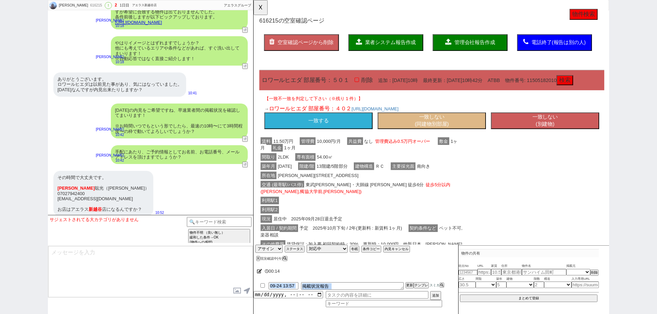
click at [411, 281] on div "00:14 09-24 13:57 掲載状況報告 更新 テンプレ スミカ 追加" at bounding box center [355, 288] width 205 height 51
click at [412, 269] on div "00:14" at bounding box center [355, 272] width 205 height 14
click at [408, 284] on button "更新" at bounding box center [408, 285] width 7 height 5
click at [264, 7] on button "☓" at bounding box center [259, 7] width 13 height 14
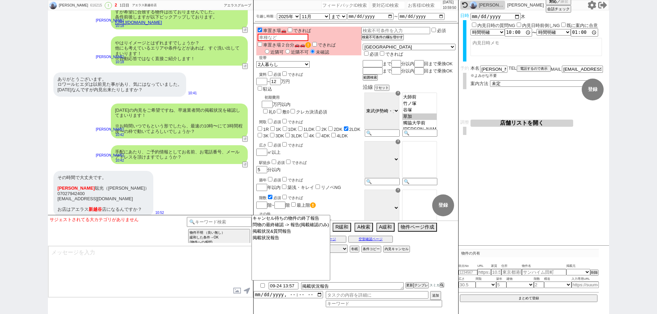
click at [243, 263] on textarea at bounding box center [150, 271] width 205 height 51
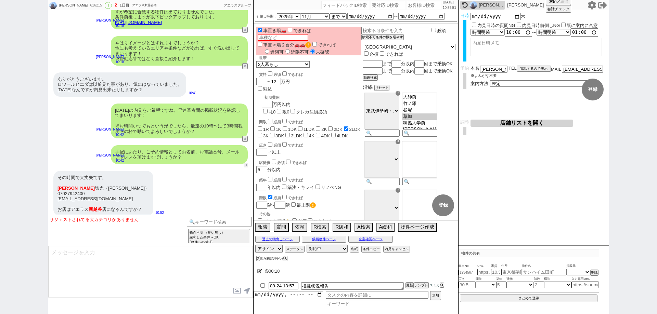
click at [245, 163] on button "↺" at bounding box center [246, 165] width 4 height 4
select select
click at [124, 226] on select "中カテゴリを選択 全て情報取得 名前足りない メール足りない 電話足りない 電話番号不備あり（桁足りない等 電話番号を持っていない 現況確認等の確認待ち系が全…" at bounding box center [114, 223] width 43 height 12
drag, startPoint x: 159, startPoint y: 269, endPoint x: 168, endPoint y: 265, distance: 9.8
click at [160, 269] on textarea at bounding box center [150, 271] width 205 height 51
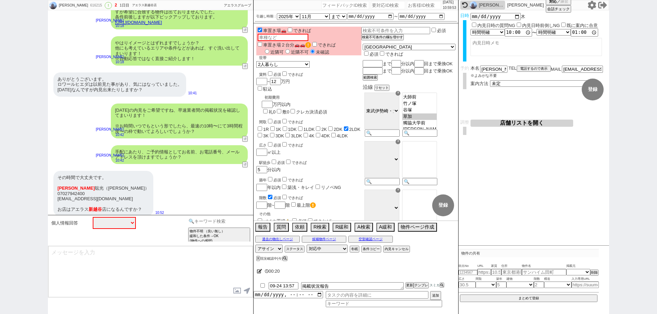
click at [209, 222] on input at bounding box center [219, 221] width 65 height 9
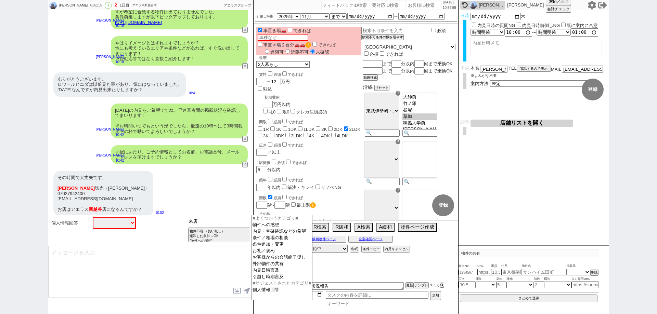
type input "来店"
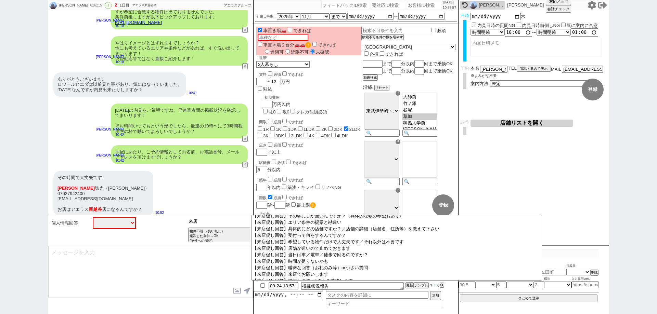
scroll to position [171, 0]
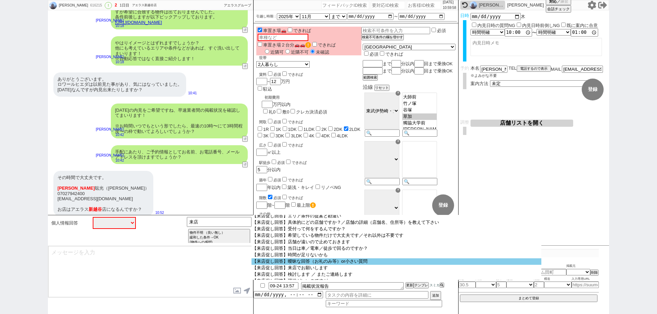
click at [355, 265] on option "【来店促し回答】曖昧な回答（お礼のみ等）or小さい質問" at bounding box center [396, 262] width 290 height 6
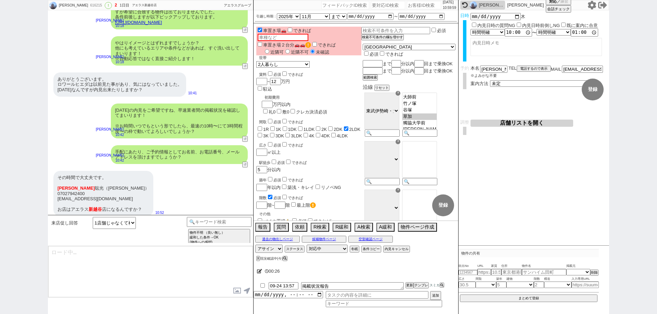
scroll to position [0, 0]
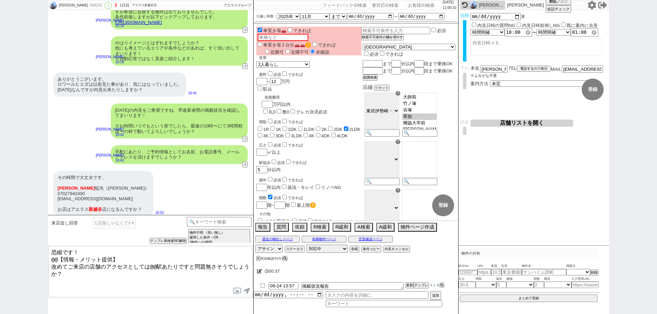
drag, startPoint x: 58, startPoint y: 266, endPoint x: 45, endPoint y: 243, distance: 25.9
click at [45, 243] on div "中根聡光 616215 ! 2 1日目 アエラス新越谷店 冬眠中 自社客 アエラスグループ スミカ_BPO チャット全表示 2025-09-24 ようこそLI…" at bounding box center [328, 157] width 657 height 314
paste textarea "ご予約情報ありがとうございます！ ご希望エリアをカバーする店舗は新越谷、北千住駅近くにございます。 ただ失念しており恐縮ですが、いずれ"
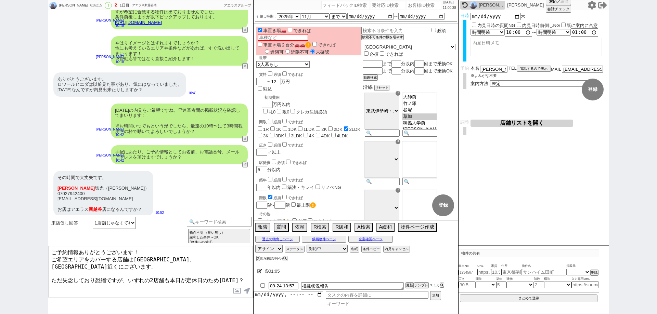
drag, startPoint x: 128, startPoint y: 270, endPoint x: 64, endPoint y: 269, distance: 64.7
click at [64, 269] on textarea "ご予約情報ありがとうございます！ ご希望エリアをカバーする店舗は新越谷、北千住駅近くにございます。 ただ失念しており恐縮ですが、いずれの2店舗も本日が定休日の…" at bounding box center [150, 271] width 205 height 51
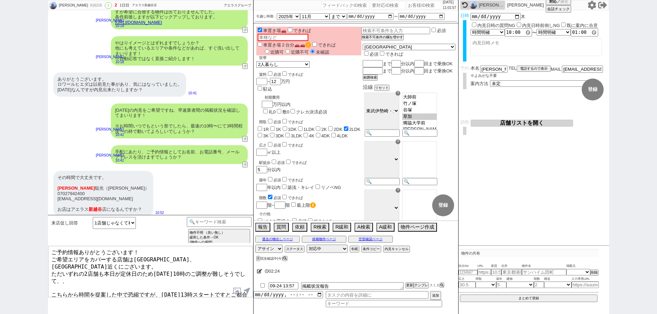
click at [170, 291] on textarea "ご予約情報ありがとうございます！ ご希望エリアをカバーする店舗は新越谷、北千住駅近くにございます。 ただいずれの2店舗も本日が定休日のため明日10時のご調整が…" at bounding box center [150, 271] width 205 height 51
type textarea "ご予約情報ありがとうございます！ ご希望エリアをカバーする店舗は新越谷、北千住駅近くにございます。 ただいずれの2店舗も本日が定休日のため明日10時のご調整が…"
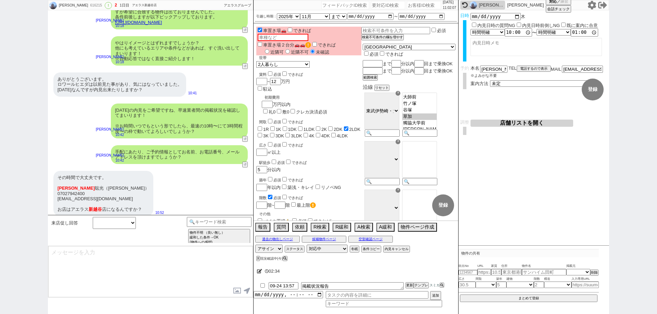
select select
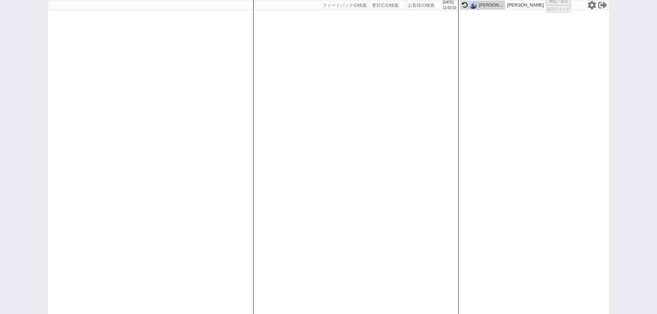
select select "6"
select select "2"
select select
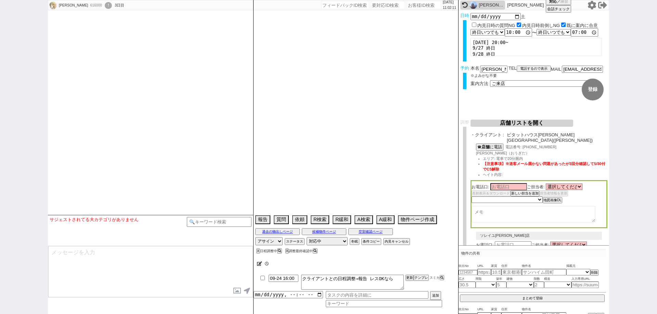
scroll to position [1462, 0]
select select
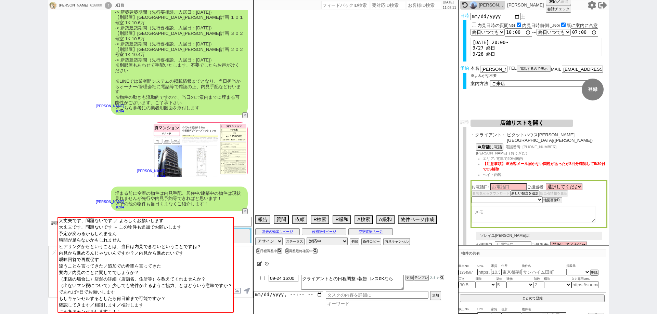
type textarea "@希望物件募集状況微妙なので24日に最終報告してから調整する"
select select "15"
select select "0"
select select "50"
select select "53"
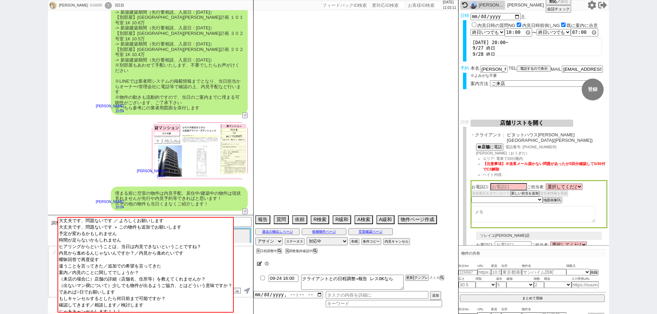
select select "47"
select select "66"
select select "59"
select select "1474"
select select "68"
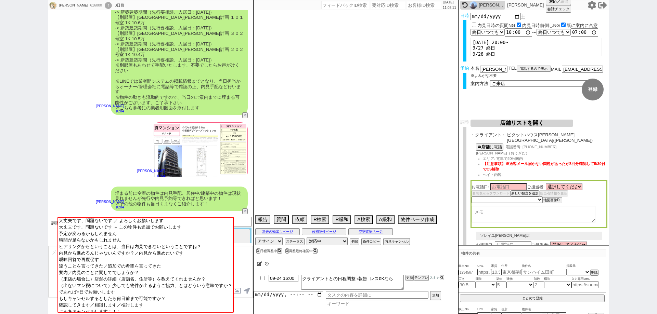
select select "1649"
select select "14"
select select "476"
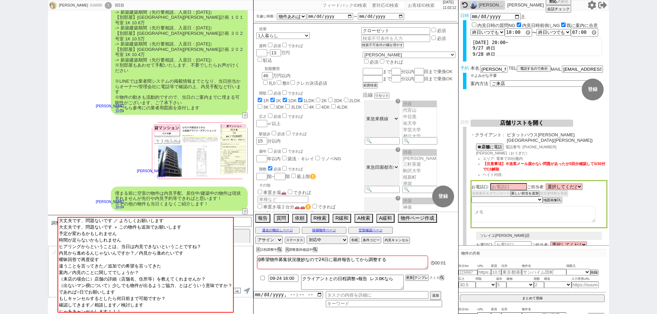
scroll to position [1519, 0]
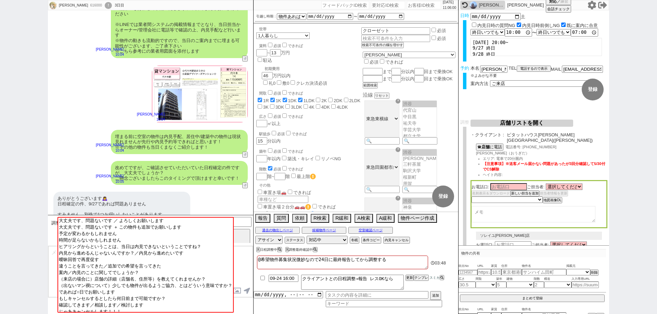
click at [656, 168] on div "葉月 616000 ! 0 3日目 冬眠中 自社客 スミカ スミカ_BPO チャット全表示 2025-09-22 問題ないです🙇‍♀️ 22:02 物件の共有…" at bounding box center [328, 157] width 657 height 314
click at [590, 3] on icon at bounding box center [592, 5] width 8 height 9
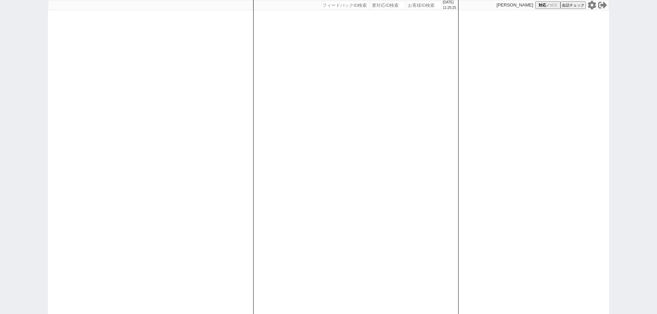
click at [408, 6] on input "number" at bounding box center [424, 5] width 34 height 8
paste input "614757"
type input "614757"
select select
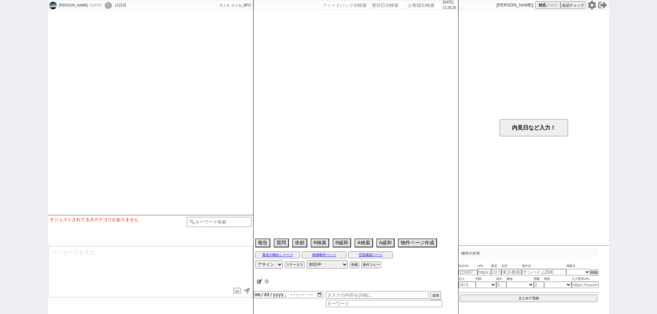
type textarea "15日グランコート[PERSON_NAME] 内見予定 妙典にあるエルクレールにすんでいる"
select select "15"
select select "6"
select select "12"
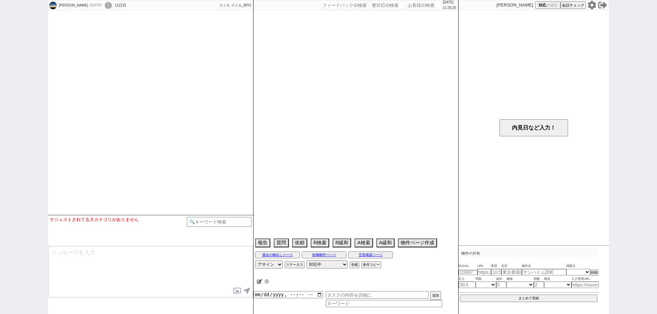
select select "443"
select select "102"
select select "2672"
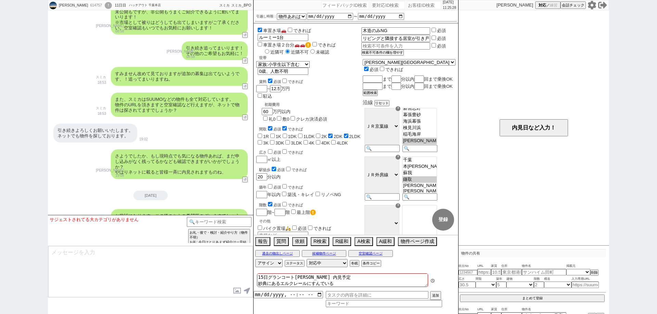
scroll to position [87, 0]
drag, startPoint x: 0, startPoint y: 218, endPoint x: 32, endPoint y: 221, distance: 32.3
click at [0, 218] on div "[PERSON_NAME] 614757 ! 0 11日目 ハッチアウト [PERSON_NAME]本店 冬眠中 自社客 スミカ スミカ_BPO チャット全表…" at bounding box center [328, 157] width 657 height 314
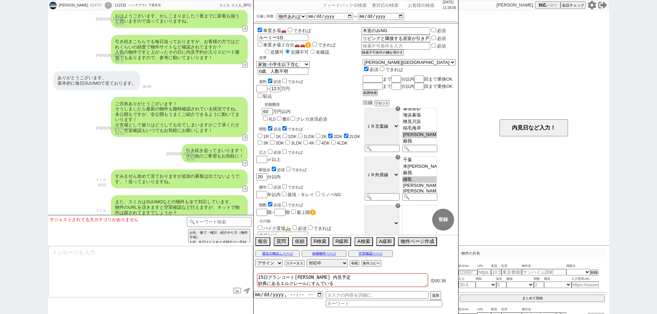
scroll to position [5096, 0]
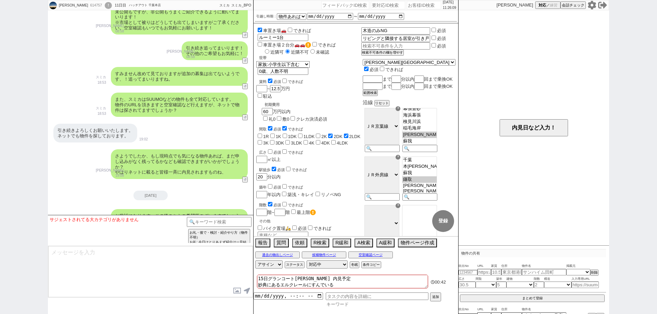
click at [345, 306] on input at bounding box center [384, 305] width 116 height 6
type input "k"
click at [245, 238] on button "↺" at bounding box center [246, 240] width 4 height 4
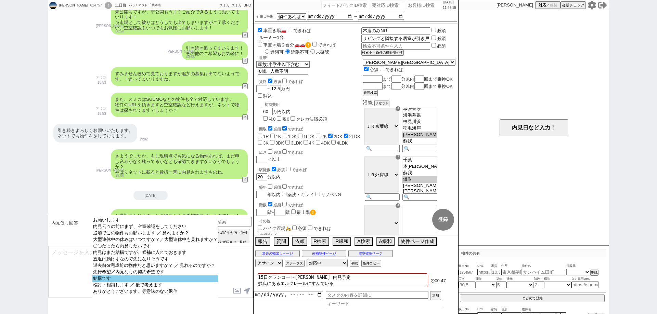
select select "結構です"
click at [211, 281] on option "結構です" at bounding box center [155, 279] width 126 height 6
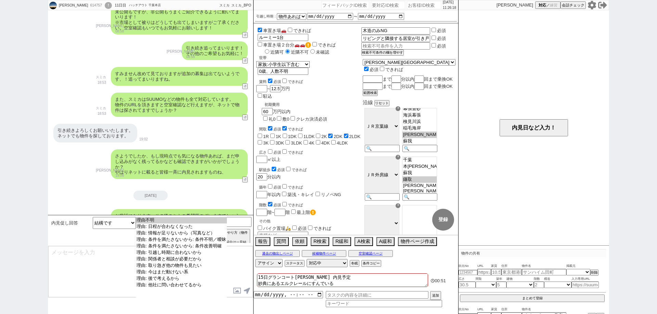
select select "理由: 後で考えるから"
click at [211, 281] on option "理由: 後で考えるから" at bounding box center [181, 279] width 91 height 6
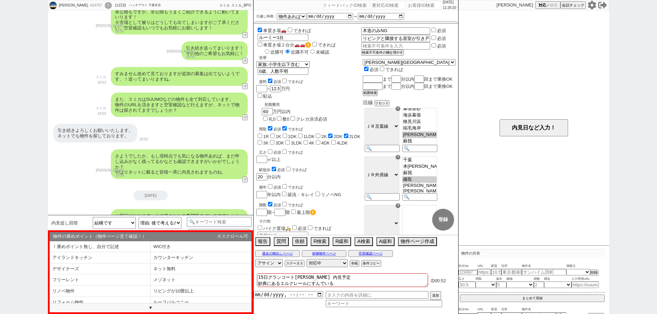
click at [162, 224] on link "[URL][DOMAIN_NAME]" at bounding box center [138, 226] width 47 height 5
click at [176, 256] on li "カウンターキッチン" at bounding box center [201, 257] width 101 height 11
select select "カウンターキッチン"
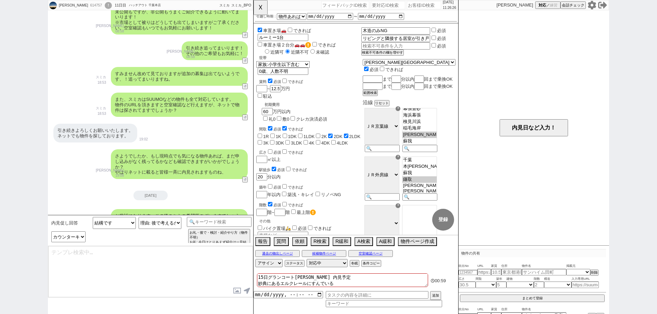
type textarea "かしこまりました！ カウンターキッチンで人気の間取りではありますので、ご検討頂ければと！"
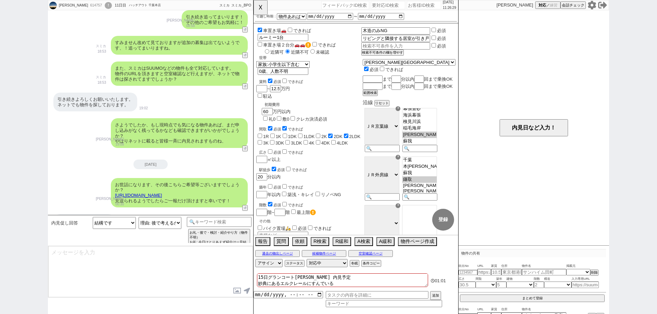
type textarea "その他ご希望等ございましたらお気軽にお声がけください、引き続き張ってまいりますね。"
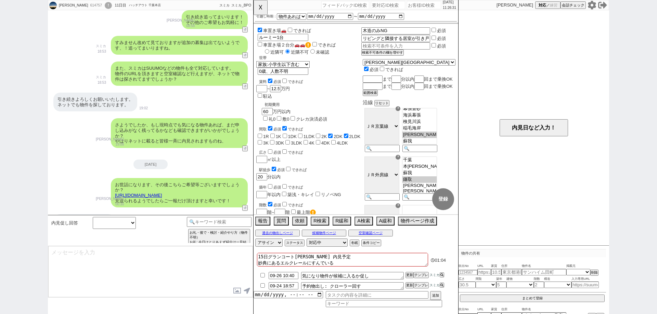
scroll to position [5153, 0]
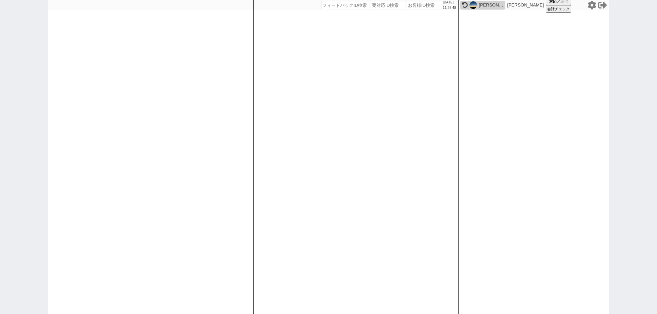
drag, startPoint x: 0, startPoint y: 192, endPoint x: 26, endPoint y: 195, distance: 25.8
click at [0, 192] on div "[DATE] 11:26:48 候補物件を追加してしてください 紹介した物件一覧 他社物件を追加する 空室確認ページに追加・削除 紹介した物件一覧 他社物件を…" at bounding box center [328, 157] width 657 height 314
